Goal: Transaction & Acquisition: Purchase product/service

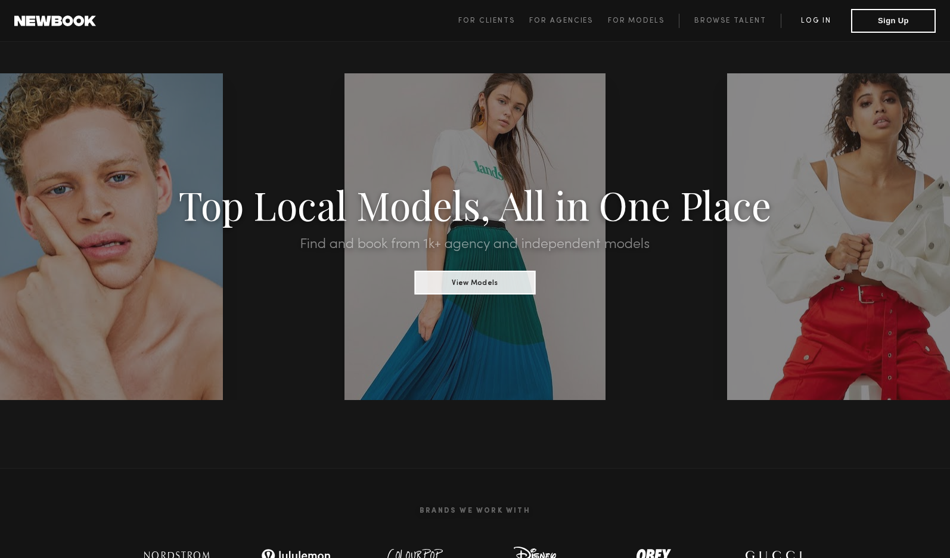
click at [818, 16] on link "Log in" at bounding box center [816, 21] width 70 height 14
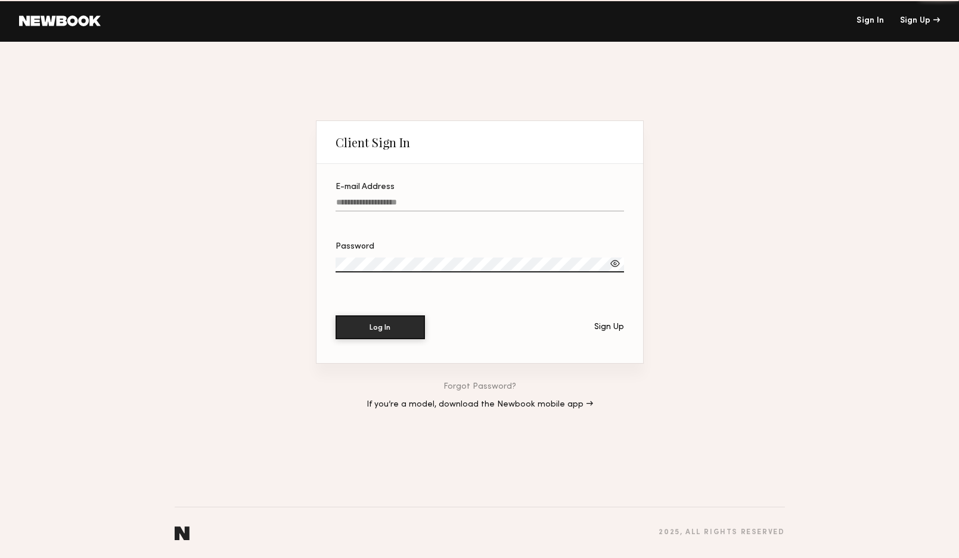
type input "**********"
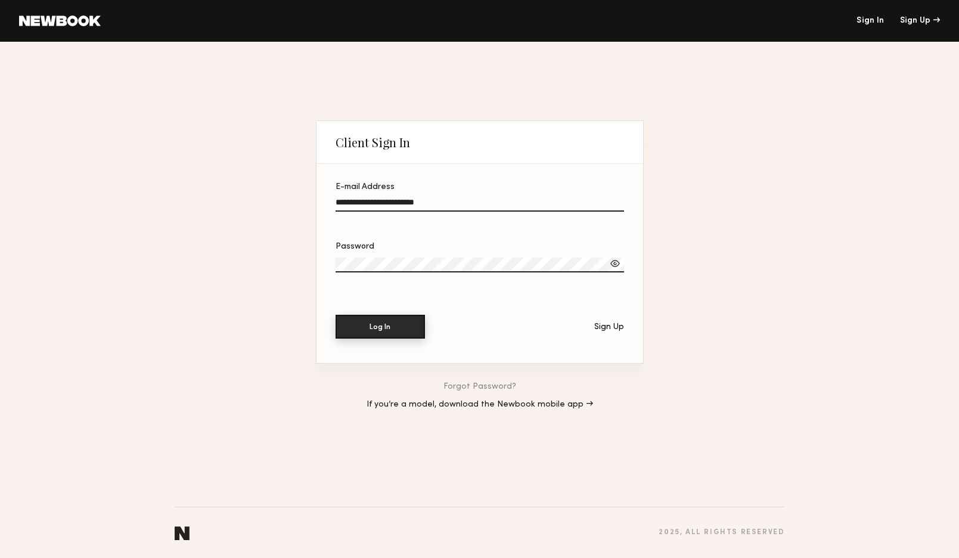
click at [373, 321] on button "Log In" at bounding box center [380, 327] width 89 height 24
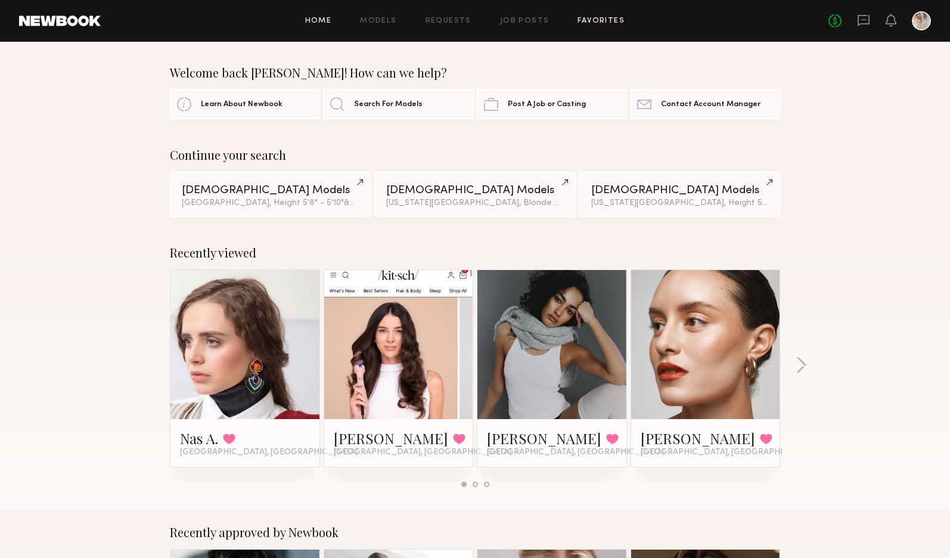
click at [591, 17] on link "Favorites" at bounding box center [601, 21] width 47 height 8
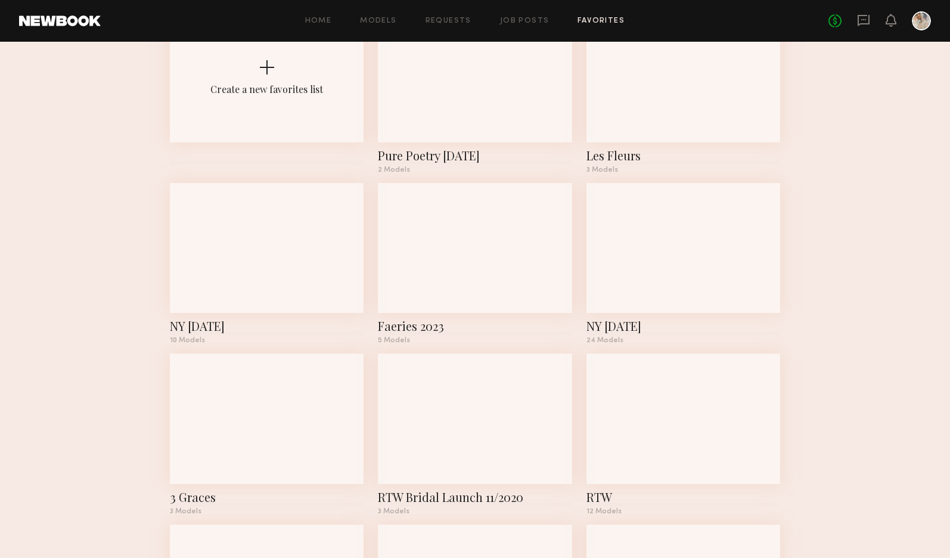
scroll to position [119, 0]
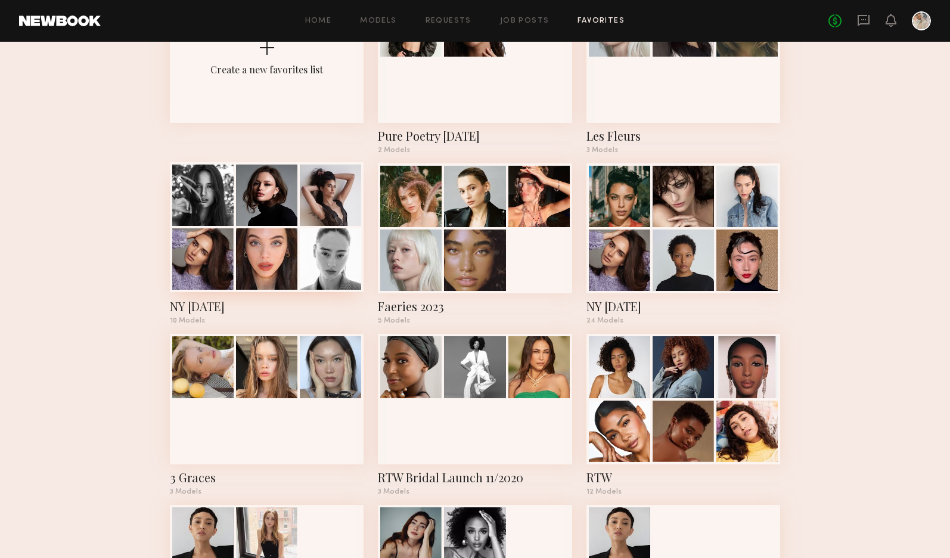
click at [258, 221] on div at bounding box center [266, 195] width 61 height 61
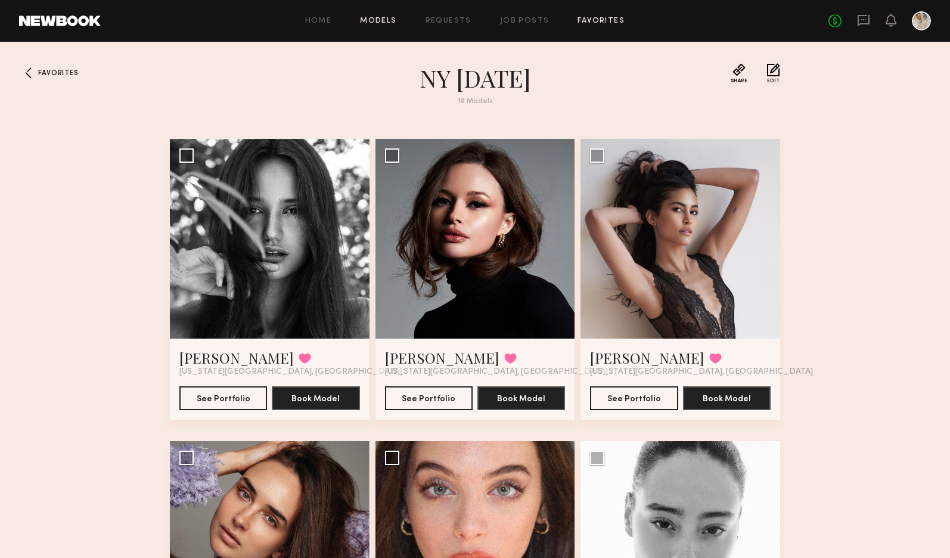
click at [375, 17] on link "Models" at bounding box center [378, 21] width 36 height 8
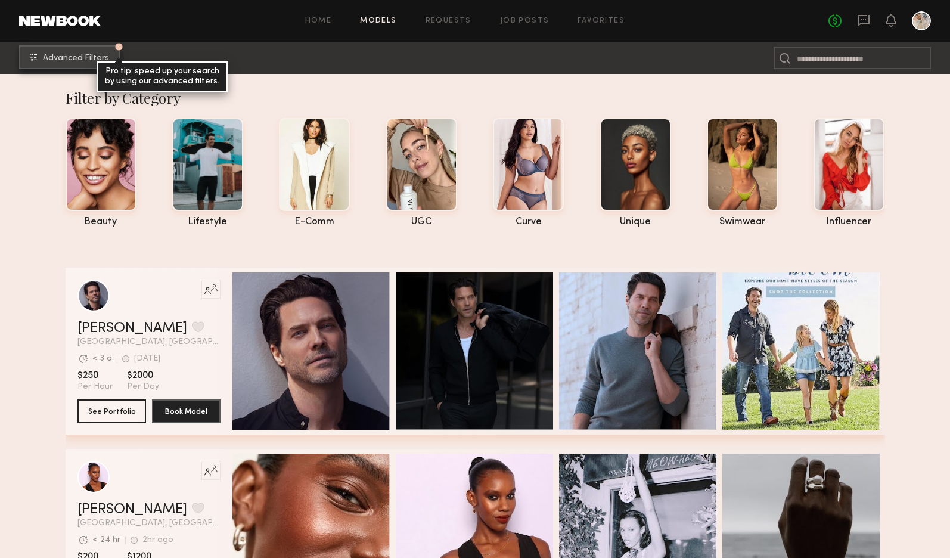
click at [58, 54] on span "Advanced Filters" at bounding box center [76, 58] width 66 height 8
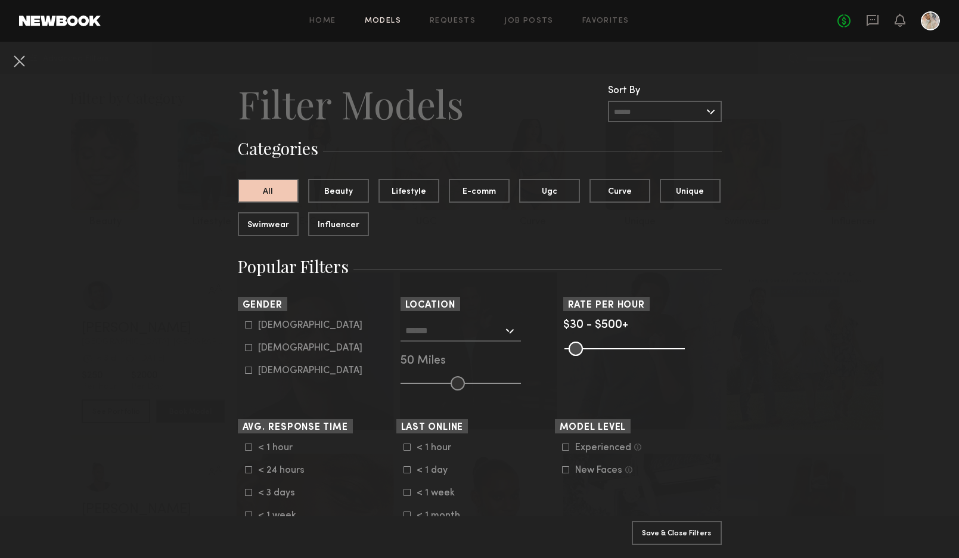
click at [245, 345] on icon at bounding box center [248, 348] width 7 height 7
type input "**"
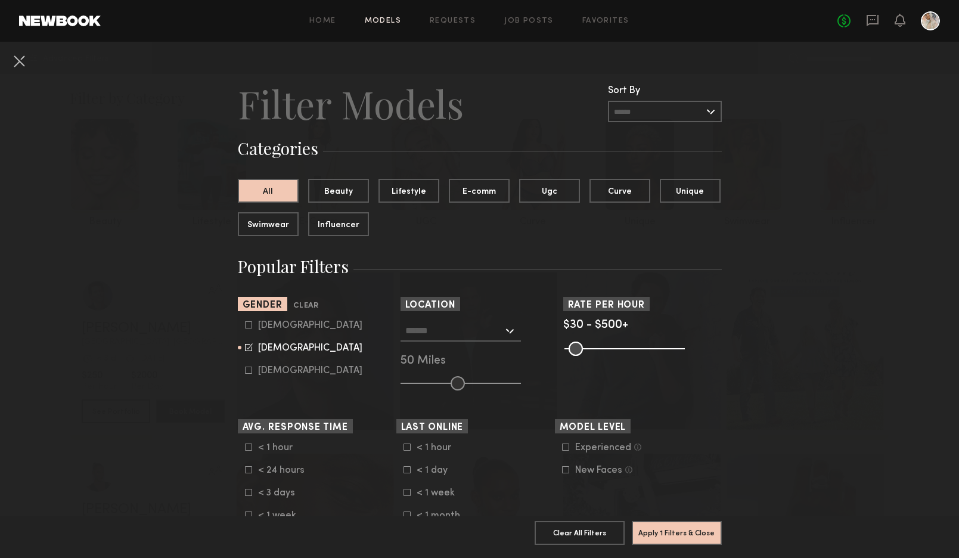
click at [503, 327] on div at bounding box center [461, 330] width 120 height 21
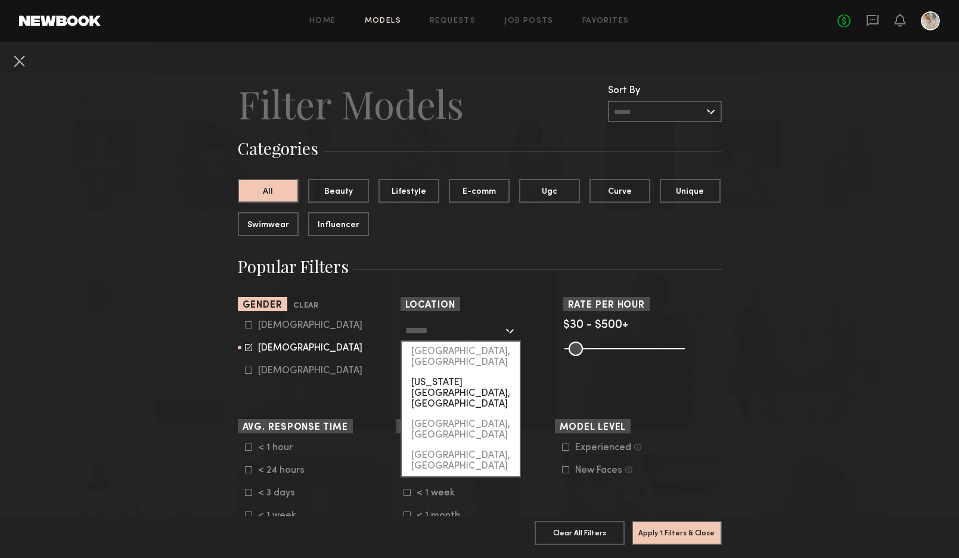
click at [454, 373] on div "[US_STATE][GEOGRAPHIC_DATA], [GEOGRAPHIC_DATA]" at bounding box center [461, 394] width 118 height 42
type input "**********"
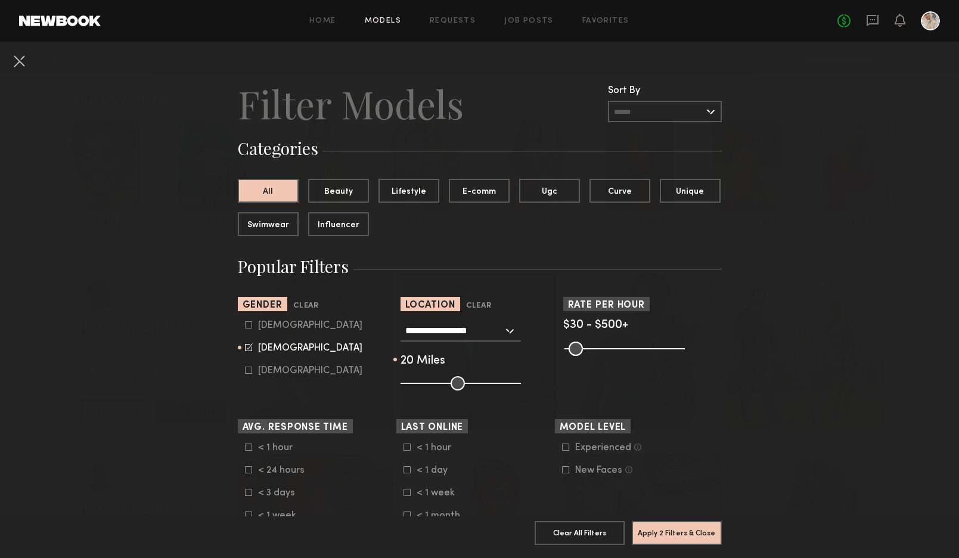
drag, startPoint x: 453, startPoint y: 378, endPoint x: 419, endPoint y: 379, distance: 34.6
type input "**"
click at [419, 379] on input "range" at bounding box center [461, 383] width 120 height 14
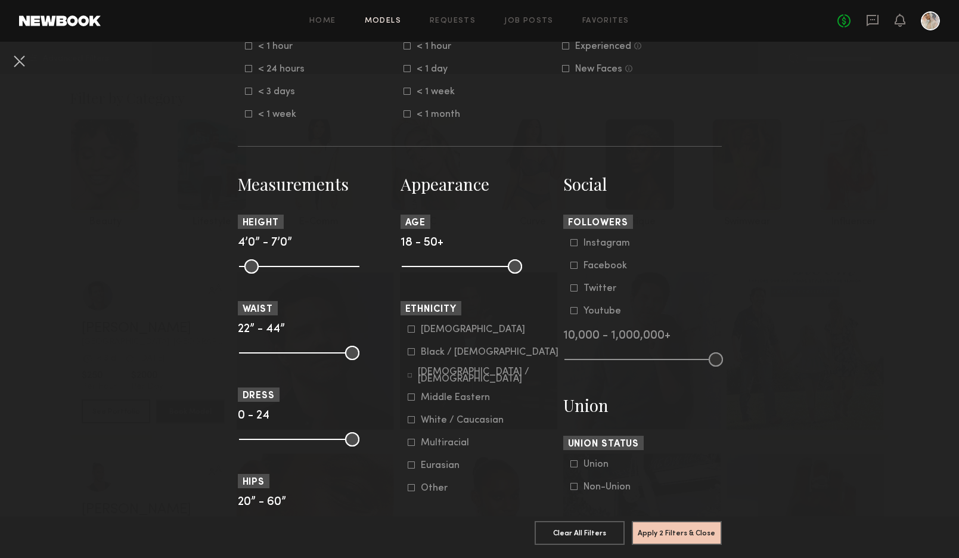
scroll to position [417, 0]
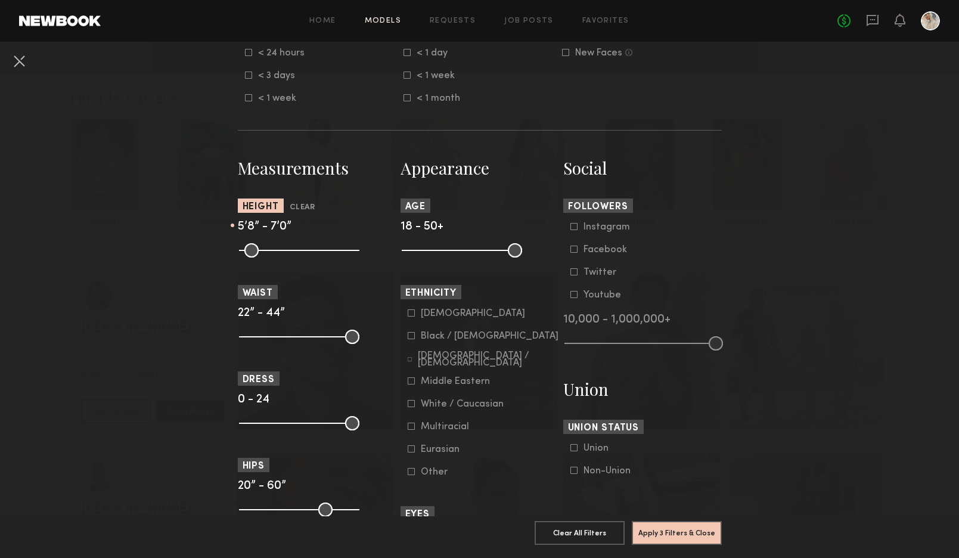
drag, startPoint x: 241, startPoint y: 246, endPoint x: 302, endPoint y: 241, distance: 61.0
type input "**"
click at [302, 243] on input "range" at bounding box center [299, 250] width 120 height 14
drag, startPoint x: 348, startPoint y: 248, endPoint x: 307, endPoint y: 249, distance: 41.2
type input "**"
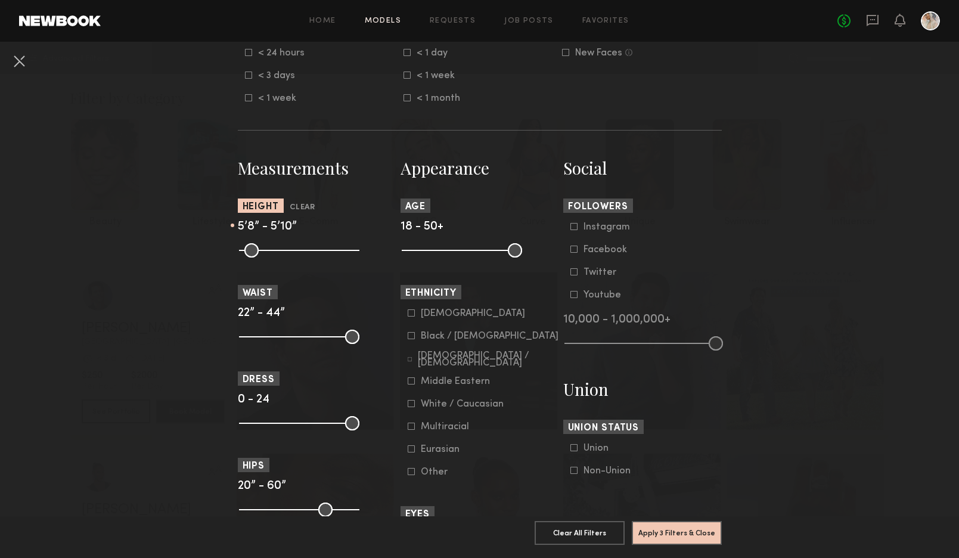
click at [307, 249] on input "range" at bounding box center [299, 250] width 120 height 14
drag, startPoint x: 350, startPoint y: 332, endPoint x: 261, endPoint y: 331, distance: 88.8
type input "**"
click at [261, 331] on input "range" at bounding box center [299, 337] width 120 height 14
drag, startPoint x: 346, startPoint y: 419, endPoint x: 259, endPoint y: 416, distance: 87.1
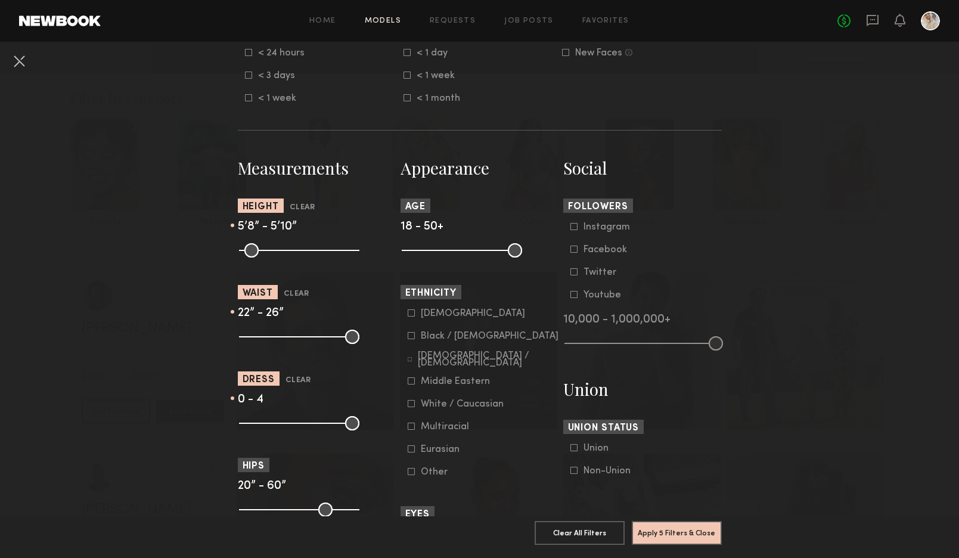
type input "*"
click at [259, 416] on input "range" at bounding box center [299, 423] width 120 height 14
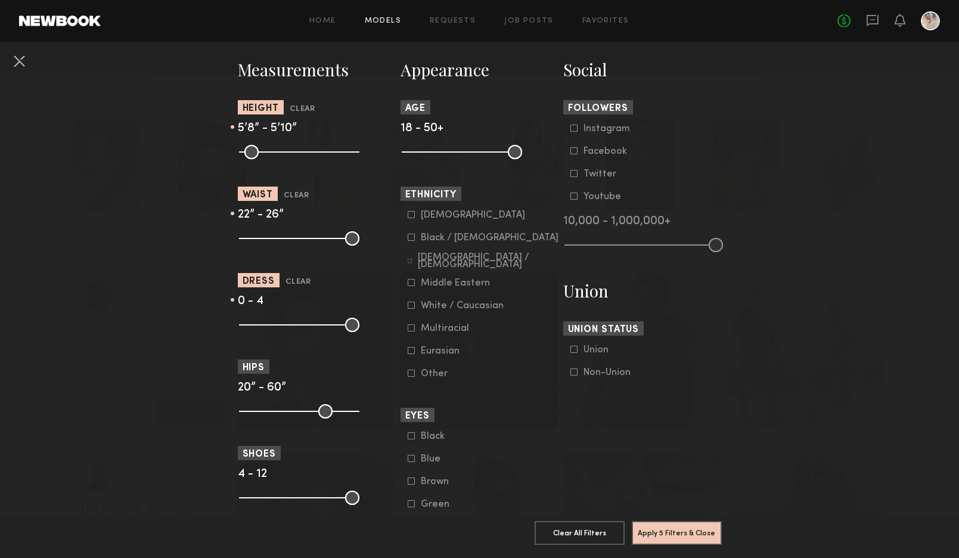
scroll to position [537, 0]
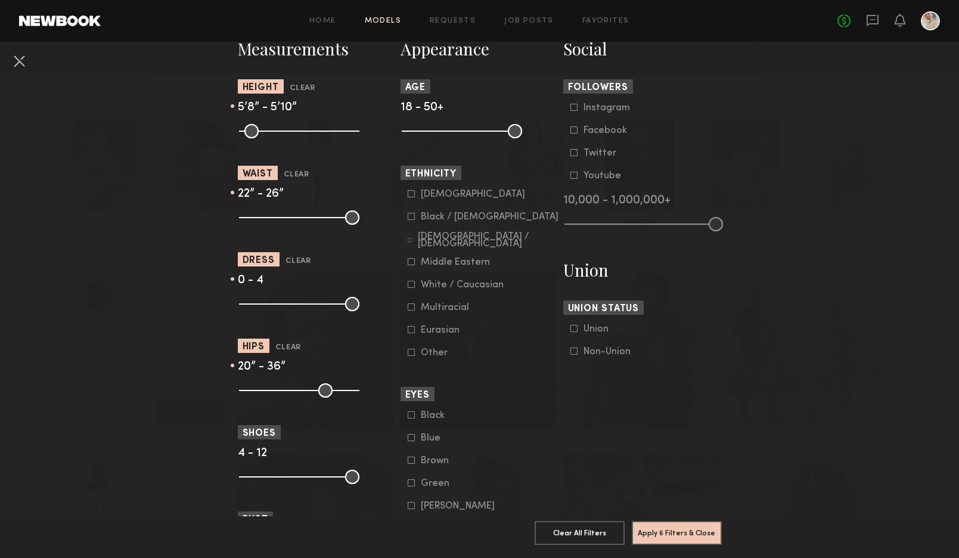
drag, startPoint x: 348, startPoint y: 388, endPoint x: 284, endPoint y: 385, distance: 64.5
type input "**"
click at [284, 385] on input "range" at bounding box center [299, 390] width 120 height 14
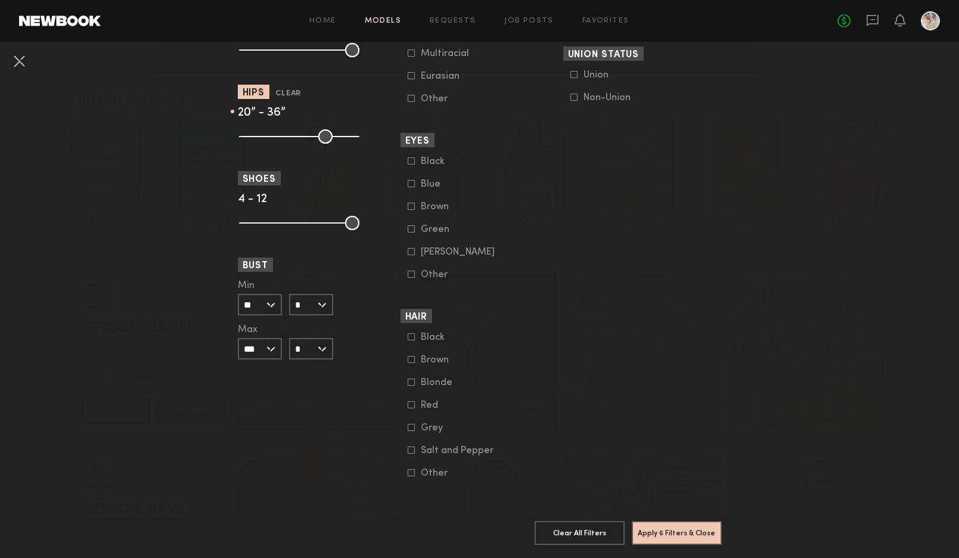
scroll to position [800, 0]
click at [317, 339] on input "*" at bounding box center [311, 347] width 44 height 21
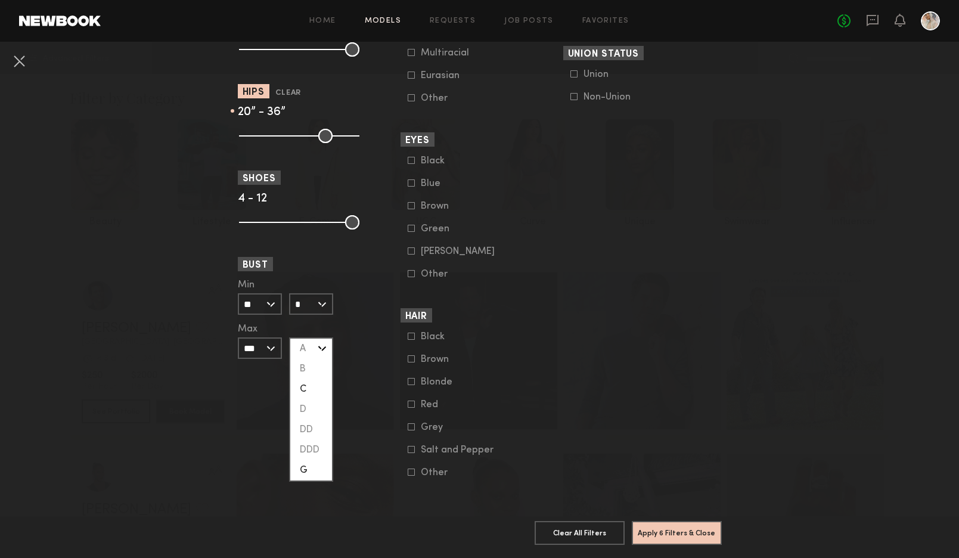
click at [297, 379] on div "C" at bounding box center [311, 389] width 42 height 20
type input "*"
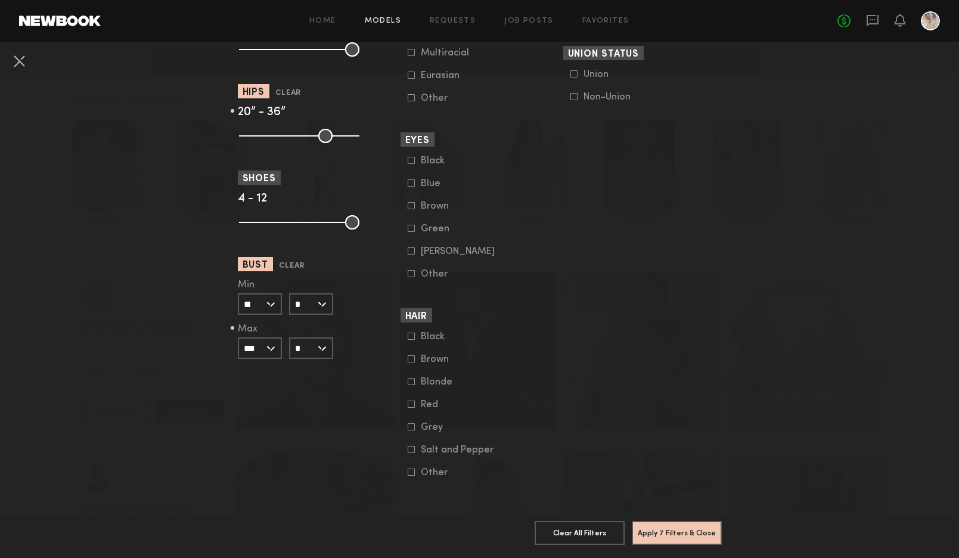
click at [265, 337] on input "***" at bounding box center [260, 347] width 44 height 21
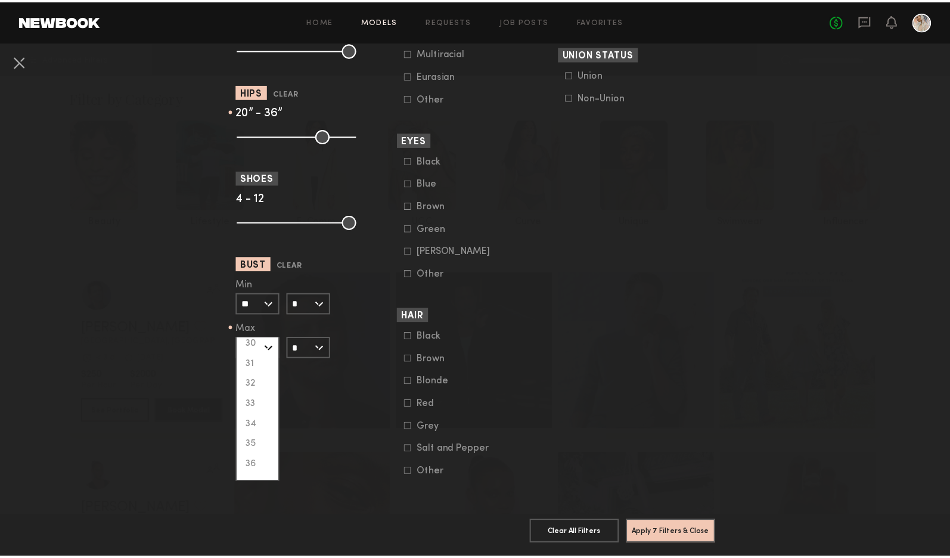
scroll to position [142, 0]
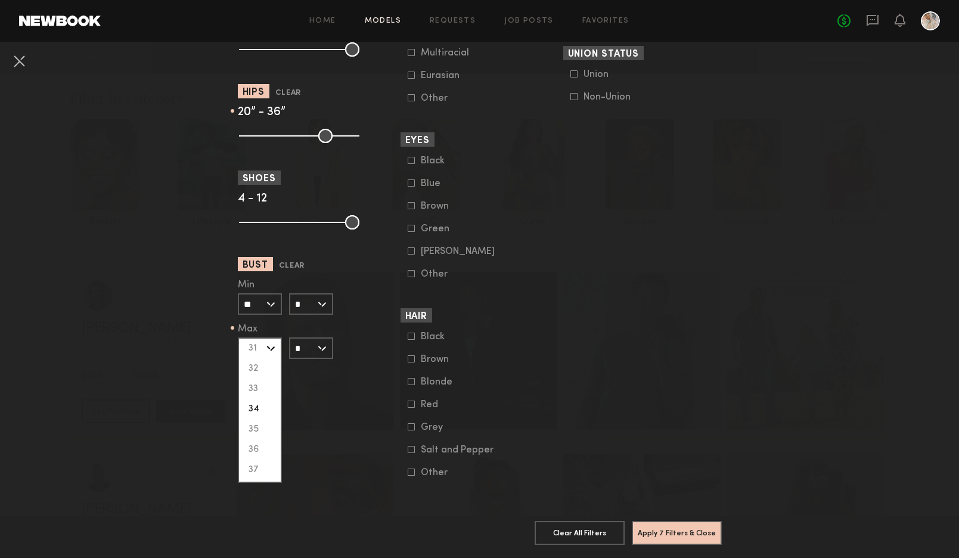
click at [249, 399] on div "34" at bounding box center [260, 409] width 42 height 20
type input "**"
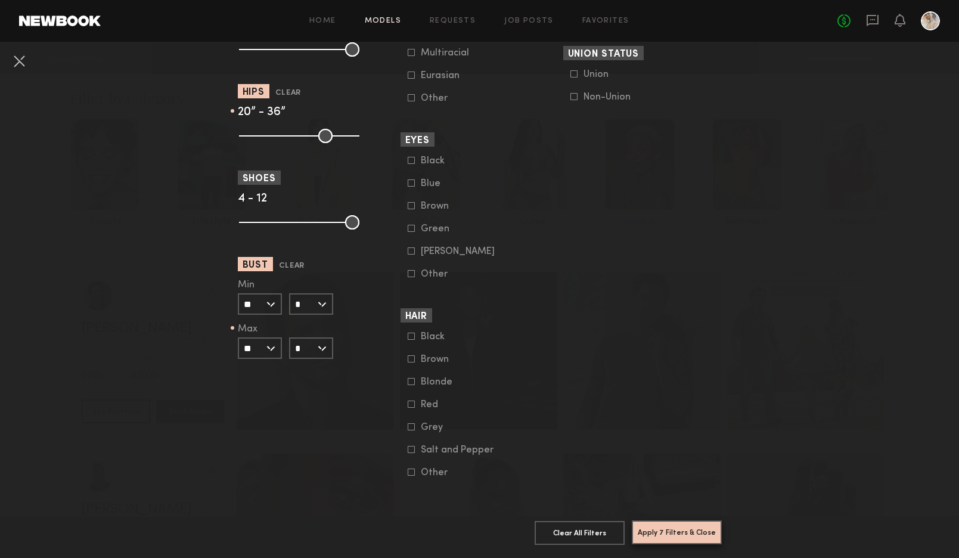
click at [665, 520] on button "Apply 7 Filters & Close" at bounding box center [677, 532] width 90 height 24
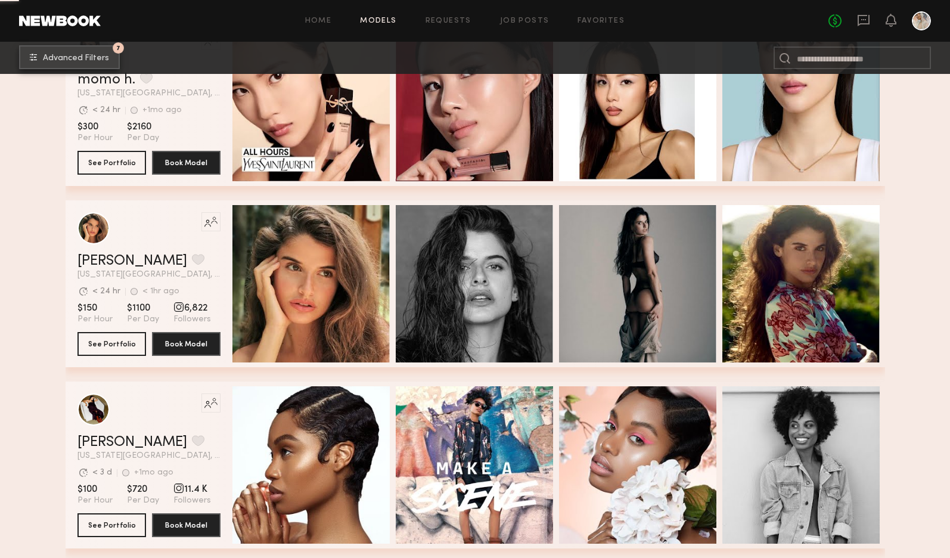
scroll to position [1371, 0]
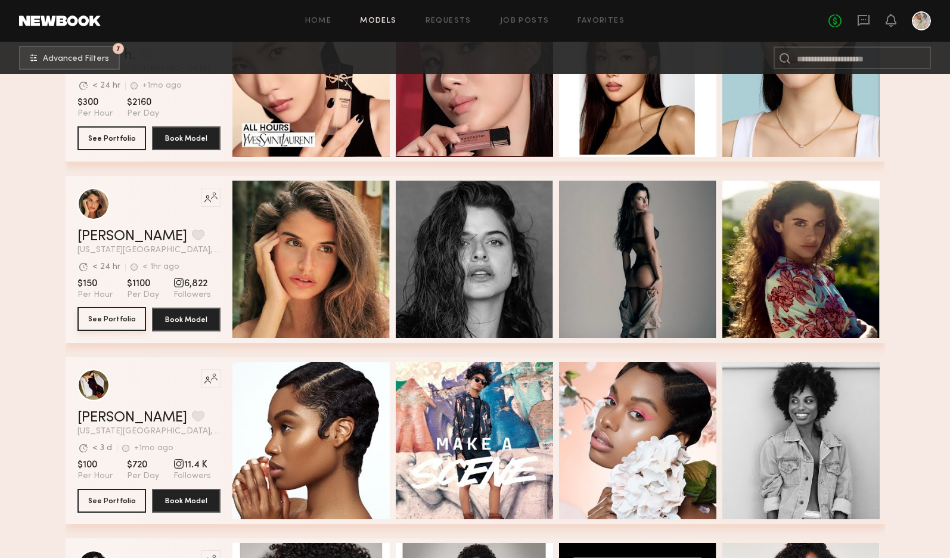
click at [108, 318] on button "See Portfolio" at bounding box center [112, 319] width 69 height 24
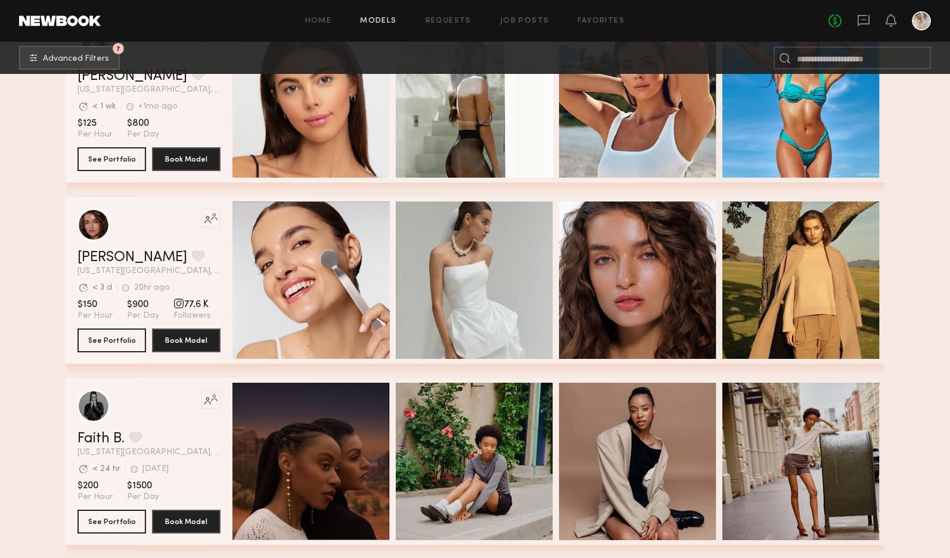
scroll to position [2087, 0]
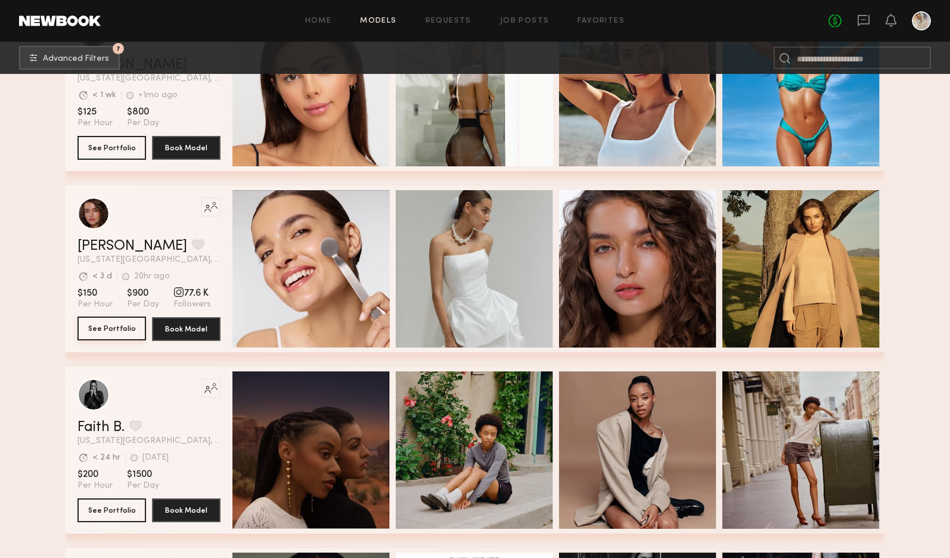
click at [103, 327] on button "See Portfolio" at bounding box center [112, 329] width 69 height 24
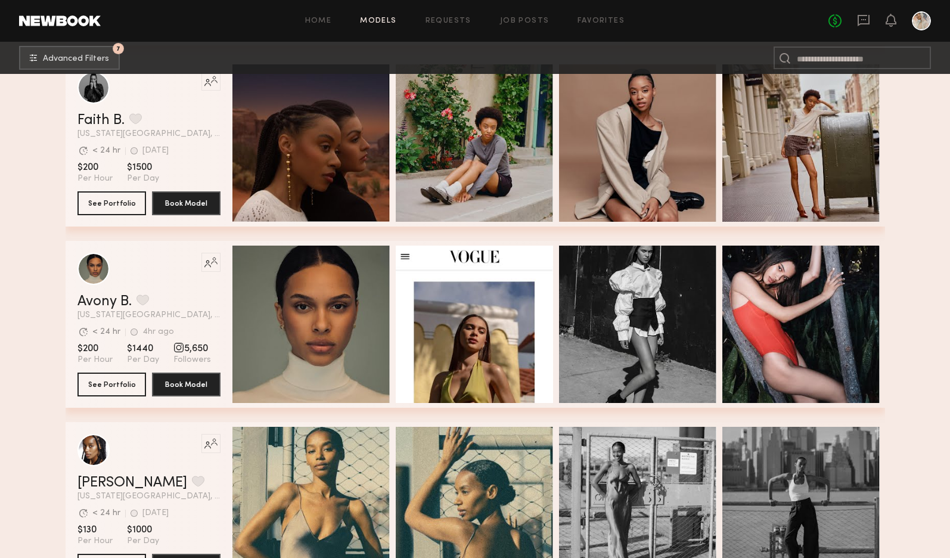
scroll to position [2444, 0]
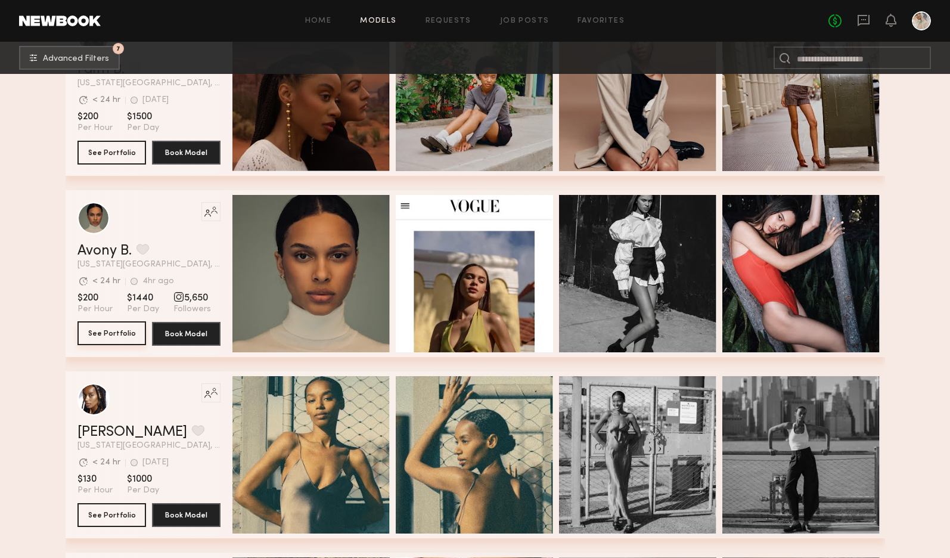
click at [110, 334] on button "See Portfolio" at bounding box center [112, 333] width 69 height 24
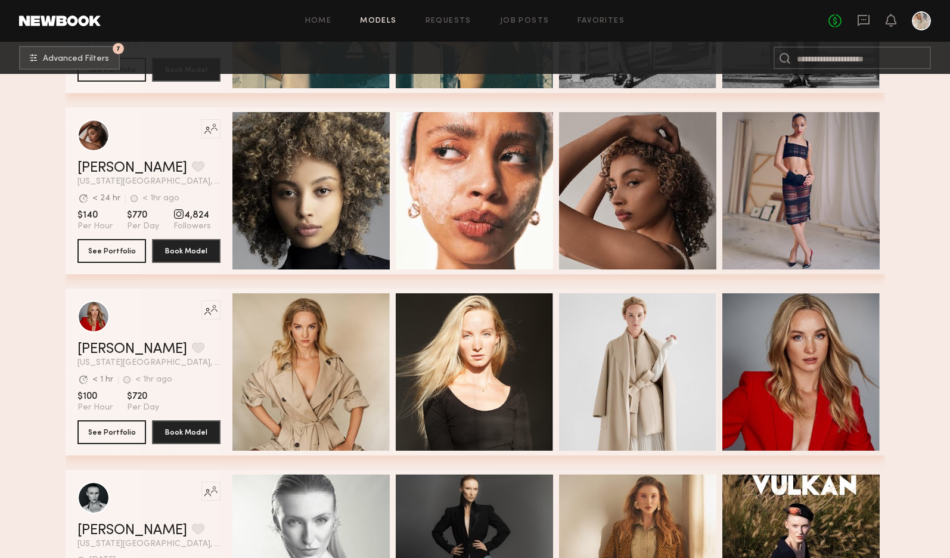
scroll to position [2921, 0]
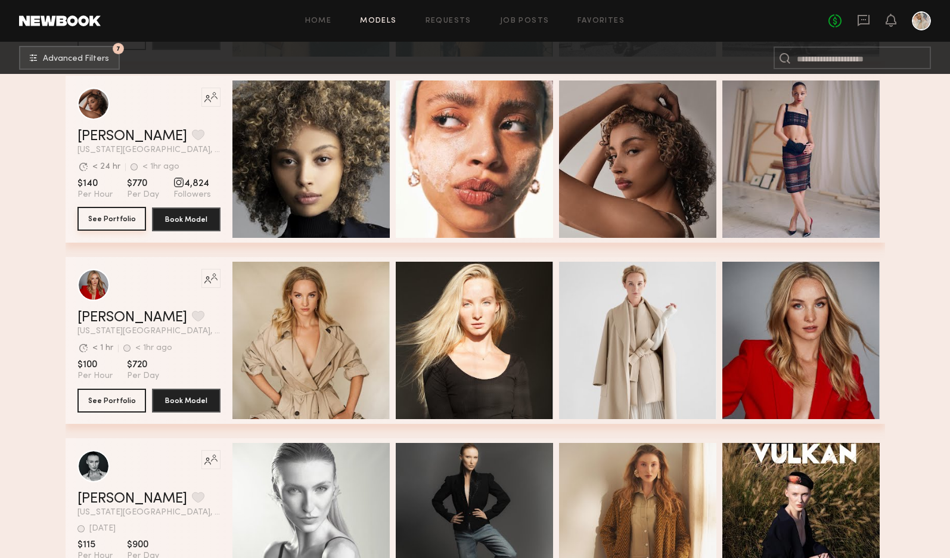
click at [110, 219] on button "See Portfolio" at bounding box center [112, 219] width 69 height 24
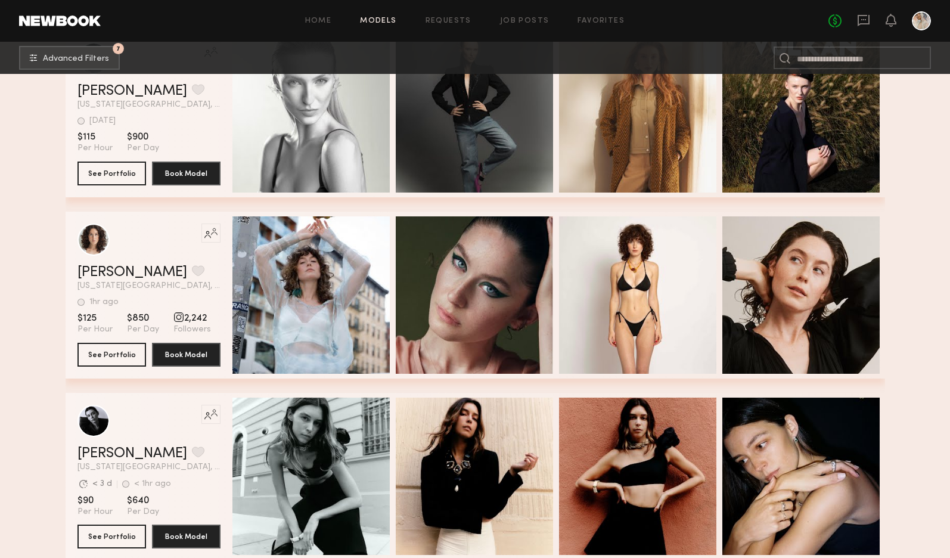
scroll to position [3339, 0]
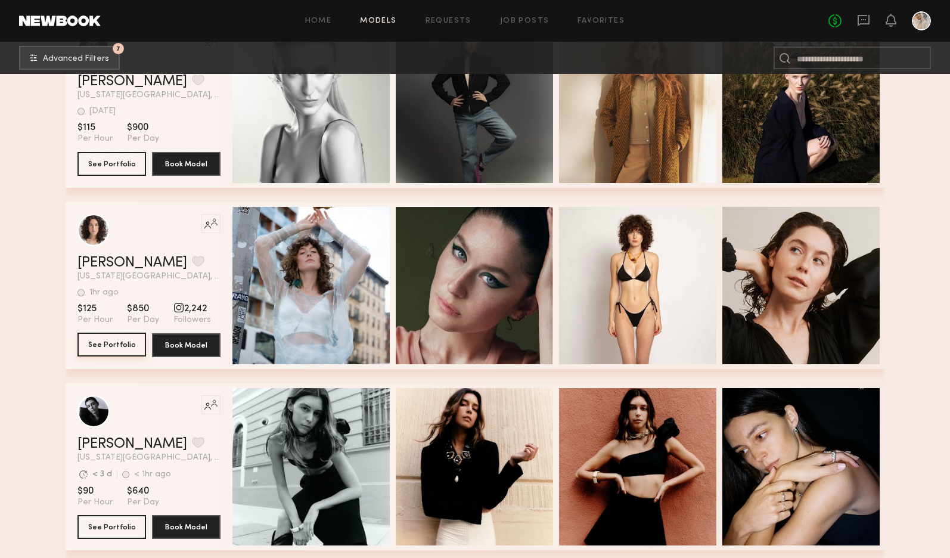
click at [113, 346] on button "See Portfolio" at bounding box center [112, 345] width 69 height 24
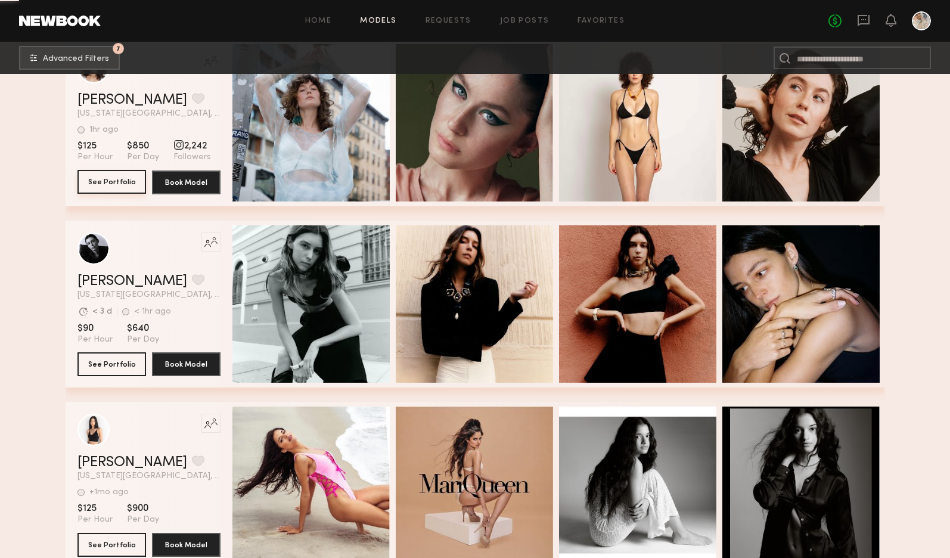
scroll to position [3517, 0]
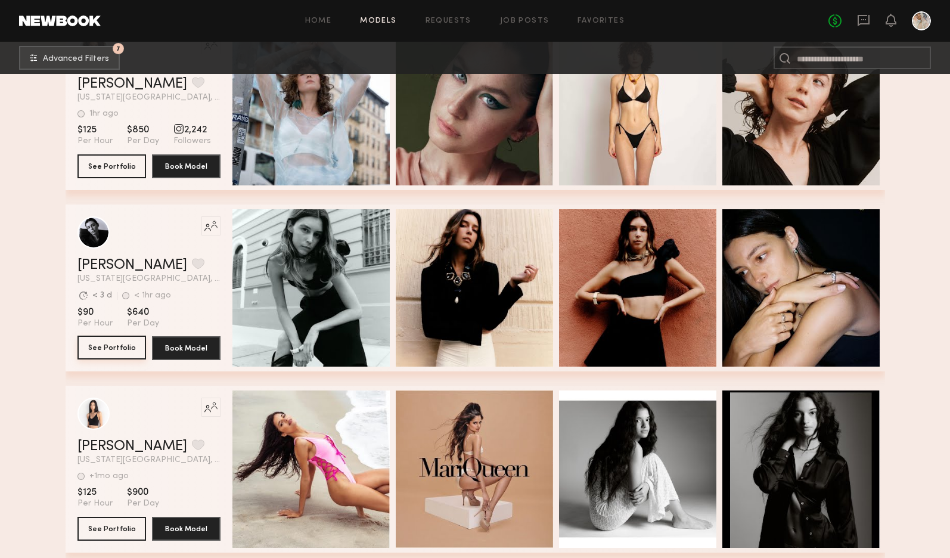
click at [105, 350] on button "See Portfolio" at bounding box center [112, 348] width 69 height 24
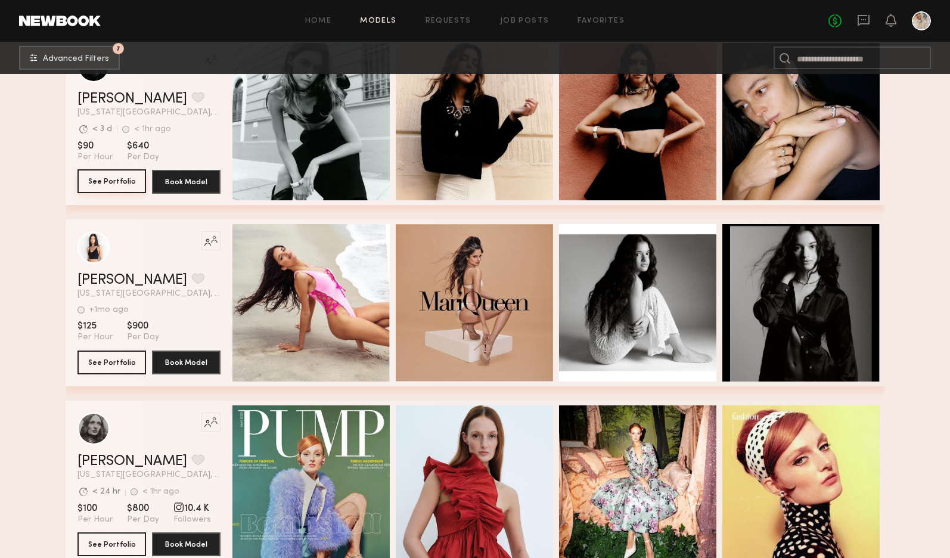
scroll to position [3696, 0]
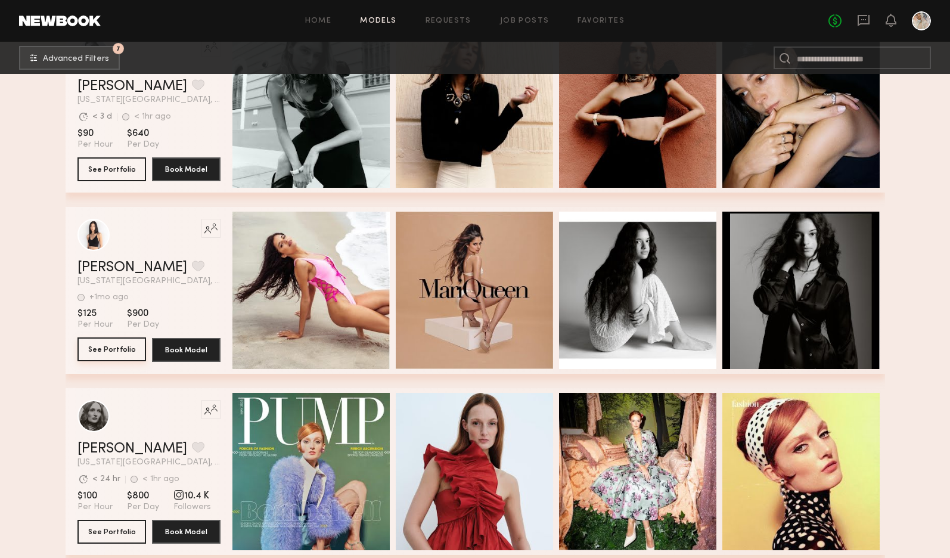
click at [106, 350] on button "See Portfolio" at bounding box center [112, 349] width 69 height 24
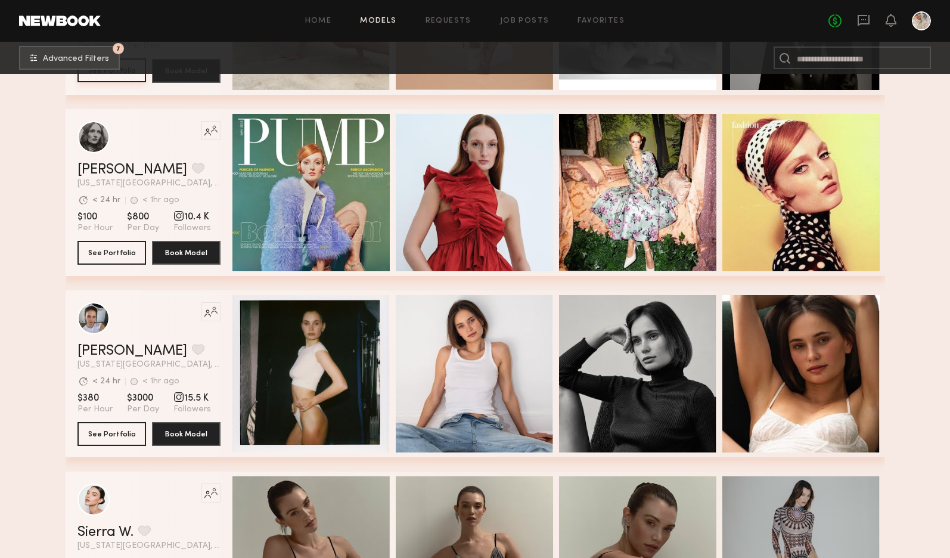
scroll to position [3994, 0]
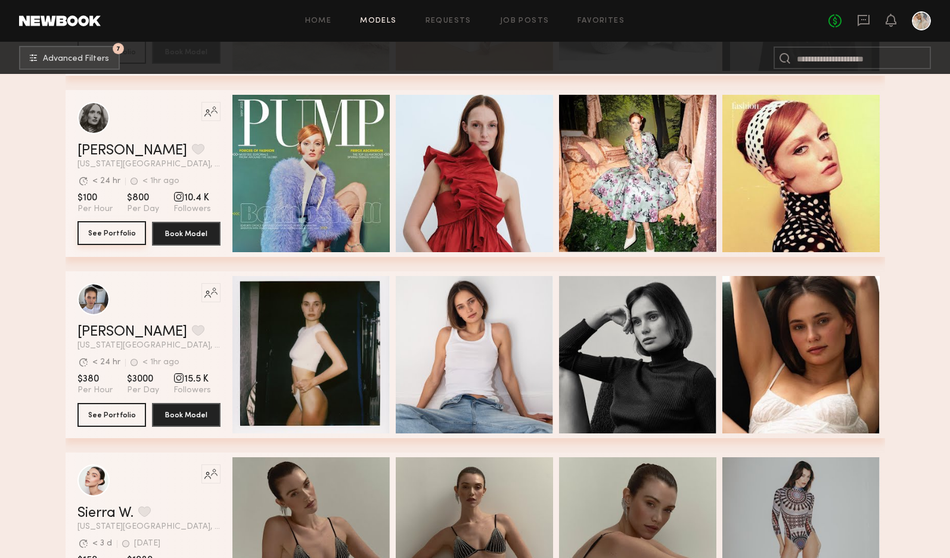
click at [106, 235] on button "See Portfolio" at bounding box center [112, 233] width 69 height 24
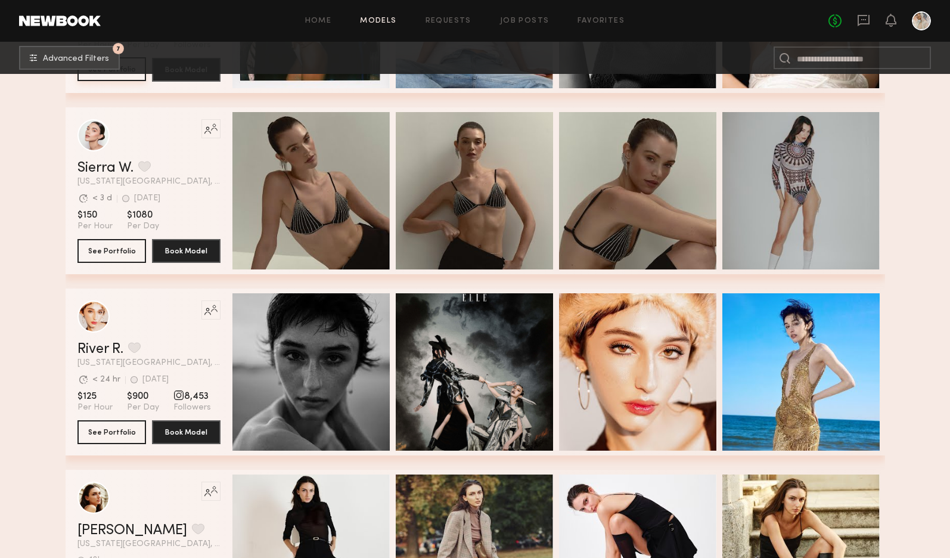
scroll to position [4352, 0]
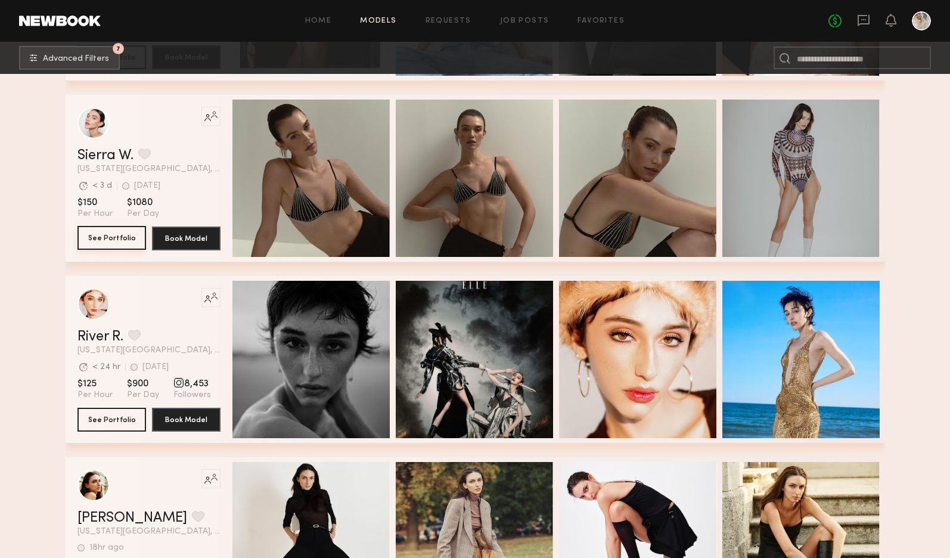
click at [111, 237] on button "See Portfolio" at bounding box center [112, 238] width 69 height 24
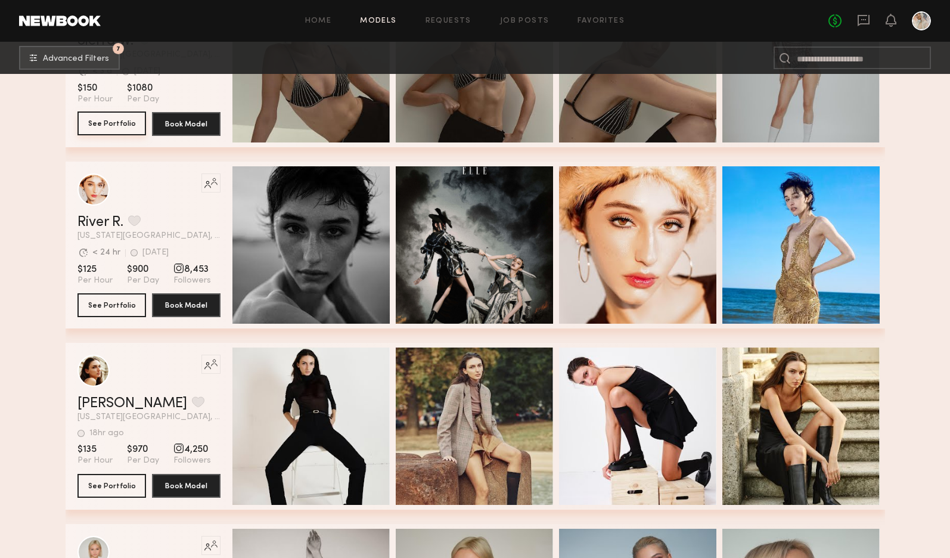
scroll to position [4531, 0]
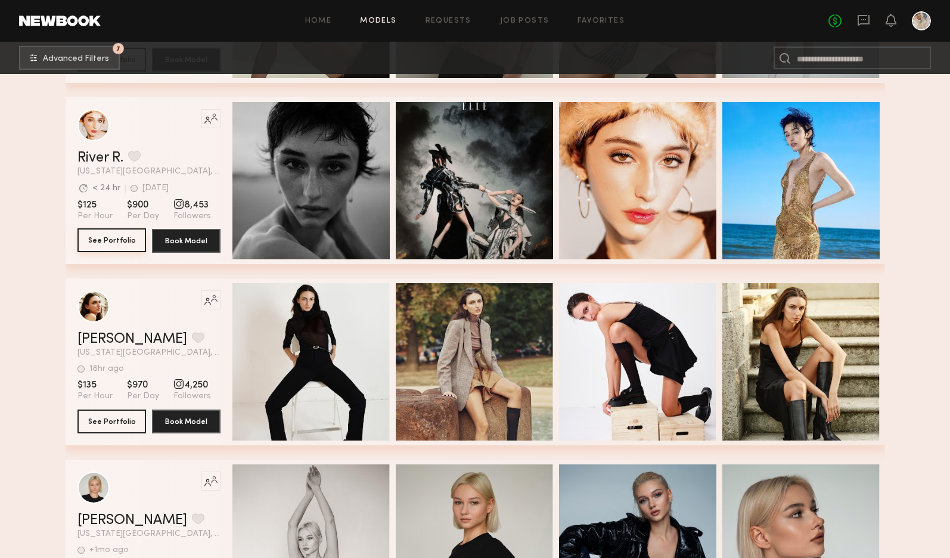
click at [117, 242] on button "See Portfolio" at bounding box center [112, 240] width 69 height 24
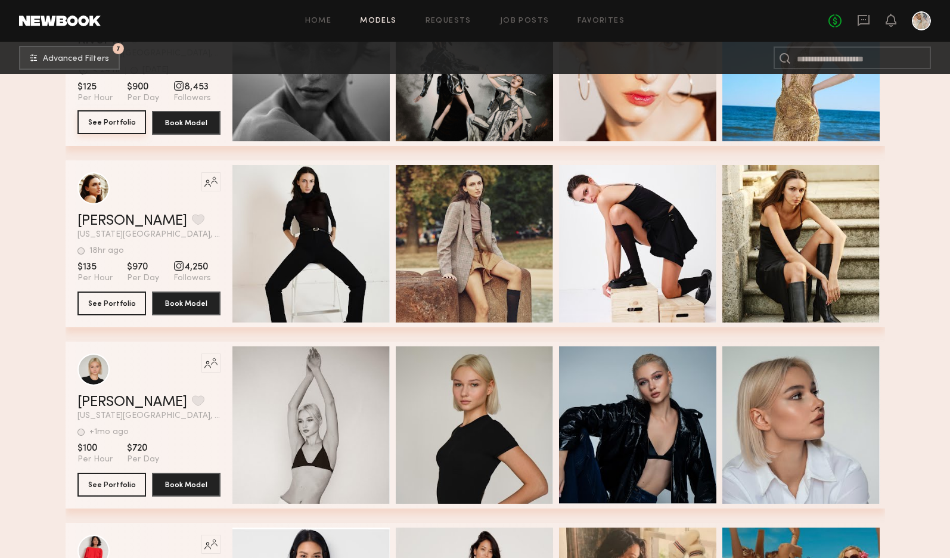
scroll to position [4650, 0]
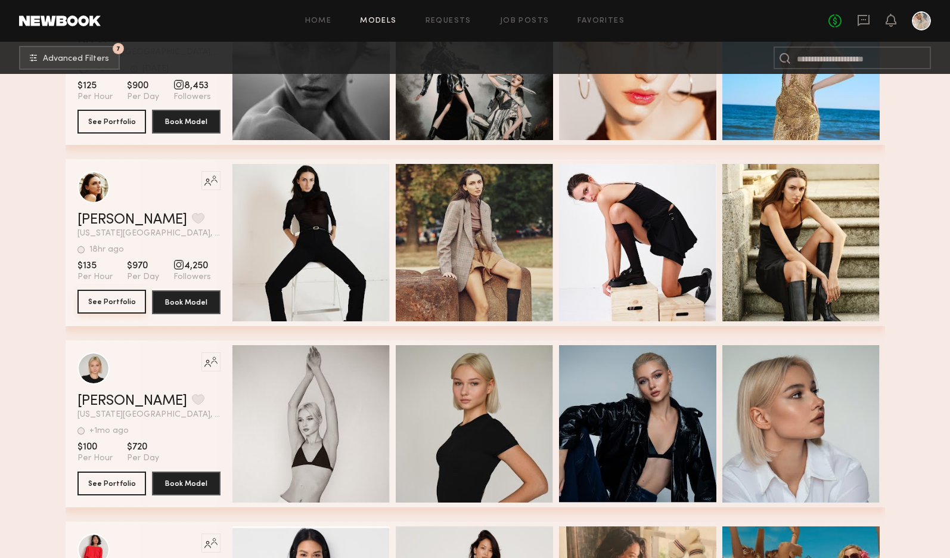
click at [111, 303] on button "See Portfolio" at bounding box center [112, 302] width 69 height 24
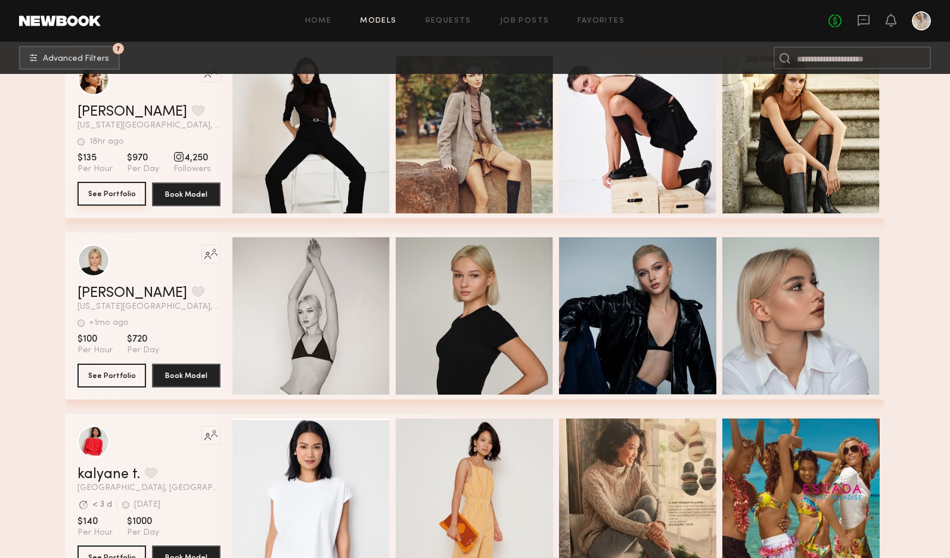
scroll to position [4769, 0]
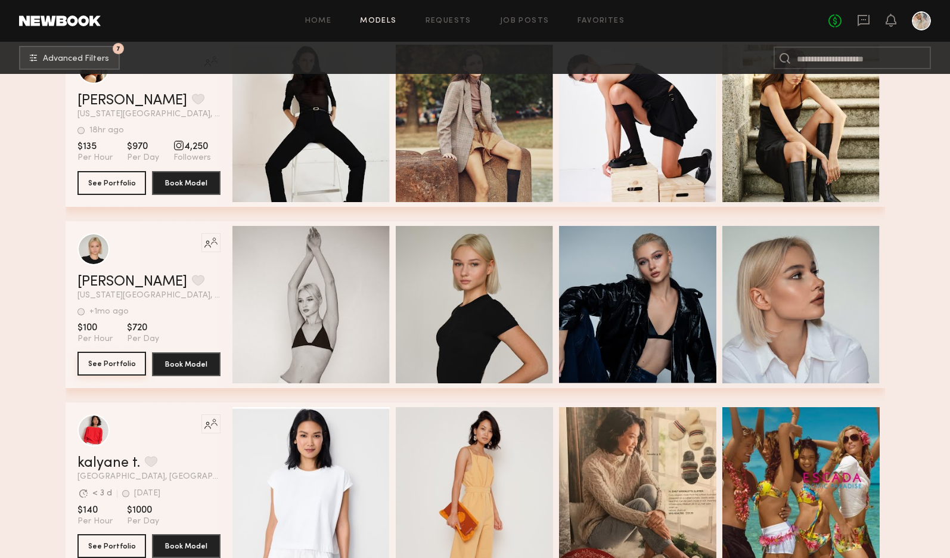
click at [106, 365] on button "See Portfolio" at bounding box center [112, 364] width 69 height 24
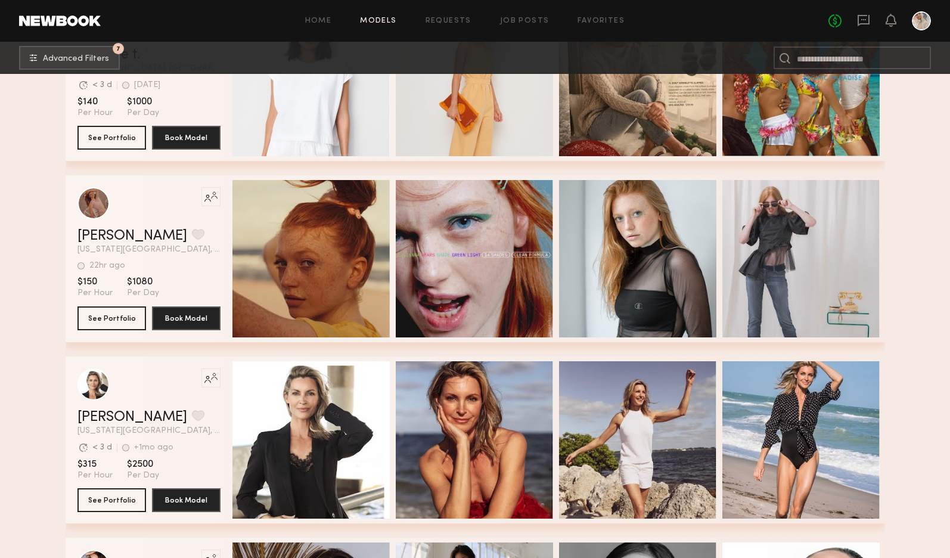
scroll to position [5187, 0]
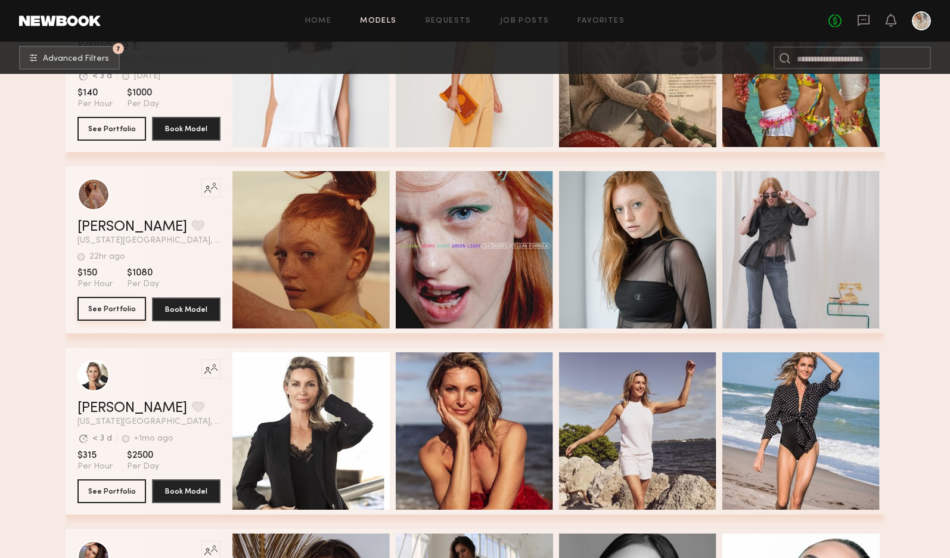
click at [101, 310] on button "See Portfolio" at bounding box center [112, 309] width 69 height 24
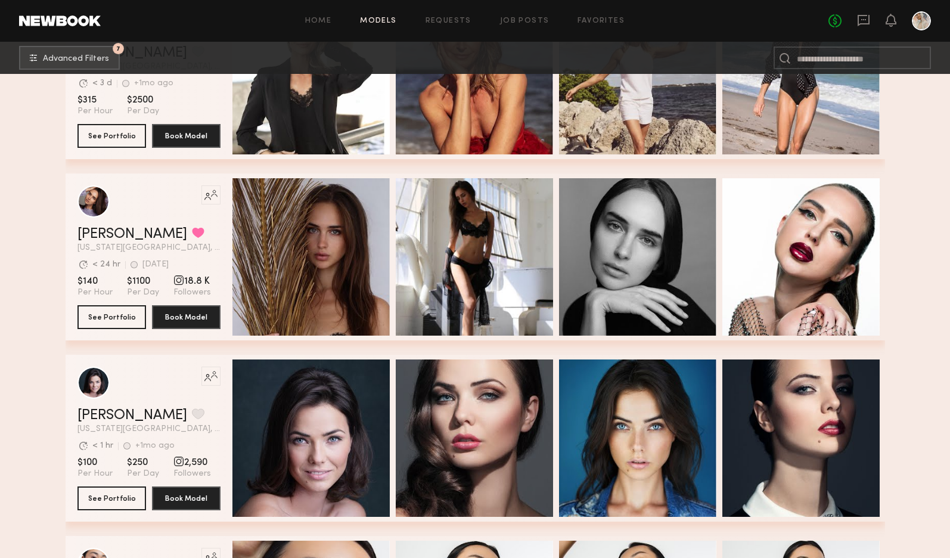
scroll to position [5544, 0]
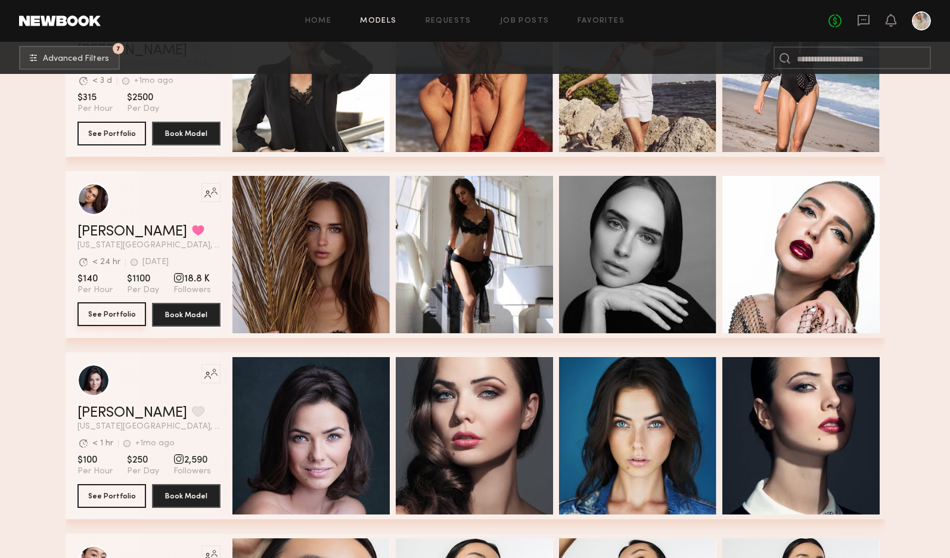
click at [117, 314] on button "See Portfolio" at bounding box center [112, 314] width 69 height 24
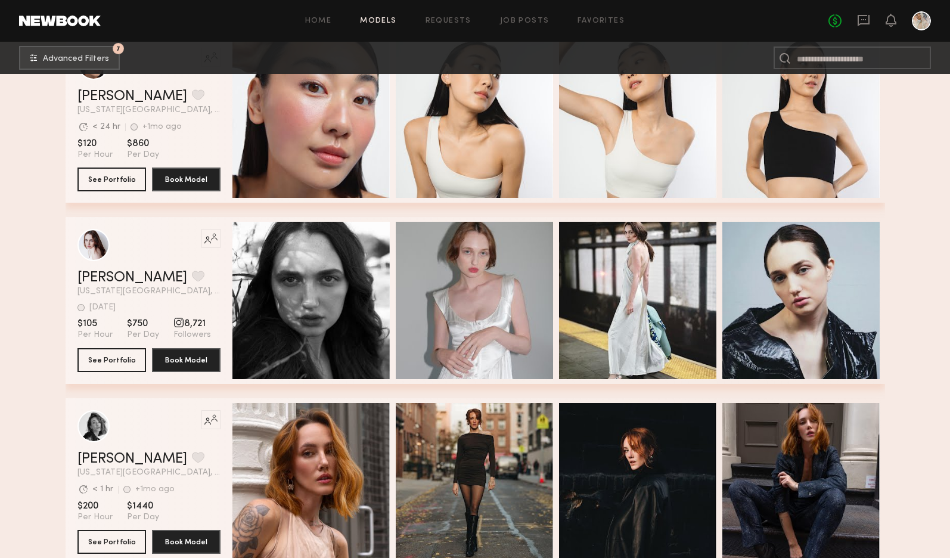
scroll to position [6141, 0]
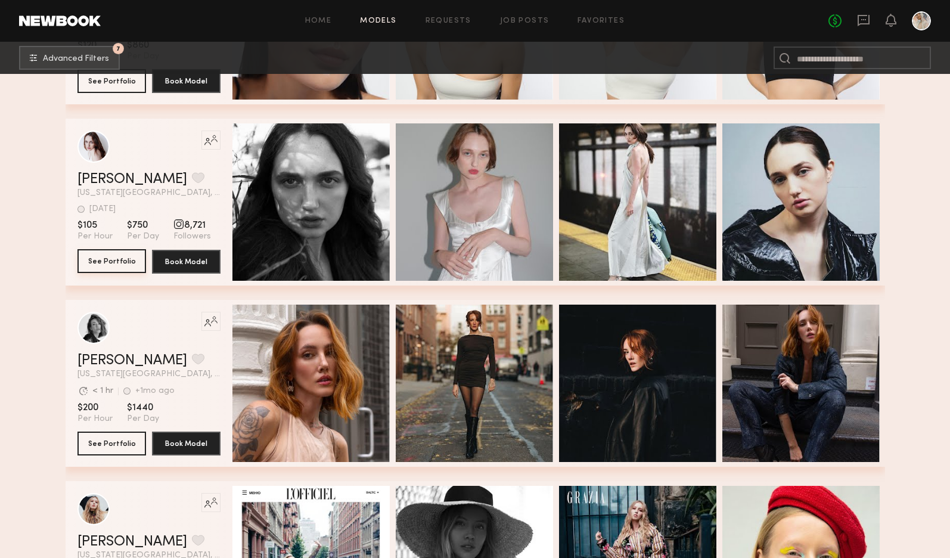
click at [105, 264] on button "See Portfolio" at bounding box center [112, 261] width 69 height 24
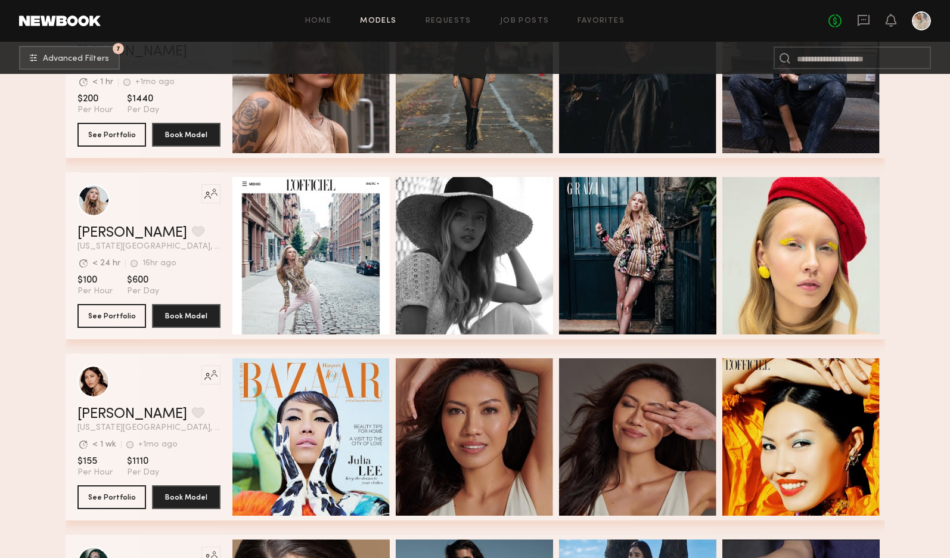
scroll to position [6498, 0]
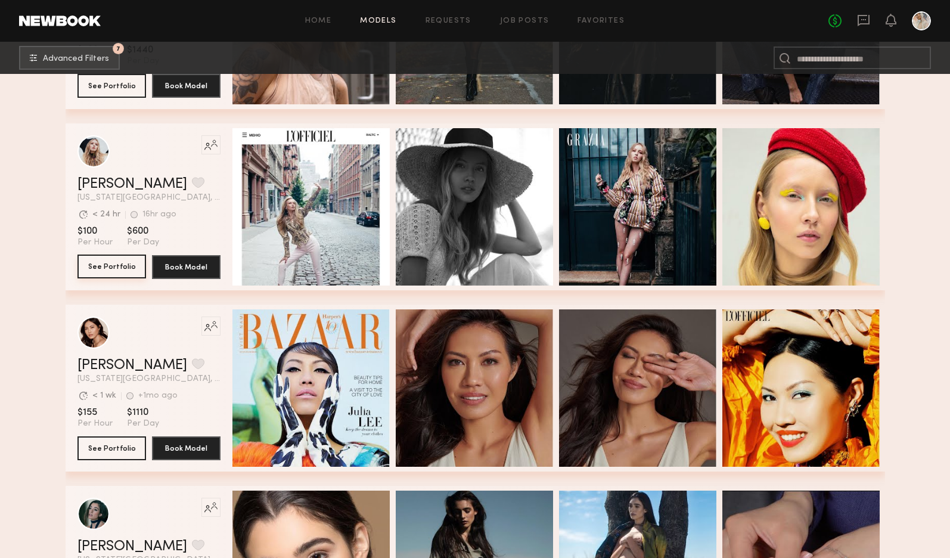
click at [98, 266] on button "See Portfolio" at bounding box center [112, 267] width 69 height 24
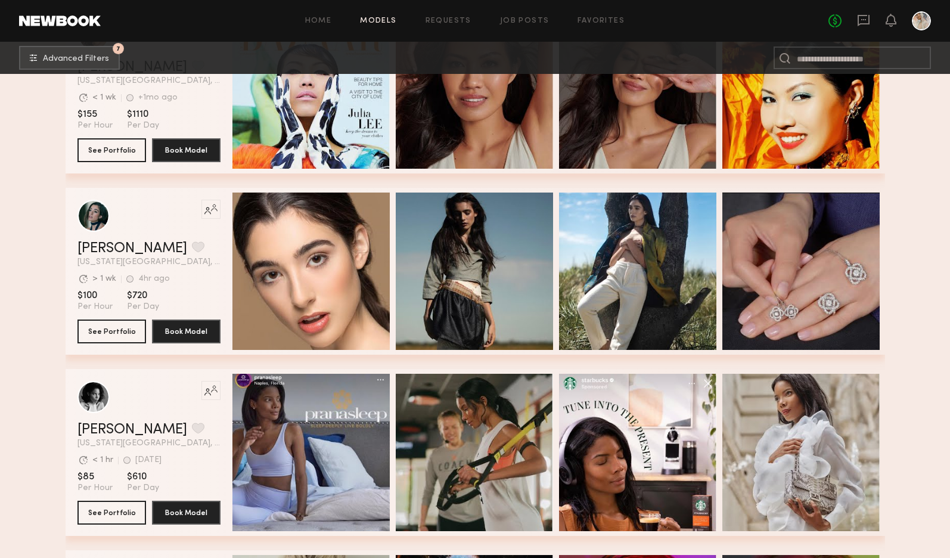
scroll to position [6856, 0]
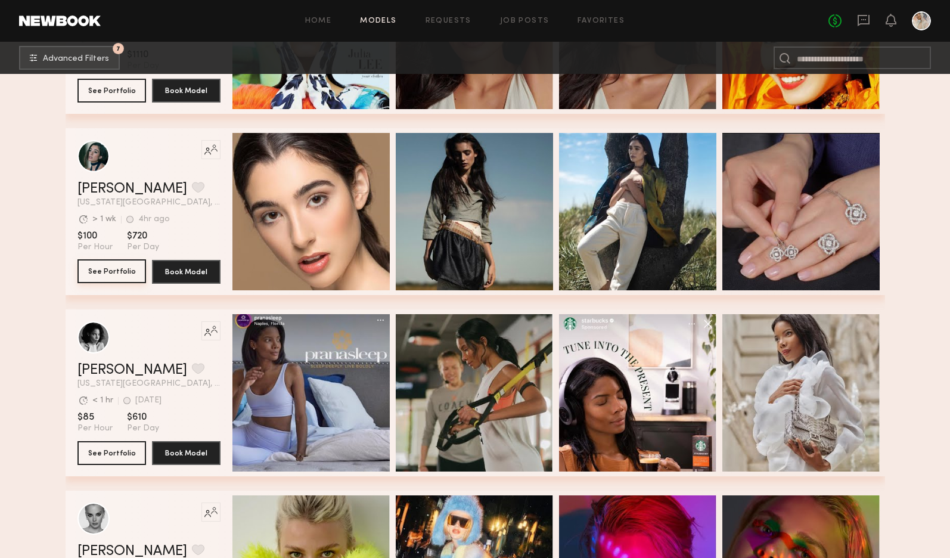
click at [102, 272] on button "See Portfolio" at bounding box center [112, 271] width 69 height 24
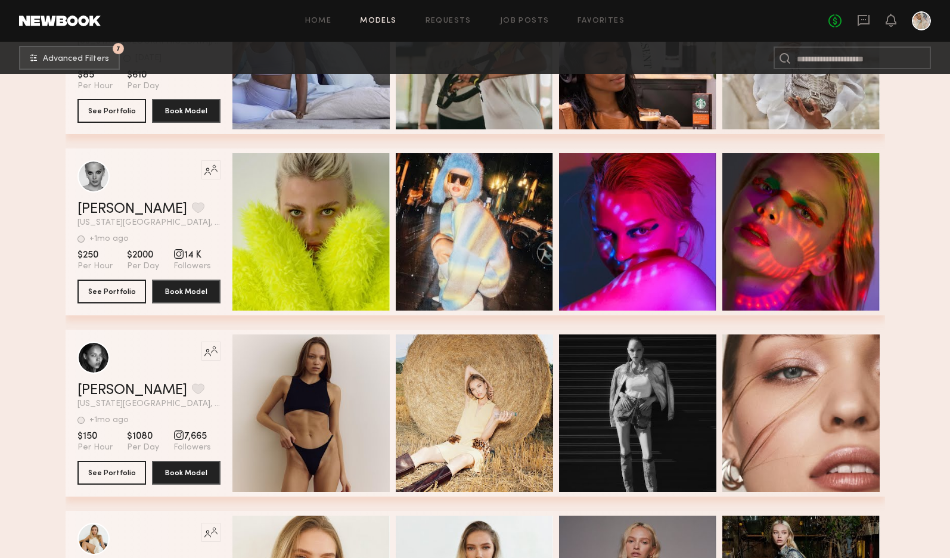
scroll to position [7214, 0]
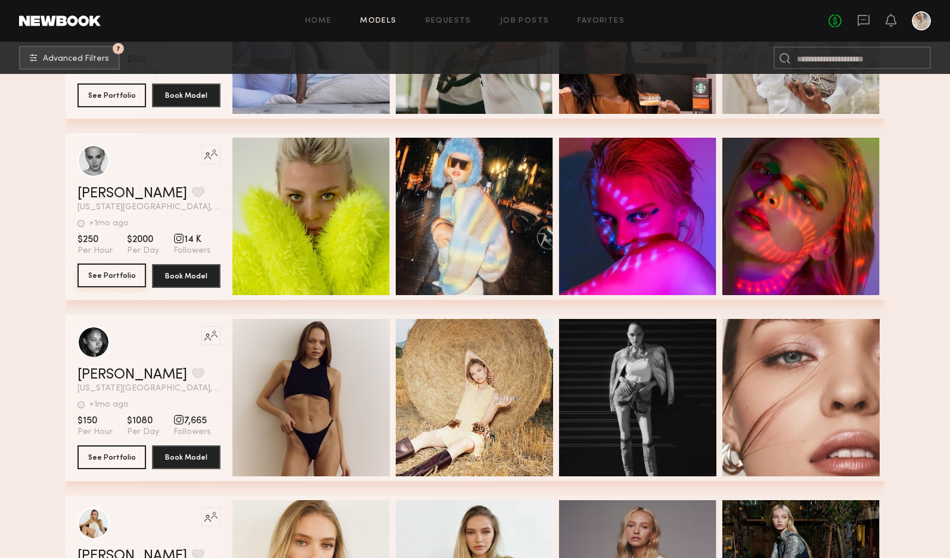
click at [111, 278] on button "See Portfolio" at bounding box center [112, 276] width 69 height 24
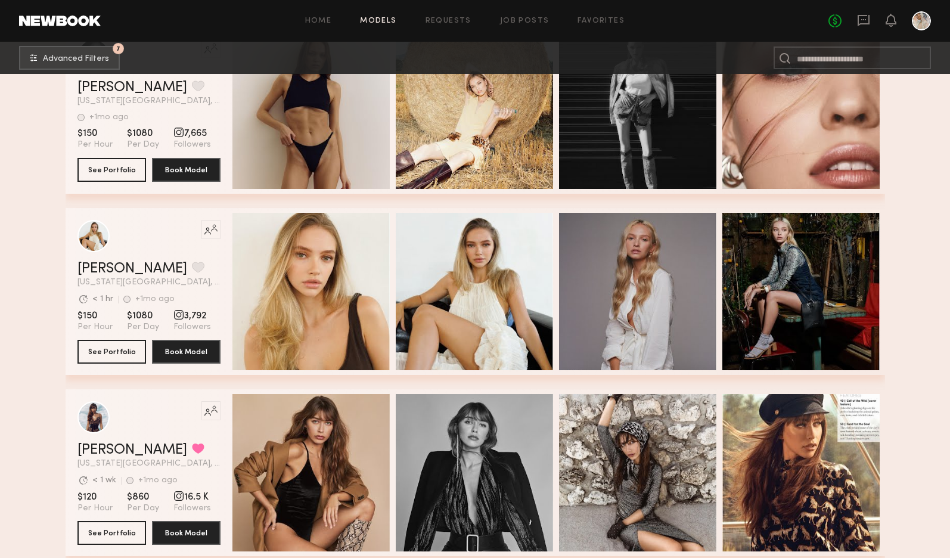
scroll to position [7512, 0]
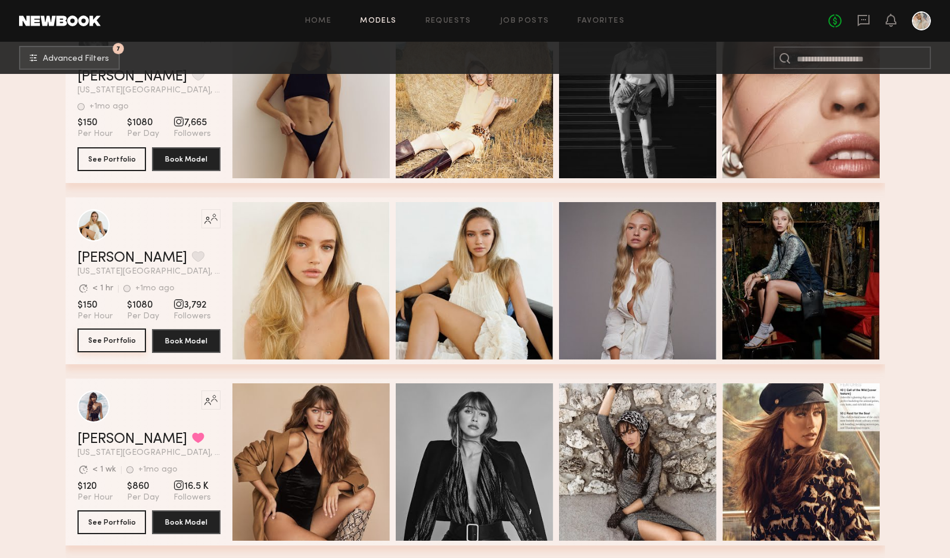
click at [103, 343] on button "See Portfolio" at bounding box center [112, 340] width 69 height 24
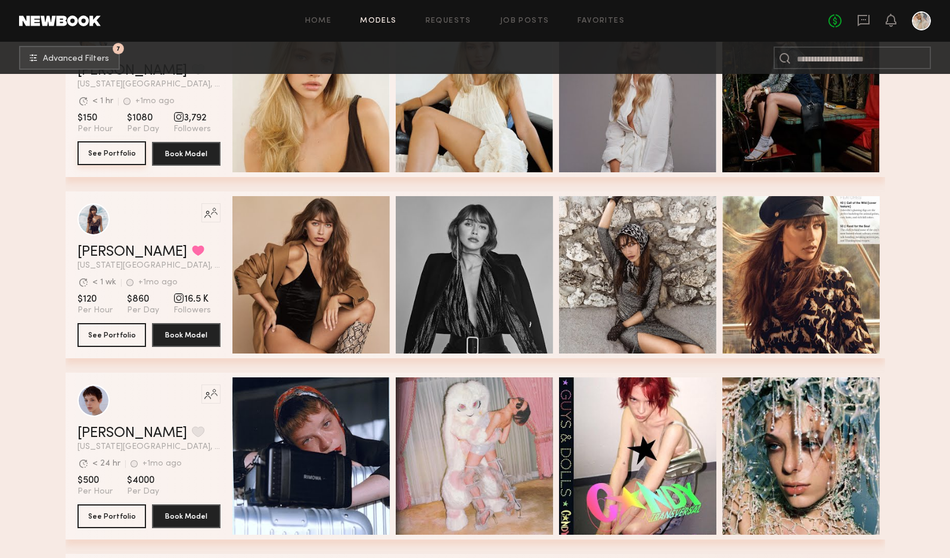
scroll to position [7750, 0]
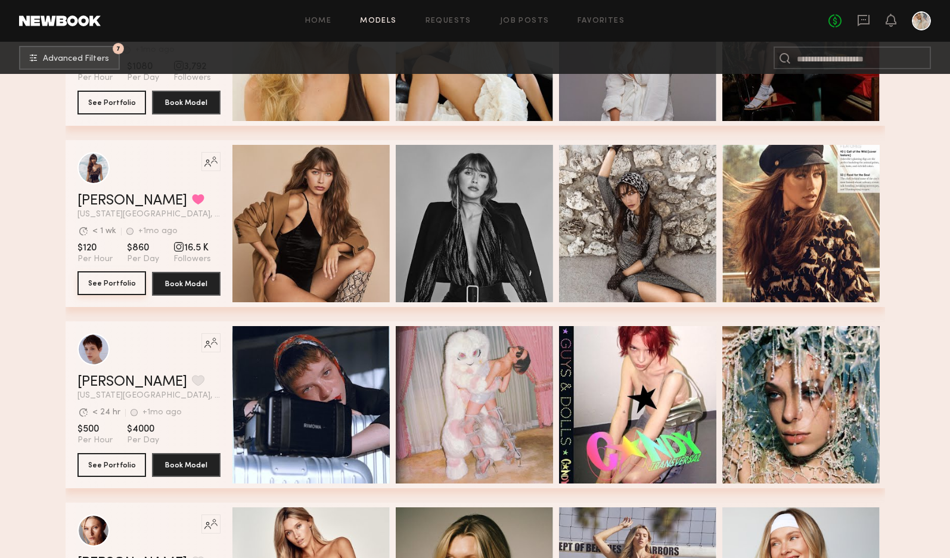
click at [103, 284] on button "See Portfolio" at bounding box center [112, 283] width 69 height 24
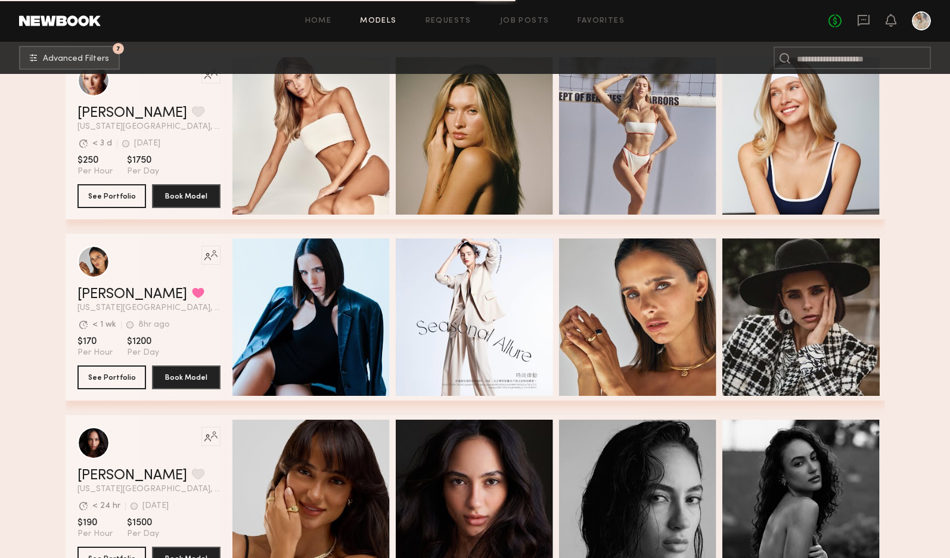
scroll to position [8287, 0]
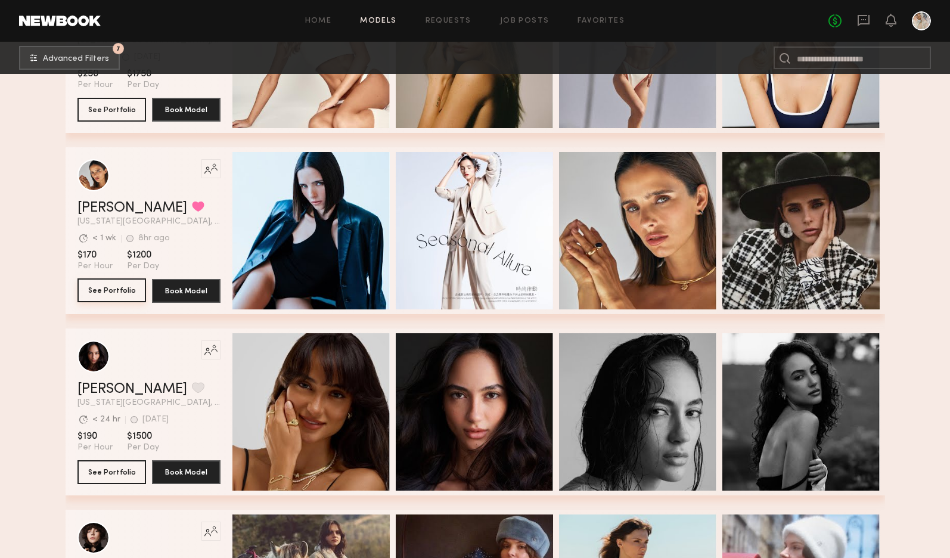
click at [111, 292] on button "See Portfolio" at bounding box center [112, 290] width 69 height 24
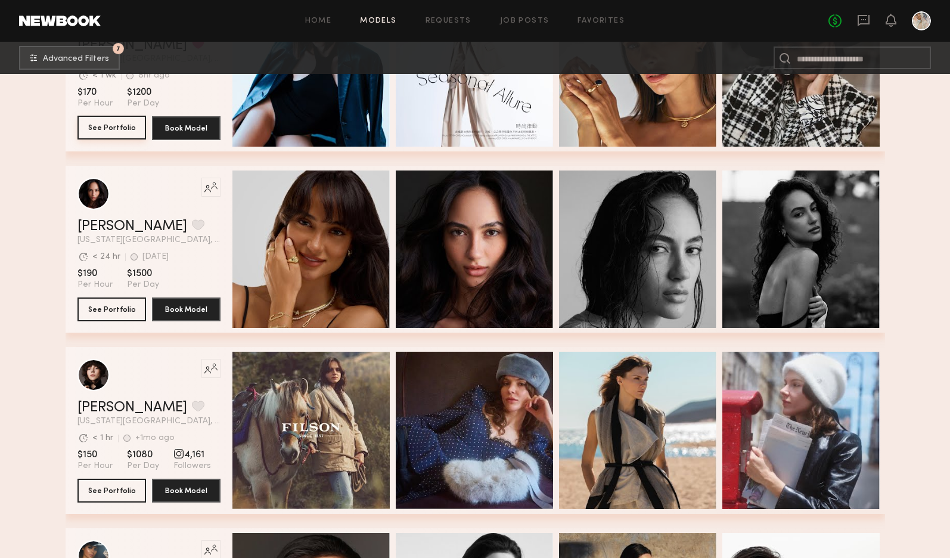
scroll to position [8466, 0]
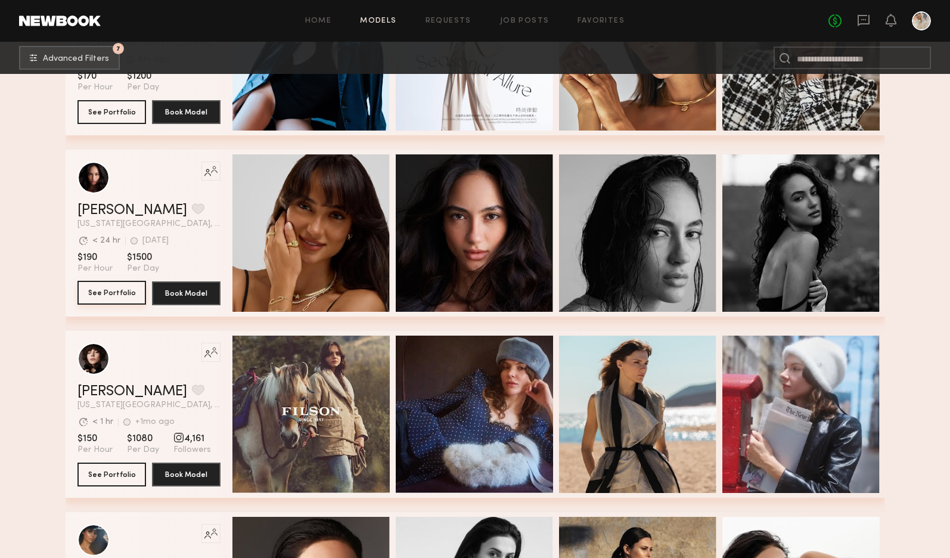
click at [104, 294] on button "See Portfolio" at bounding box center [112, 293] width 69 height 24
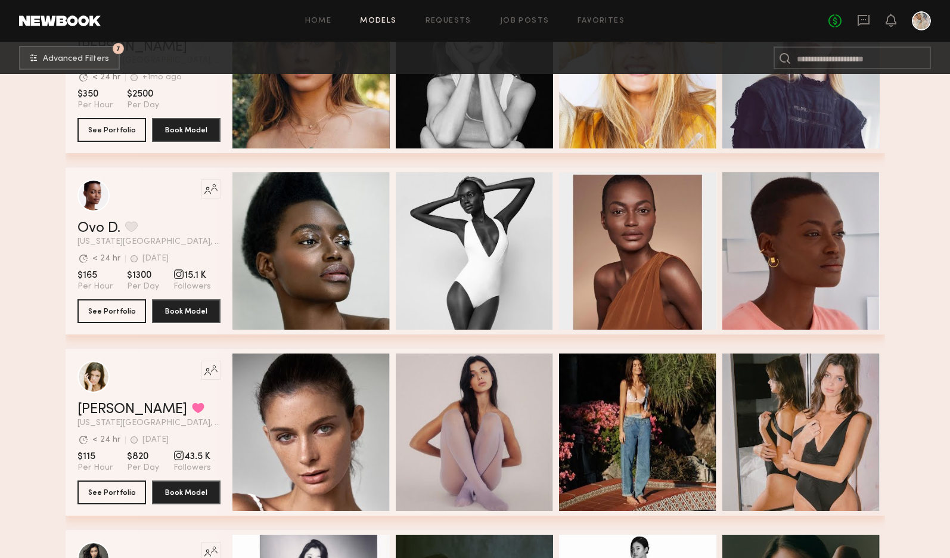
scroll to position [9181, 0]
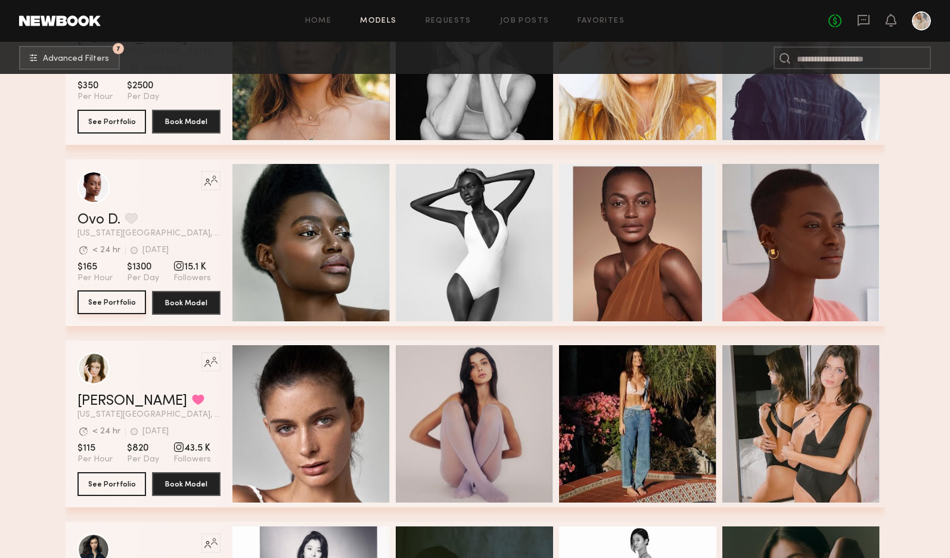
click at [116, 305] on button "See Portfolio" at bounding box center [112, 302] width 69 height 24
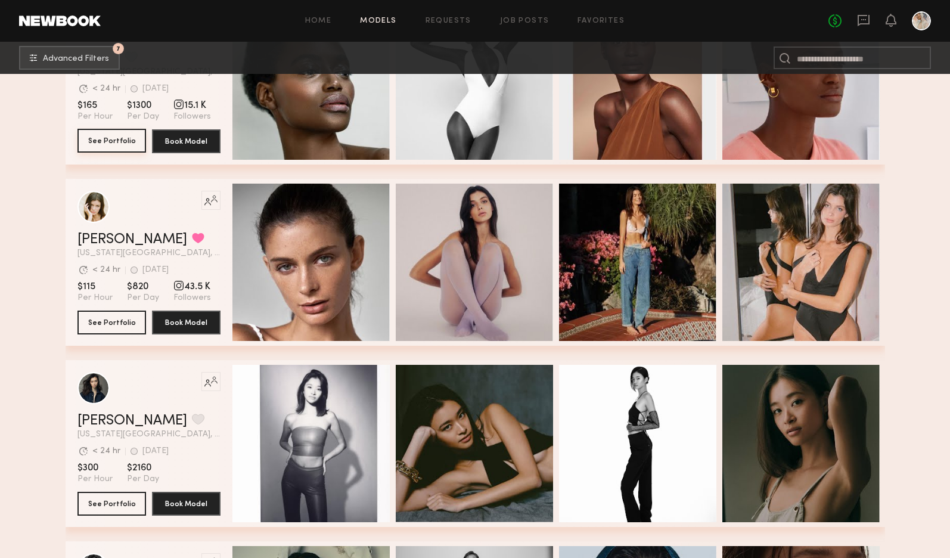
scroll to position [9360, 0]
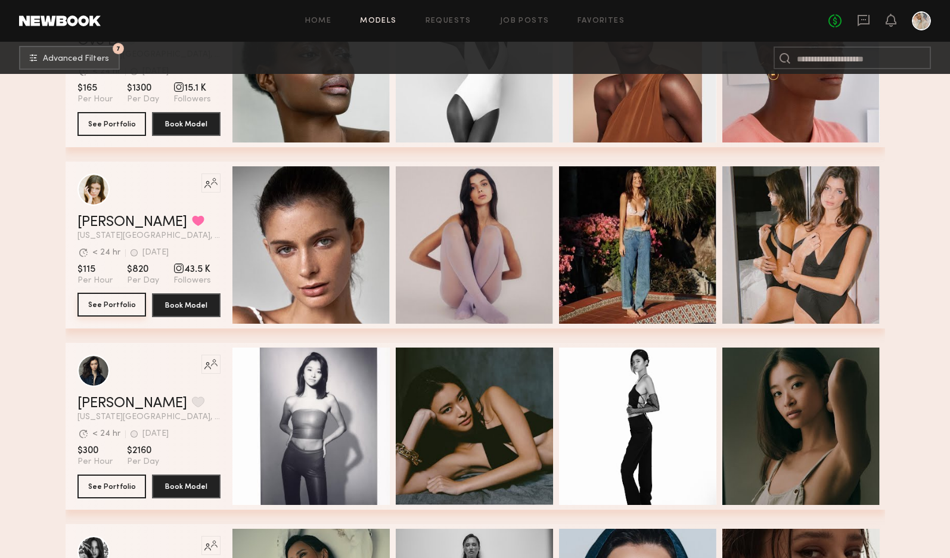
click at [100, 307] on button "See Portfolio" at bounding box center [112, 305] width 69 height 24
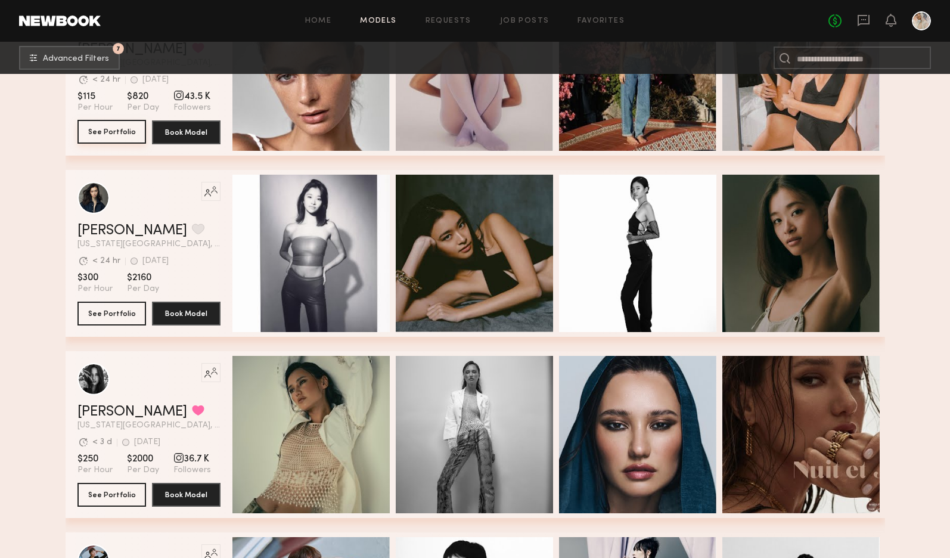
scroll to position [9539, 0]
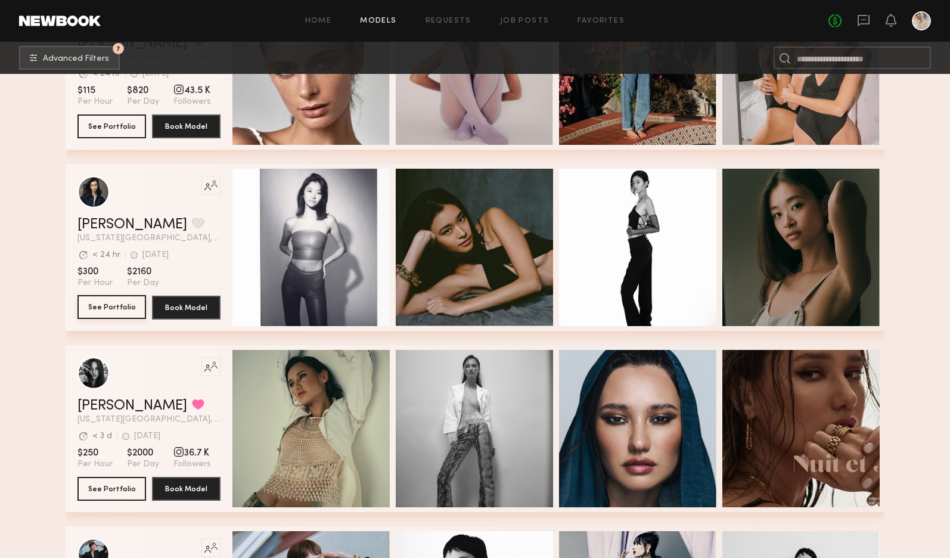
click at [104, 309] on button "See Portfolio" at bounding box center [112, 307] width 69 height 24
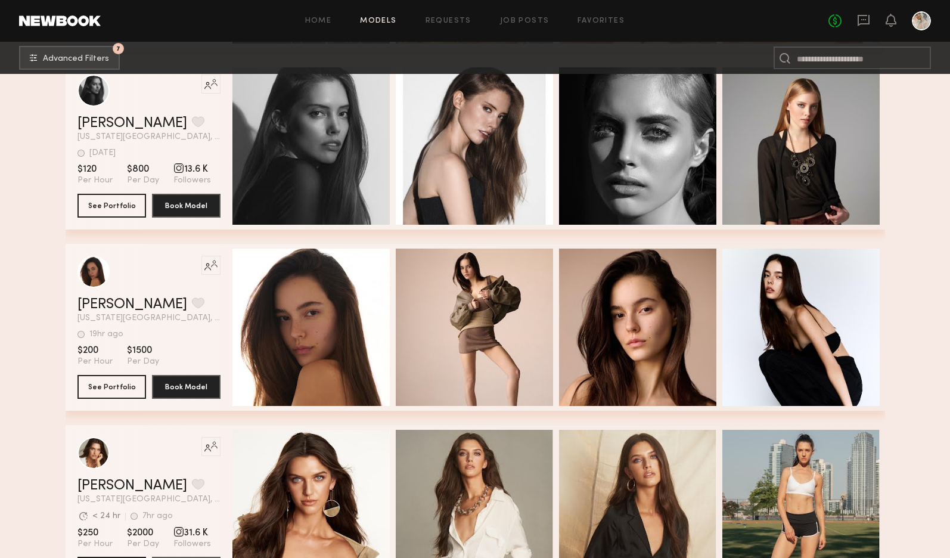
scroll to position [10493, 0]
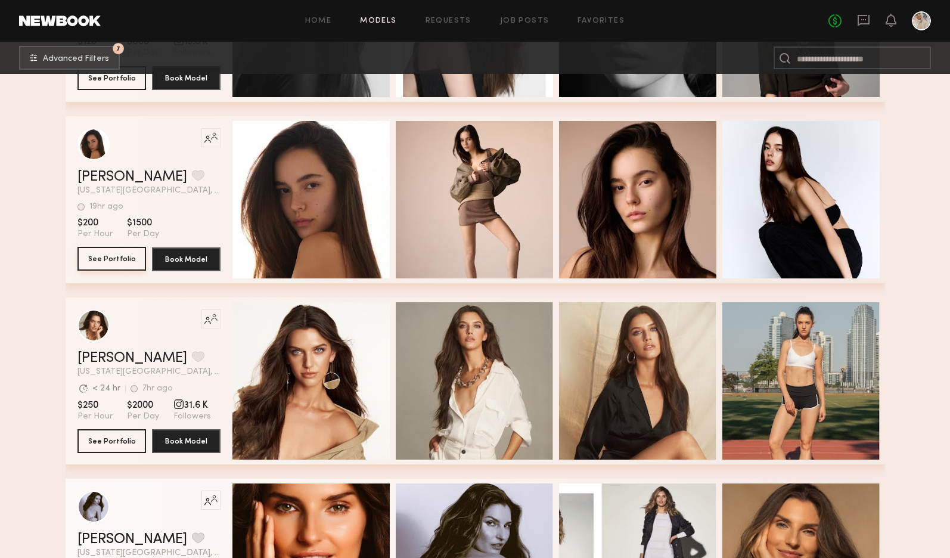
click at [113, 259] on button "See Portfolio" at bounding box center [112, 259] width 69 height 24
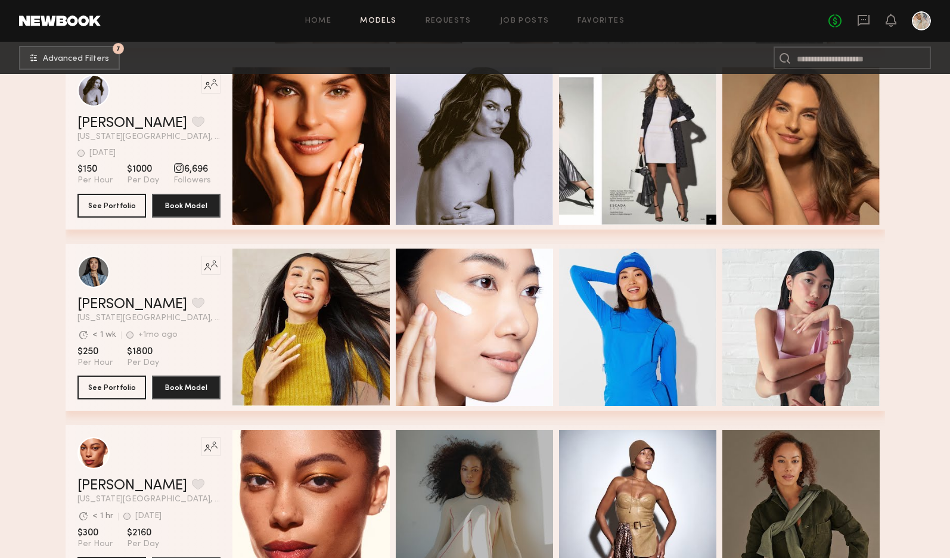
scroll to position [11387, 0]
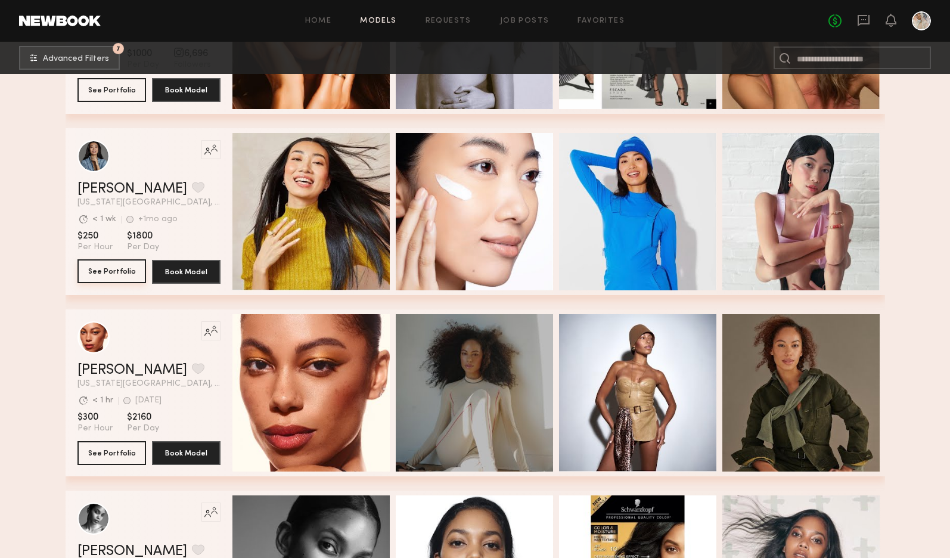
click at [98, 272] on button "See Portfolio" at bounding box center [112, 271] width 69 height 24
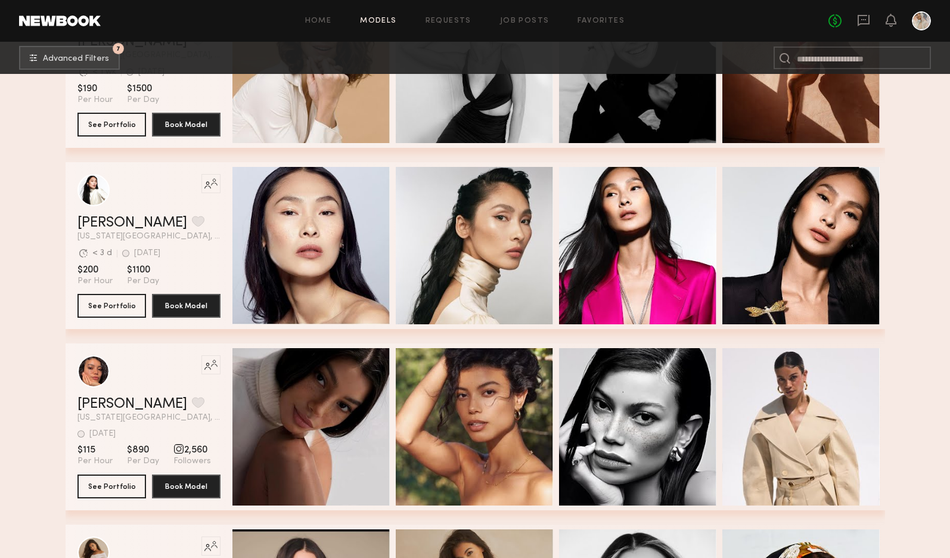
scroll to position [12102, 0]
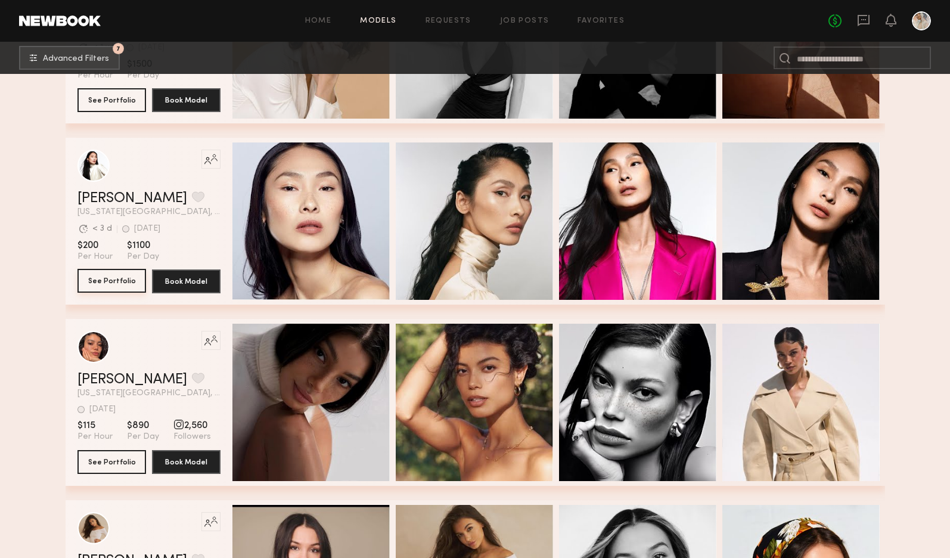
click at [114, 285] on button "See Portfolio" at bounding box center [112, 281] width 69 height 24
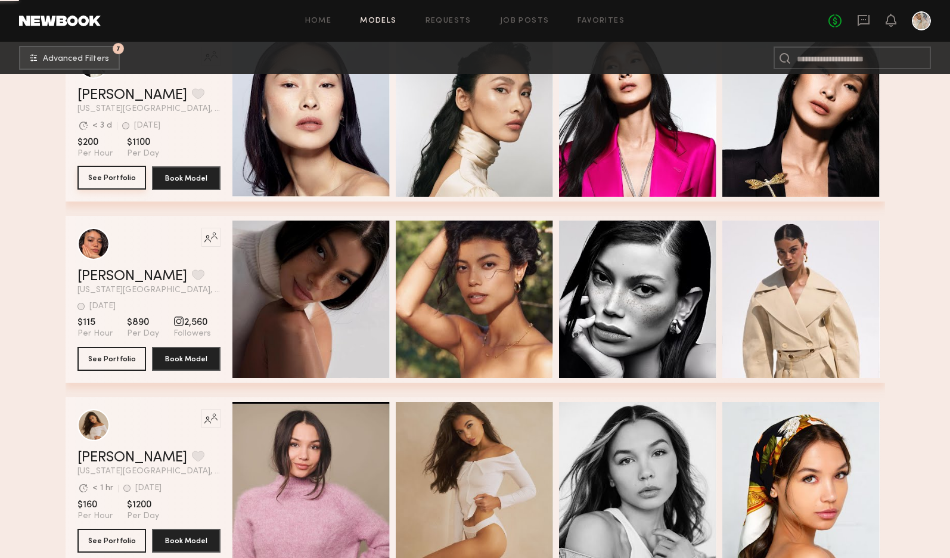
scroll to position [12221, 0]
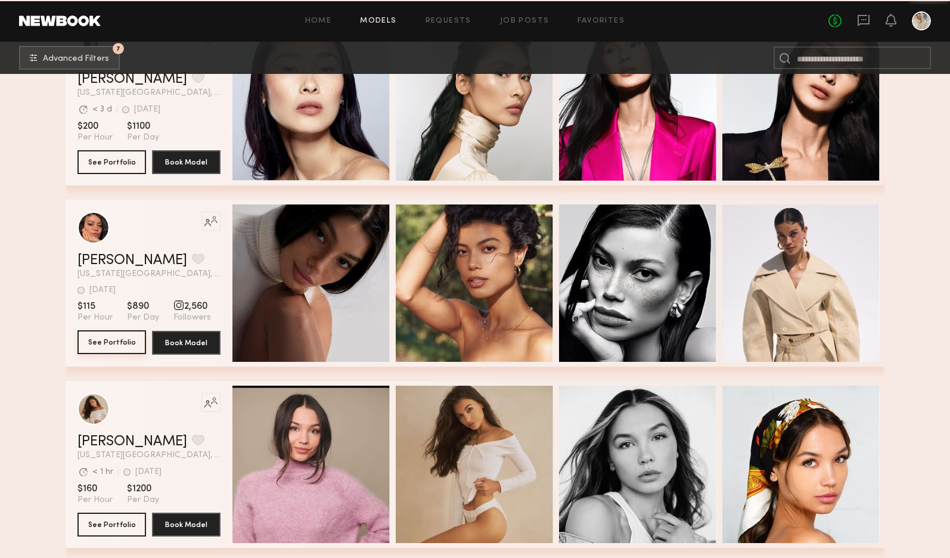
click at [107, 345] on button "See Portfolio" at bounding box center [112, 342] width 69 height 24
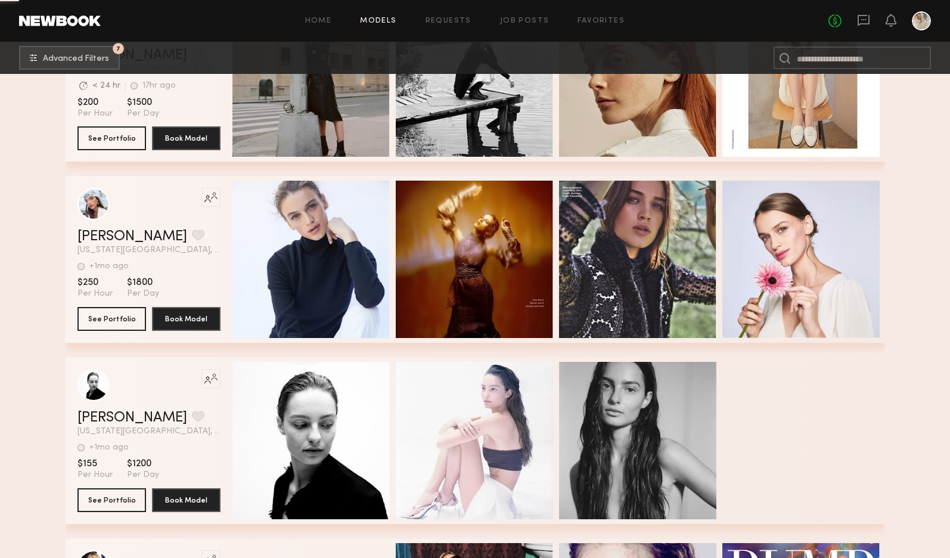
scroll to position [14427, 0]
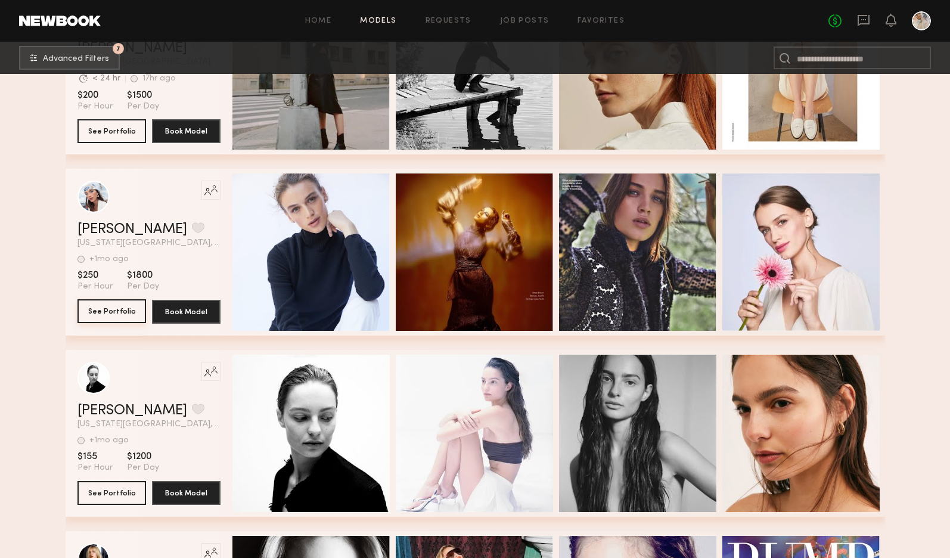
click at [106, 314] on button "See Portfolio" at bounding box center [112, 311] width 69 height 24
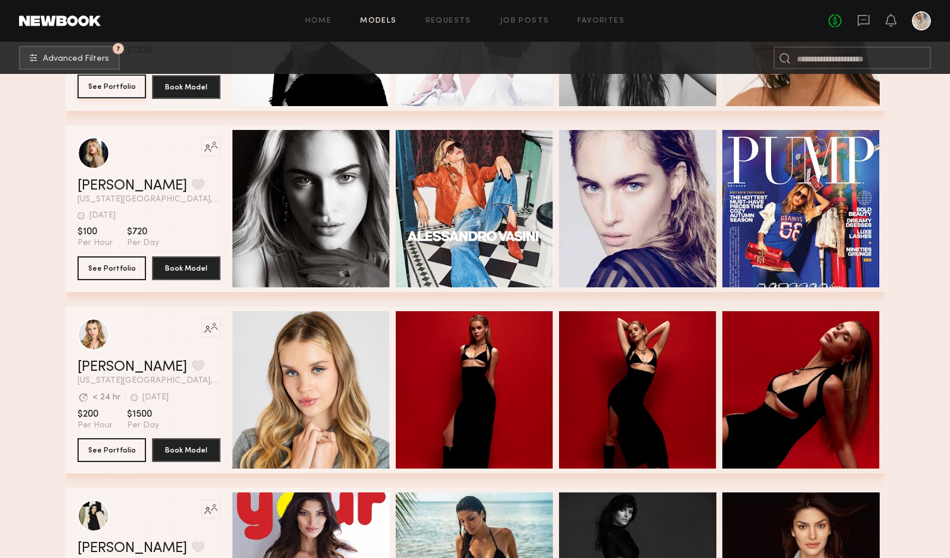
scroll to position [14845, 0]
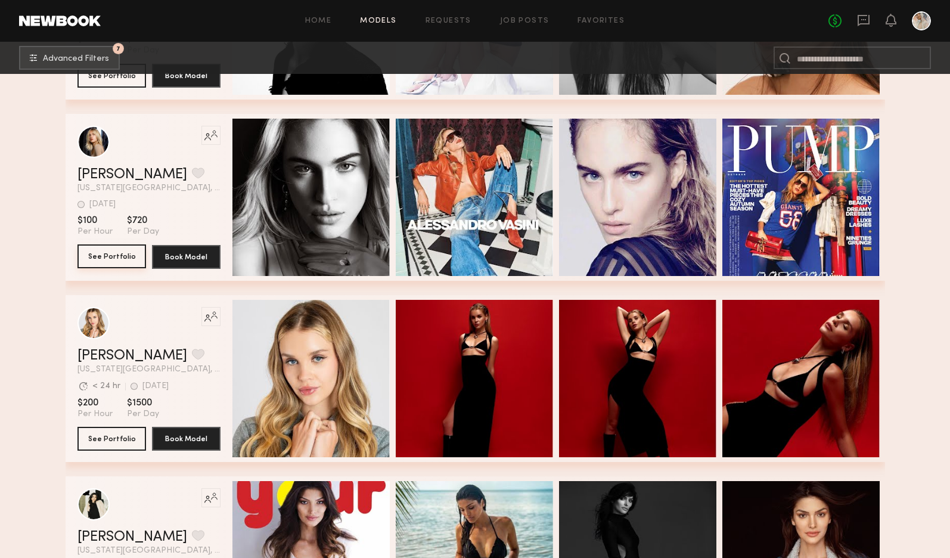
click at [107, 255] on button "See Portfolio" at bounding box center [112, 256] width 69 height 24
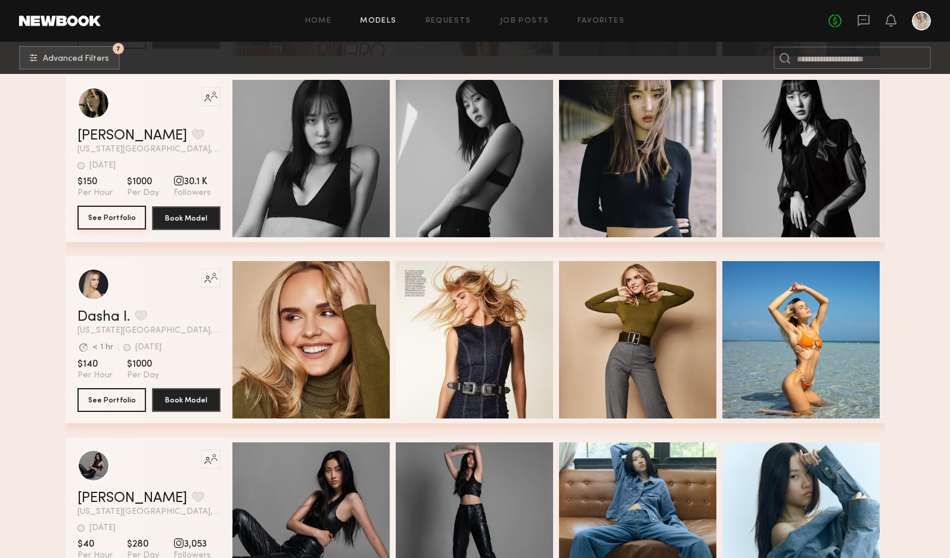
scroll to position [15441, 0]
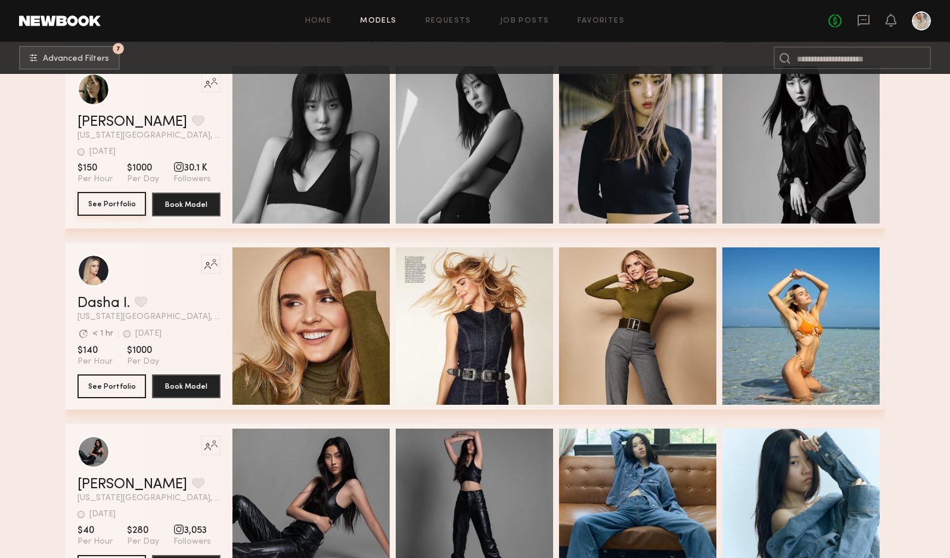
click at [105, 203] on button "See Portfolio" at bounding box center [112, 204] width 69 height 24
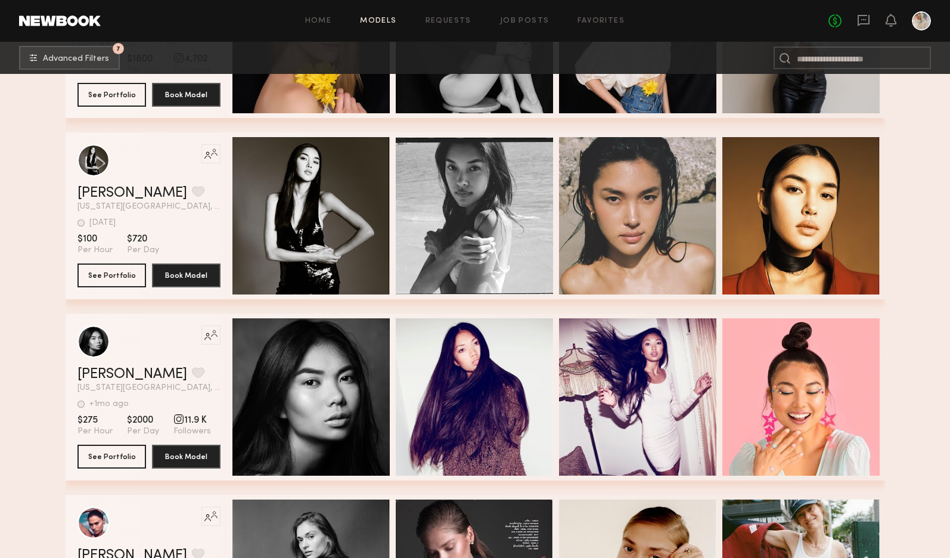
scroll to position [16097, 0]
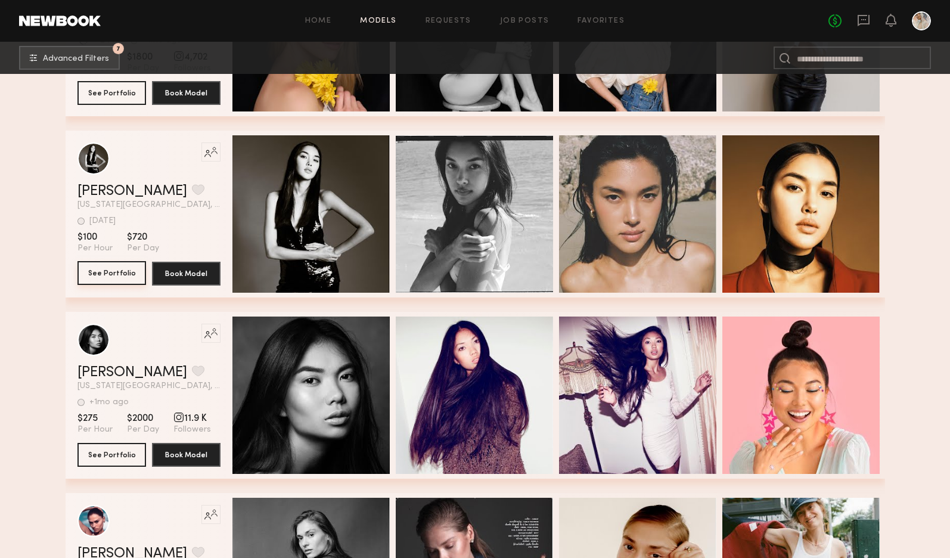
click at [106, 271] on button "See Portfolio" at bounding box center [112, 273] width 69 height 24
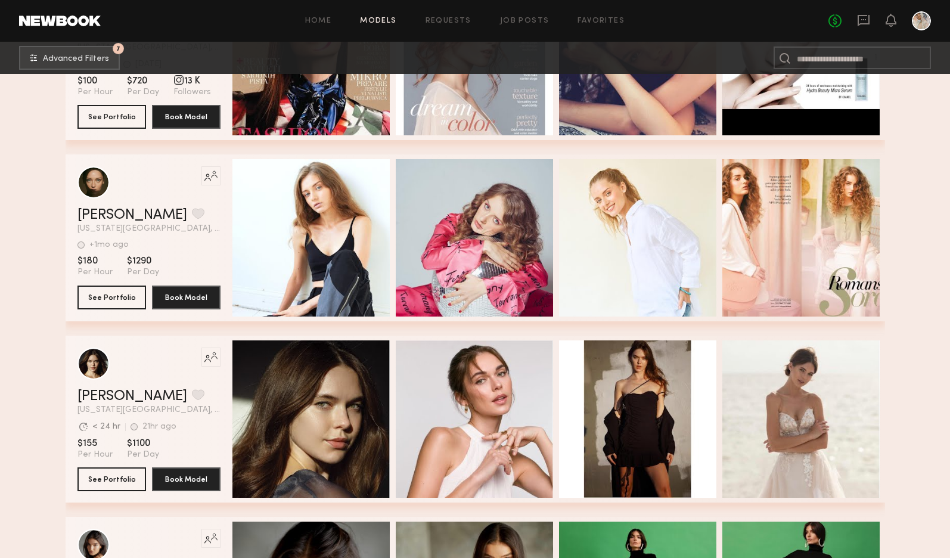
scroll to position [17349, 0]
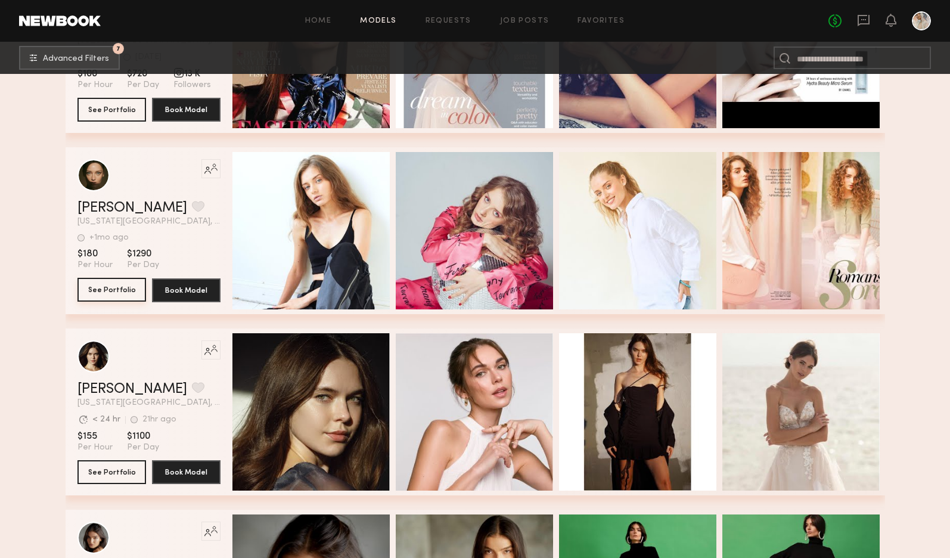
click at [104, 290] on button "See Portfolio" at bounding box center [112, 290] width 69 height 24
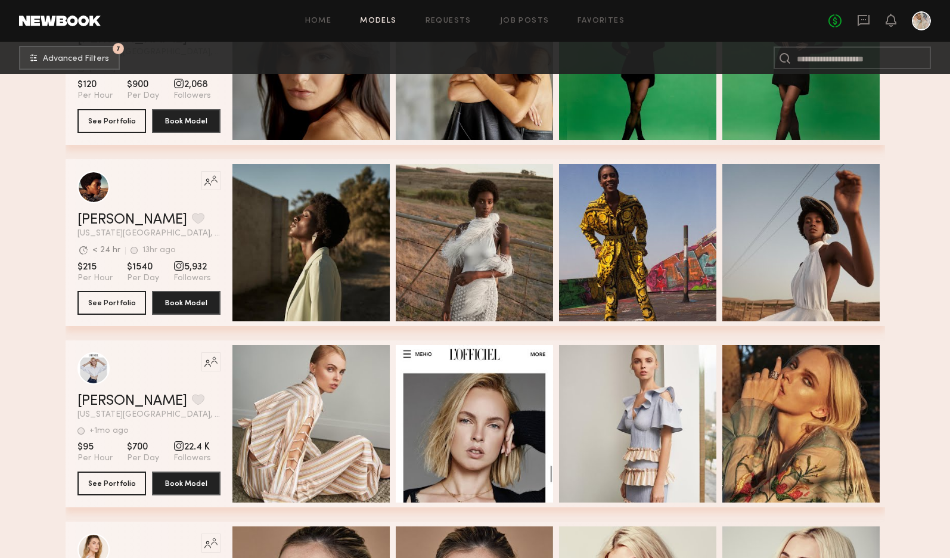
scroll to position [17885, 0]
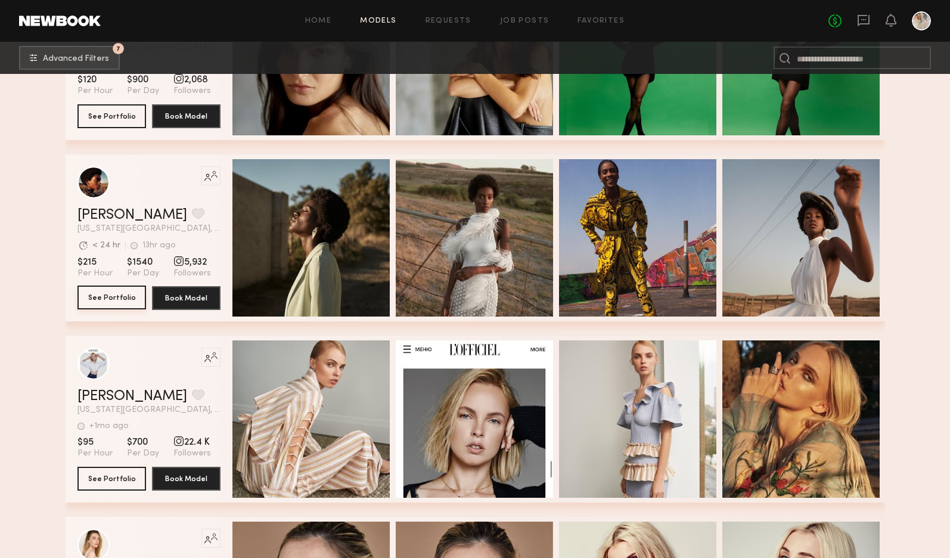
click at [104, 300] on button "See Portfolio" at bounding box center [112, 298] width 69 height 24
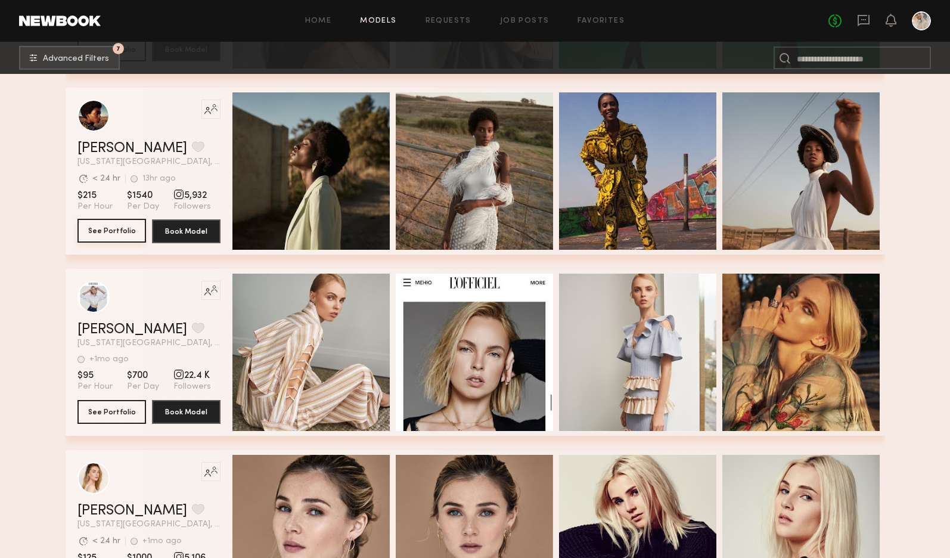
scroll to position [18004, 0]
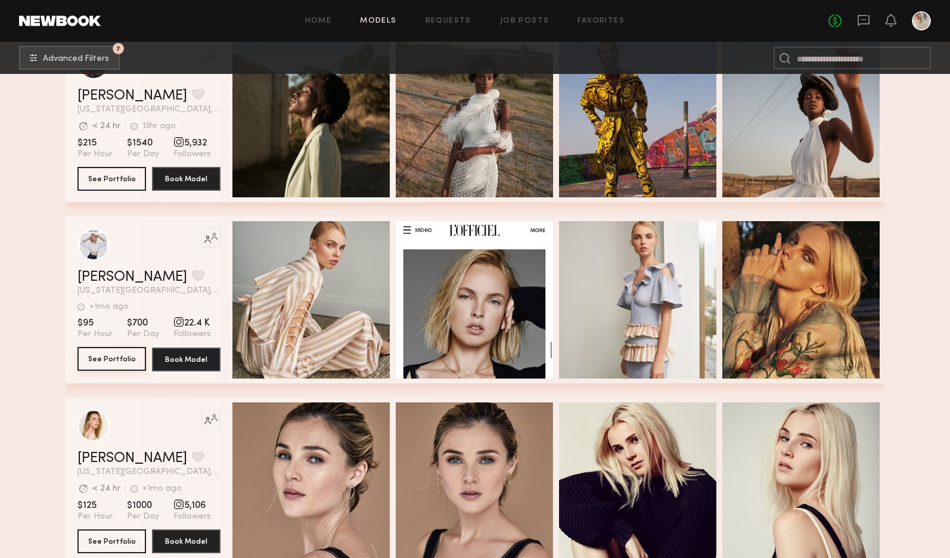
click at [109, 362] on button "See Portfolio" at bounding box center [112, 359] width 69 height 24
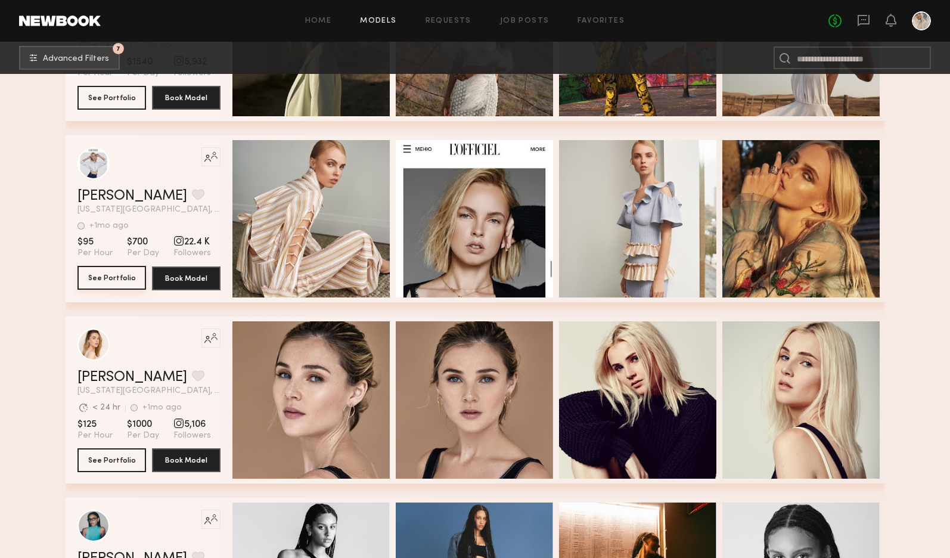
scroll to position [18243, 0]
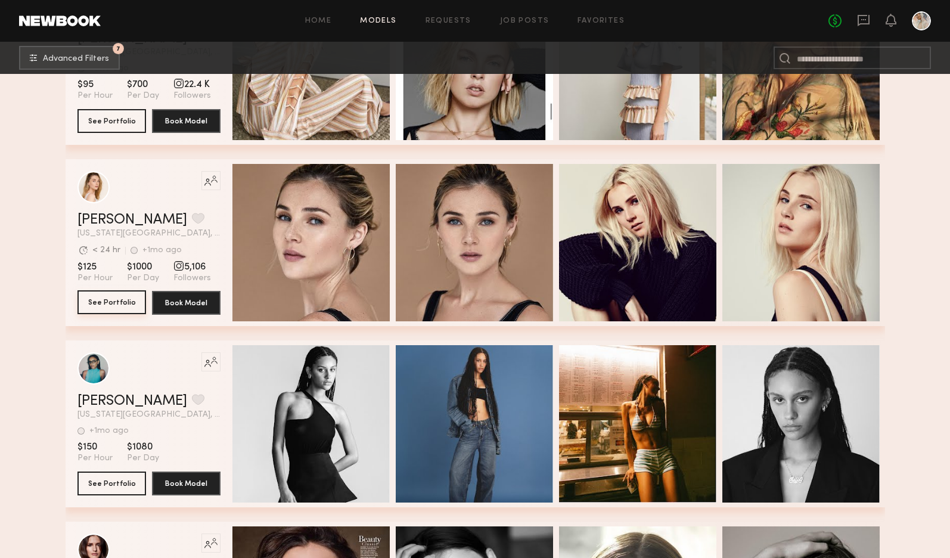
click at [106, 307] on button "See Portfolio" at bounding box center [112, 302] width 69 height 24
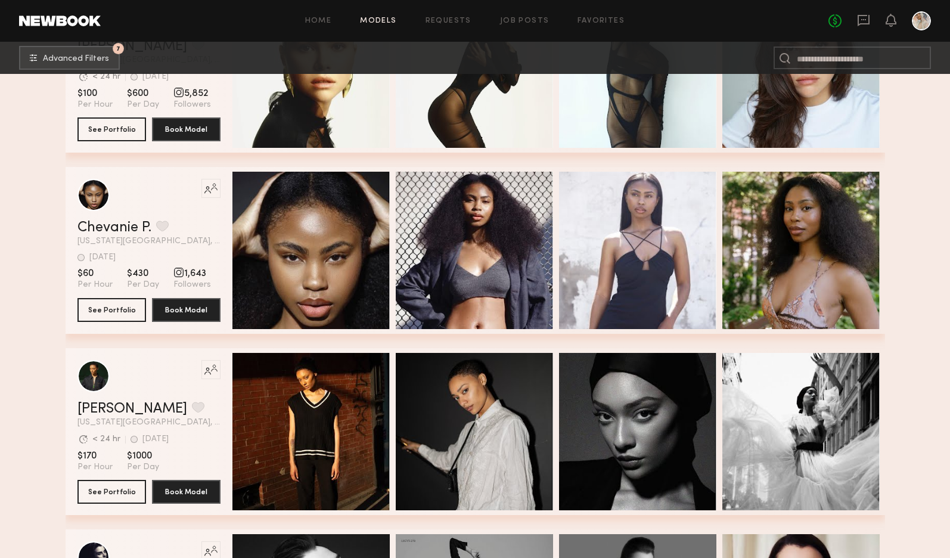
scroll to position [19554, 0]
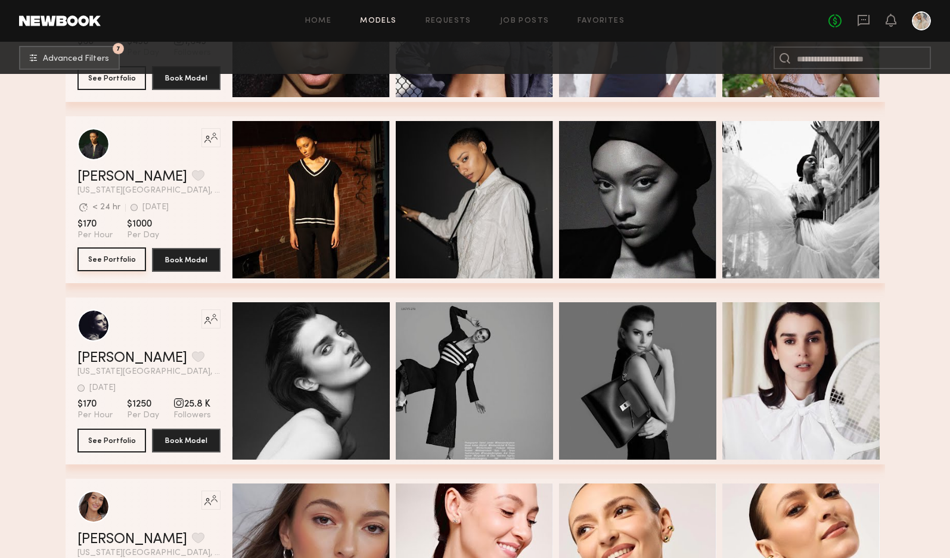
click at [109, 259] on button "See Portfolio" at bounding box center [112, 259] width 69 height 24
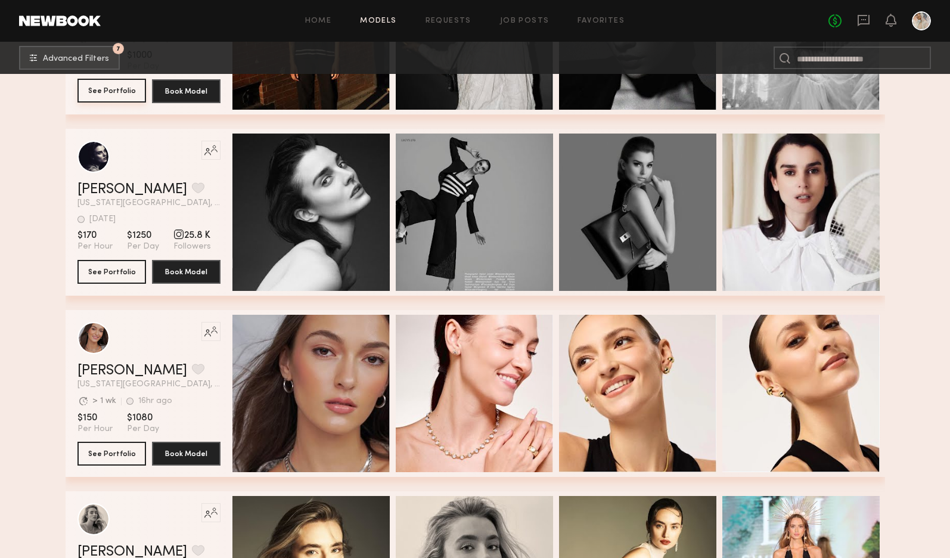
scroll to position [19733, 0]
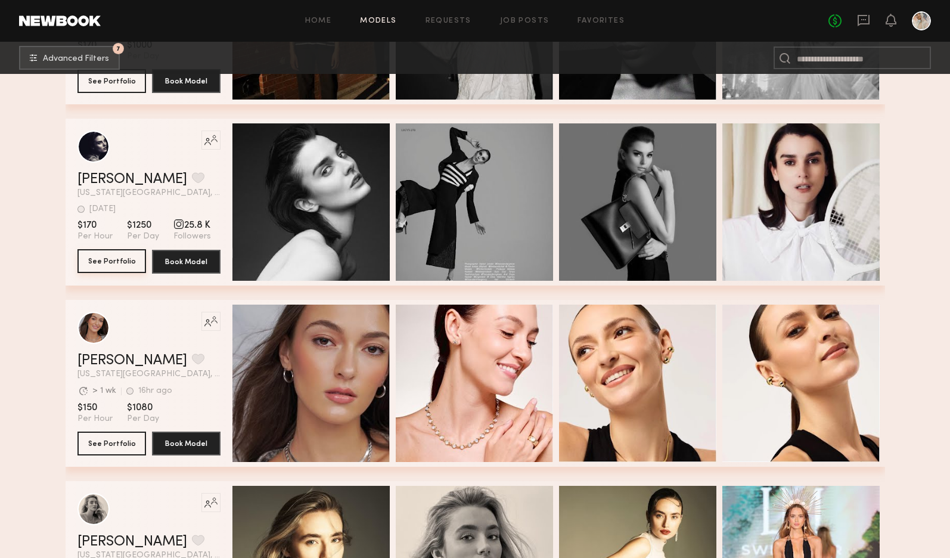
click at [109, 264] on button "See Portfolio" at bounding box center [112, 261] width 69 height 24
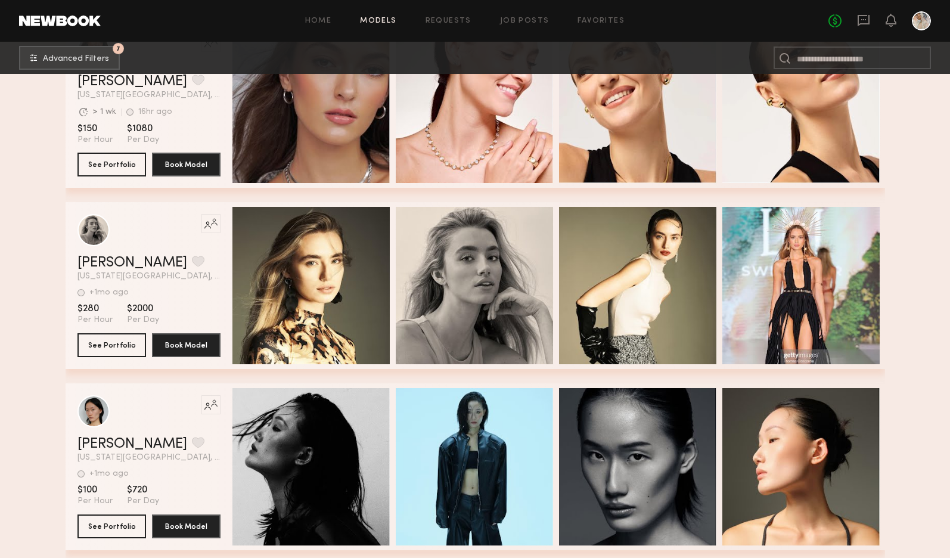
scroll to position [20031, 0]
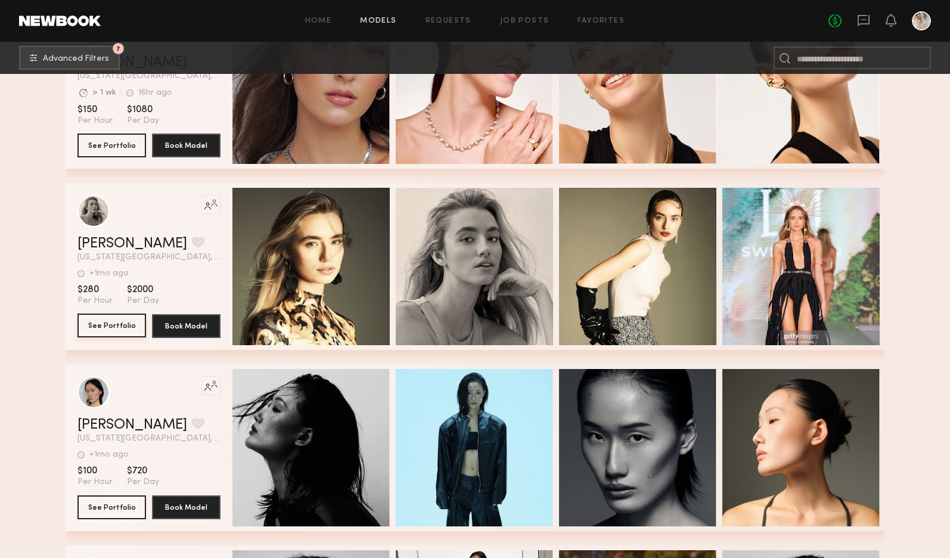
click at [104, 326] on button "See Portfolio" at bounding box center [112, 326] width 69 height 24
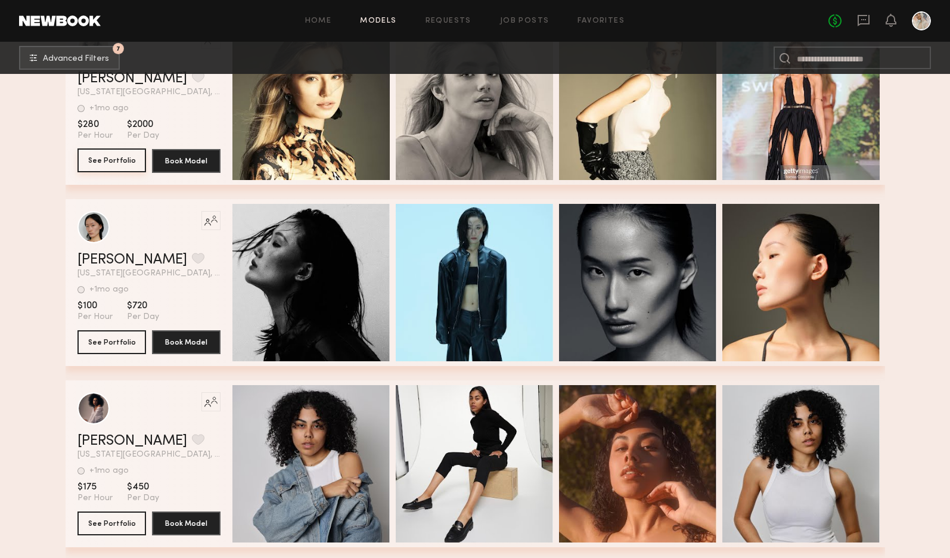
scroll to position [20270, 0]
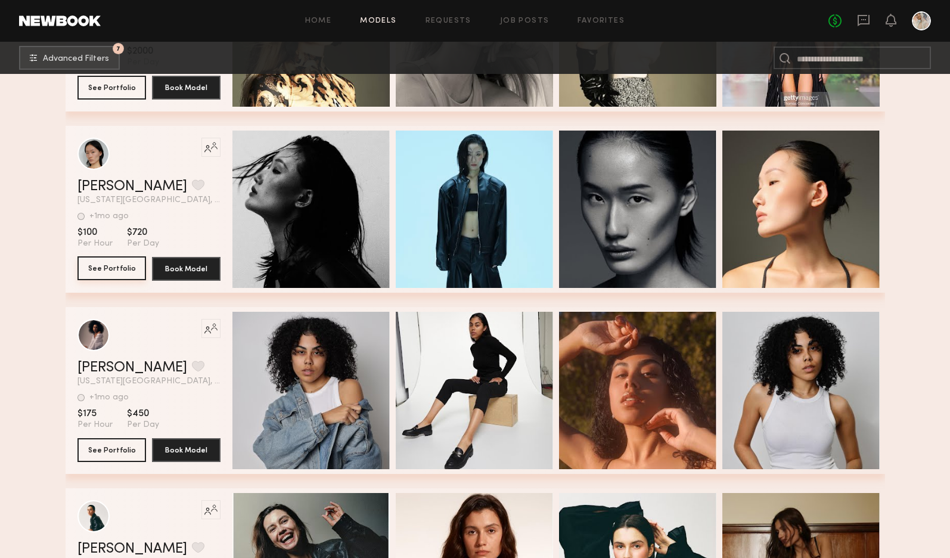
click at [108, 272] on button "See Portfolio" at bounding box center [112, 268] width 69 height 24
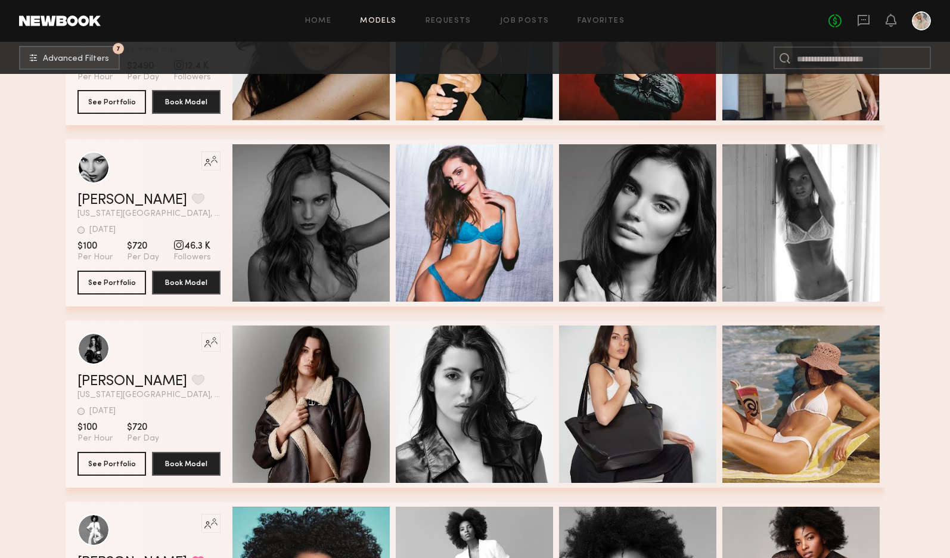
scroll to position [21164, 0]
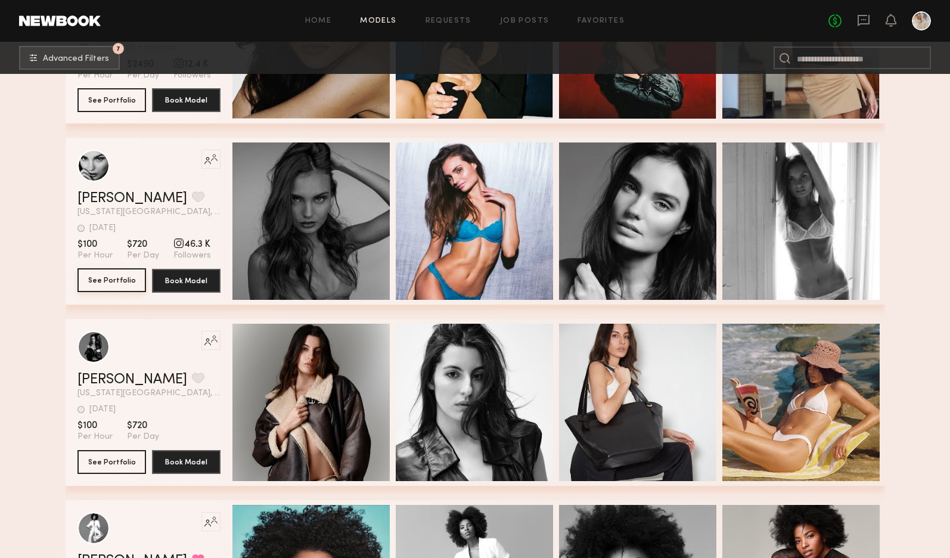
click at [112, 280] on button "See Portfolio" at bounding box center [112, 280] width 69 height 24
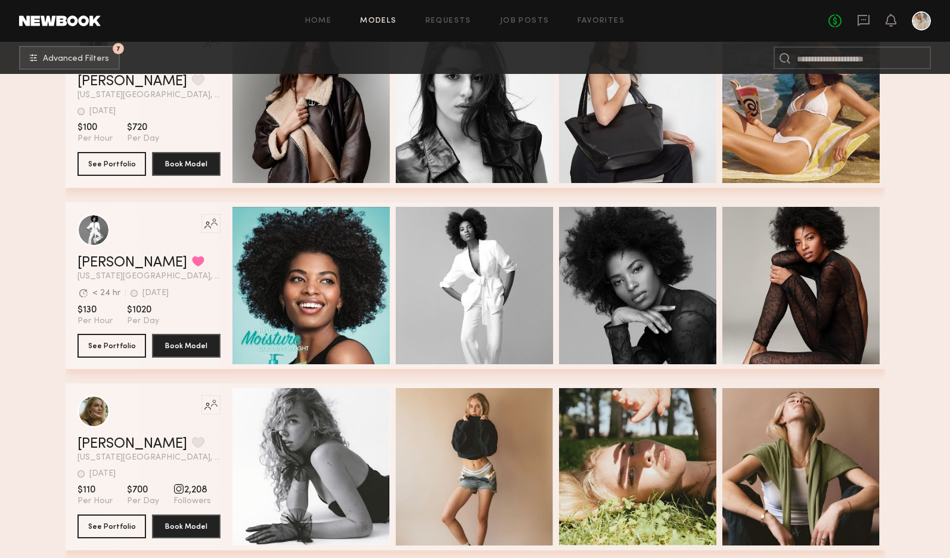
scroll to position [21522, 0]
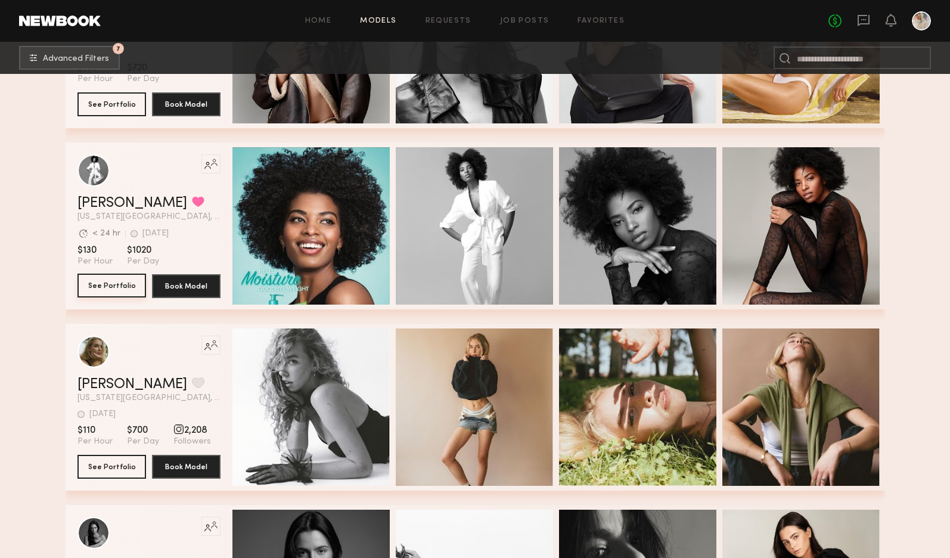
click at [106, 287] on button "See Portfolio" at bounding box center [112, 286] width 69 height 24
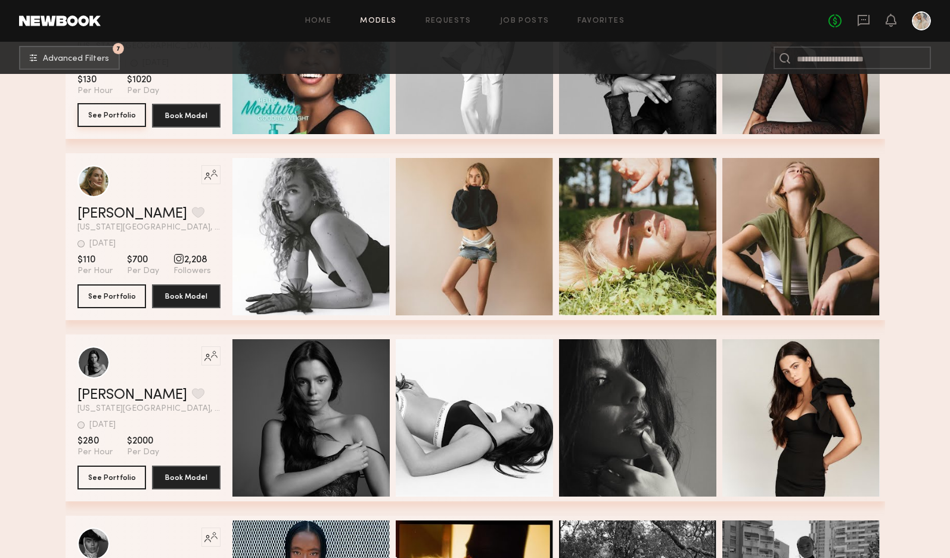
scroll to position [21701, 0]
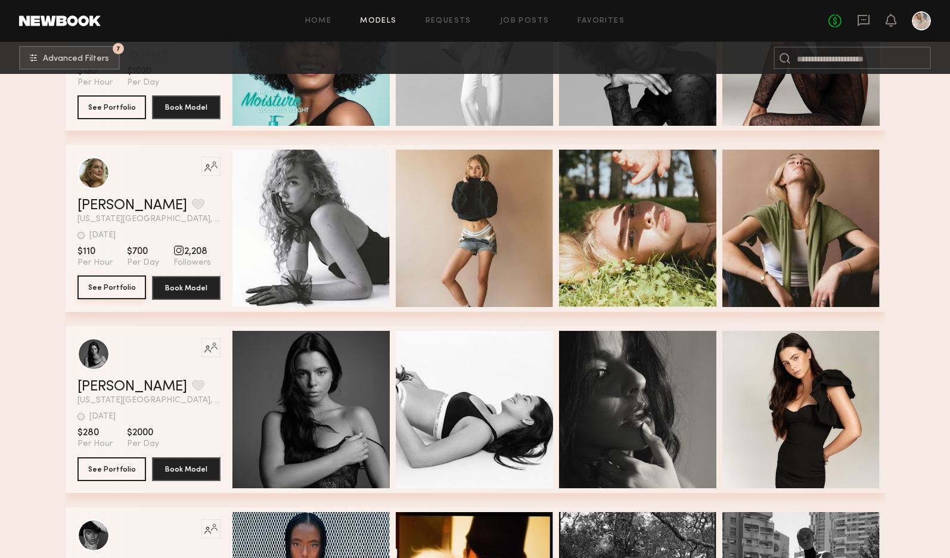
click at [103, 289] on button "See Portfolio" at bounding box center [112, 287] width 69 height 24
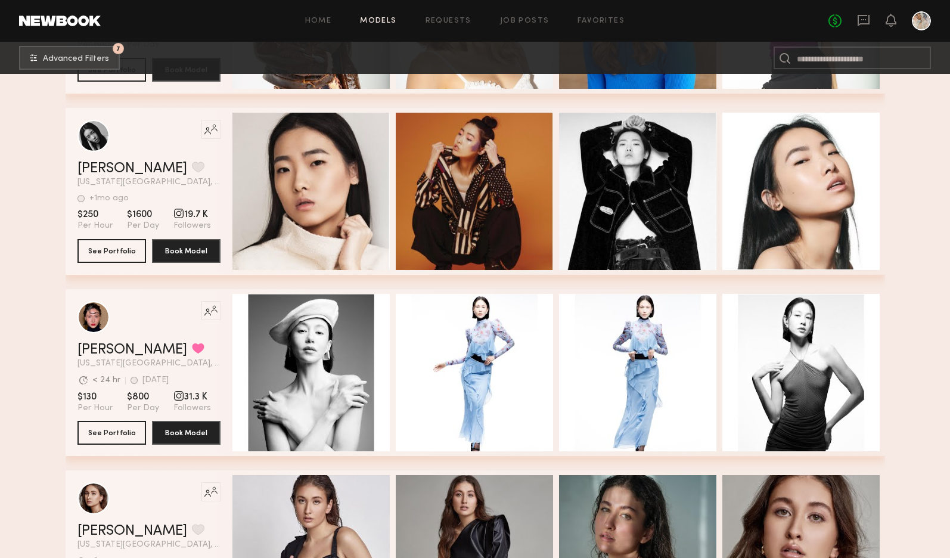
scroll to position [22654, 0]
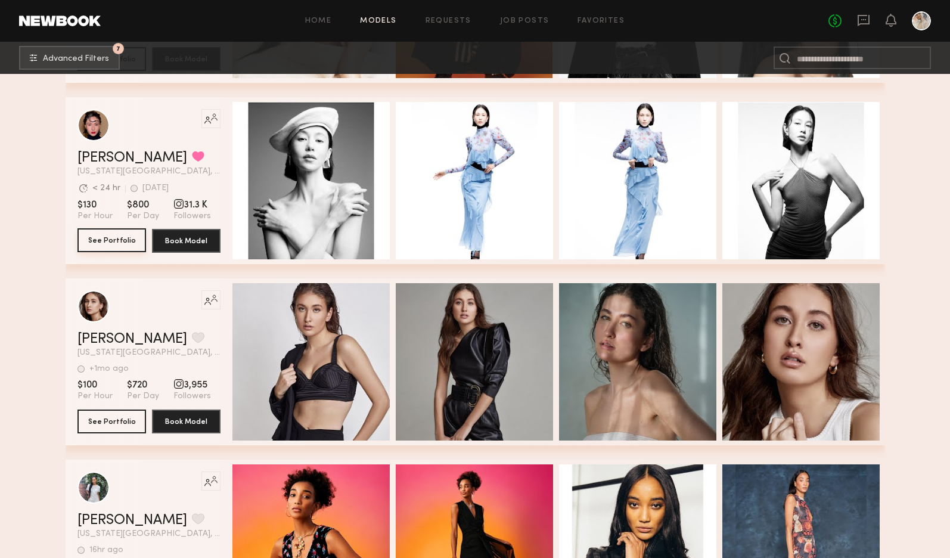
click at [104, 243] on button "See Portfolio" at bounding box center [112, 240] width 69 height 24
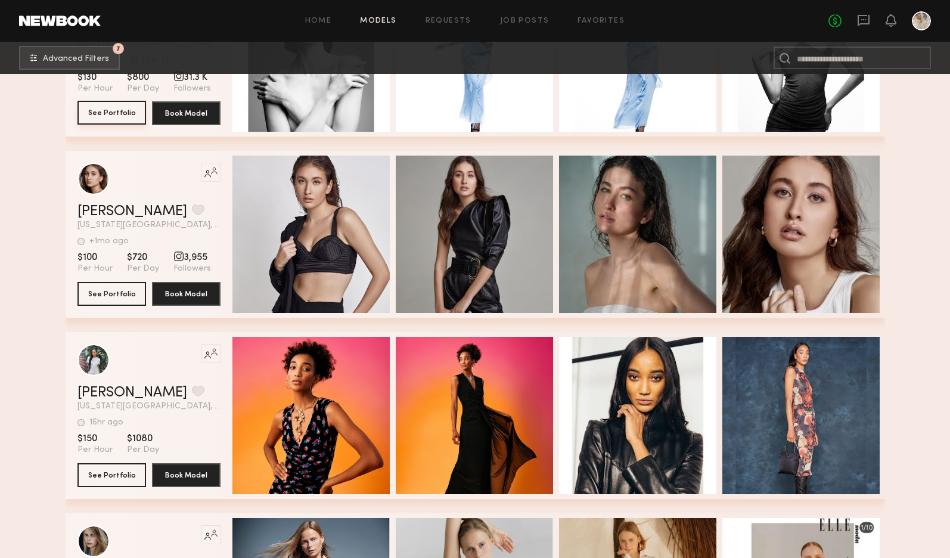
scroll to position [22833, 0]
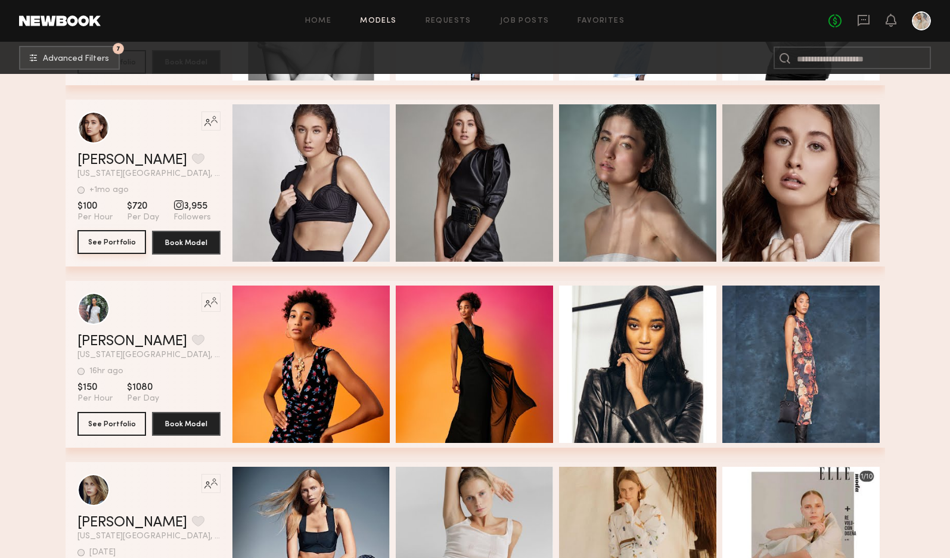
click at [103, 243] on button "See Portfolio" at bounding box center [112, 242] width 69 height 24
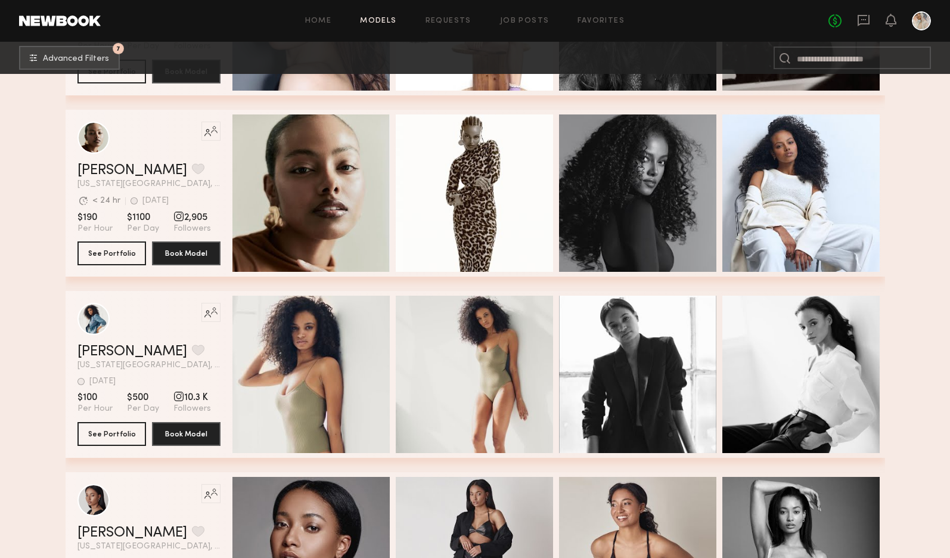
scroll to position [23549, 0]
click at [113, 252] on button "See Portfolio" at bounding box center [112, 252] width 69 height 24
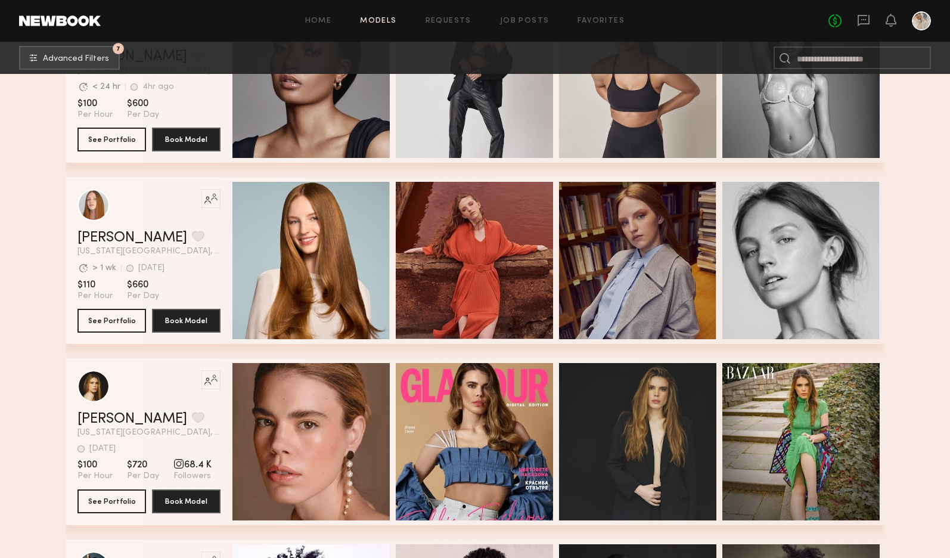
scroll to position [24085, 0]
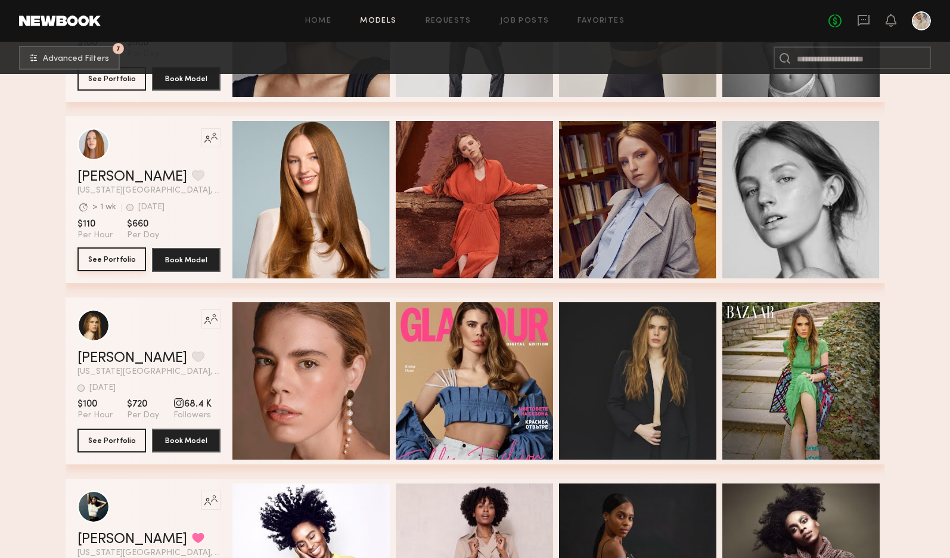
click at [109, 261] on button "See Portfolio" at bounding box center [112, 259] width 69 height 24
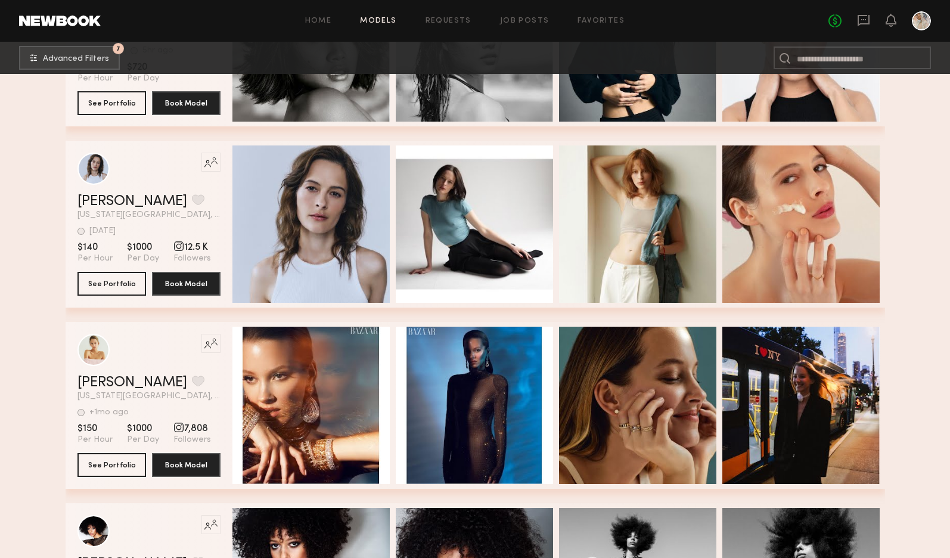
scroll to position [24980, 0]
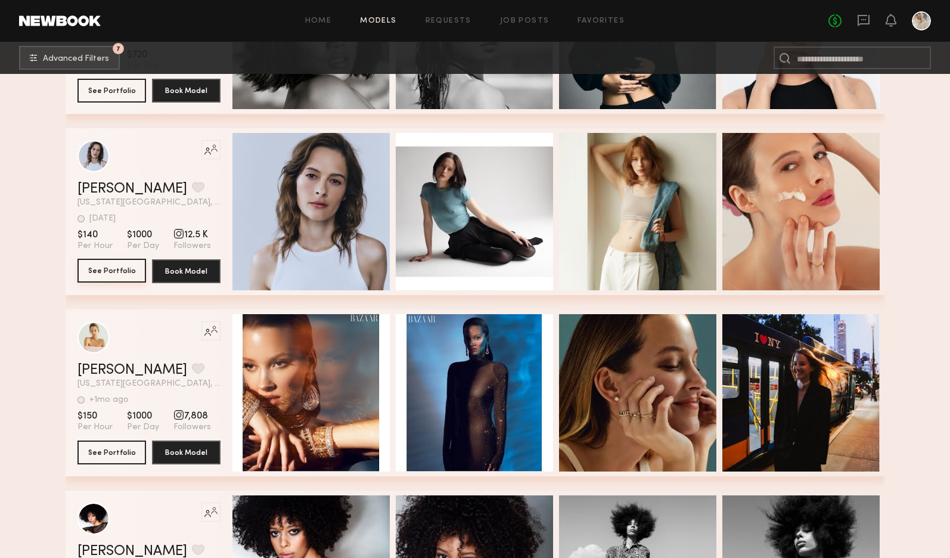
click at [119, 271] on button "See Portfolio" at bounding box center [112, 271] width 69 height 24
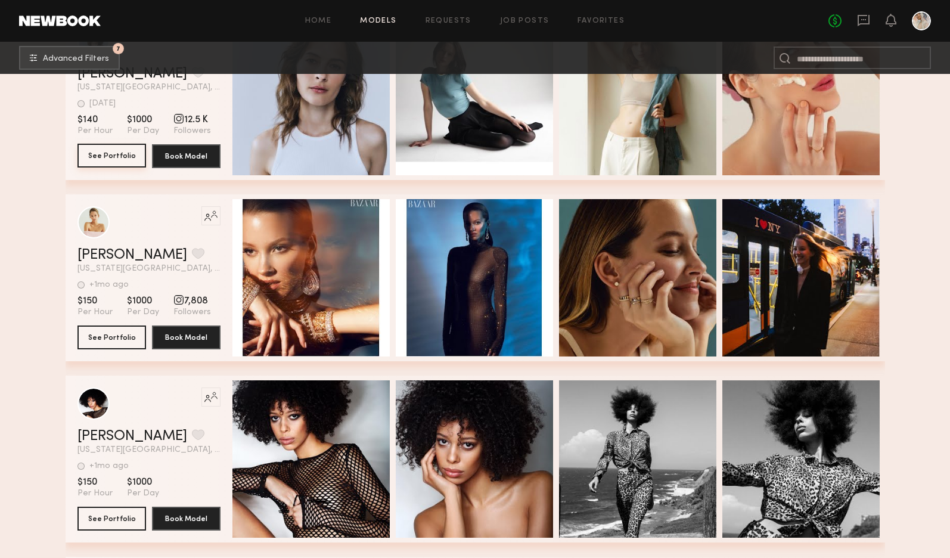
scroll to position [25158, 0]
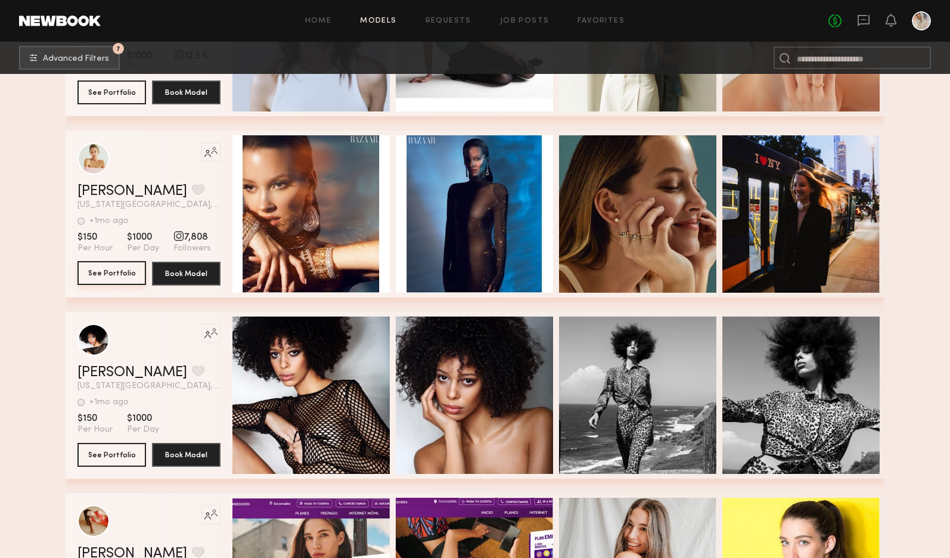
click at [109, 274] on button "See Portfolio" at bounding box center [112, 273] width 69 height 24
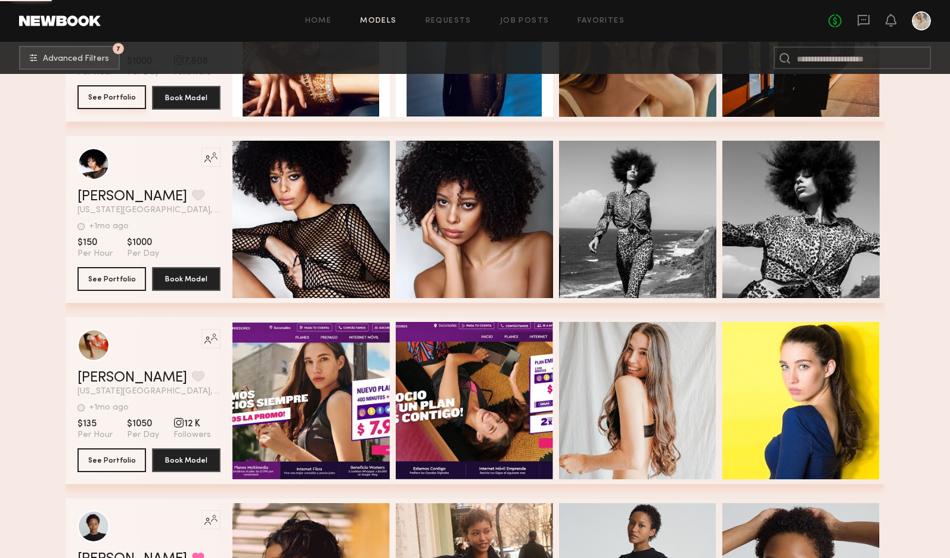
scroll to position [25337, 0]
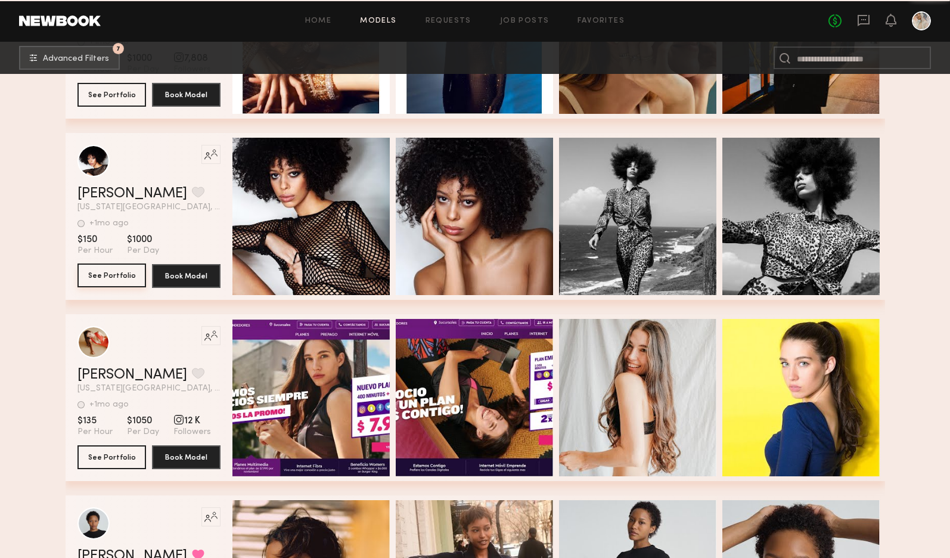
click at [104, 278] on button "See Portfolio" at bounding box center [112, 276] width 69 height 24
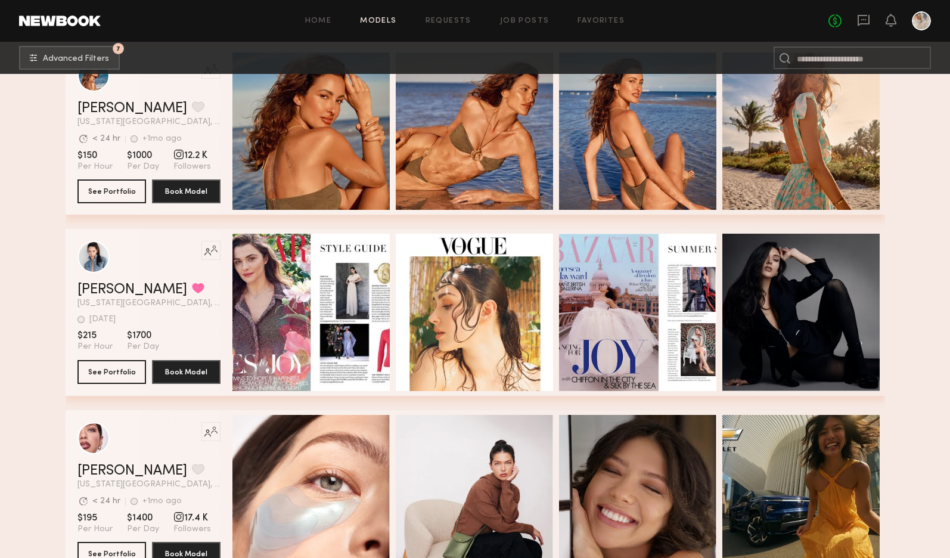
scroll to position [26530, 0]
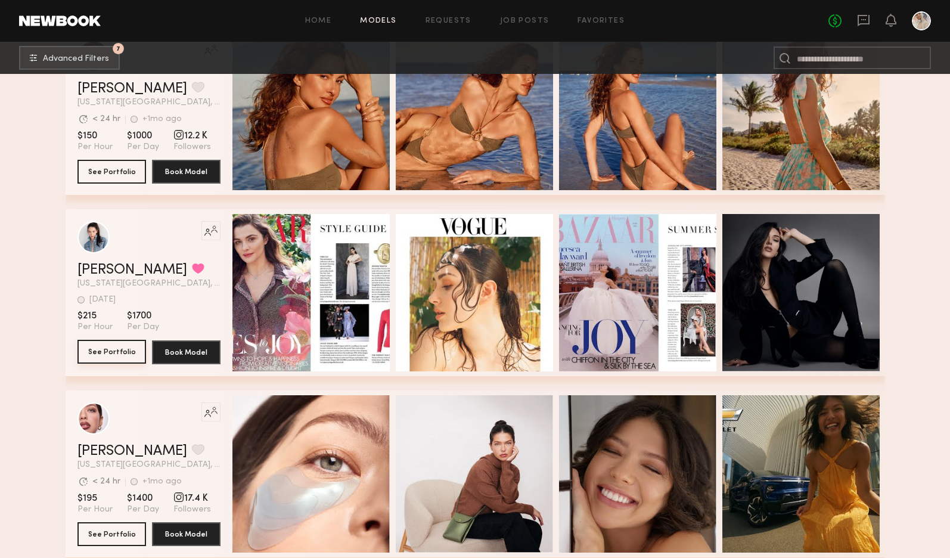
click at [113, 354] on button "See Portfolio" at bounding box center [112, 352] width 69 height 24
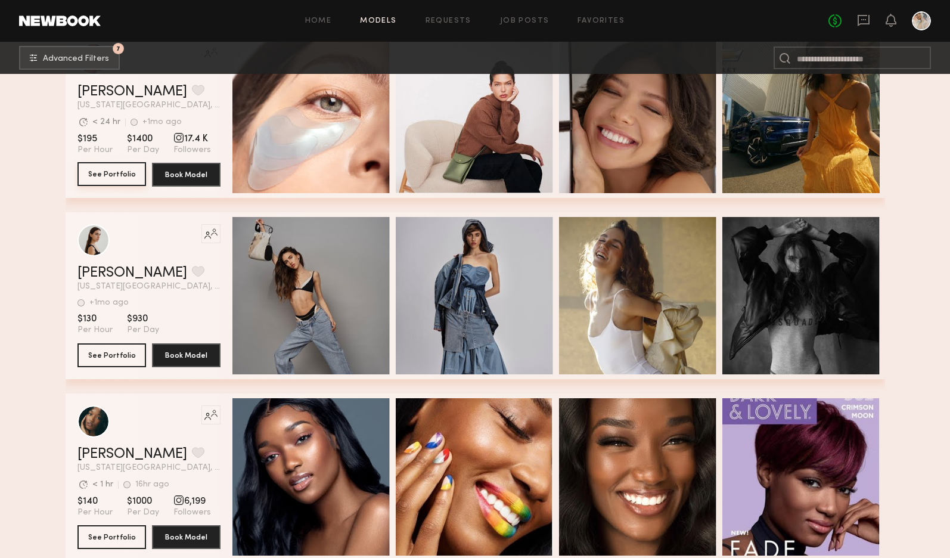
scroll to position [26947, 0]
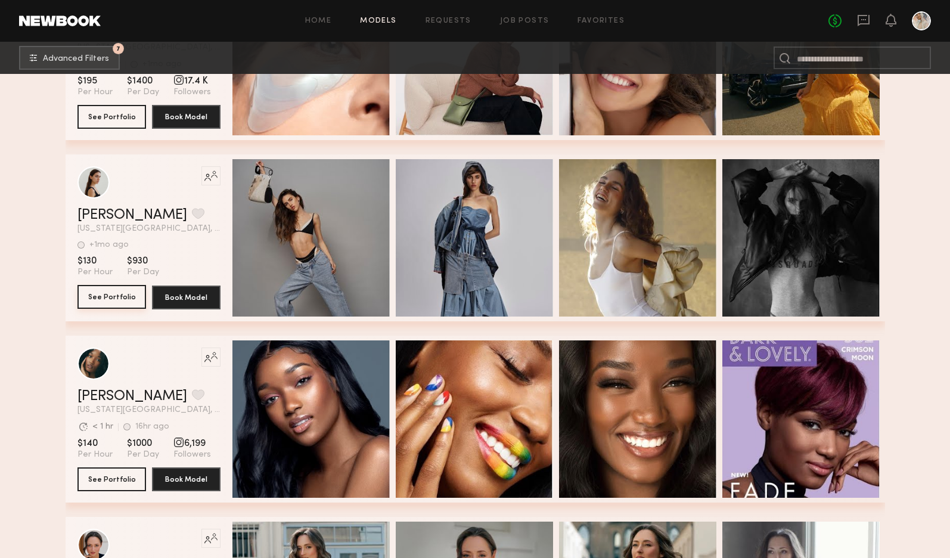
click at [106, 298] on button "See Portfolio" at bounding box center [112, 297] width 69 height 24
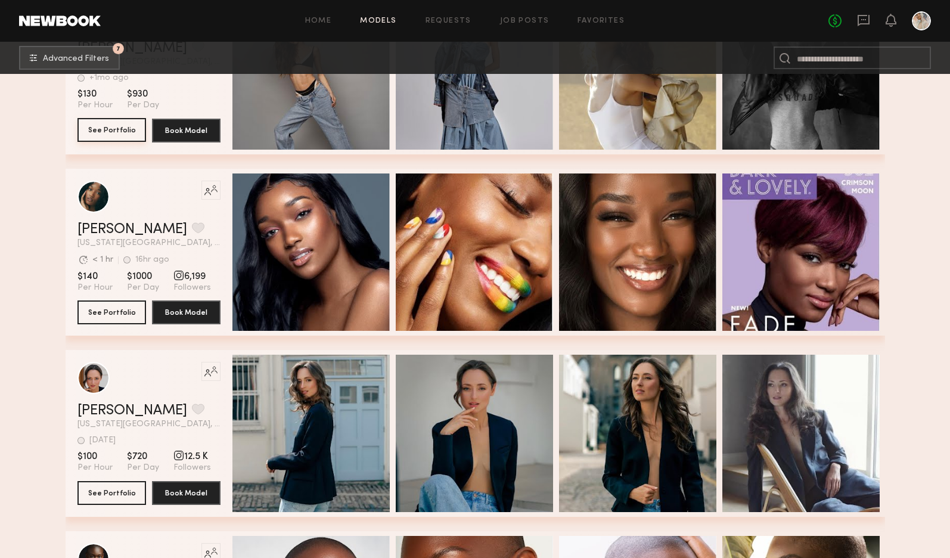
scroll to position [27126, 0]
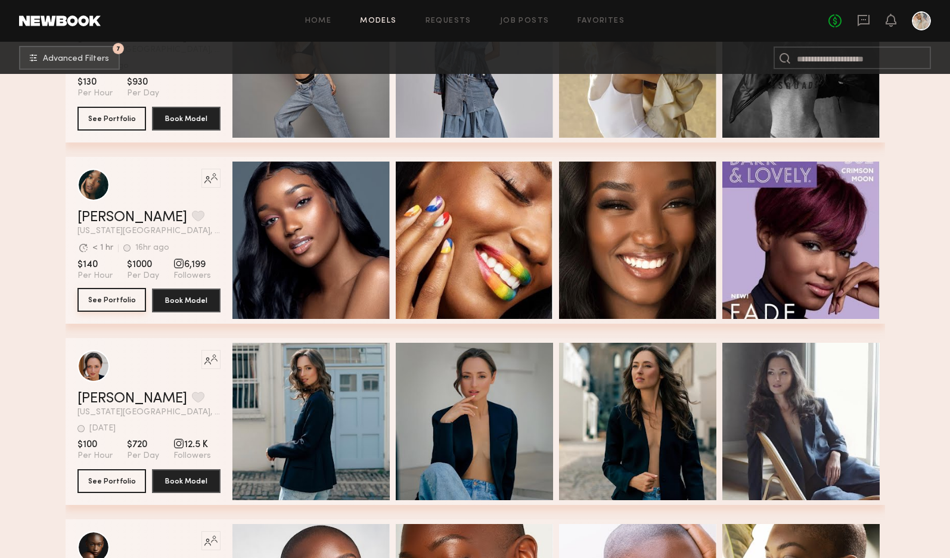
click at [103, 302] on button "See Portfolio" at bounding box center [112, 300] width 69 height 24
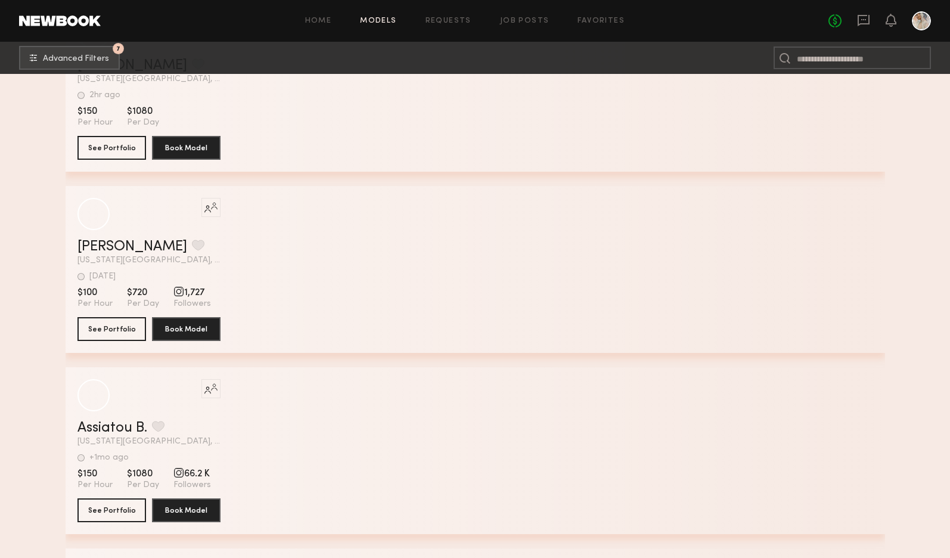
scroll to position [28616, 0]
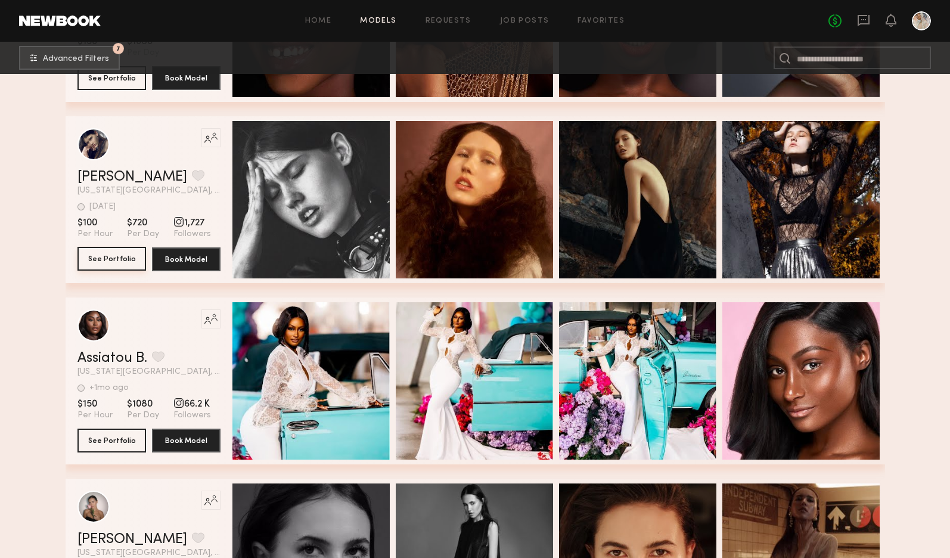
click at [109, 260] on button "See Portfolio" at bounding box center [112, 259] width 69 height 24
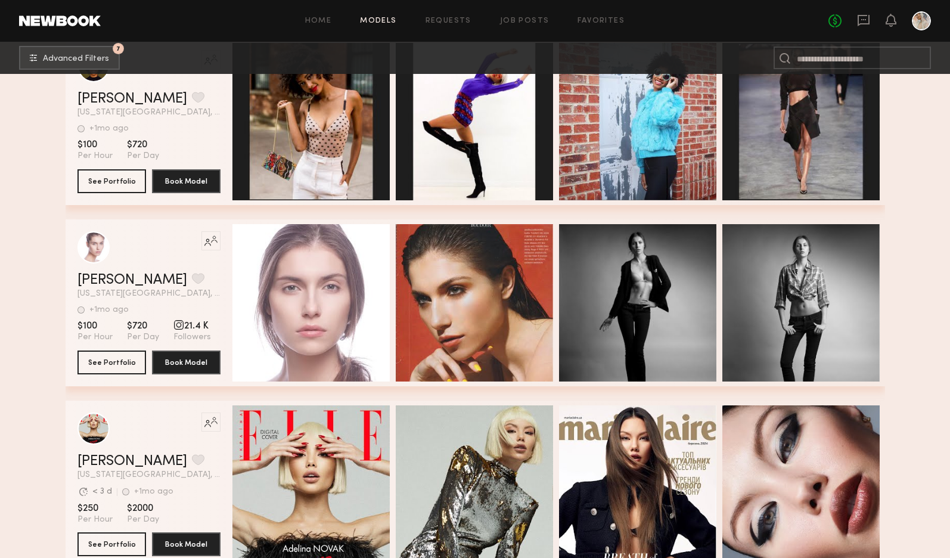
scroll to position [29987, 0]
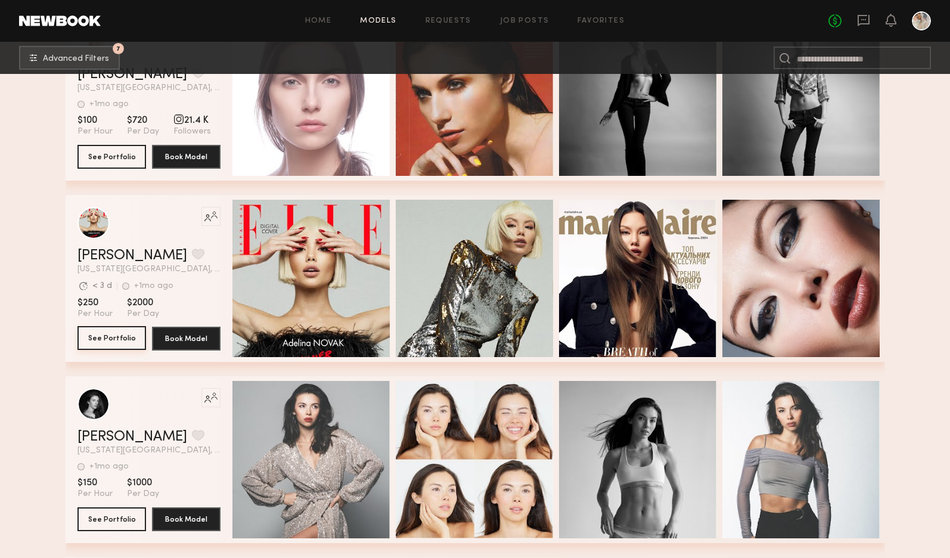
click at [108, 340] on button "See Portfolio" at bounding box center [112, 338] width 69 height 24
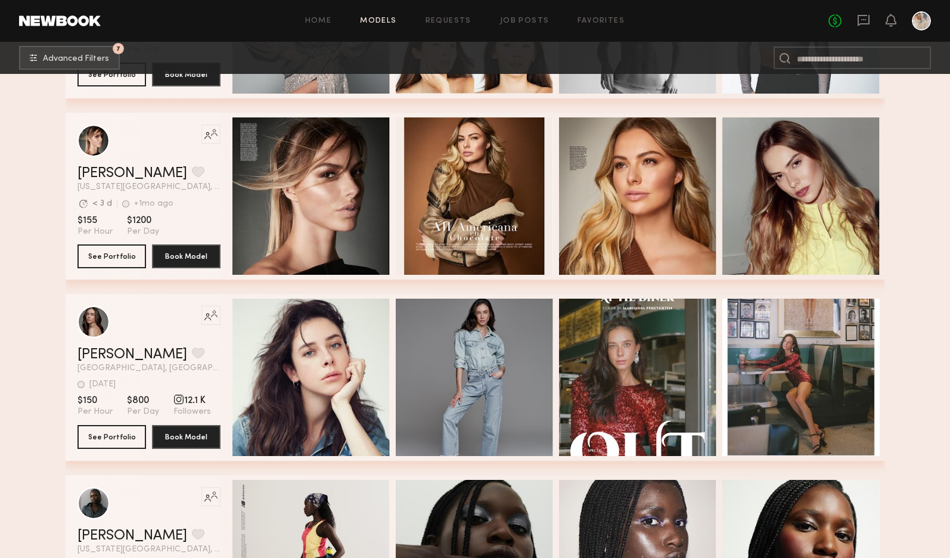
scroll to position [30584, 0]
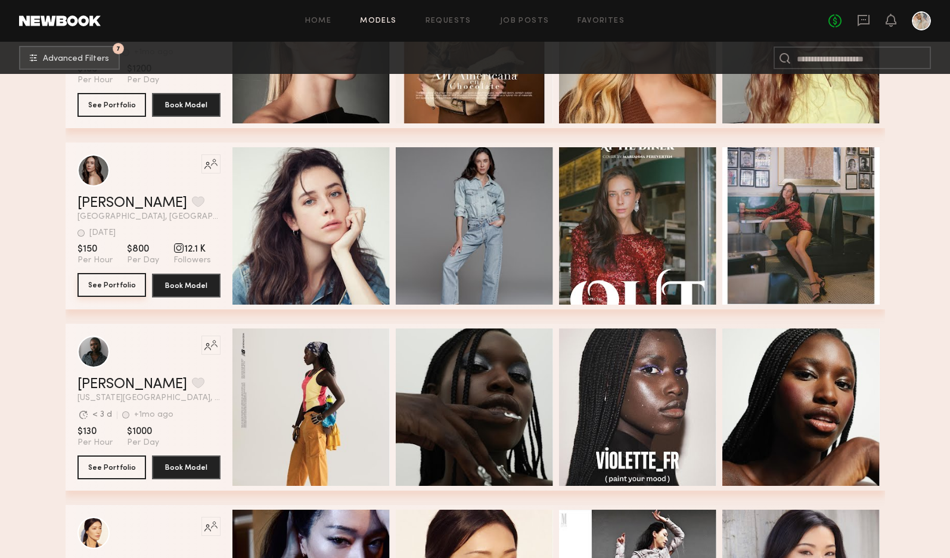
click at [109, 286] on button "See Portfolio" at bounding box center [112, 285] width 69 height 24
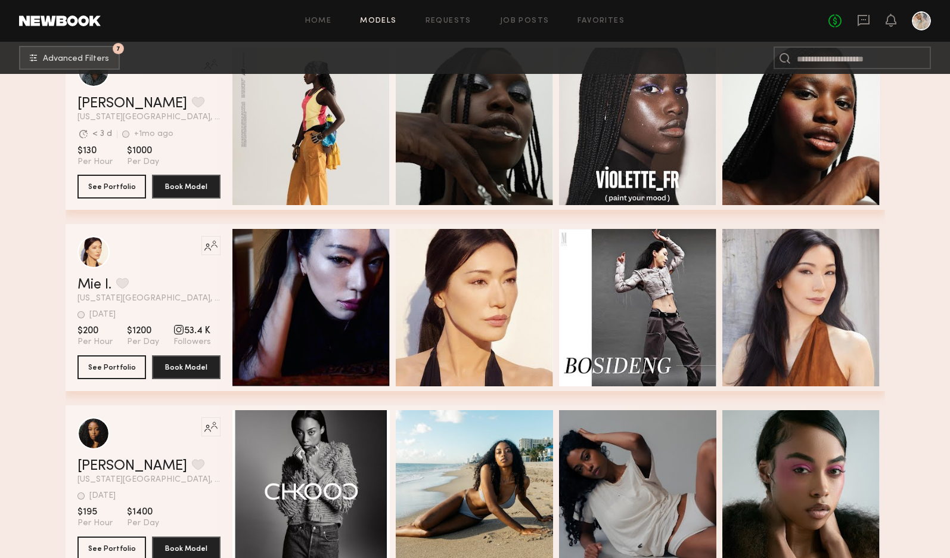
scroll to position [31001, 0]
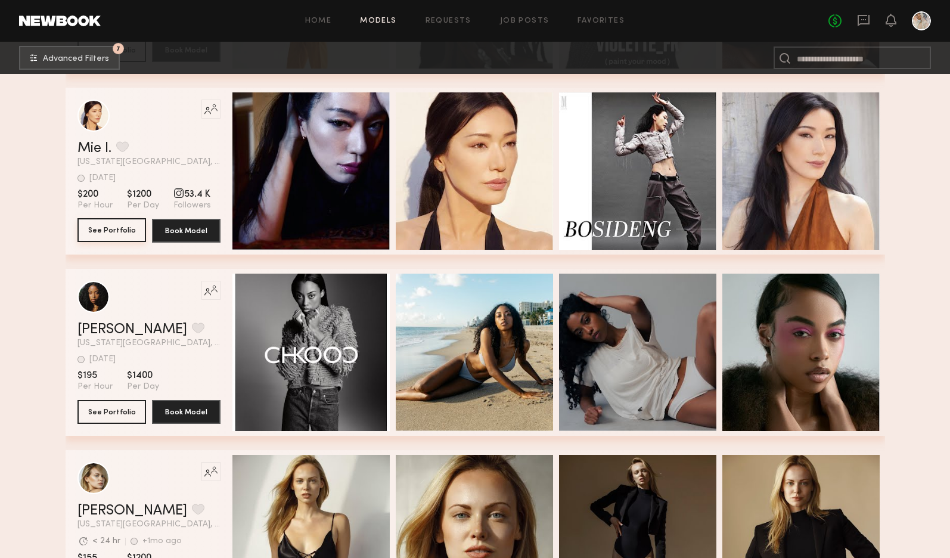
click at [99, 231] on button "See Portfolio" at bounding box center [112, 230] width 69 height 24
click at [104, 414] on button "See Portfolio" at bounding box center [112, 411] width 69 height 24
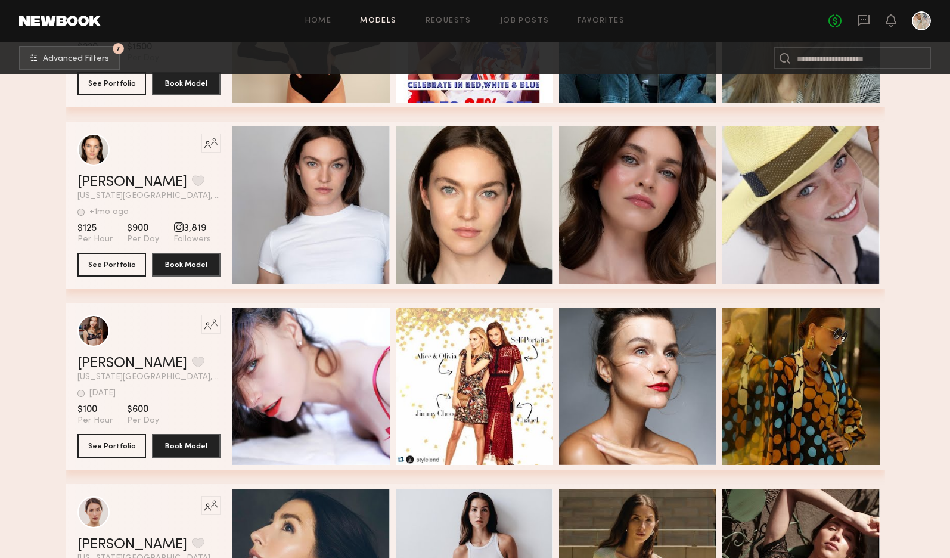
scroll to position [32014, 0]
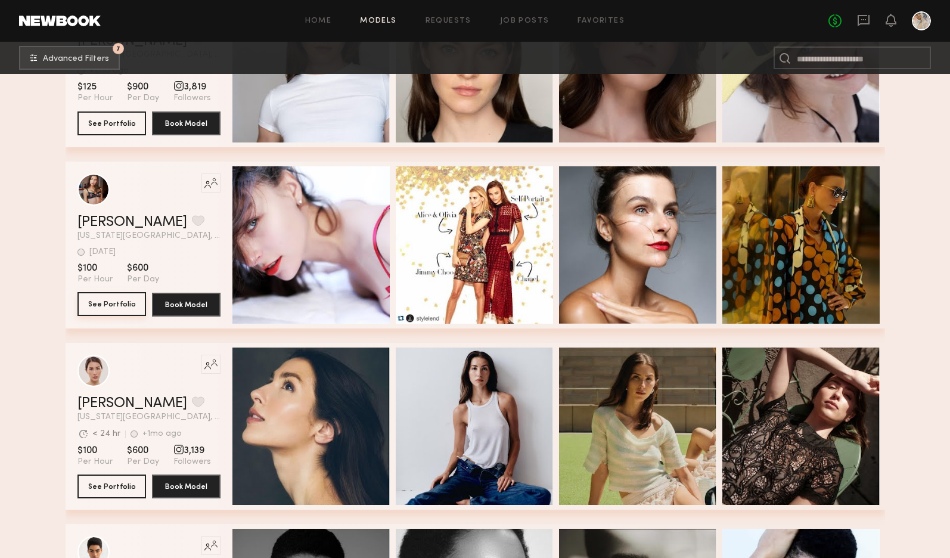
click at [114, 306] on button "See Portfolio" at bounding box center [112, 304] width 69 height 24
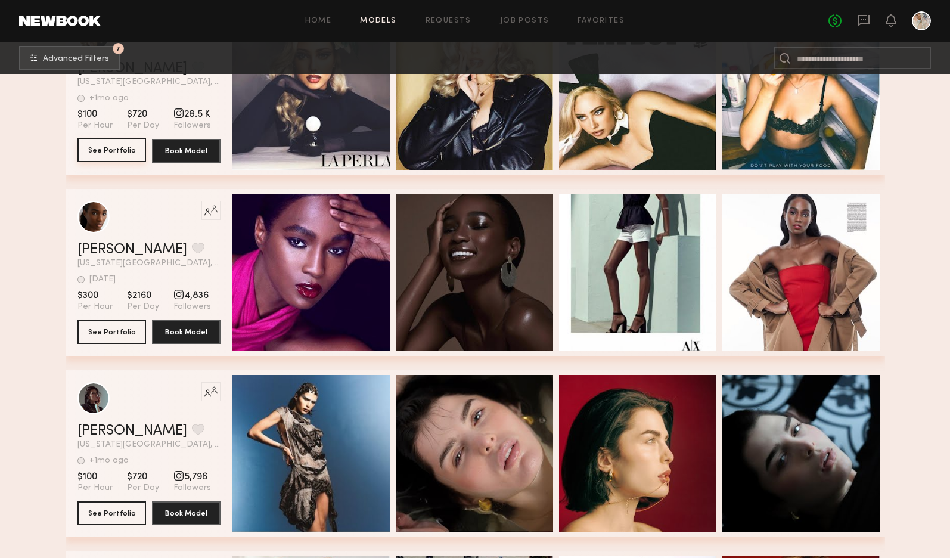
scroll to position [32909, 0]
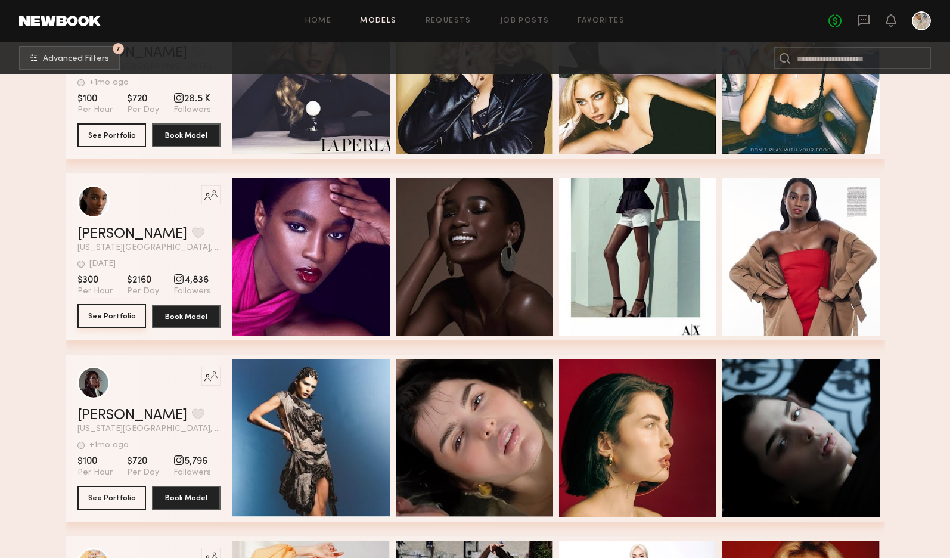
click at [106, 318] on button "See Portfolio" at bounding box center [112, 316] width 69 height 24
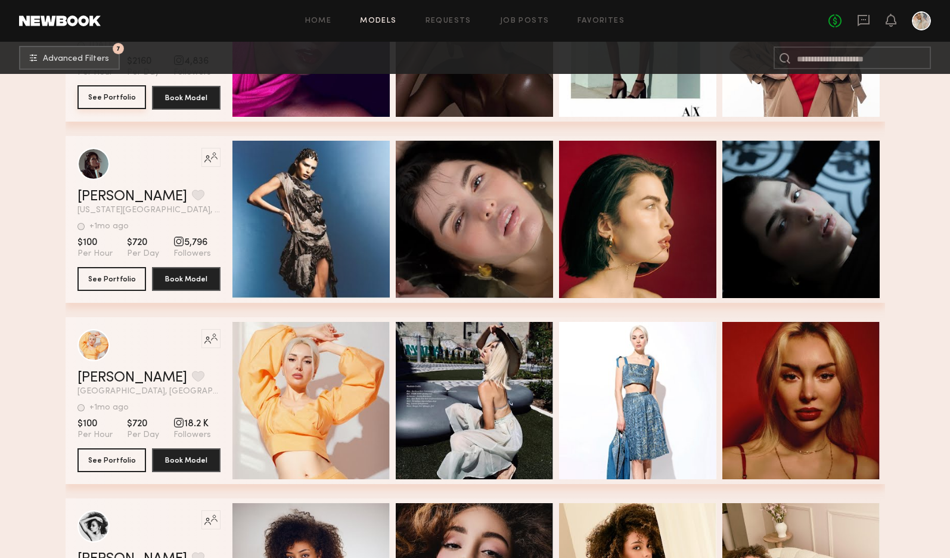
scroll to position [33147, 0]
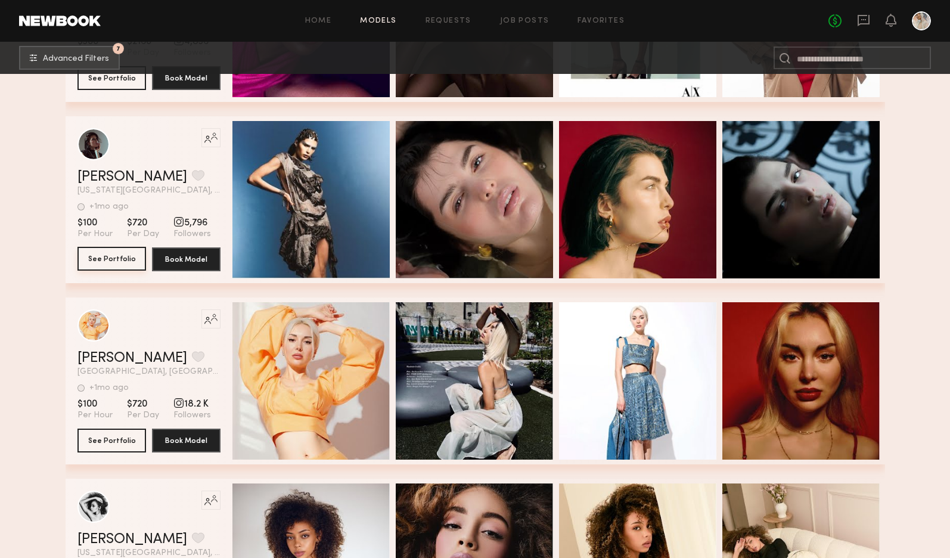
click at [109, 261] on button "See Portfolio" at bounding box center [112, 259] width 69 height 24
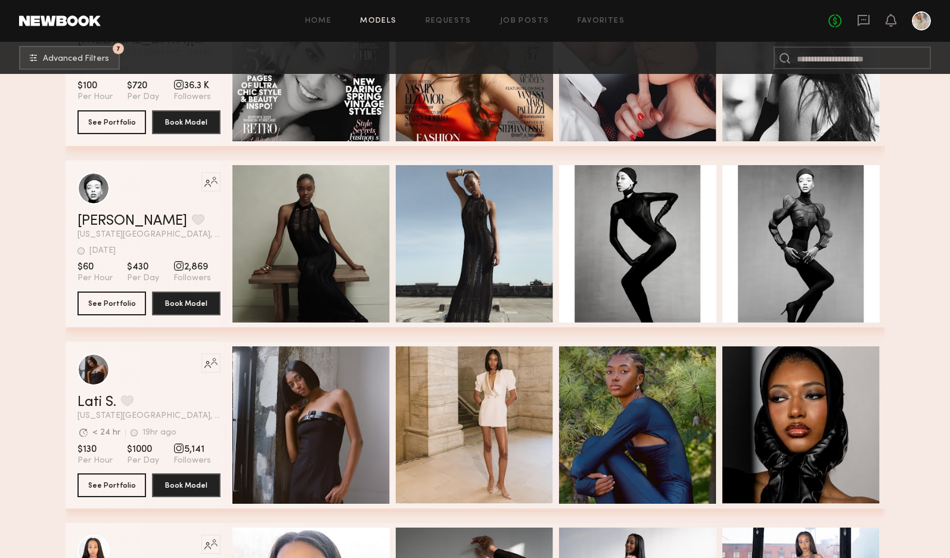
scroll to position [34041, 0]
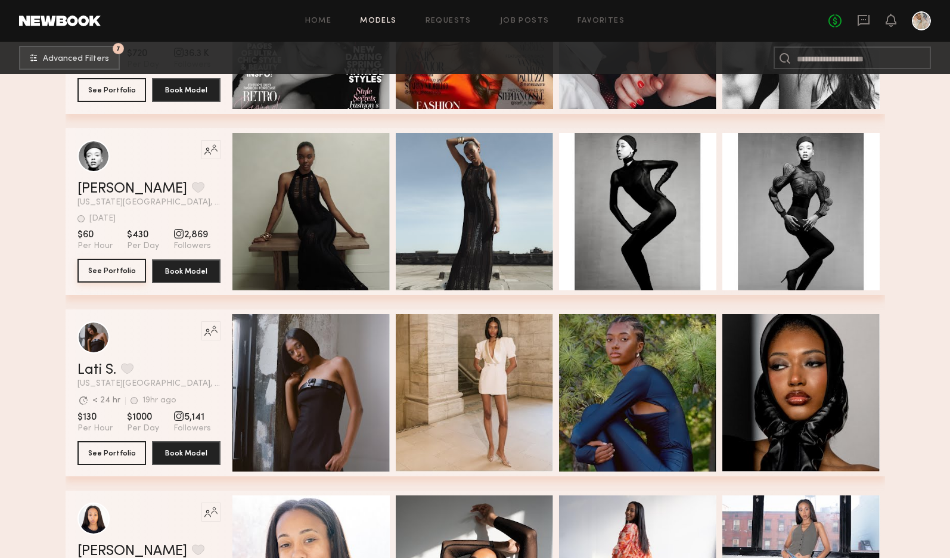
click at [106, 275] on button "See Portfolio" at bounding box center [112, 271] width 69 height 24
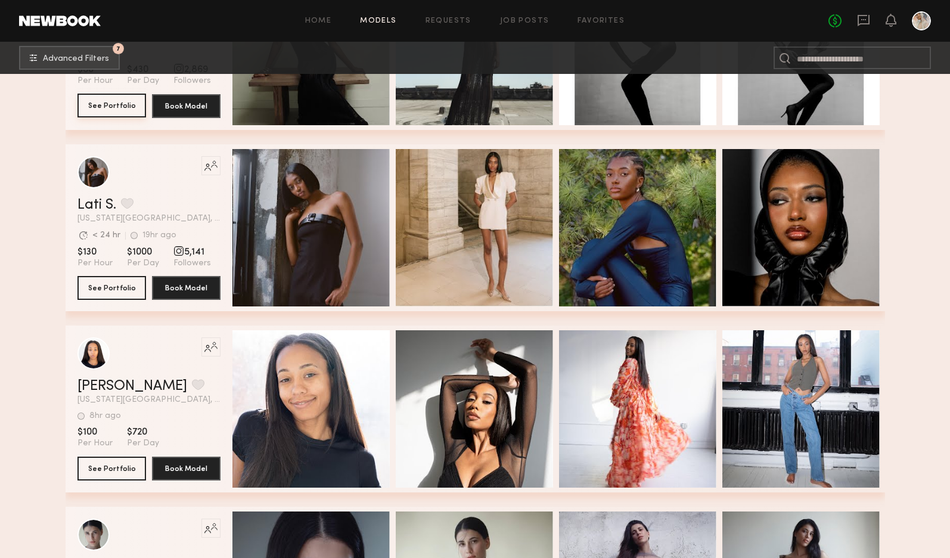
scroll to position [34220, 0]
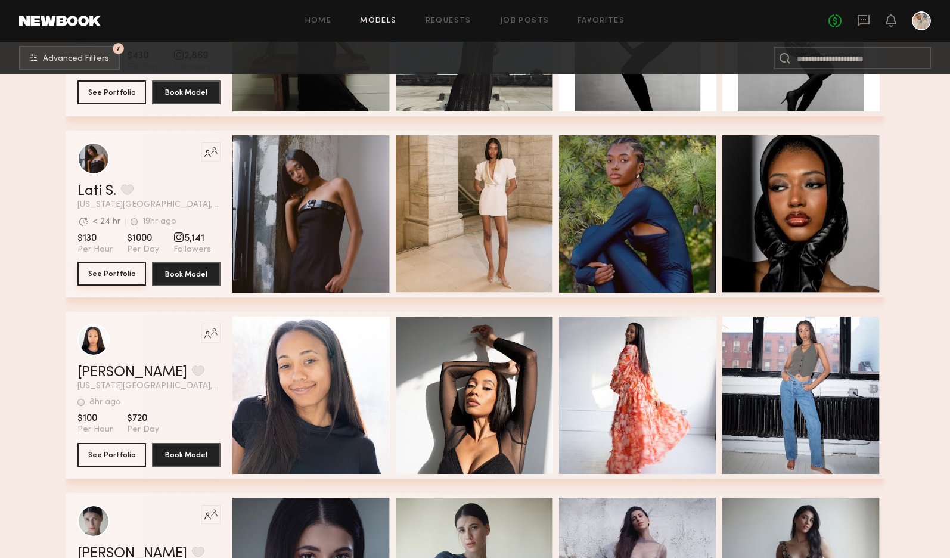
click at [114, 276] on button "See Portfolio" at bounding box center [112, 274] width 69 height 24
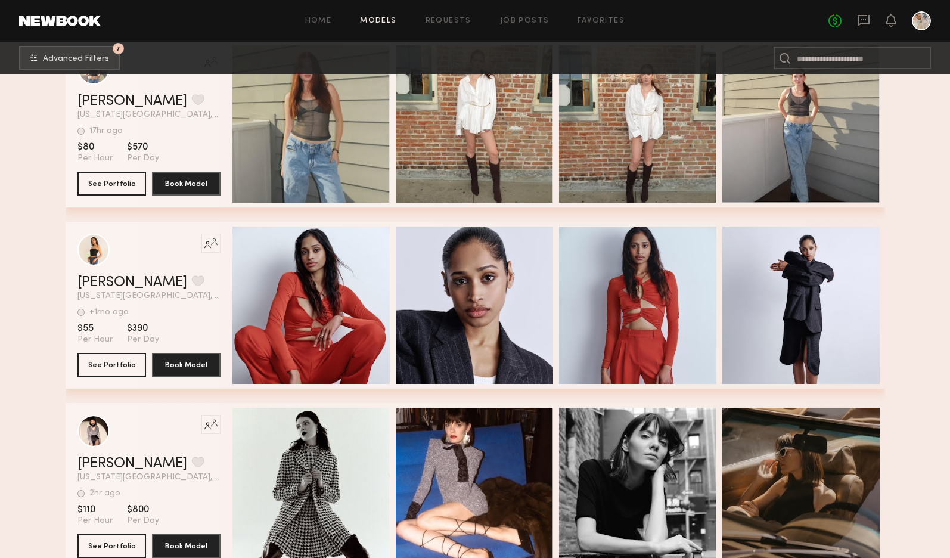
scroll to position [35293, 0]
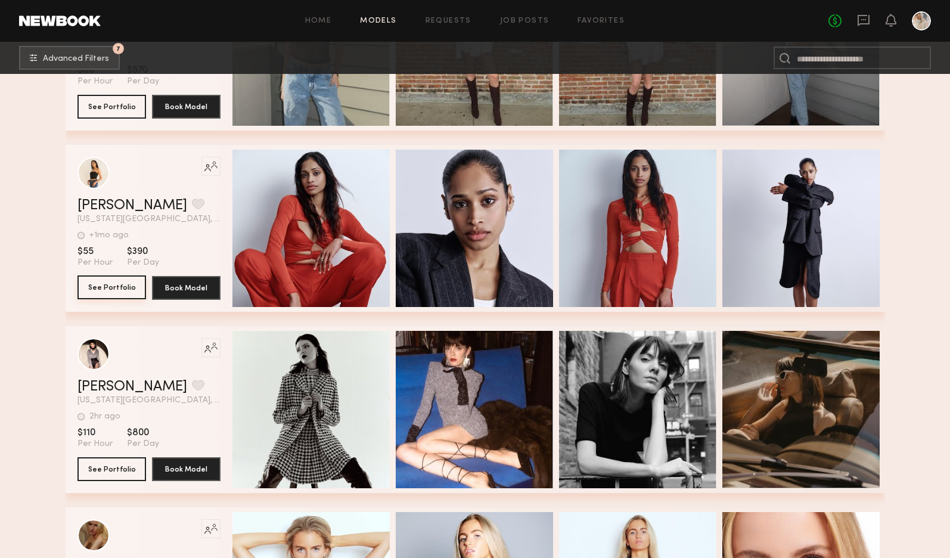
click at [106, 290] on button "See Portfolio" at bounding box center [112, 287] width 69 height 24
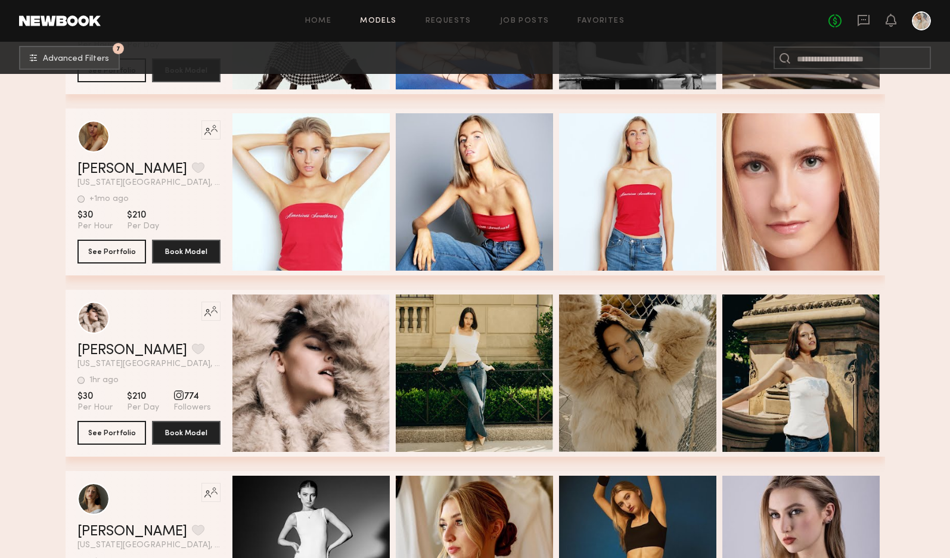
scroll to position [35830, 0]
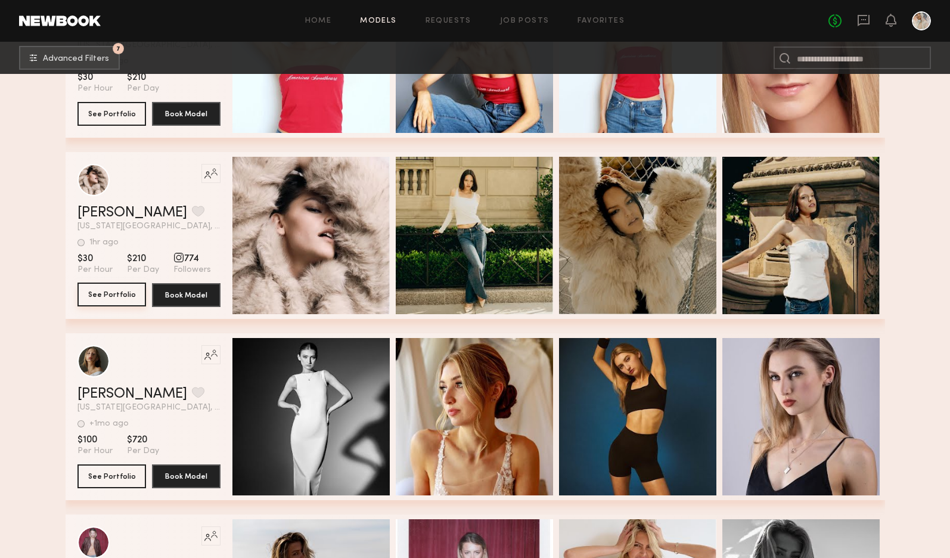
click at [107, 295] on button "See Portfolio" at bounding box center [112, 295] width 69 height 24
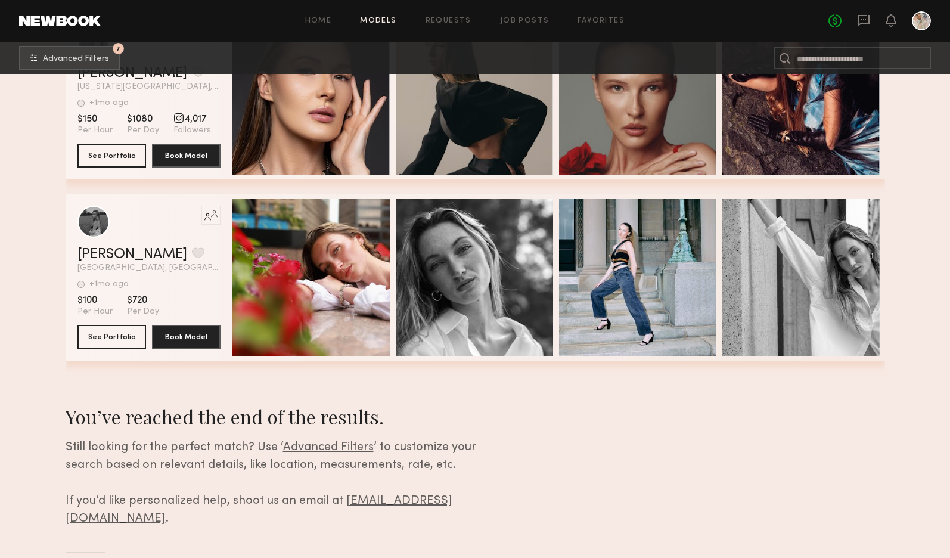
scroll to position [49572, 0]
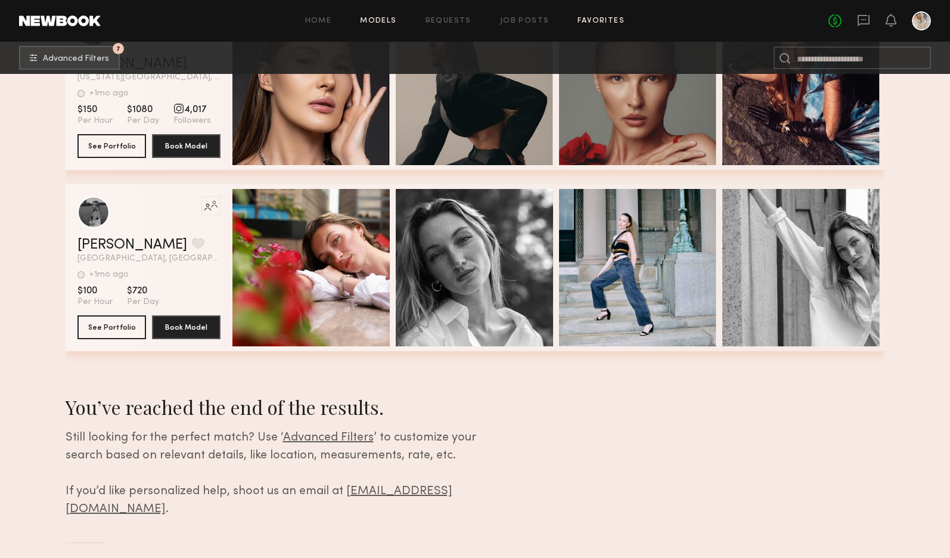
click at [594, 17] on link "Favorites" at bounding box center [601, 21] width 47 height 8
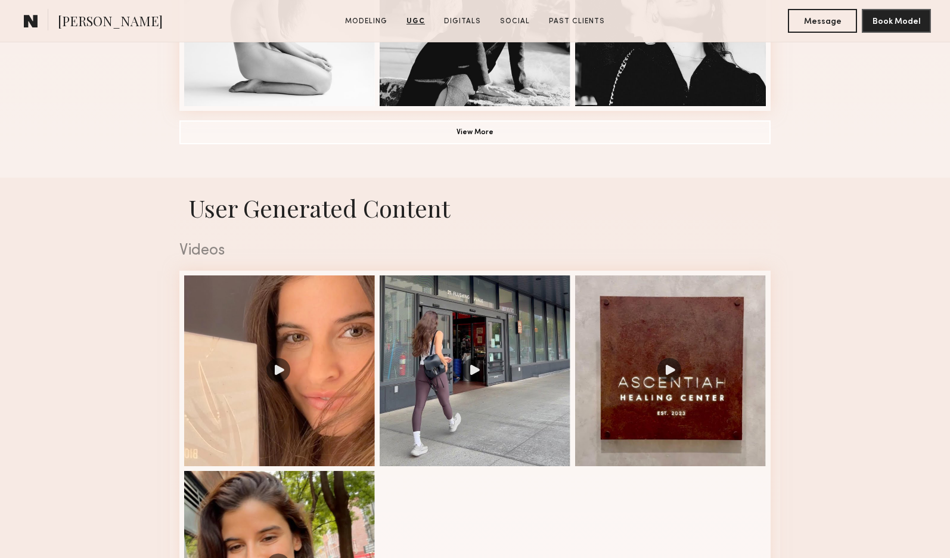
scroll to position [1013, 0]
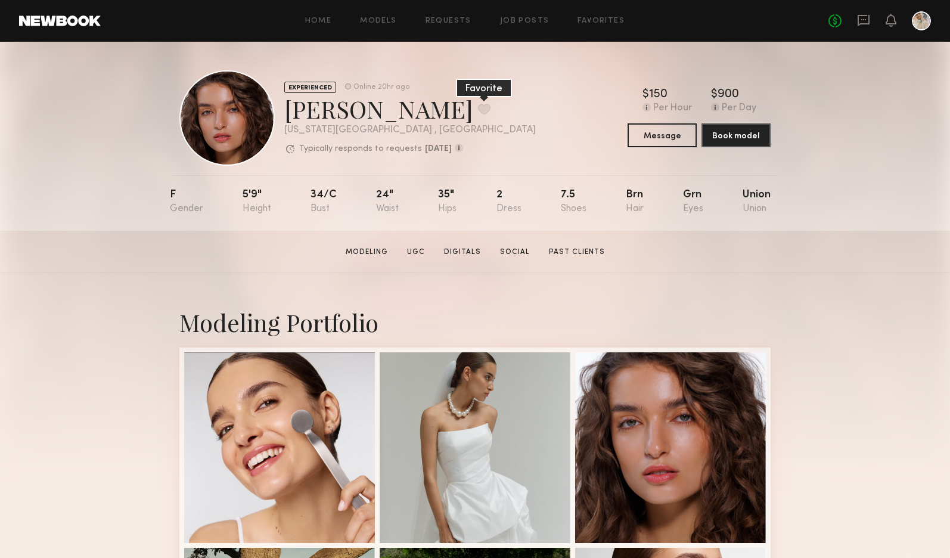
click at [478, 104] on button at bounding box center [484, 109] width 13 height 11
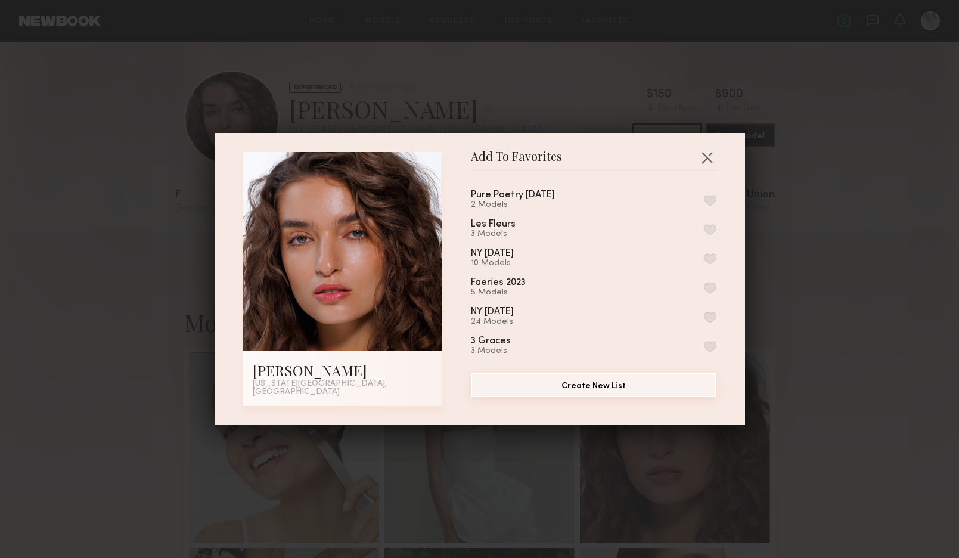
click at [572, 386] on button "Create New List" at bounding box center [594, 385] width 246 height 24
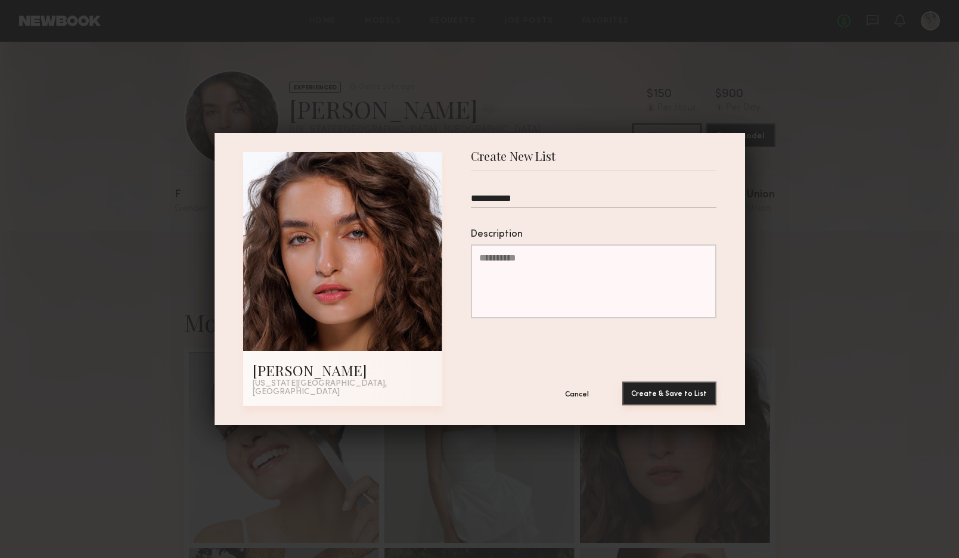
type input "**********"
click at [662, 387] on button "Create & Save to List" at bounding box center [669, 394] width 94 height 24
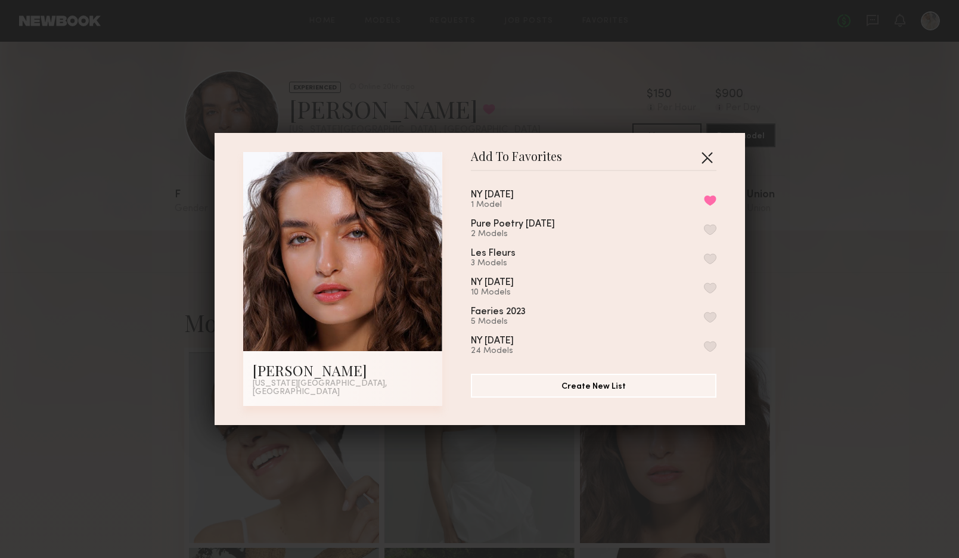
click at [702, 156] on button "button" at bounding box center [707, 157] width 19 height 19
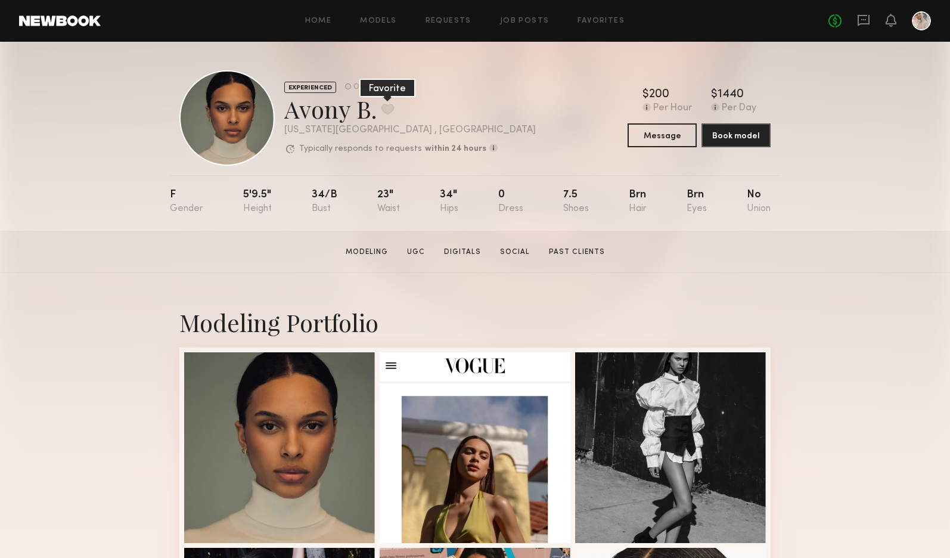
click at [385, 105] on button at bounding box center [388, 109] width 13 height 11
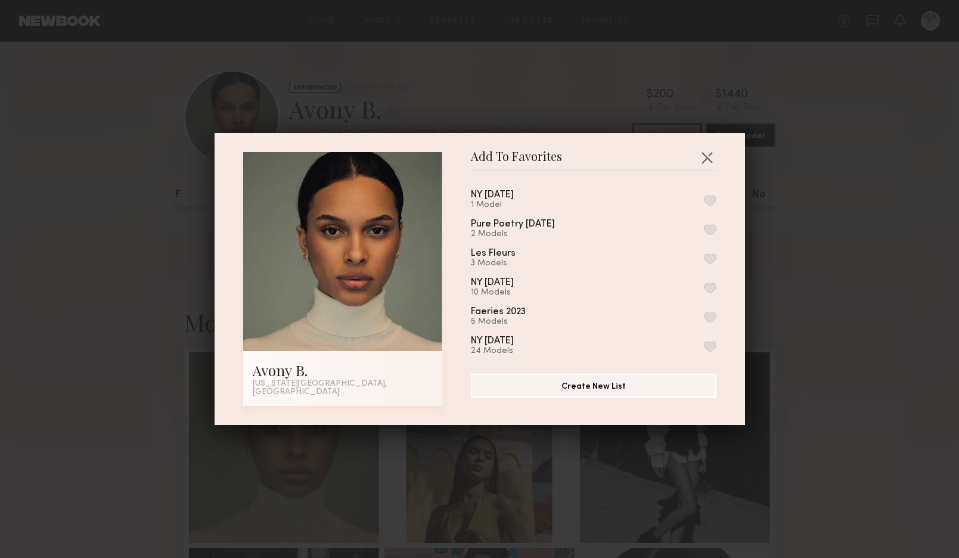
click at [704, 200] on button "button" at bounding box center [710, 200] width 13 height 11
click at [702, 156] on button "button" at bounding box center [707, 157] width 19 height 19
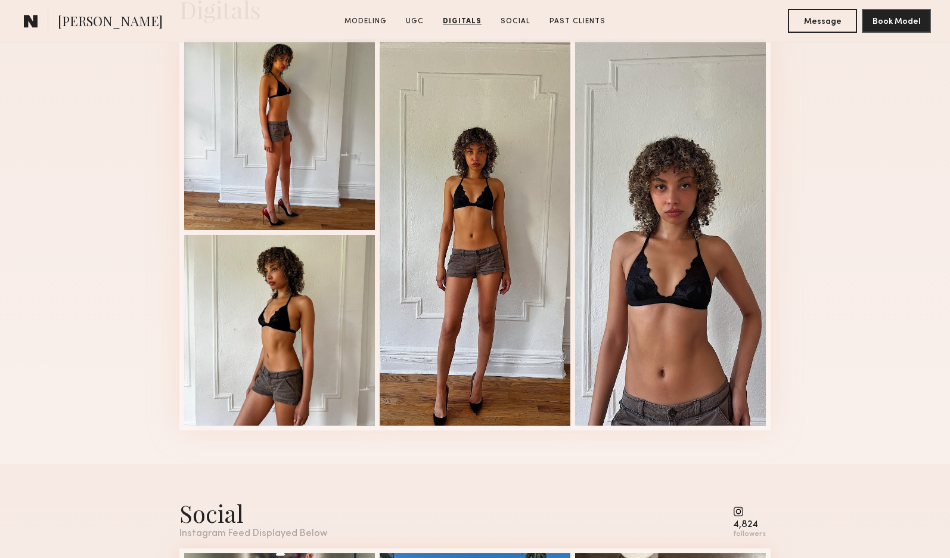
scroll to position [1789, 0]
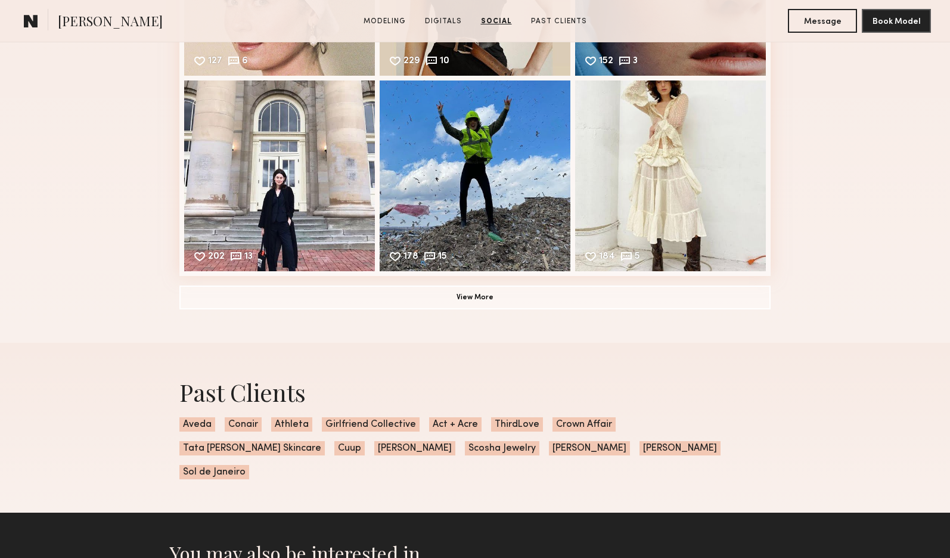
scroll to position [1967, 0]
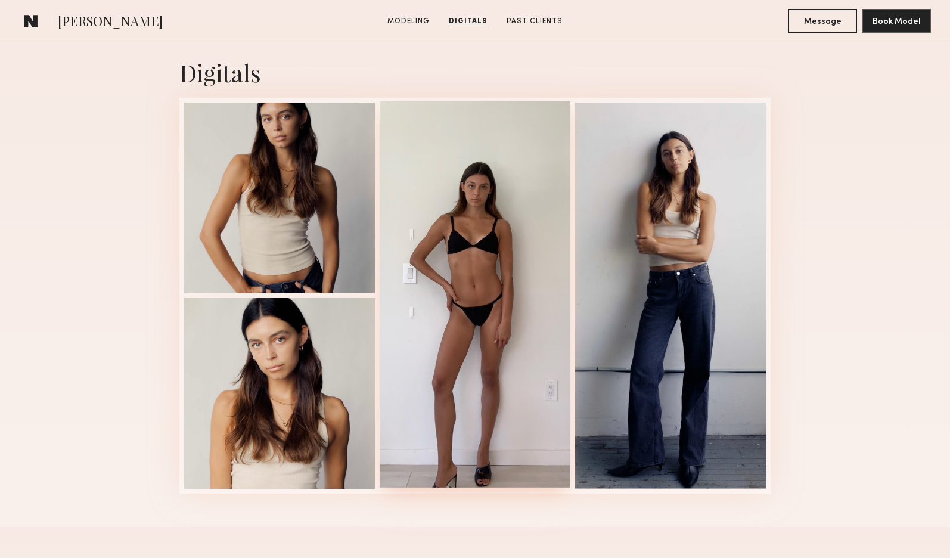
scroll to position [1431, 0]
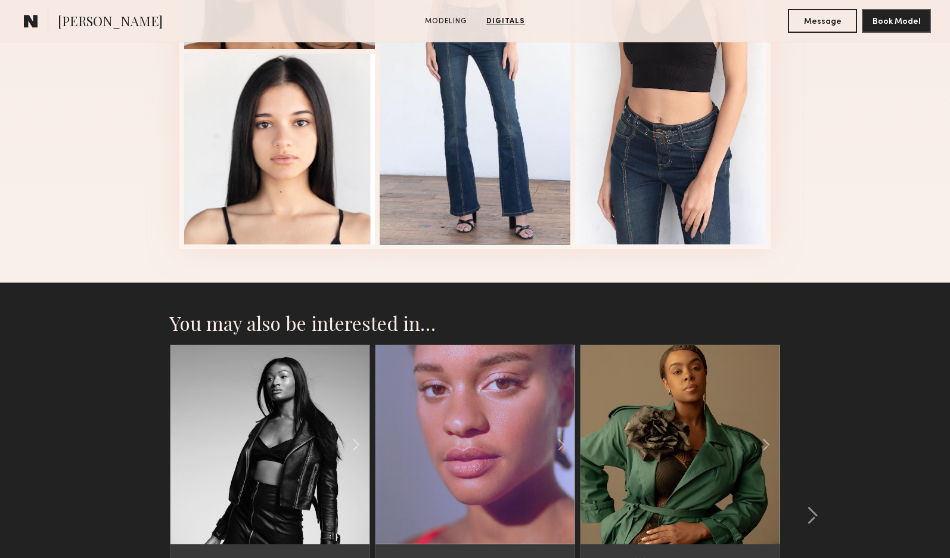
scroll to position [1431, 0]
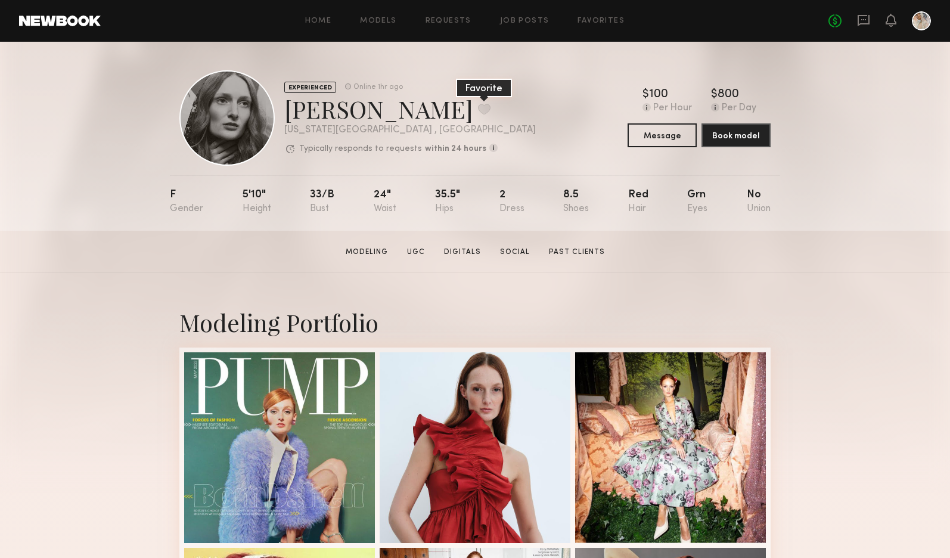
click at [478, 104] on button at bounding box center [484, 109] width 13 height 11
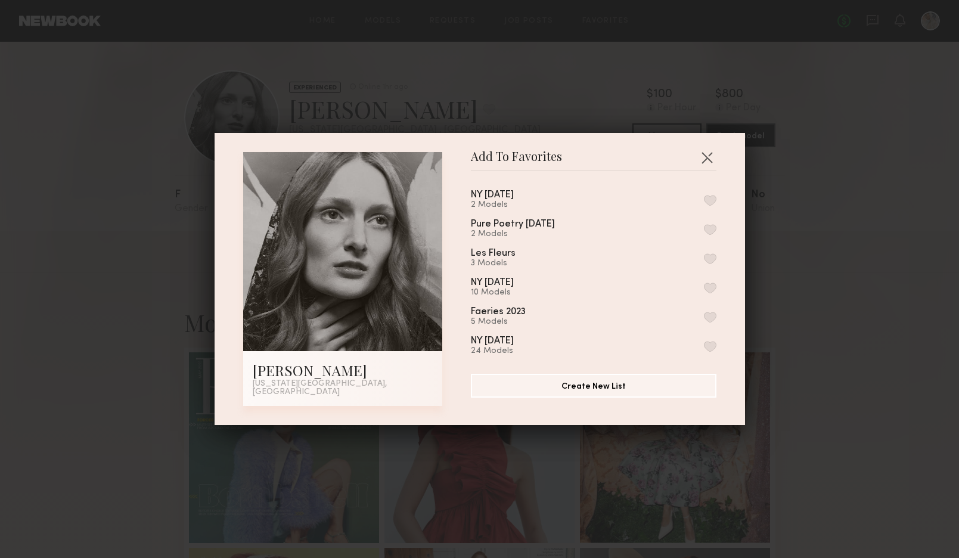
click at [704, 199] on button "button" at bounding box center [710, 200] width 13 height 11
click at [702, 156] on button "button" at bounding box center [707, 157] width 19 height 19
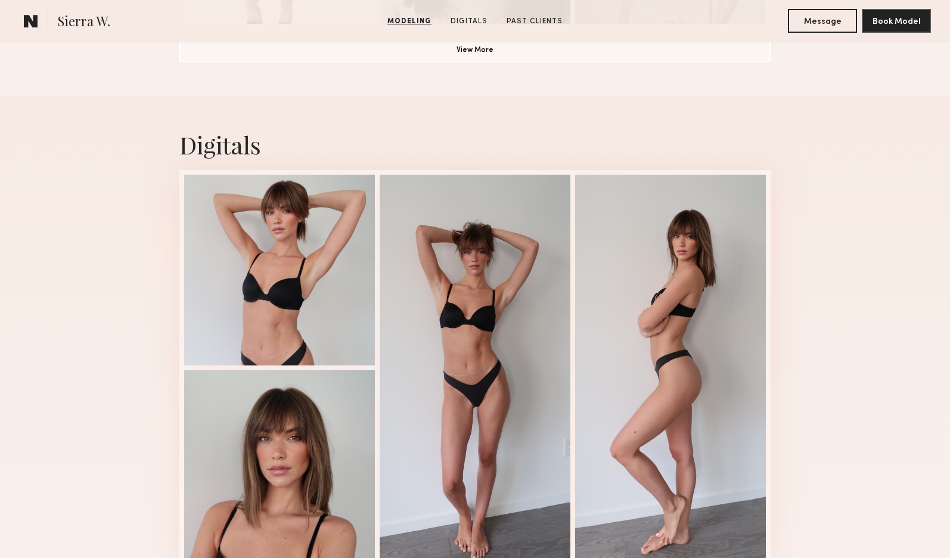
scroll to position [1133, 0]
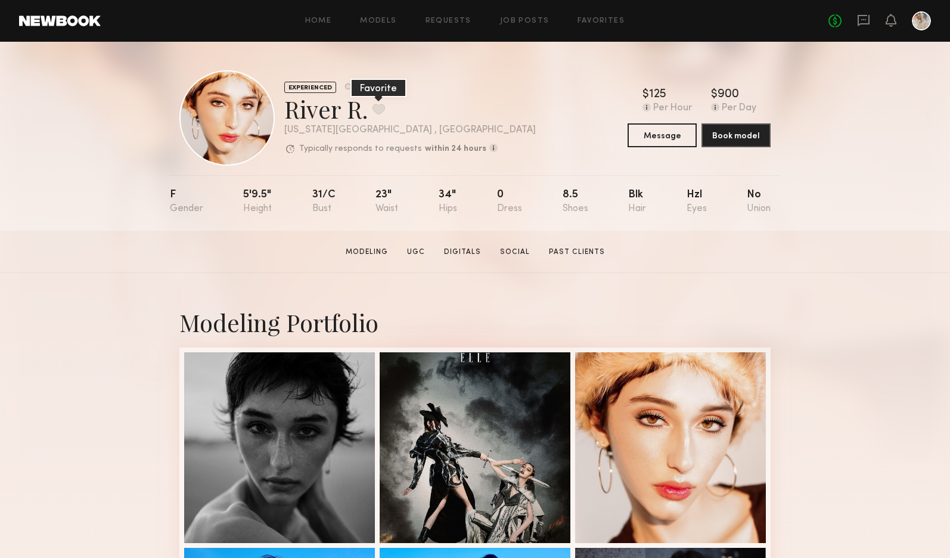
click at [376, 104] on button at bounding box center [379, 109] width 13 height 11
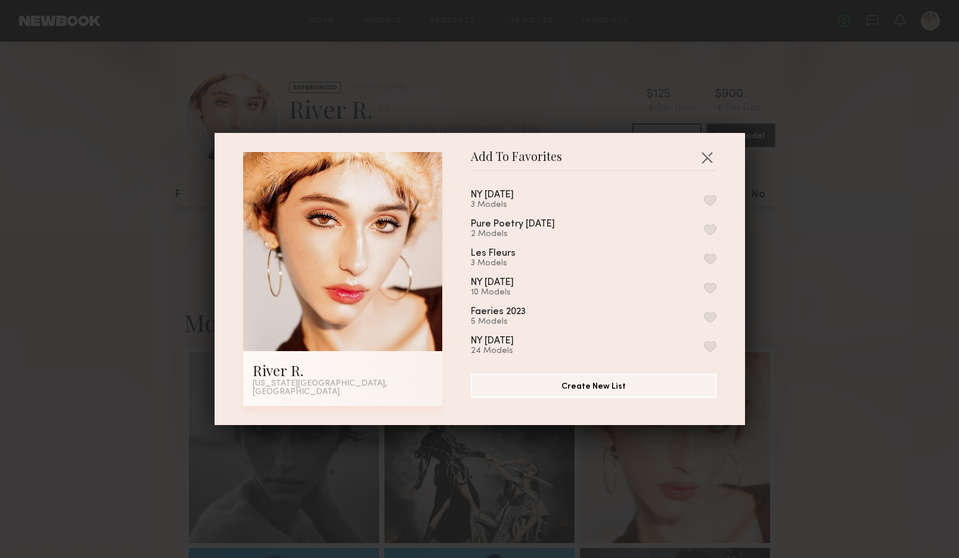
click at [704, 202] on button "button" at bounding box center [710, 200] width 13 height 11
click at [701, 159] on button "button" at bounding box center [707, 157] width 19 height 19
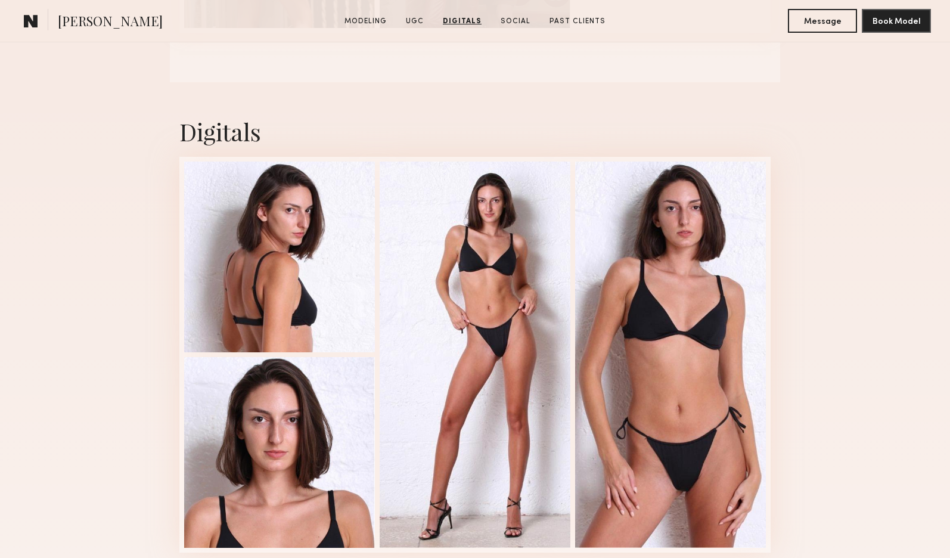
scroll to position [1490, 0]
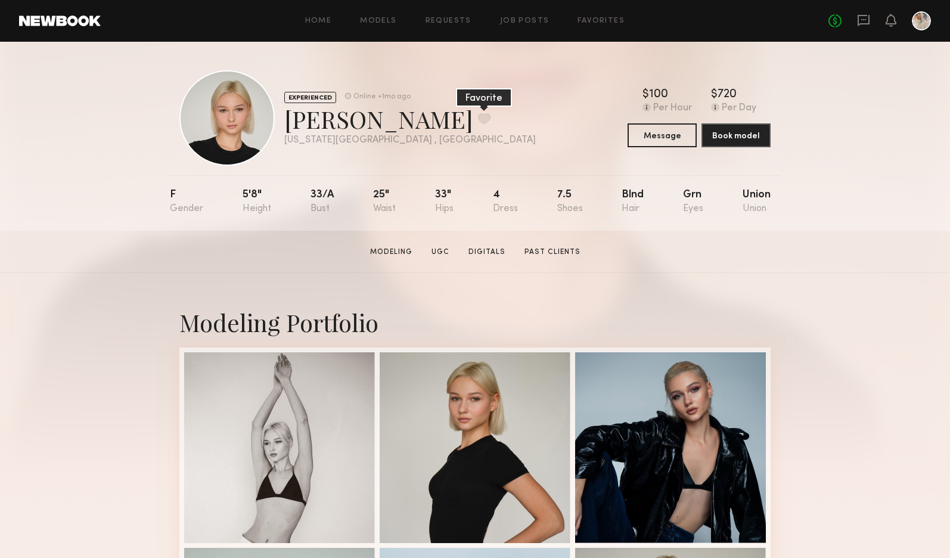
click at [478, 116] on button at bounding box center [484, 118] width 13 height 11
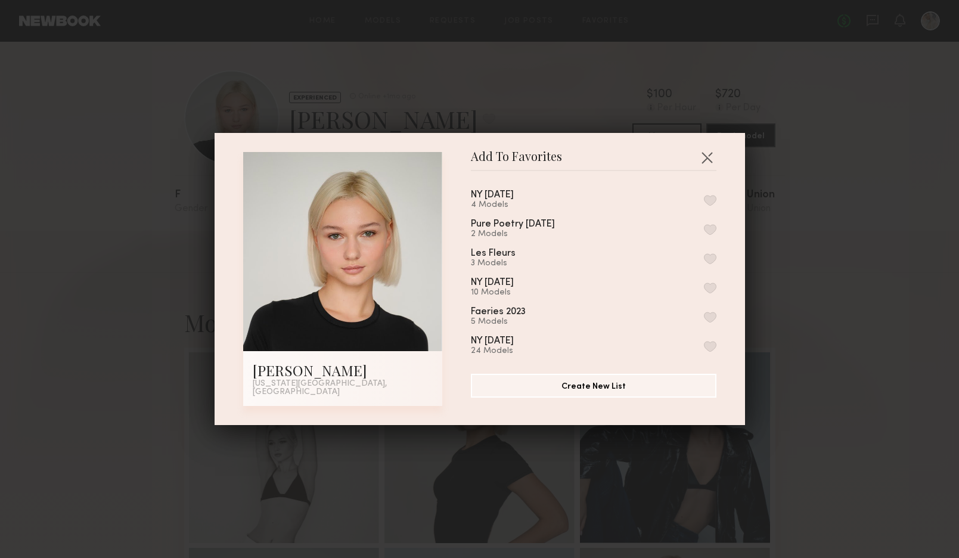
click at [704, 202] on button "button" at bounding box center [710, 200] width 13 height 11
click at [703, 159] on button "button" at bounding box center [707, 157] width 19 height 19
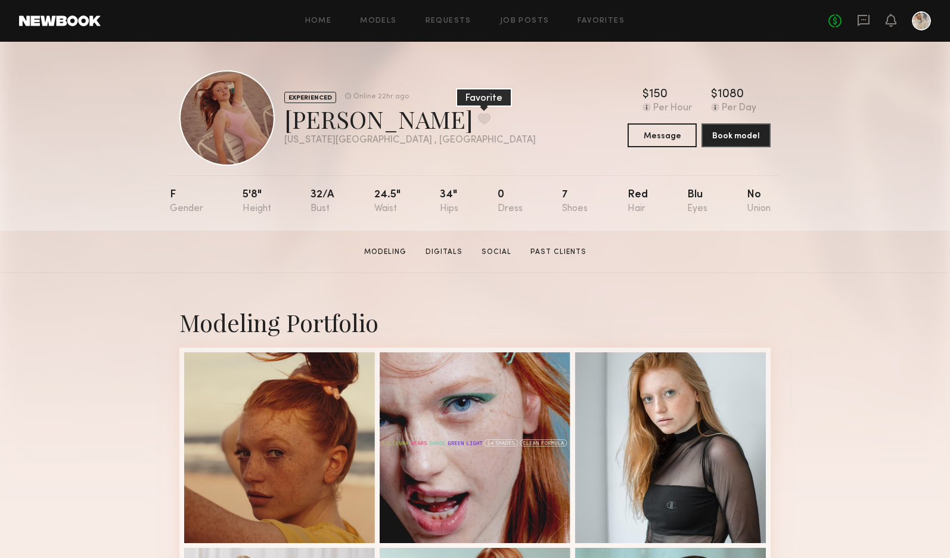
click at [478, 116] on button at bounding box center [484, 118] width 13 height 11
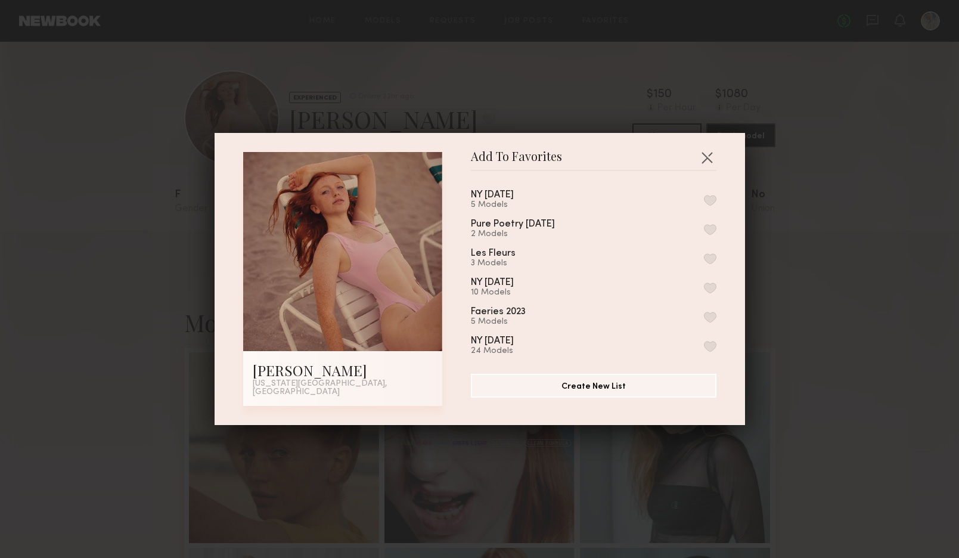
click at [704, 203] on button "button" at bounding box center [710, 200] width 13 height 11
drag, startPoint x: 702, startPoint y: 159, endPoint x: 483, endPoint y: 79, distance: 233.1
click at [702, 159] on button "button" at bounding box center [707, 157] width 19 height 19
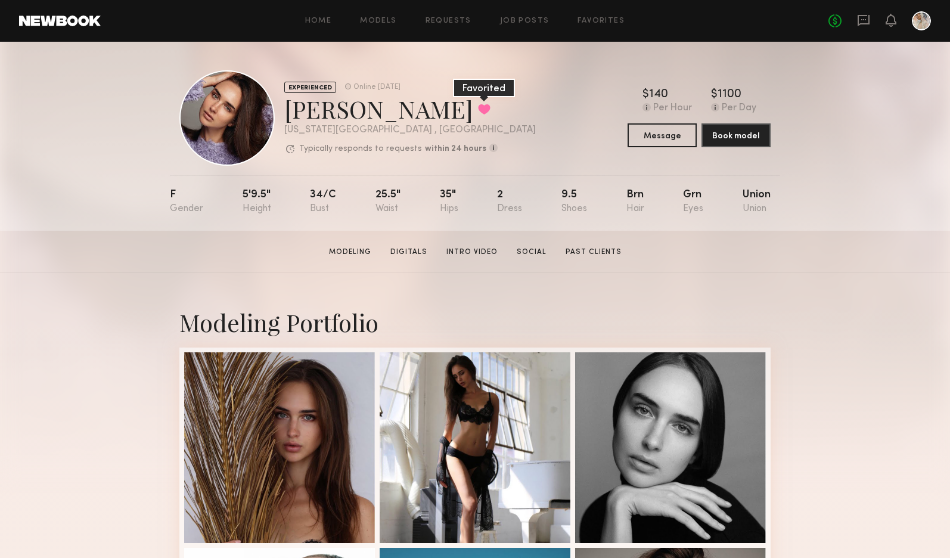
click at [478, 106] on button at bounding box center [484, 109] width 13 height 11
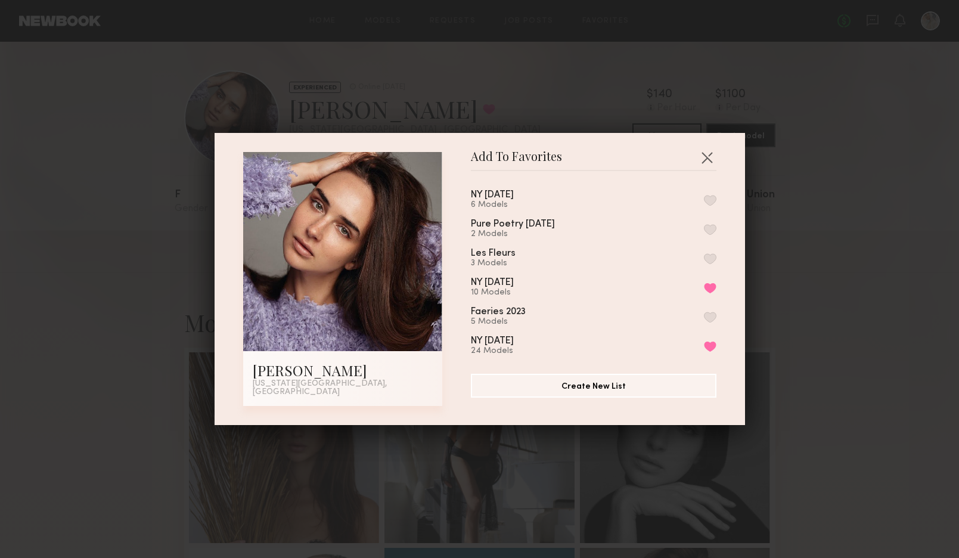
click at [704, 202] on button "button" at bounding box center [710, 200] width 13 height 11
click at [701, 159] on button "button" at bounding box center [707, 157] width 19 height 19
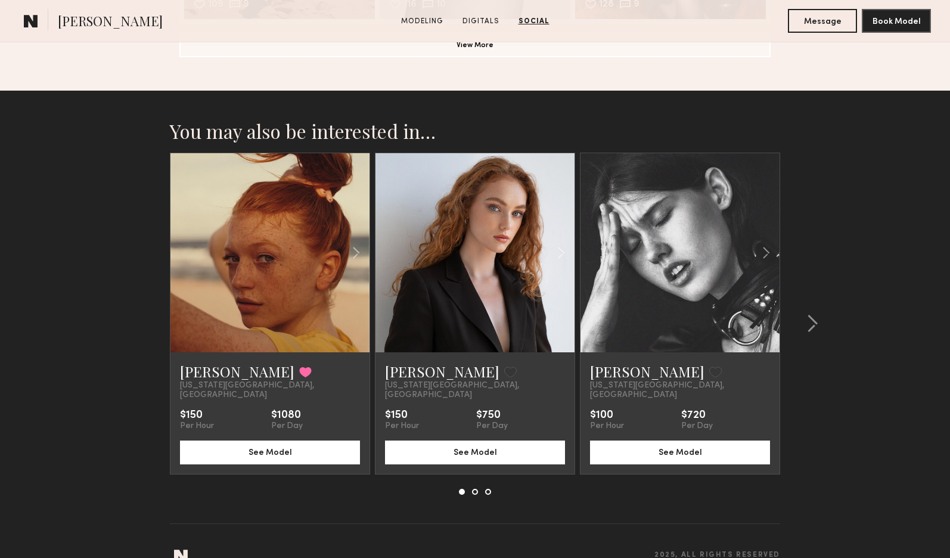
scroll to position [1954, 0]
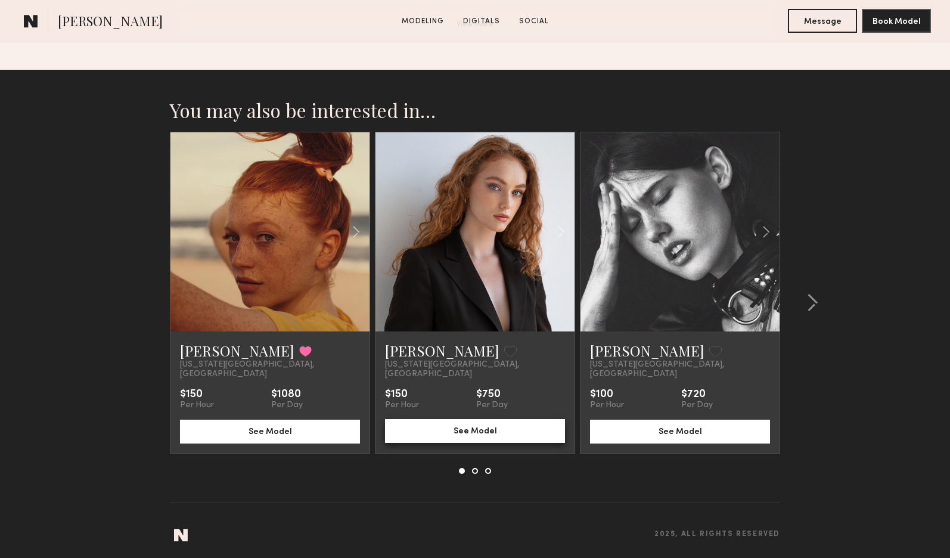
click at [470, 425] on button "See Model" at bounding box center [475, 431] width 180 height 24
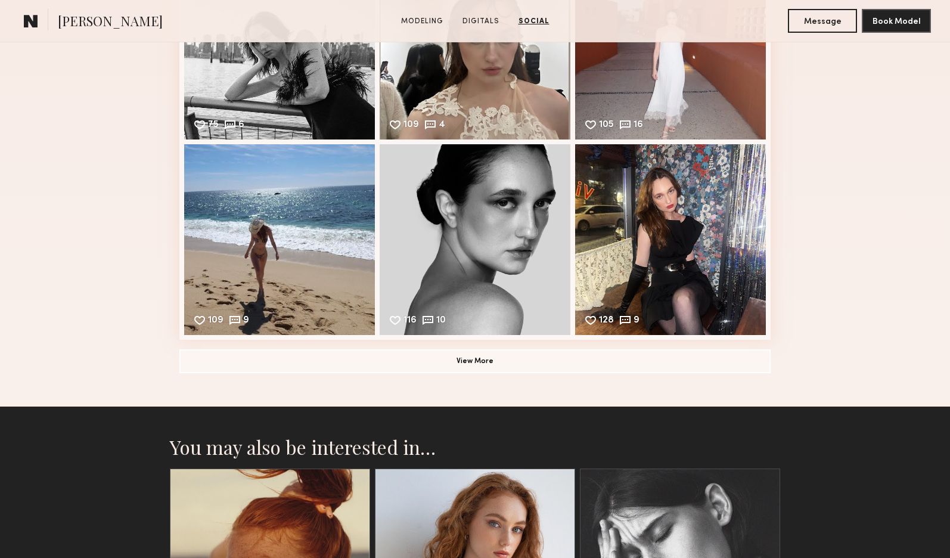
scroll to position [1596, 0]
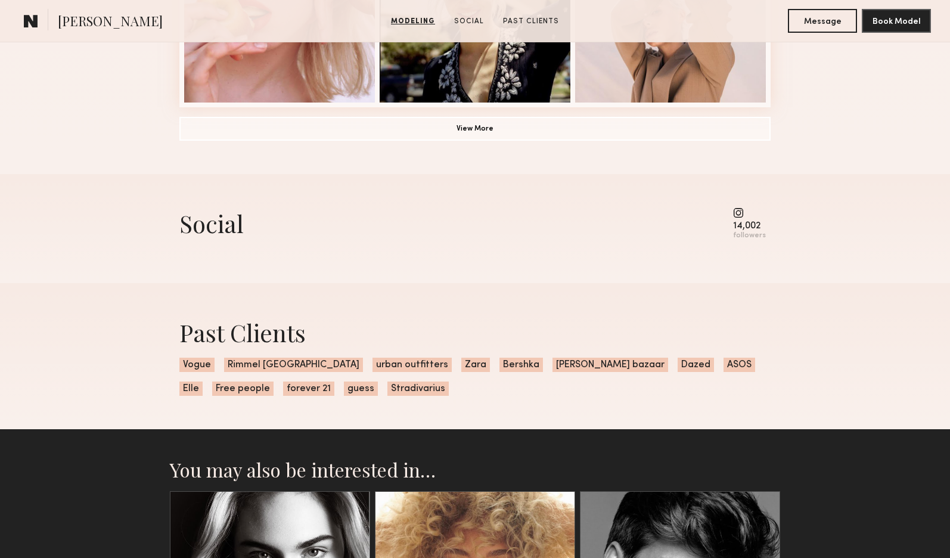
scroll to position [729, 0]
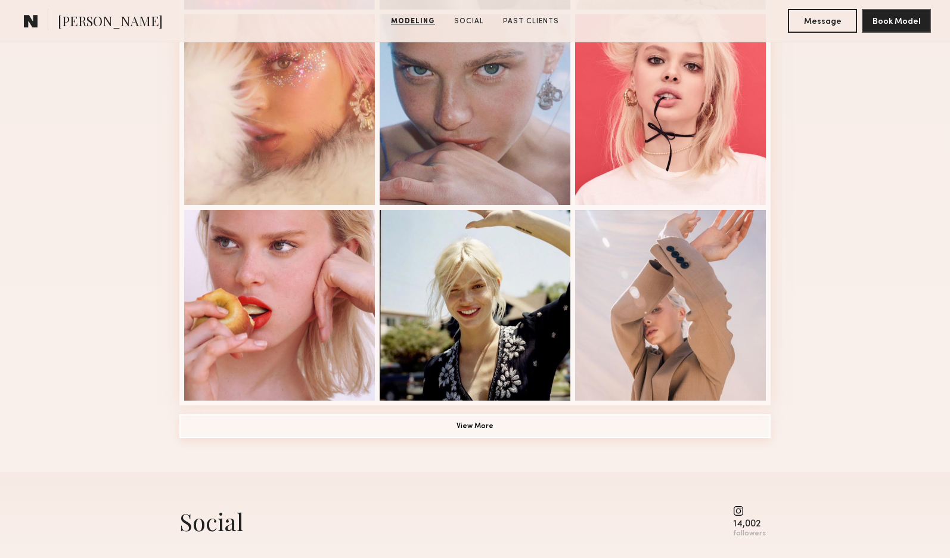
click at [470, 427] on button "View More" at bounding box center [474, 426] width 591 height 24
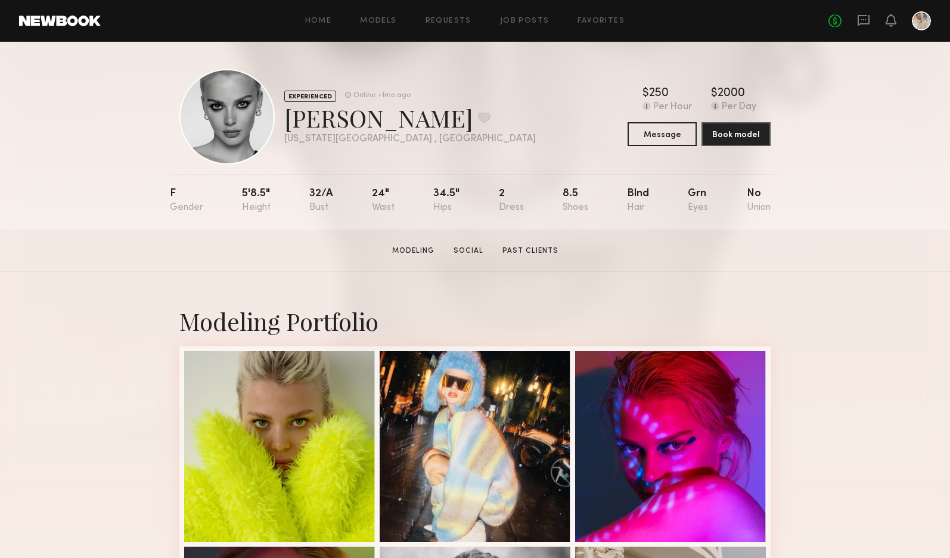
scroll to position [0, 0]
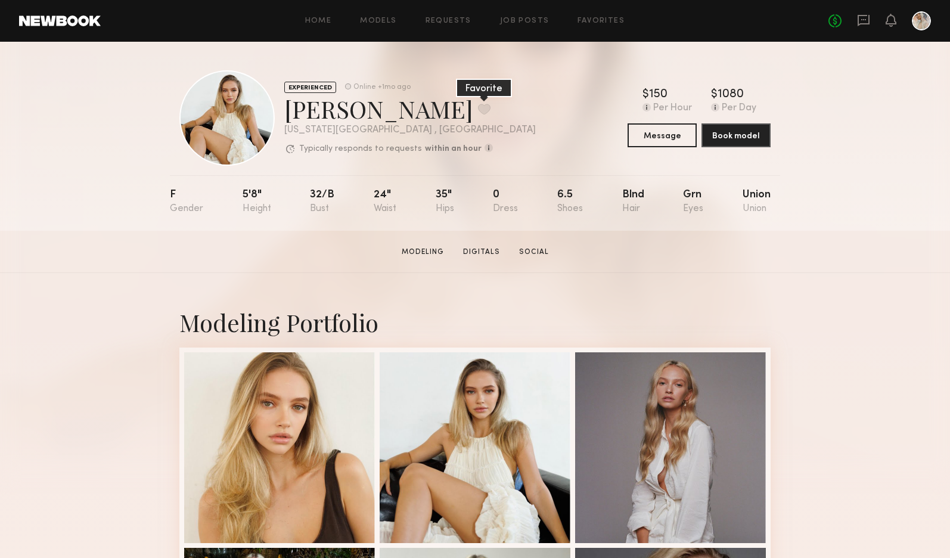
click at [478, 106] on button at bounding box center [484, 109] width 13 height 11
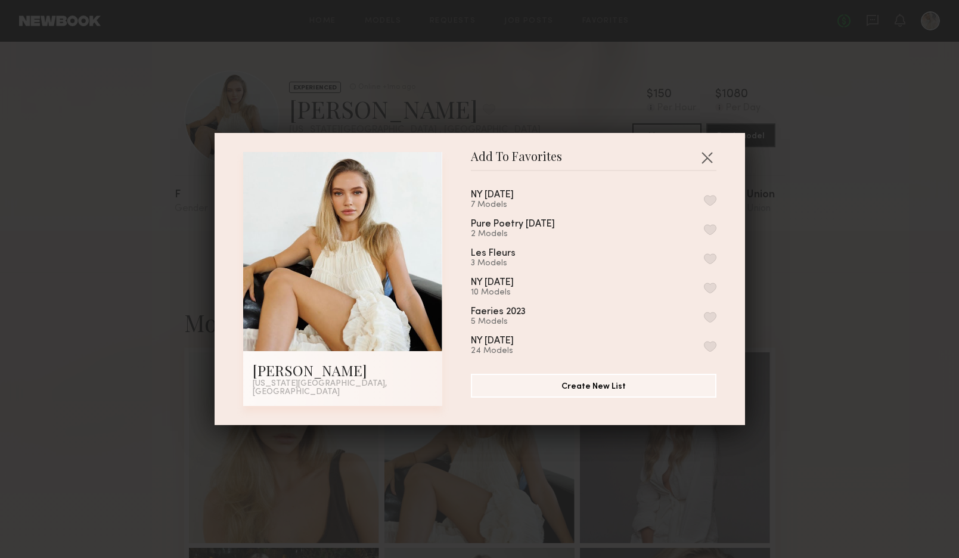
click at [704, 202] on button "button" at bounding box center [710, 200] width 13 height 11
click at [702, 157] on button "button" at bounding box center [707, 157] width 19 height 19
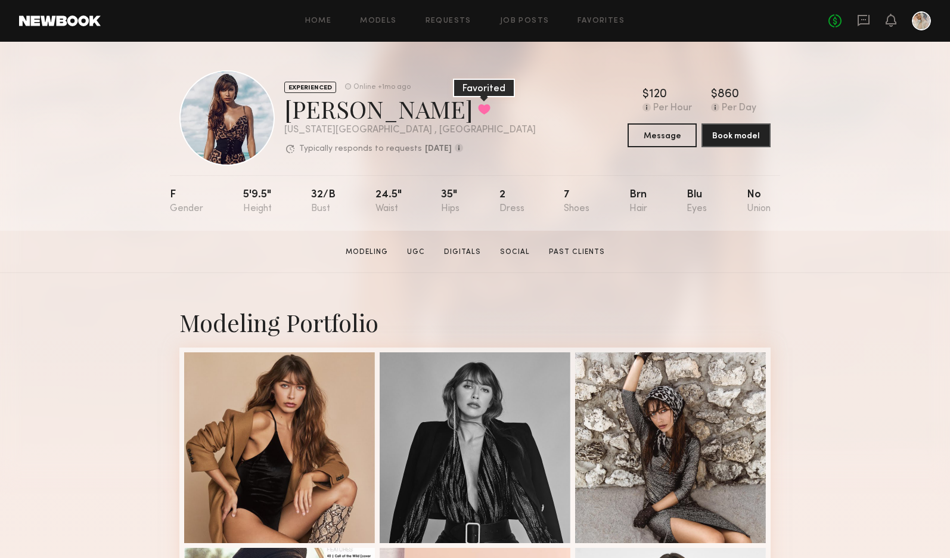
click at [478, 105] on button at bounding box center [484, 109] width 13 height 11
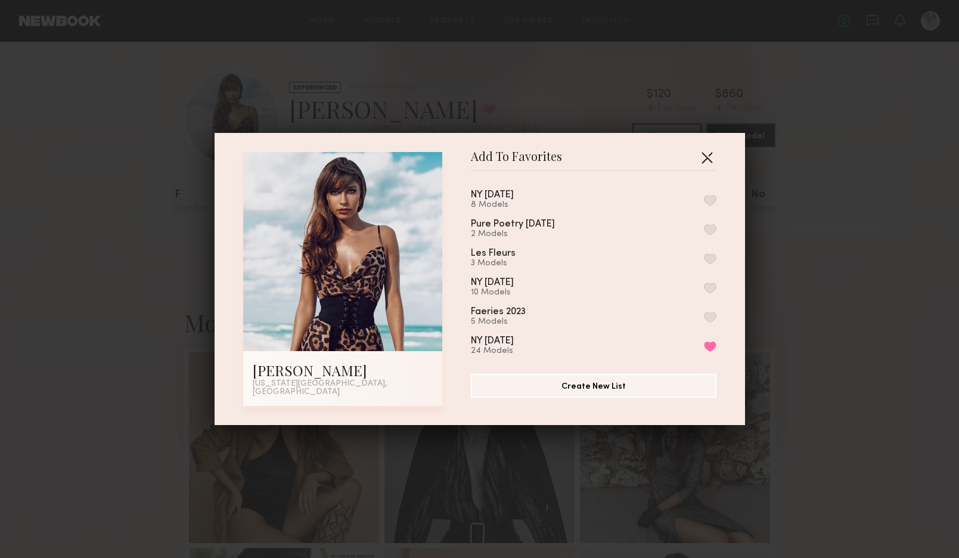
click at [703, 157] on button "button" at bounding box center [707, 157] width 19 height 19
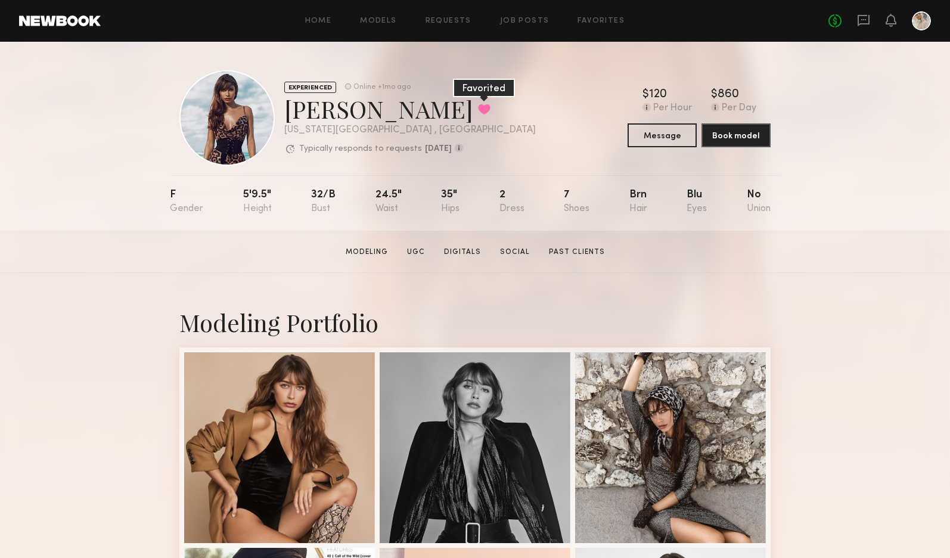
click at [478, 106] on button at bounding box center [484, 109] width 13 height 11
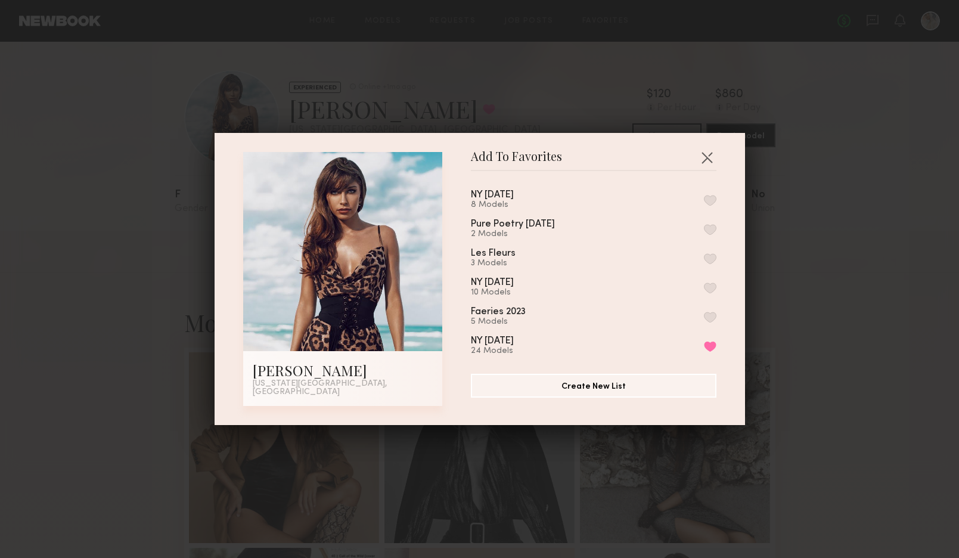
click at [704, 199] on button "button" at bounding box center [710, 200] width 13 height 11
click at [701, 157] on button "button" at bounding box center [707, 157] width 19 height 19
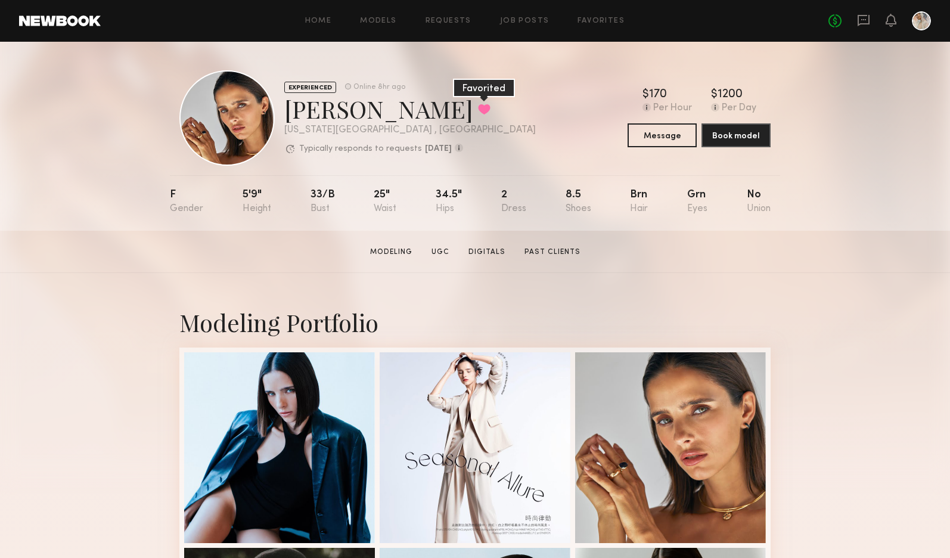
click at [478, 107] on button at bounding box center [484, 109] width 13 height 11
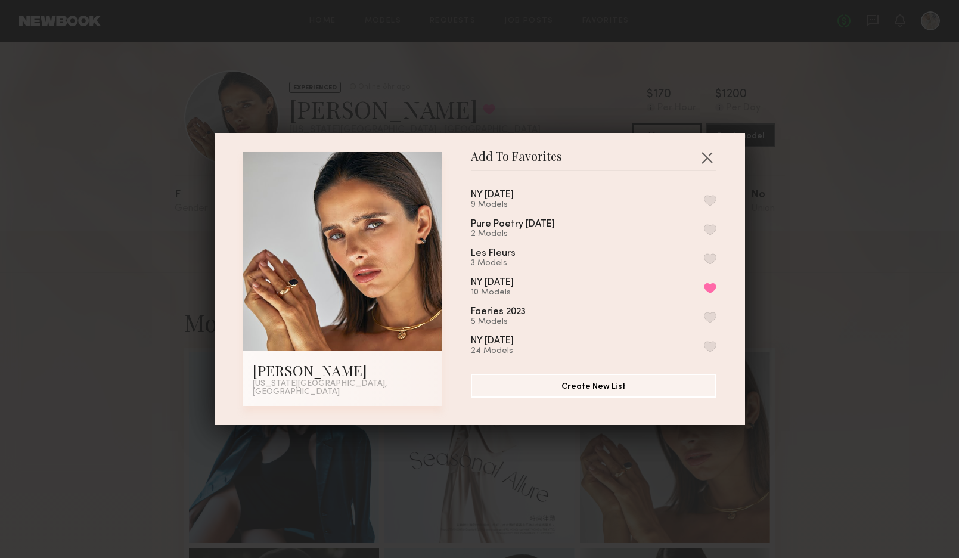
click at [704, 202] on button "button" at bounding box center [710, 200] width 13 height 11
click at [701, 157] on button "button" at bounding box center [707, 157] width 19 height 19
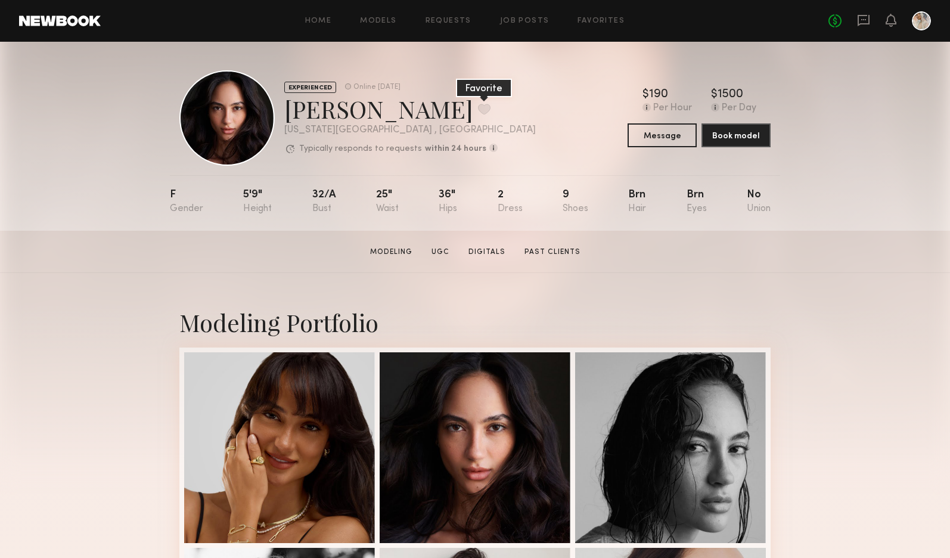
click at [478, 105] on button at bounding box center [484, 109] width 13 height 11
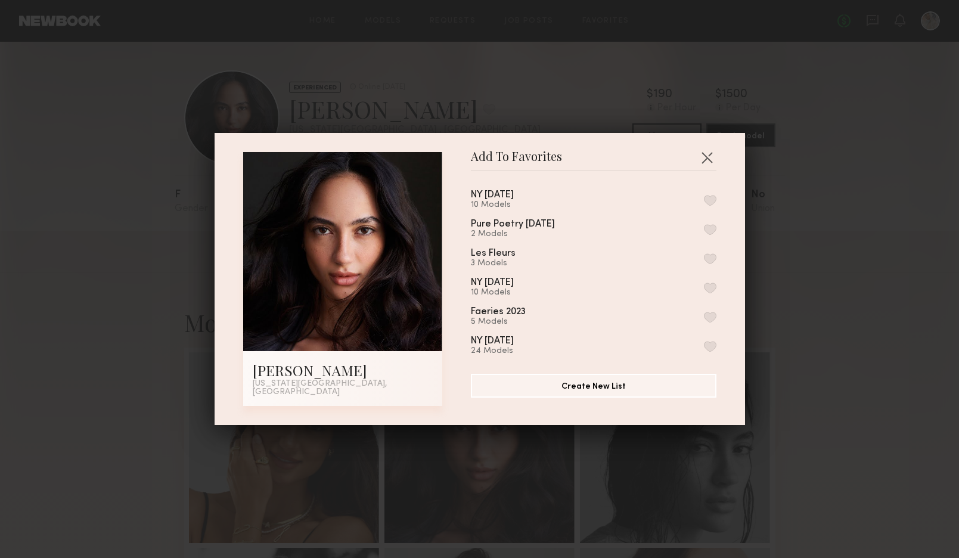
click at [704, 202] on button "button" at bounding box center [710, 200] width 13 height 11
click at [702, 157] on button "button" at bounding box center [707, 157] width 19 height 19
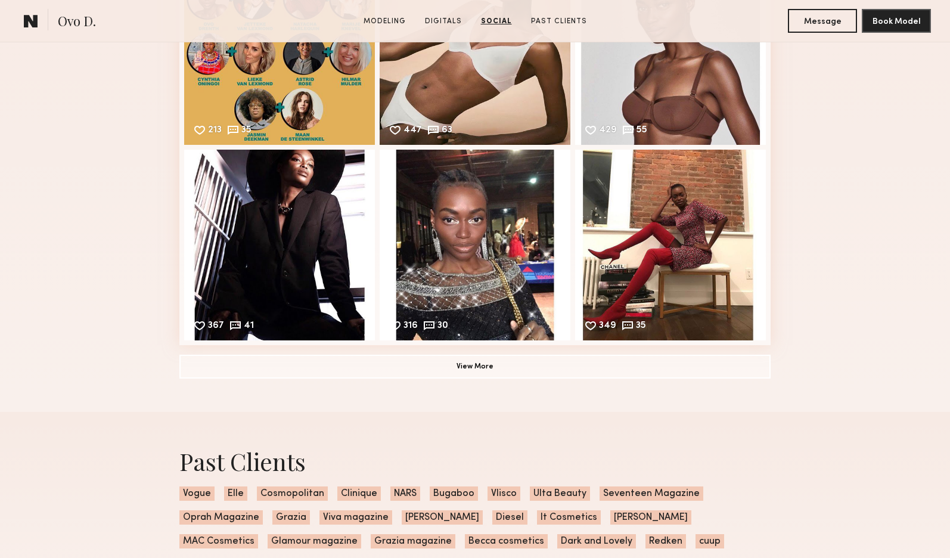
scroll to position [1908, 0]
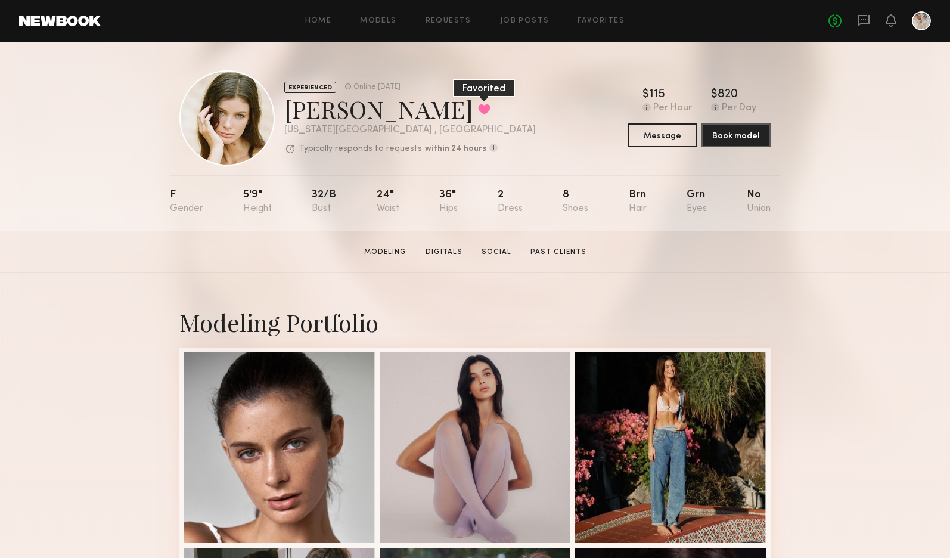
click at [478, 106] on button at bounding box center [484, 109] width 13 height 11
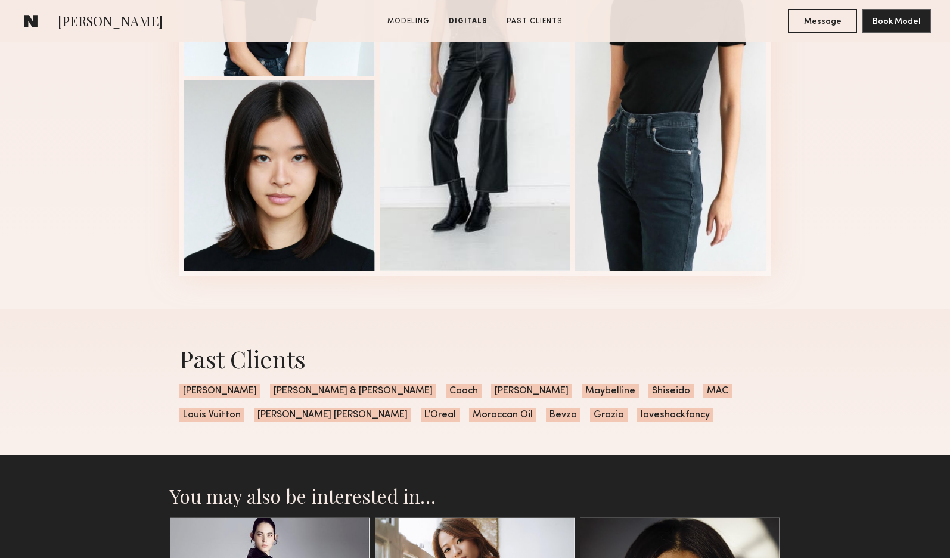
scroll to position [1431, 0]
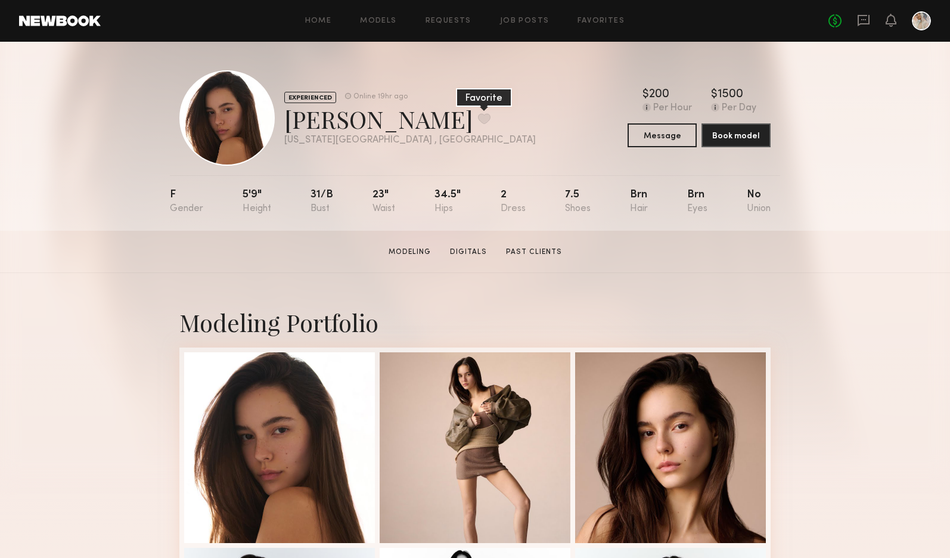
click at [478, 116] on button at bounding box center [484, 118] width 13 height 11
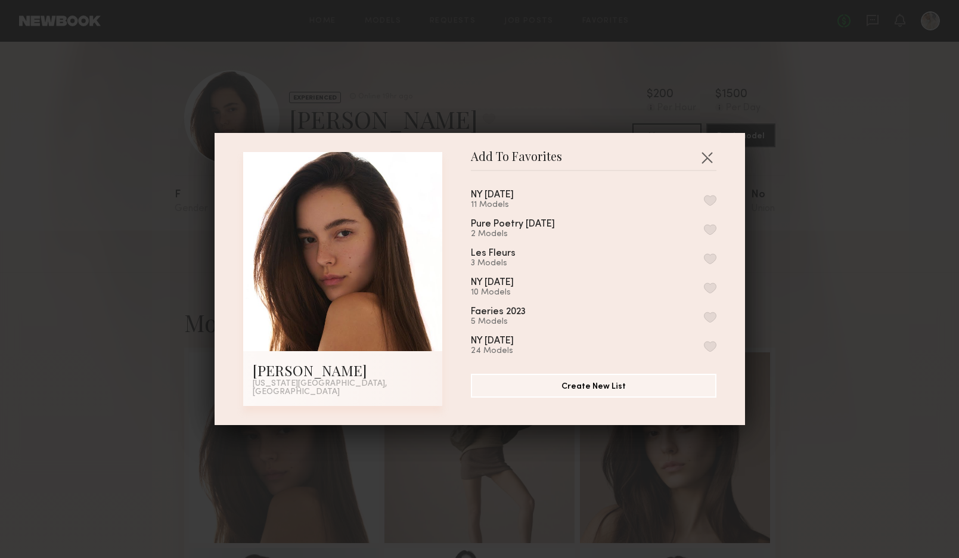
click at [704, 202] on button "button" at bounding box center [710, 200] width 13 height 11
click at [702, 156] on button "button" at bounding box center [707, 157] width 19 height 19
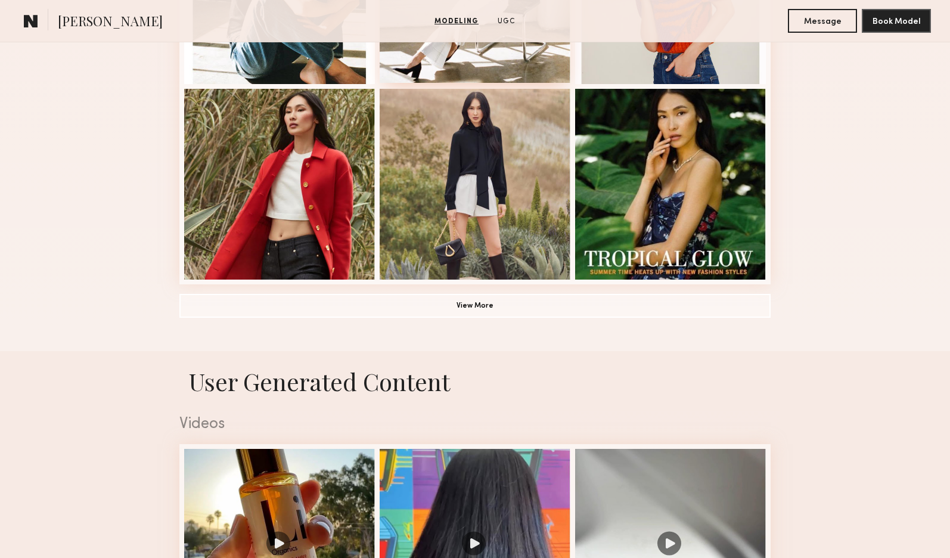
scroll to position [921, 0]
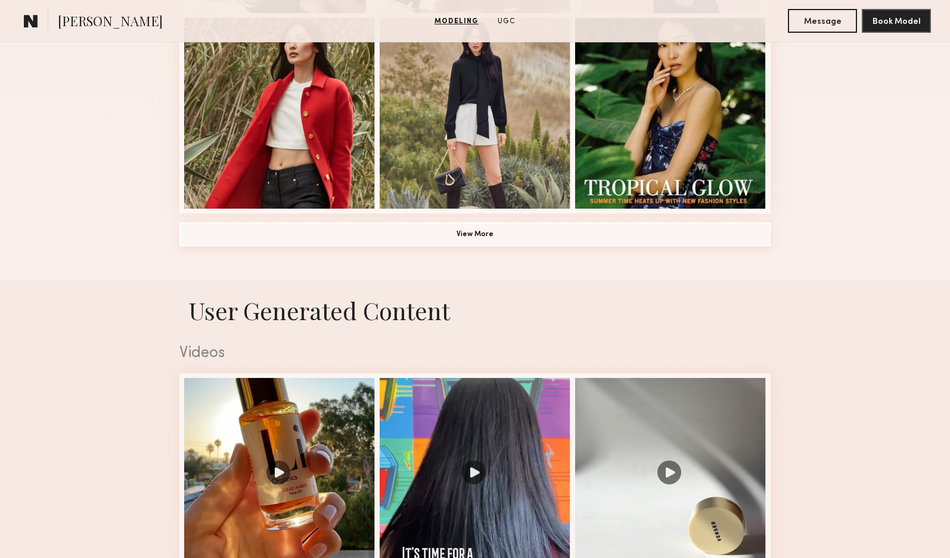
click at [463, 235] on button "View More" at bounding box center [474, 234] width 591 height 24
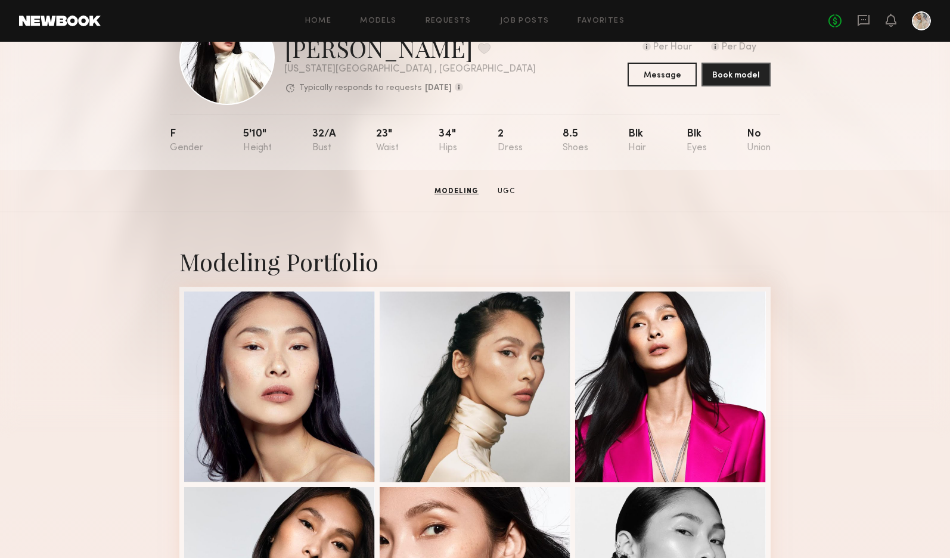
scroll to position [0, 0]
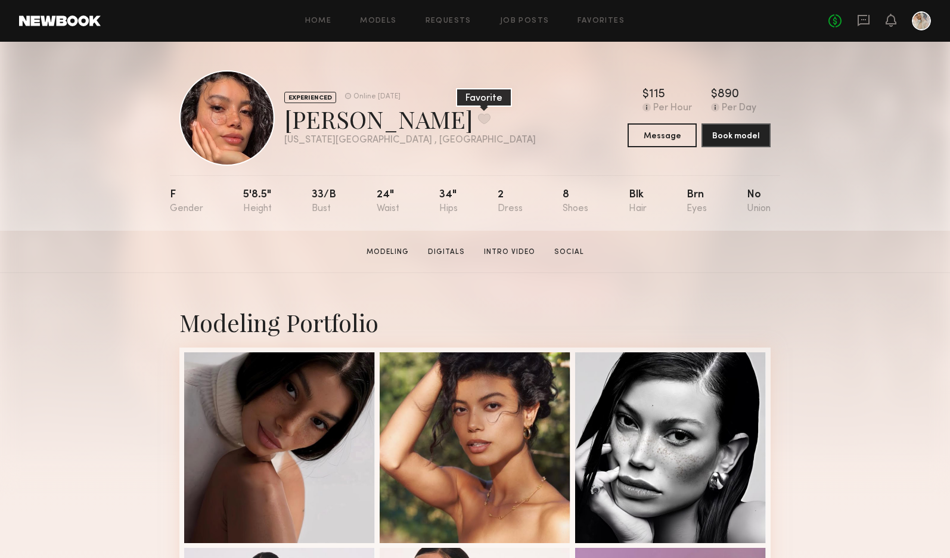
click at [478, 113] on button at bounding box center [484, 118] width 13 height 11
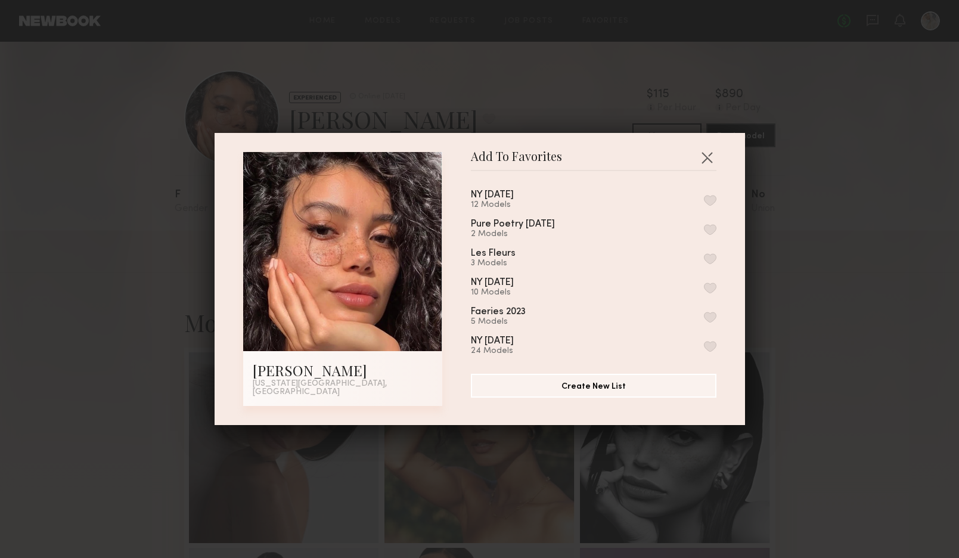
click at [704, 203] on button "button" at bounding box center [710, 200] width 13 height 11
click at [704, 158] on button "button" at bounding box center [707, 157] width 19 height 19
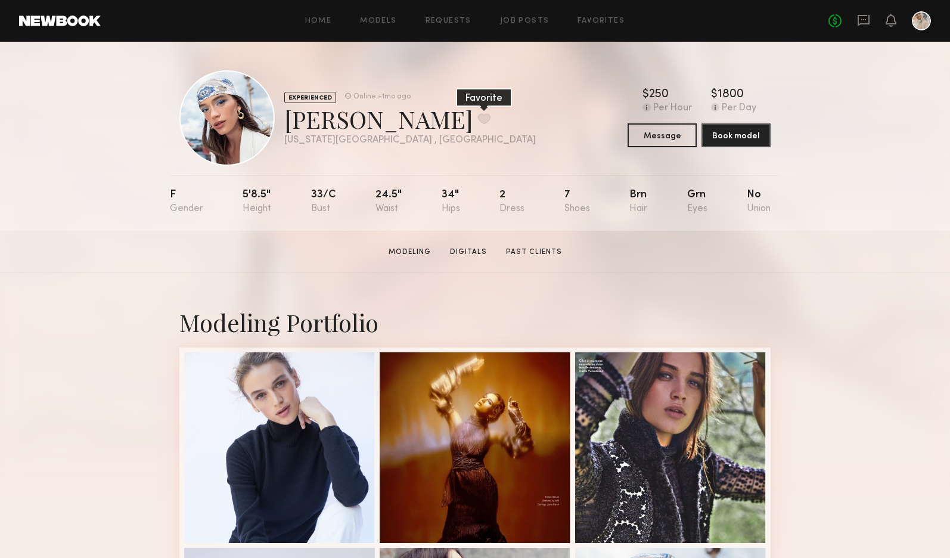
click at [478, 115] on button at bounding box center [484, 118] width 13 height 11
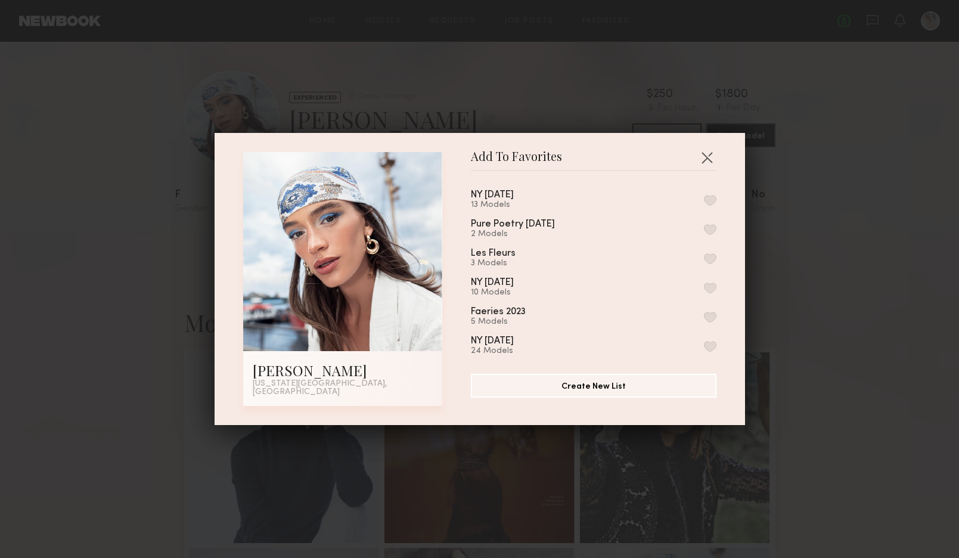
click at [704, 202] on button "button" at bounding box center [710, 200] width 13 height 11
click at [703, 157] on button "button" at bounding box center [707, 157] width 19 height 19
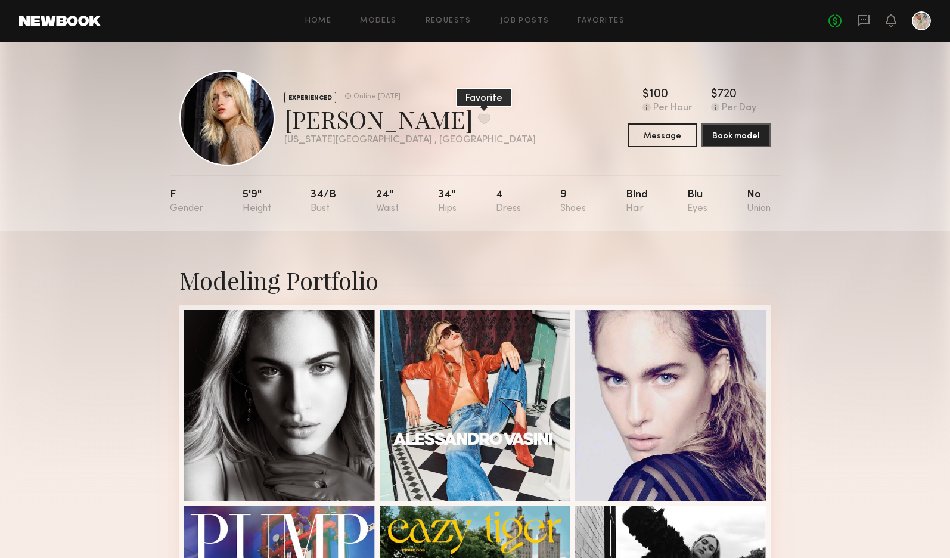
click at [478, 116] on button at bounding box center [484, 118] width 13 height 11
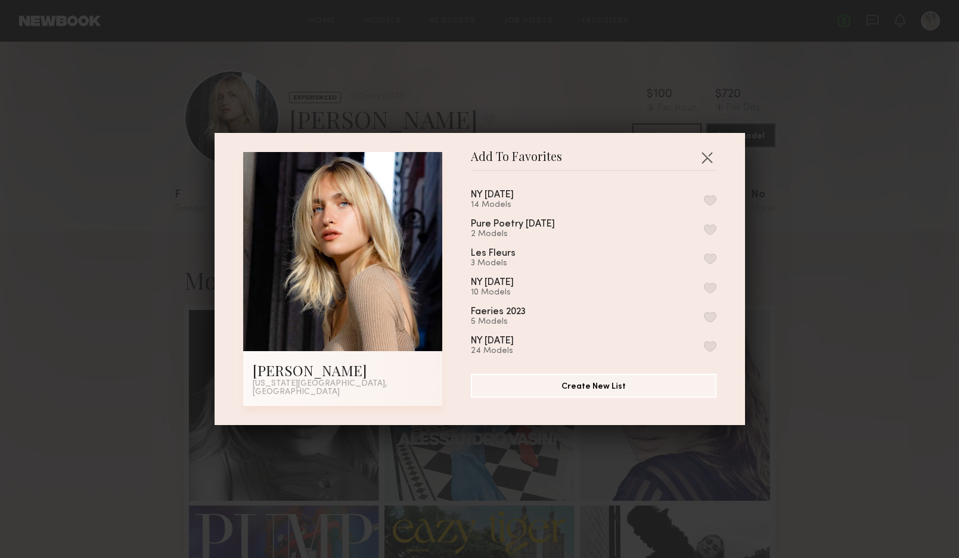
click at [704, 204] on button "button" at bounding box center [710, 200] width 13 height 11
click at [609, 125] on div "Add To Favorites Demi R. New York City, NY Add To Favorites NY Oct 2025 15 Mode…" at bounding box center [479, 279] width 959 height 558
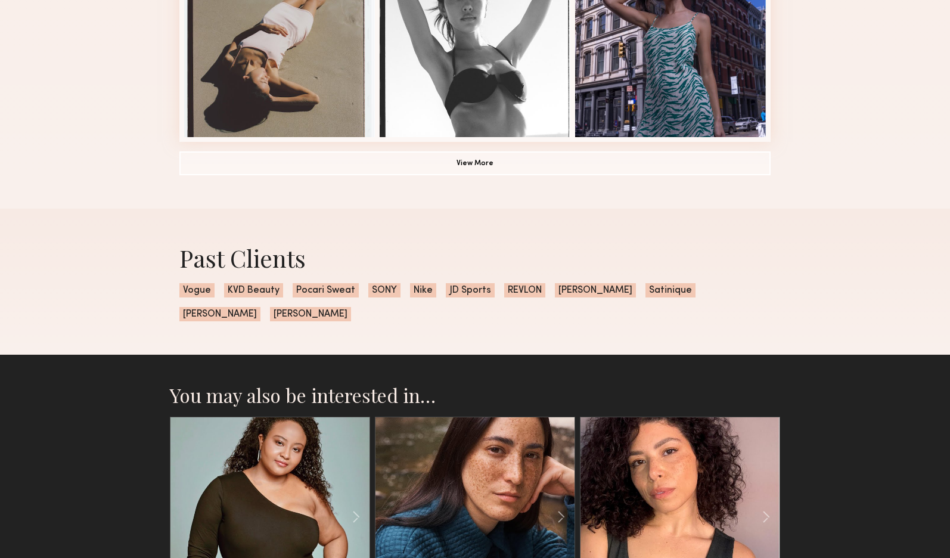
scroll to position [954, 0]
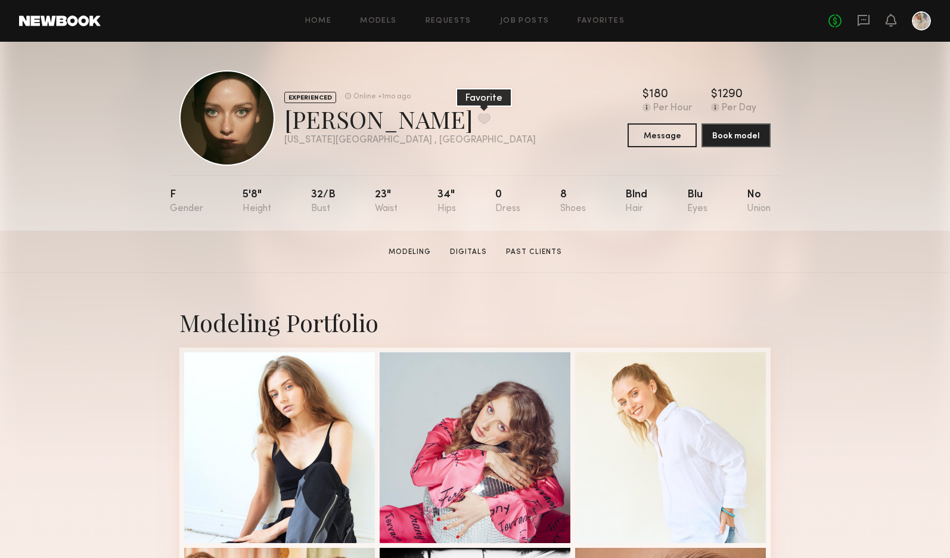
click at [478, 114] on button at bounding box center [484, 118] width 13 height 11
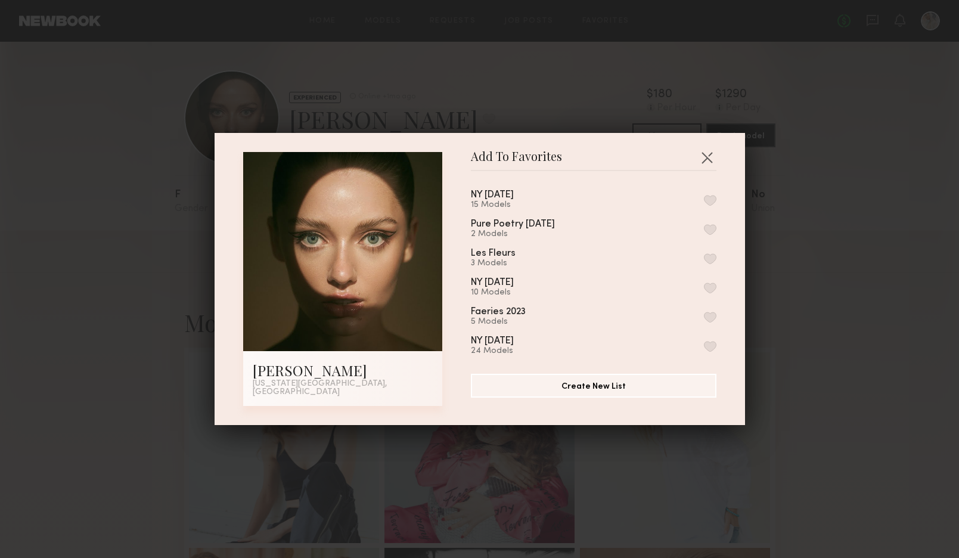
click at [704, 200] on button "button" at bounding box center [710, 200] width 13 height 11
click at [703, 157] on button "button" at bounding box center [707, 157] width 19 height 19
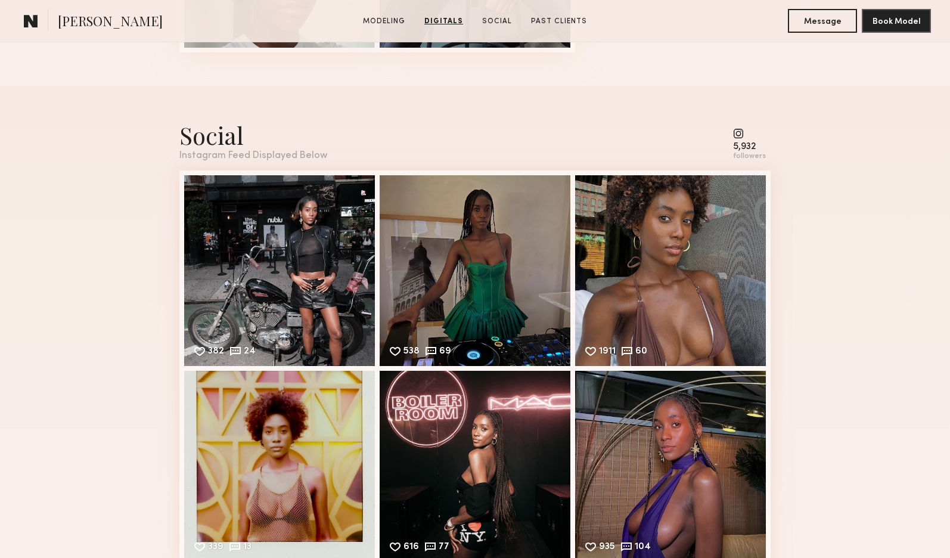
scroll to position [1312, 0]
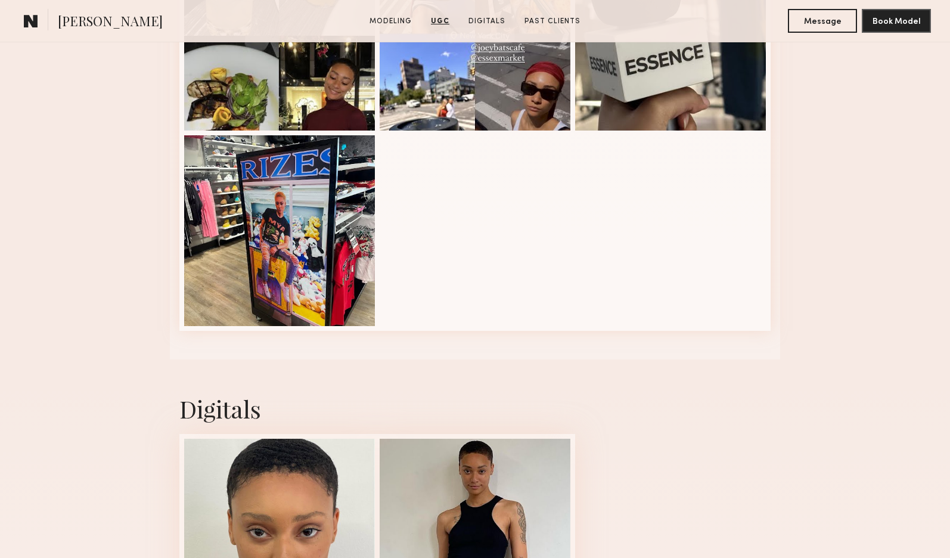
scroll to position [1669, 0]
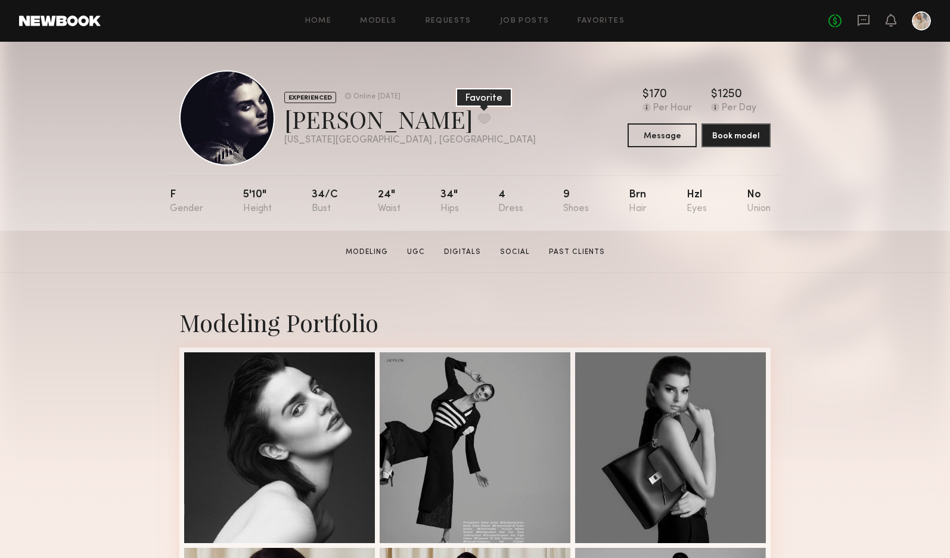
click at [478, 113] on button at bounding box center [484, 118] width 13 height 11
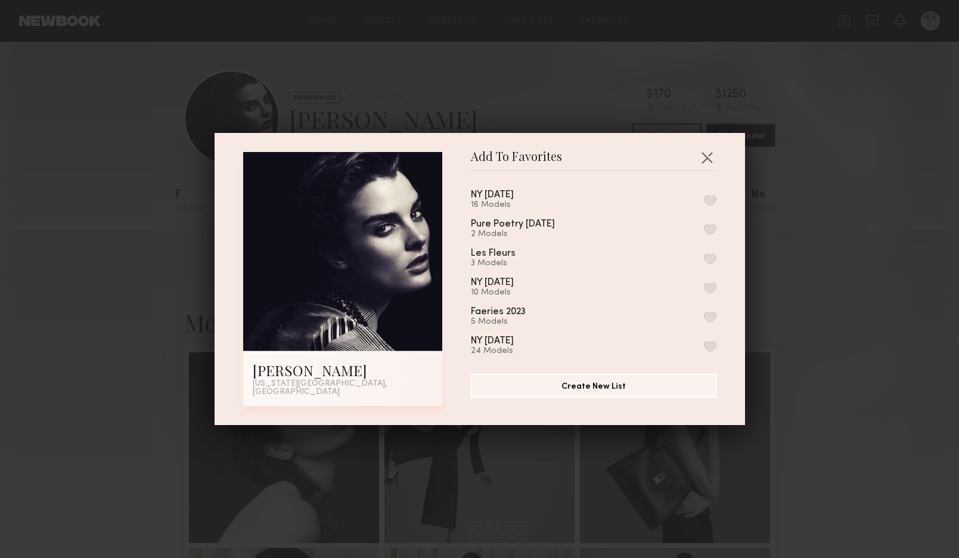
click at [704, 203] on button "button" at bounding box center [710, 200] width 13 height 11
click at [703, 157] on button "button" at bounding box center [707, 157] width 19 height 19
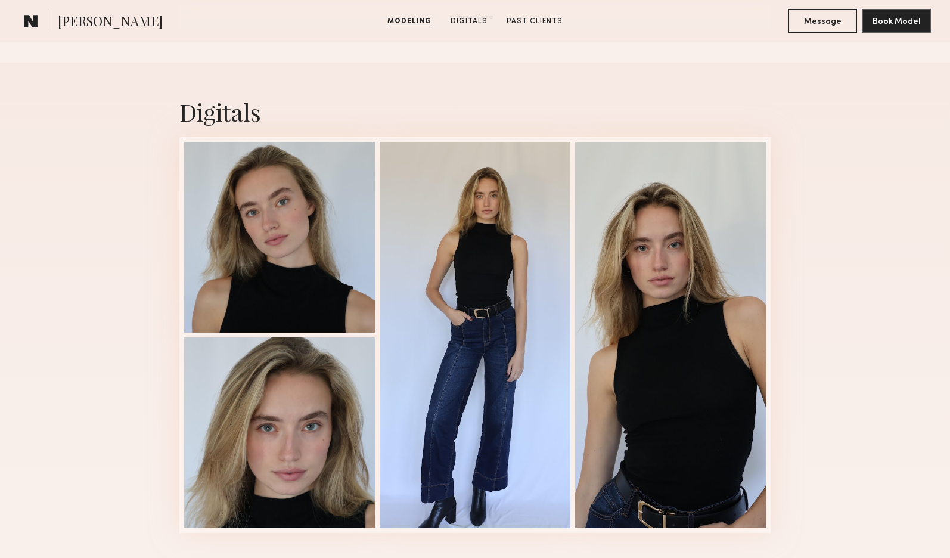
scroll to position [1192, 0]
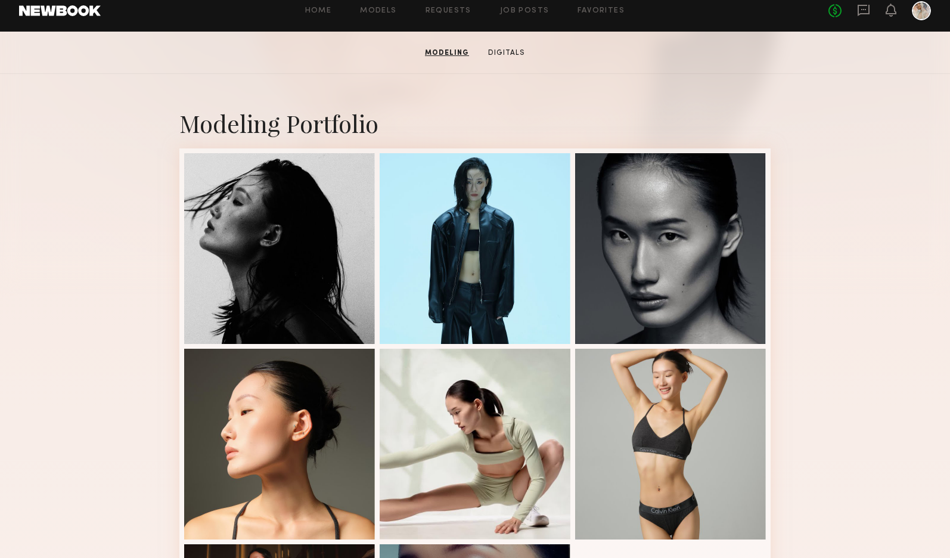
scroll to position [119, 0]
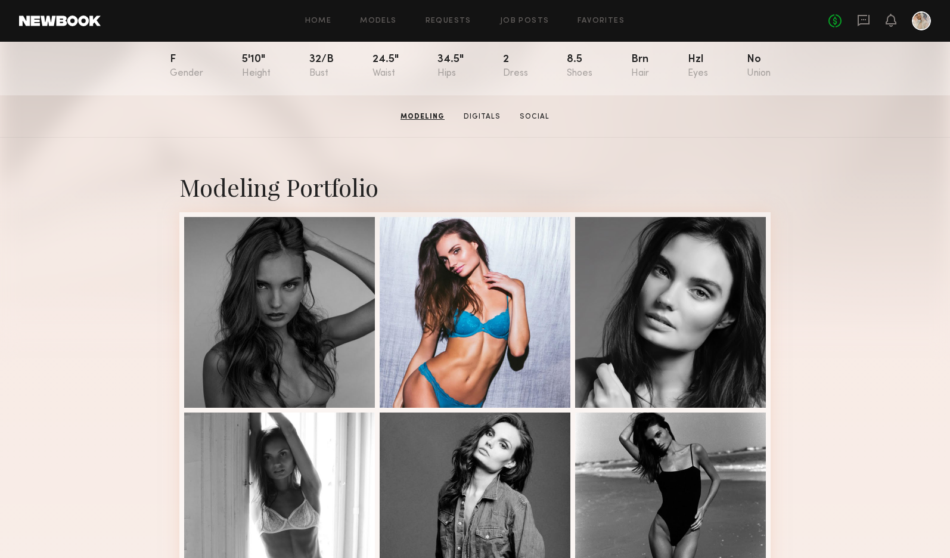
scroll to position [119, 0]
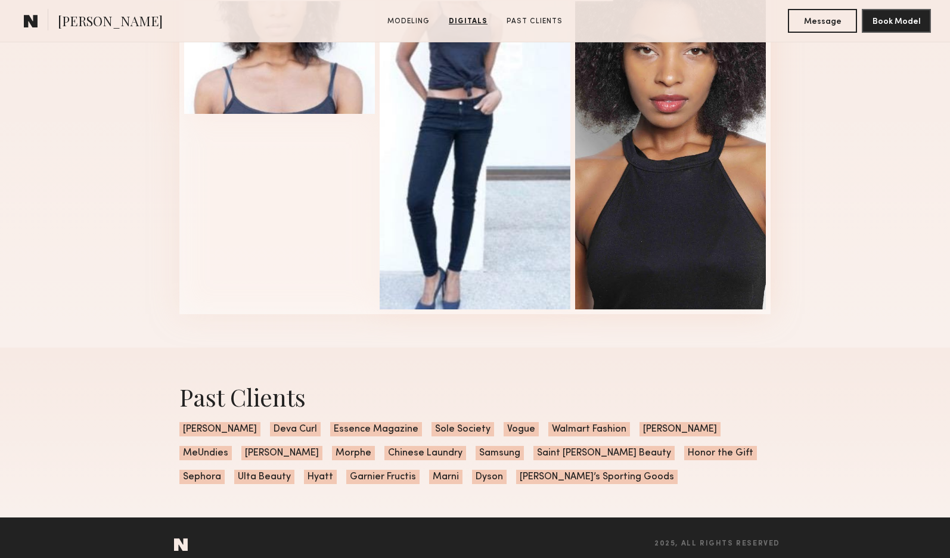
scroll to position [1146, 0]
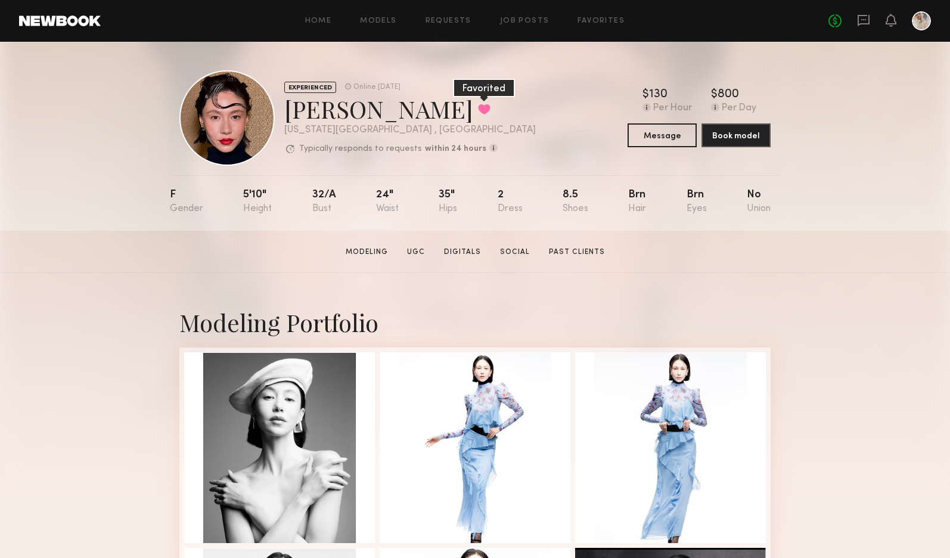
click at [478, 106] on button at bounding box center [484, 109] width 13 height 11
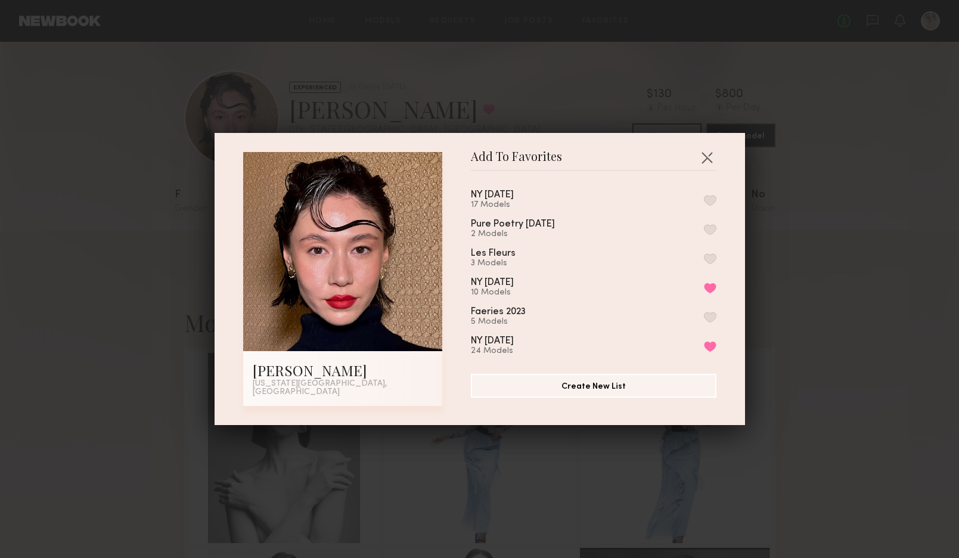
click at [704, 202] on button "button" at bounding box center [710, 200] width 13 height 11
click at [701, 157] on button "button" at bounding box center [707, 157] width 19 height 19
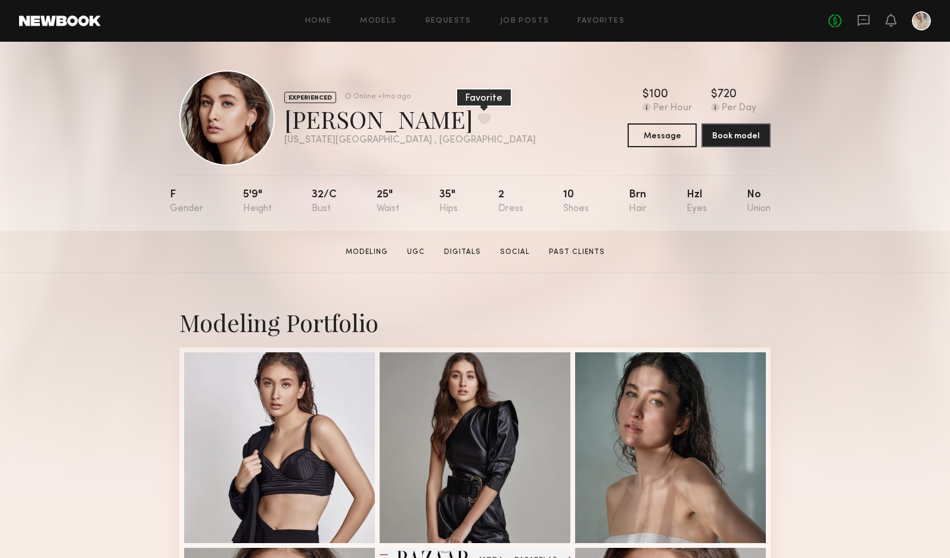
click at [478, 117] on button at bounding box center [484, 118] width 13 height 11
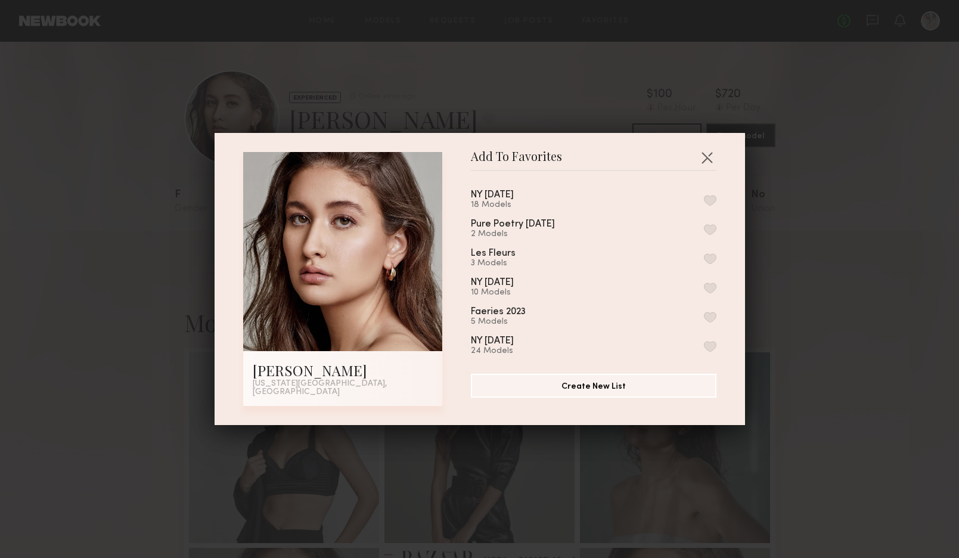
click at [704, 203] on button "button" at bounding box center [710, 200] width 13 height 11
click at [703, 157] on button "button" at bounding box center [707, 157] width 19 height 19
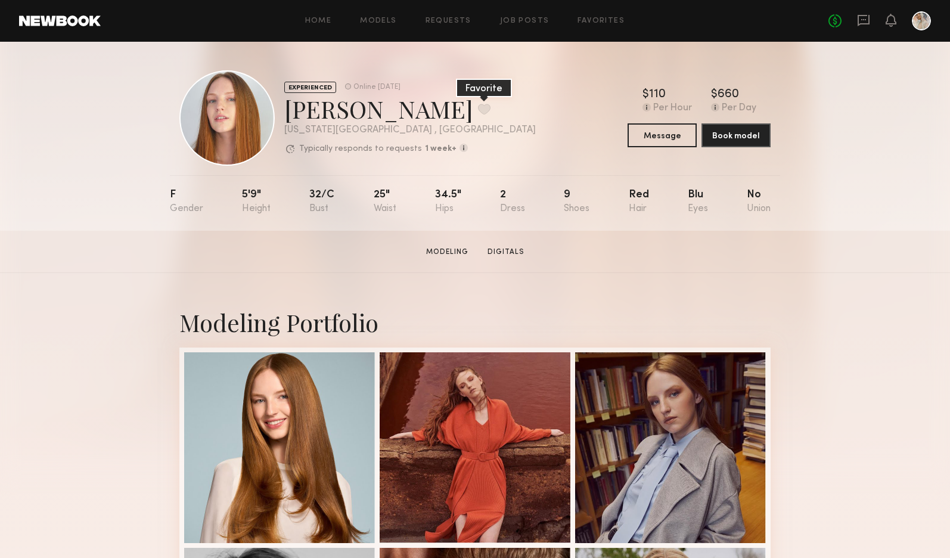
click at [478, 106] on button at bounding box center [484, 109] width 13 height 11
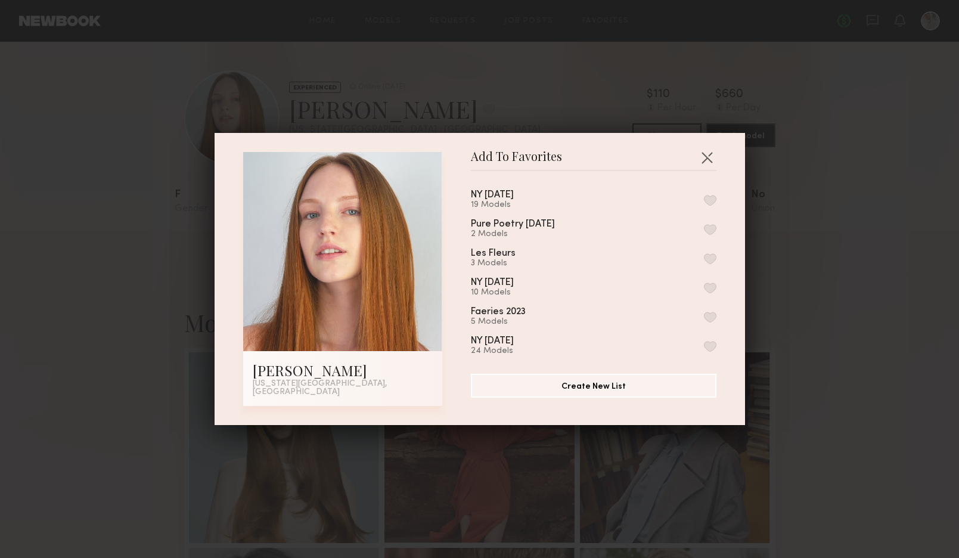
click at [704, 202] on button "button" at bounding box center [710, 200] width 13 height 11
click at [699, 157] on button "button" at bounding box center [707, 157] width 19 height 19
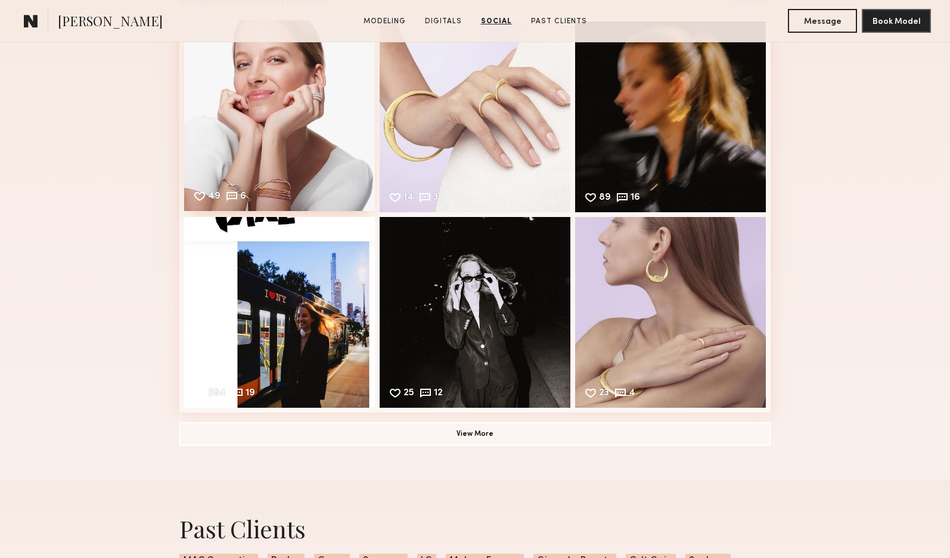
scroll to position [1789, 0]
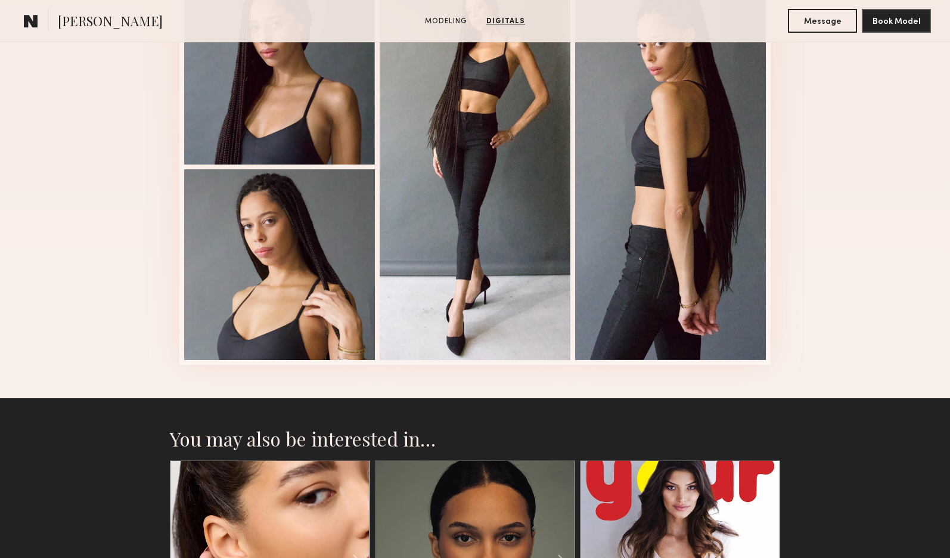
scroll to position [1312, 0]
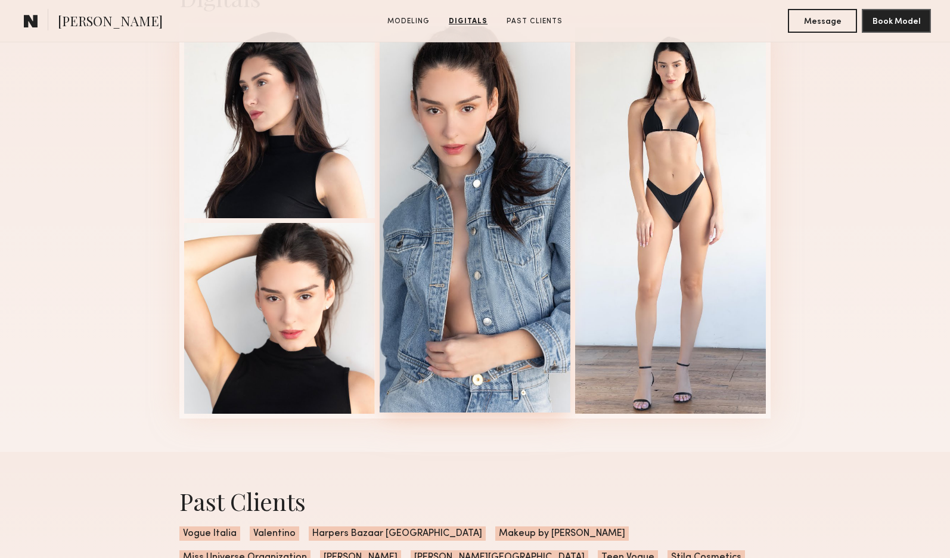
scroll to position [1252, 0]
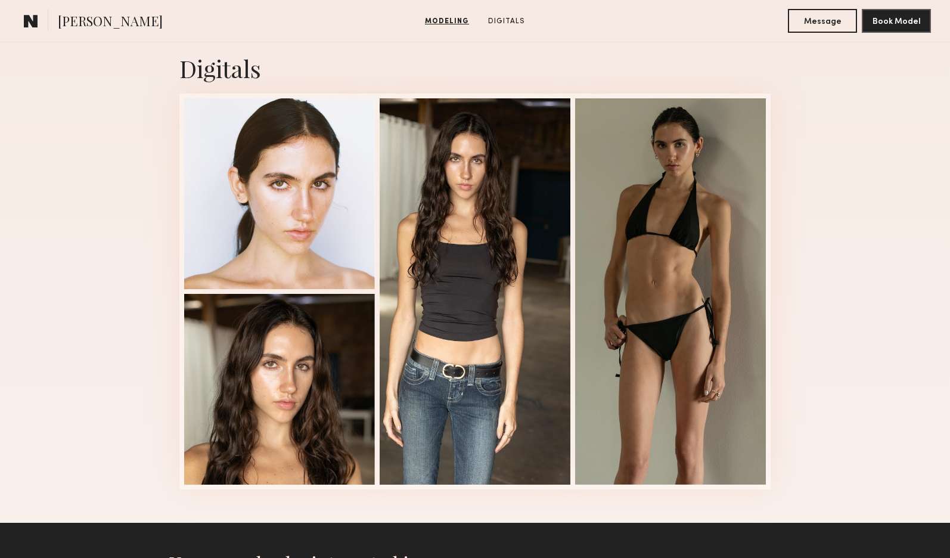
scroll to position [954, 0]
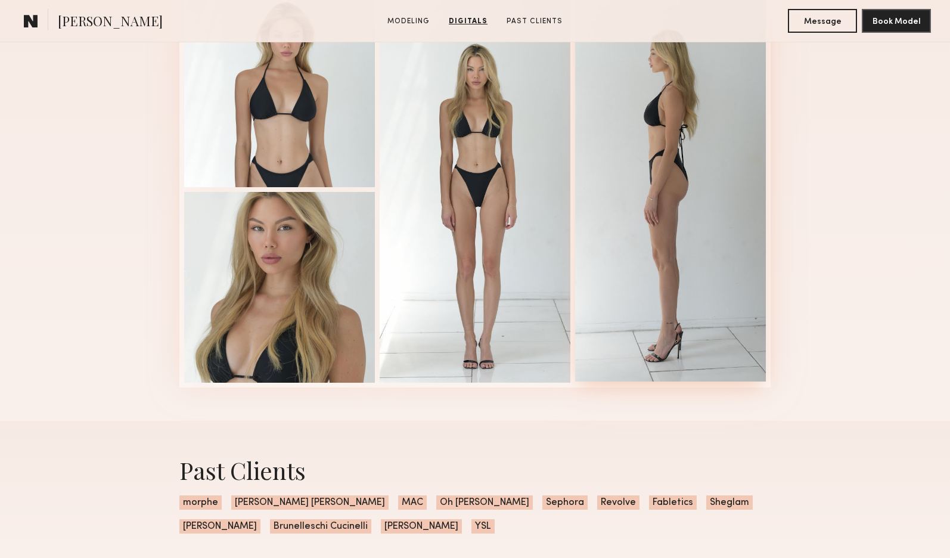
scroll to position [1312, 0]
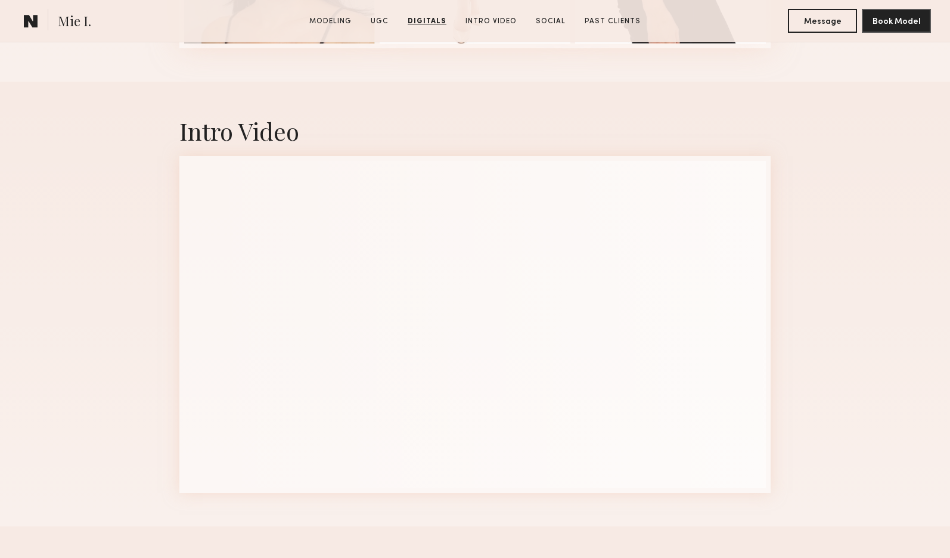
scroll to position [3339, 0]
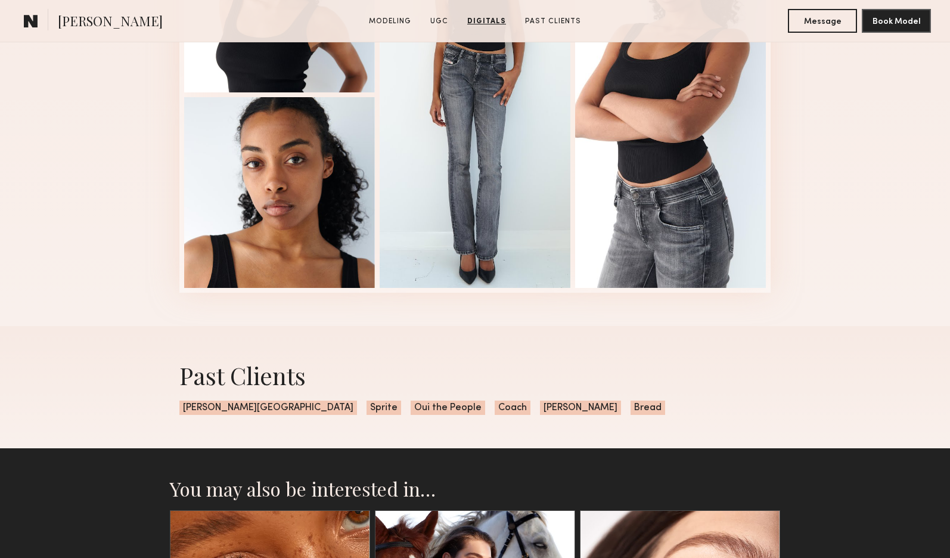
scroll to position [1312, 0]
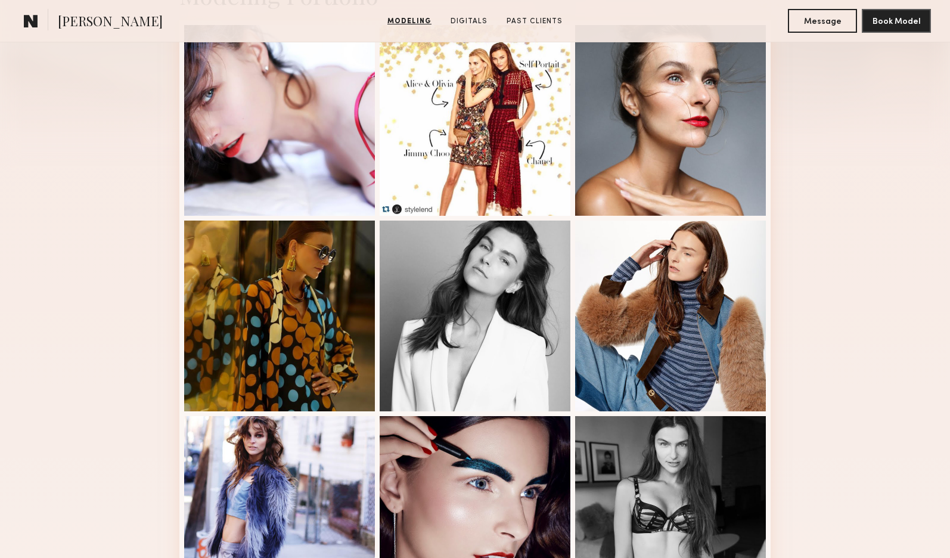
scroll to position [238, 0]
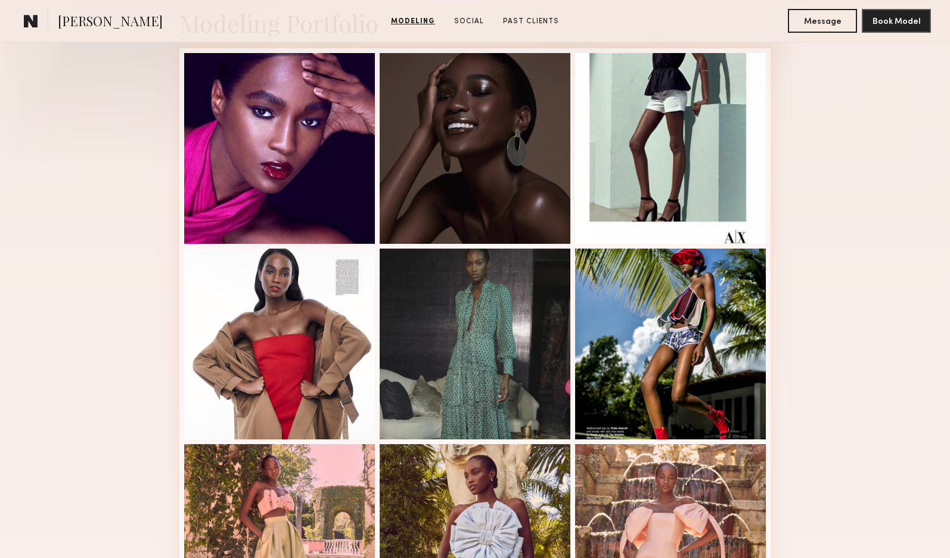
scroll to position [298, 0]
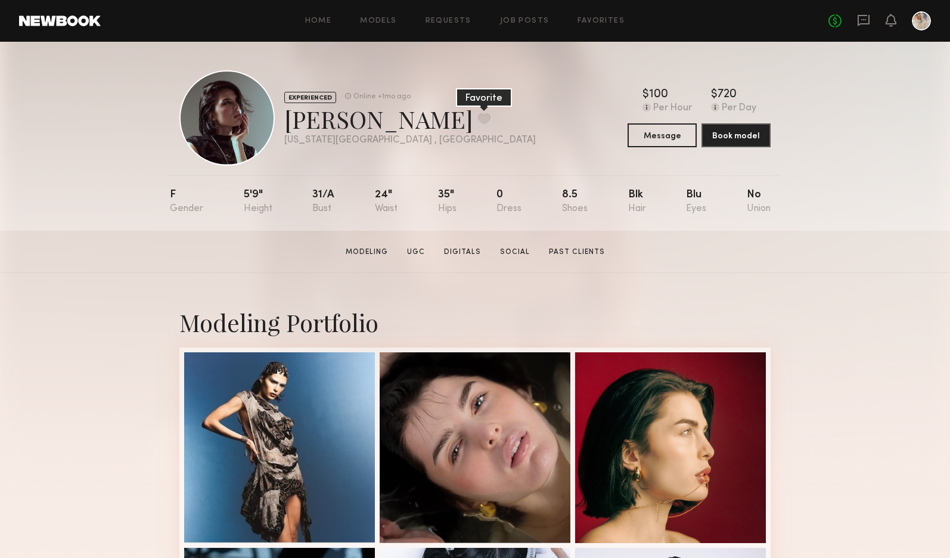
click at [478, 115] on button at bounding box center [484, 118] width 13 height 11
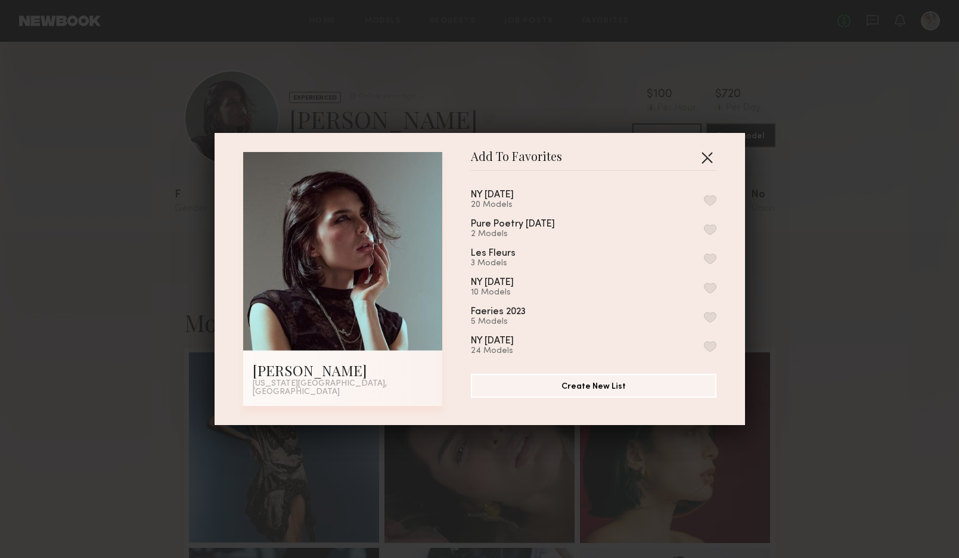
click at [702, 158] on button "button" at bounding box center [707, 157] width 19 height 19
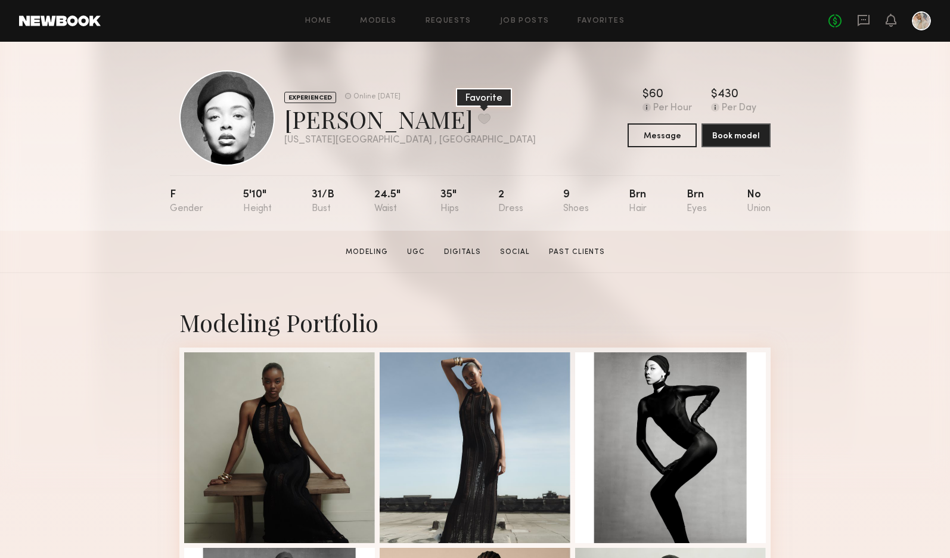
click at [478, 116] on button at bounding box center [484, 118] width 13 height 11
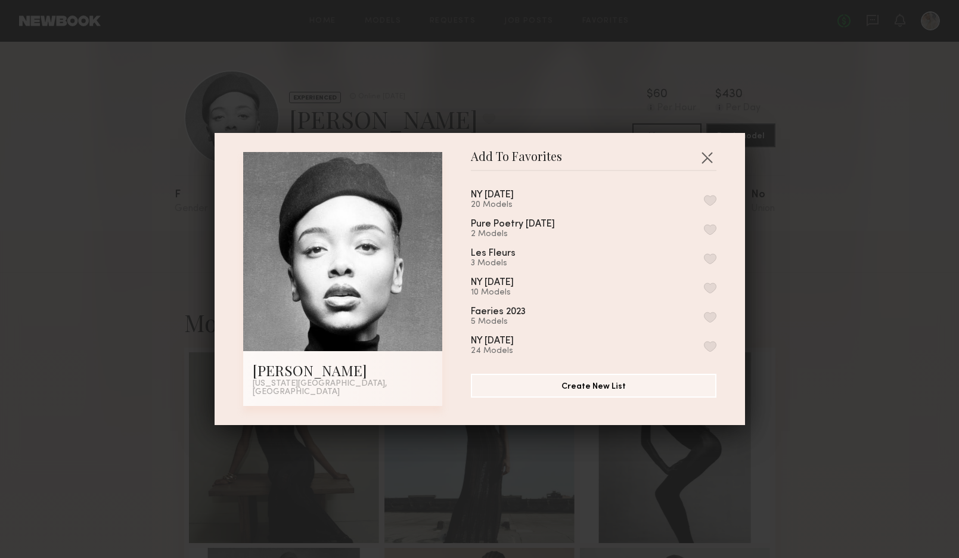
click at [704, 202] on button "button" at bounding box center [710, 200] width 13 height 11
click at [699, 156] on button "button" at bounding box center [707, 157] width 19 height 19
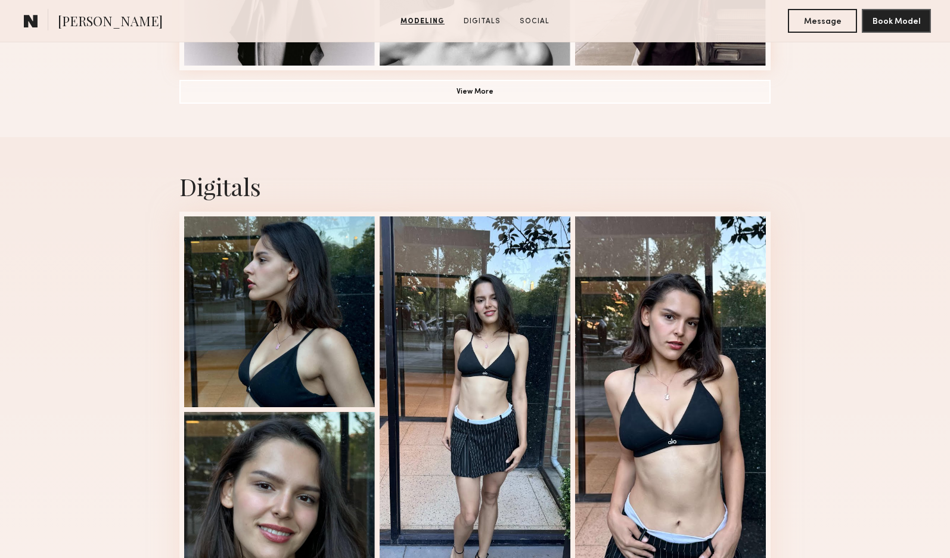
scroll to position [1133, 0]
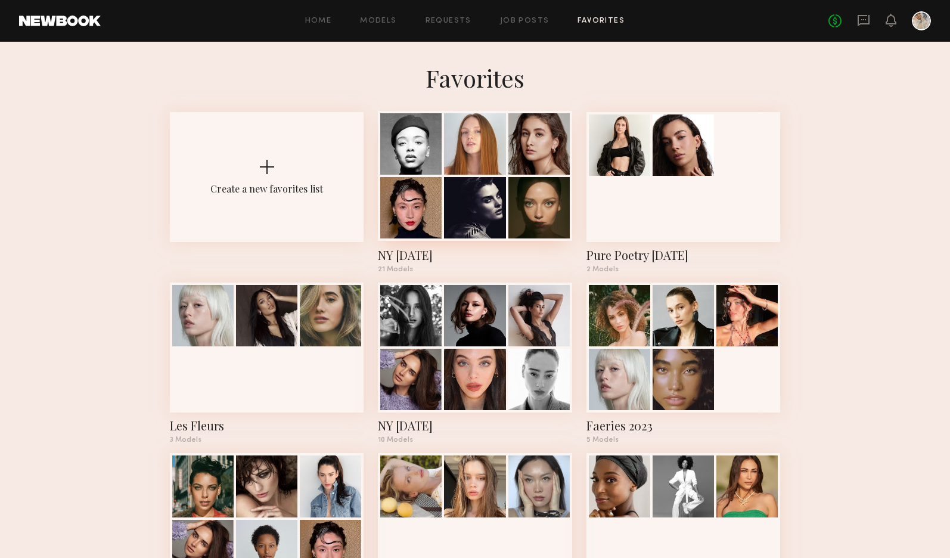
click at [467, 173] on div at bounding box center [474, 143] width 61 height 61
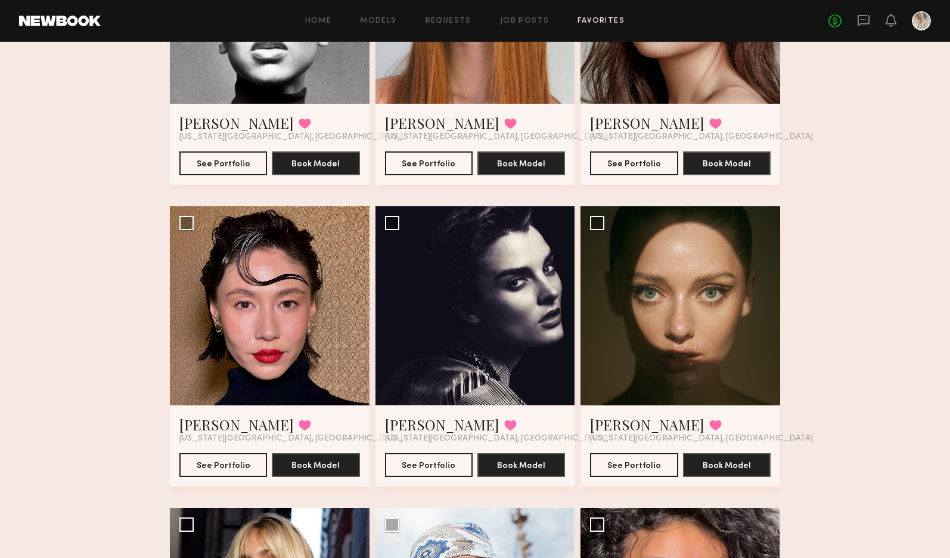
scroll to position [298, 0]
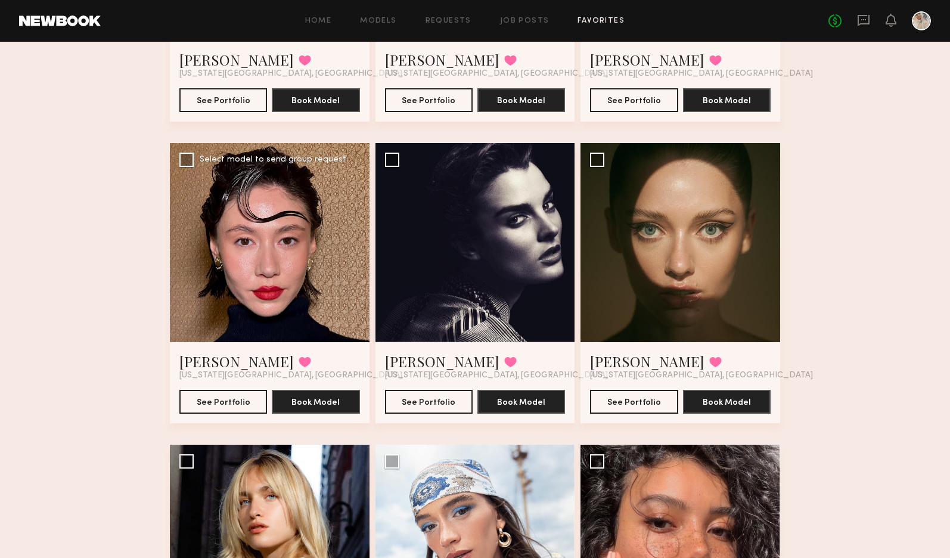
click at [268, 263] on div at bounding box center [270, 243] width 200 height 200
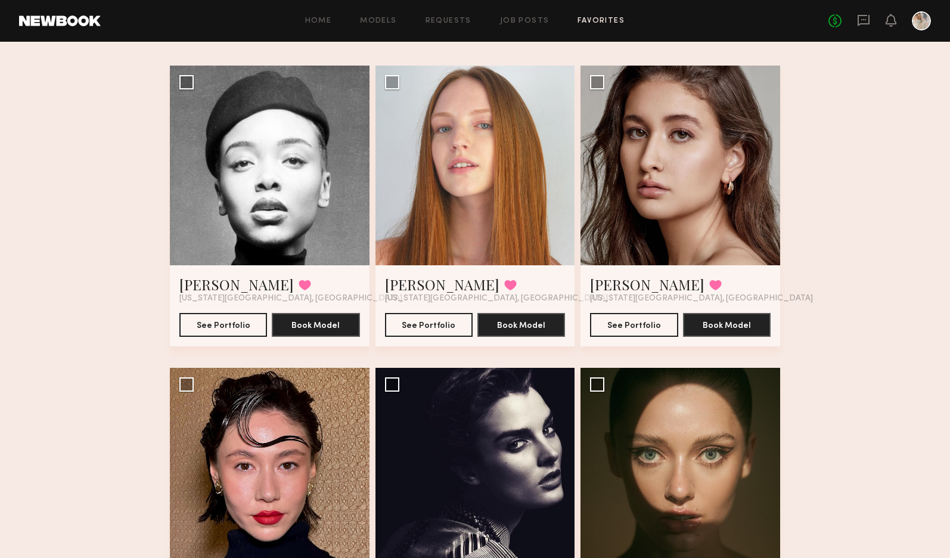
scroll to position [47, 0]
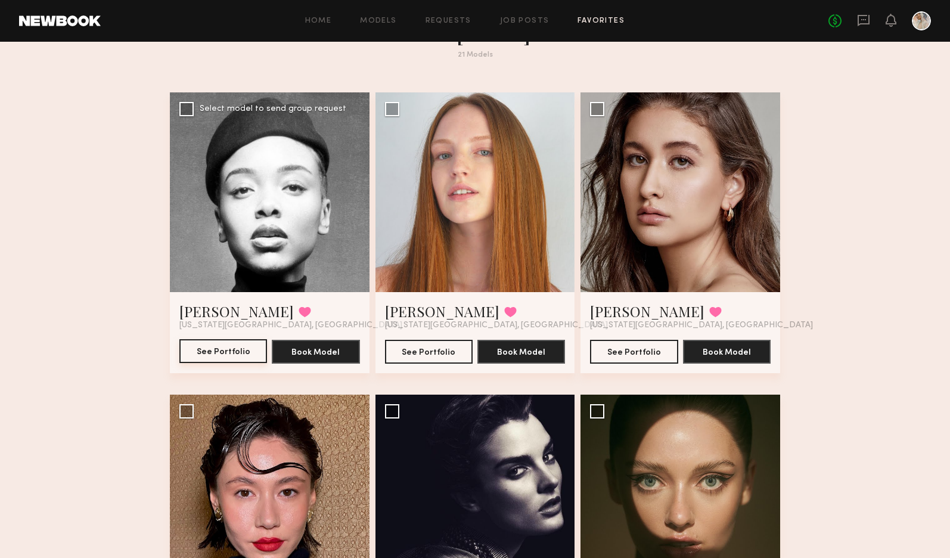
click at [215, 350] on button "See Portfolio" at bounding box center [223, 351] width 88 height 24
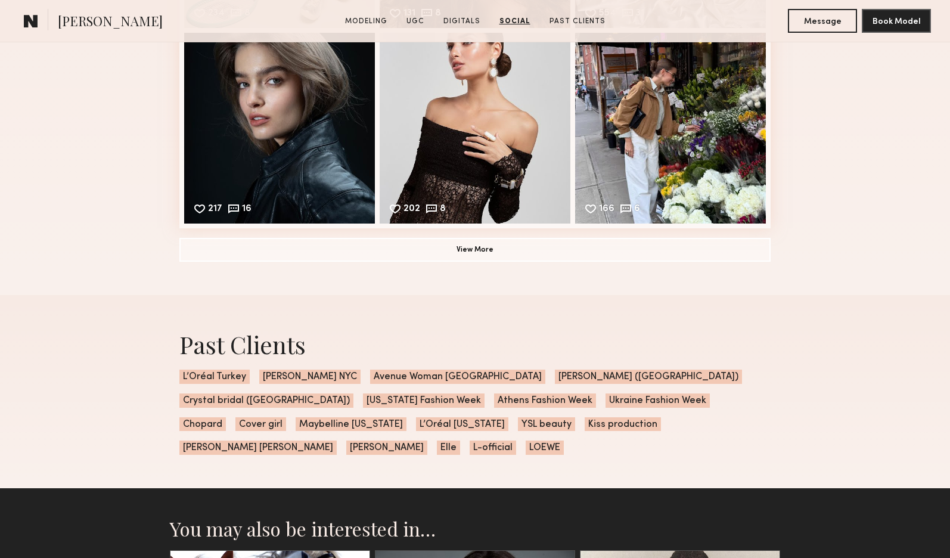
scroll to position [3339, 0]
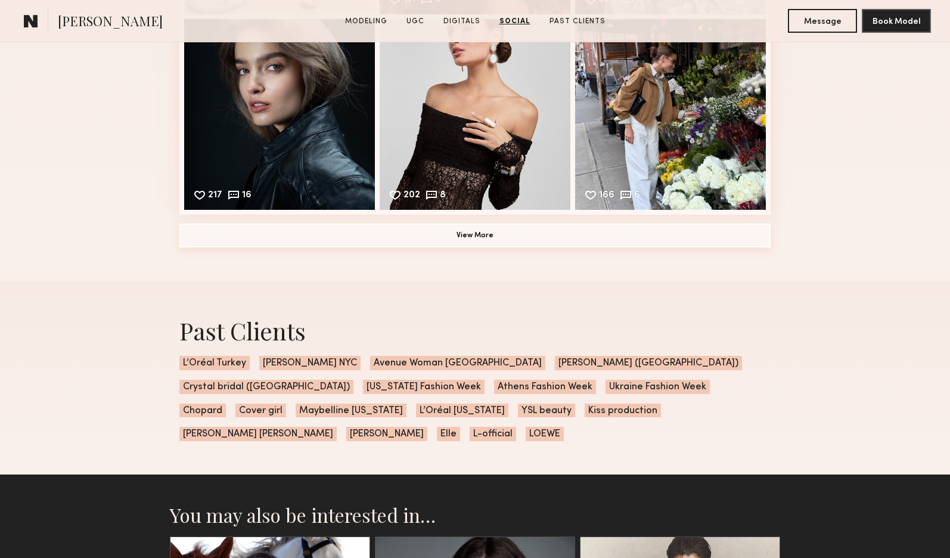
click at [476, 247] on button "View More" at bounding box center [474, 236] width 591 height 24
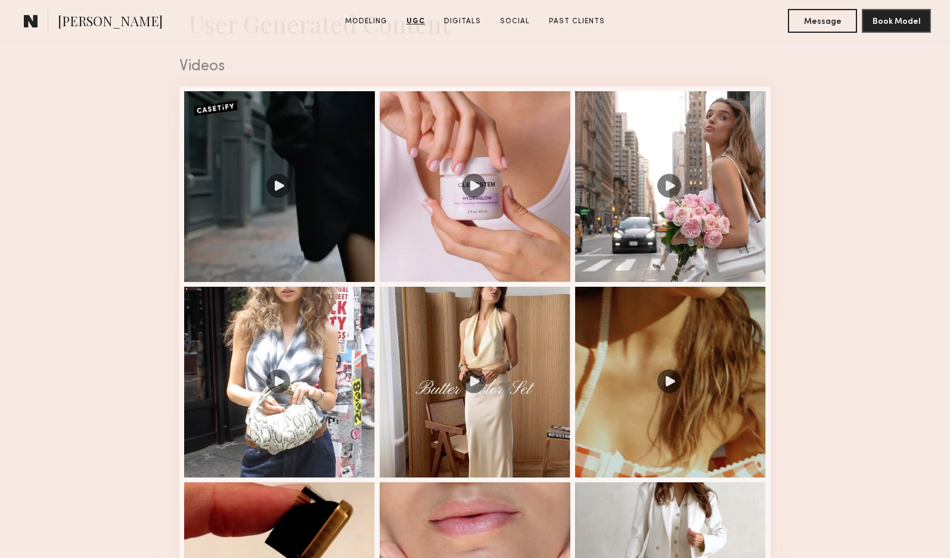
scroll to position [1192, 0]
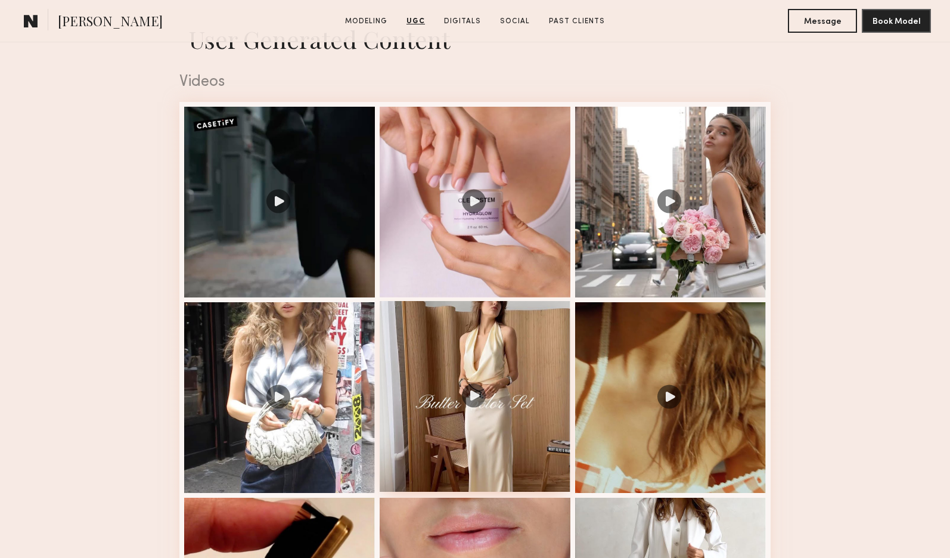
click at [472, 396] on div at bounding box center [475, 396] width 191 height 191
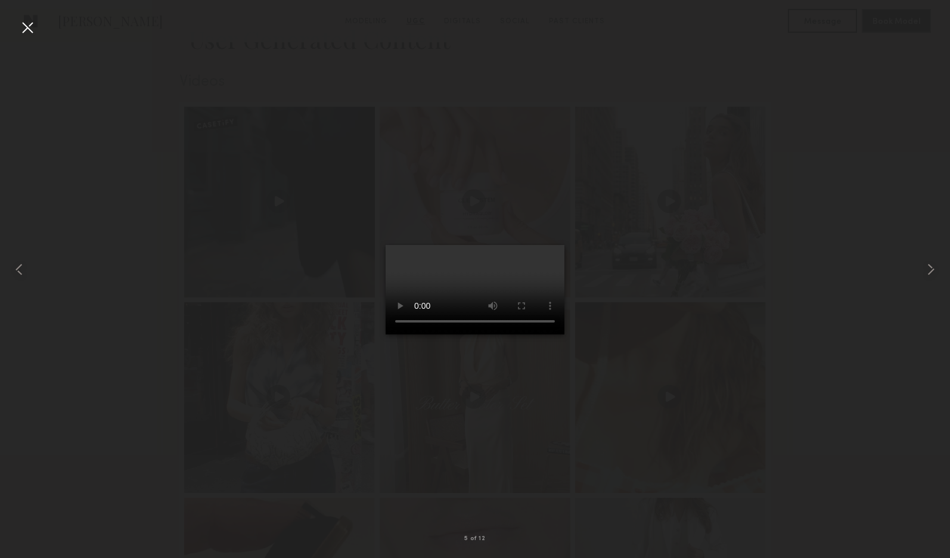
click at [25, 22] on div at bounding box center [27, 27] width 19 height 19
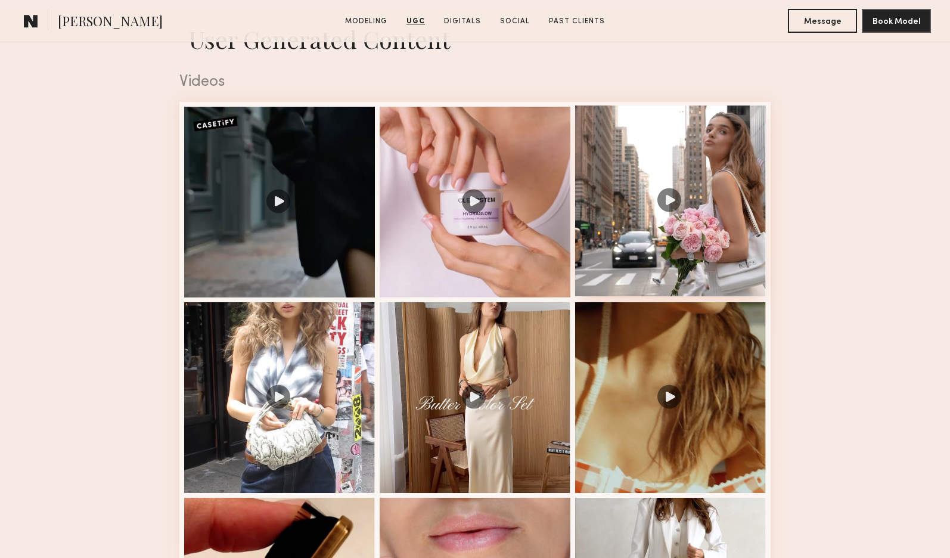
click at [665, 203] on div at bounding box center [670, 201] width 191 height 191
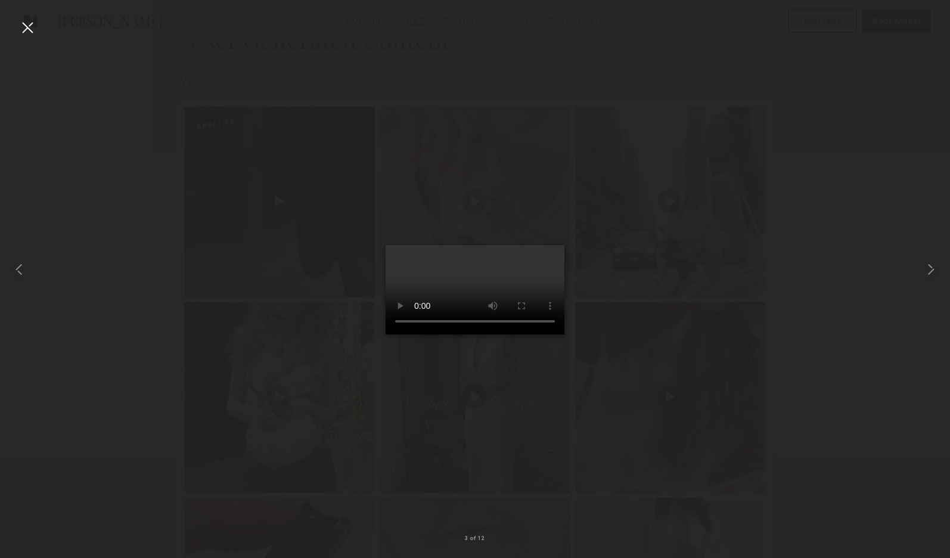
click at [27, 21] on div at bounding box center [27, 27] width 19 height 19
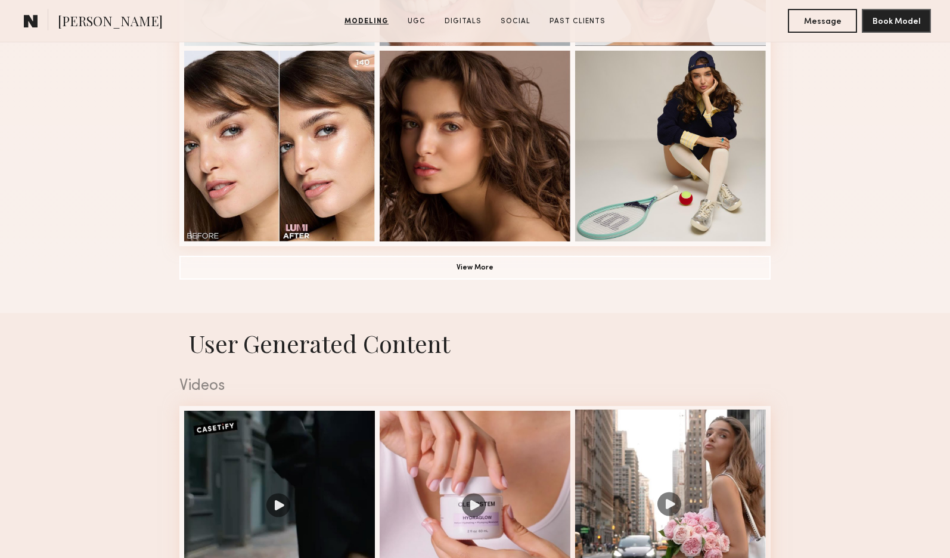
scroll to position [775, 0]
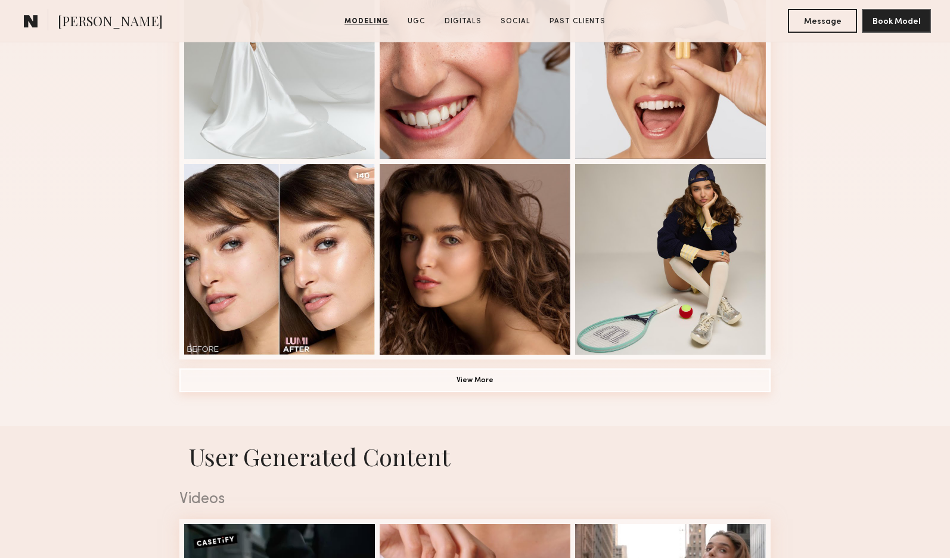
click at [471, 383] on button "View More" at bounding box center [474, 380] width 591 height 24
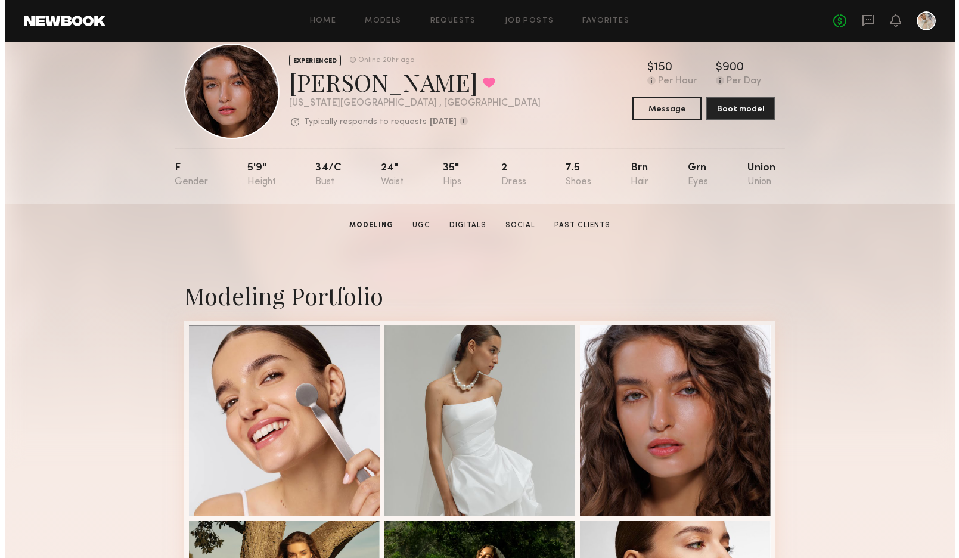
scroll to position [0, 0]
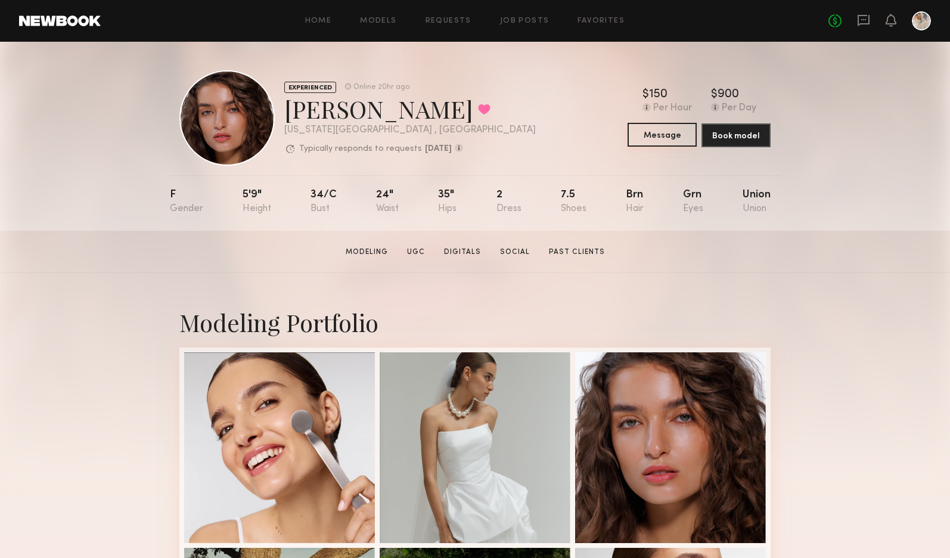
click at [657, 134] on button "Message" at bounding box center [662, 135] width 69 height 24
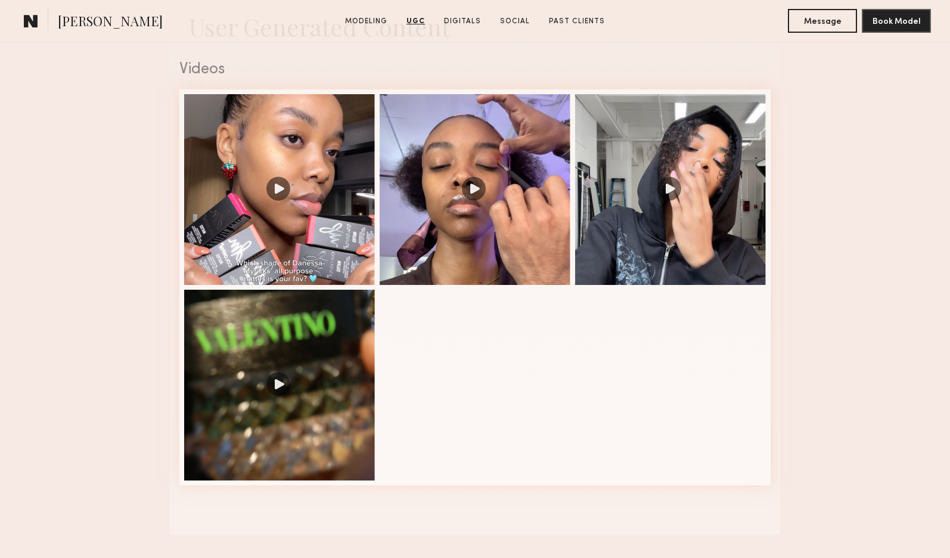
scroll to position [1192, 0]
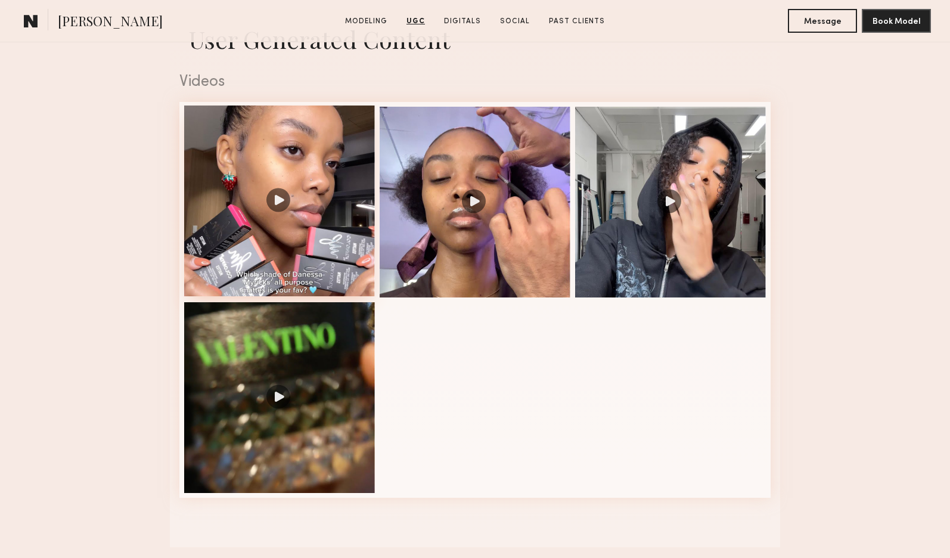
click at [279, 206] on div at bounding box center [279, 201] width 191 height 191
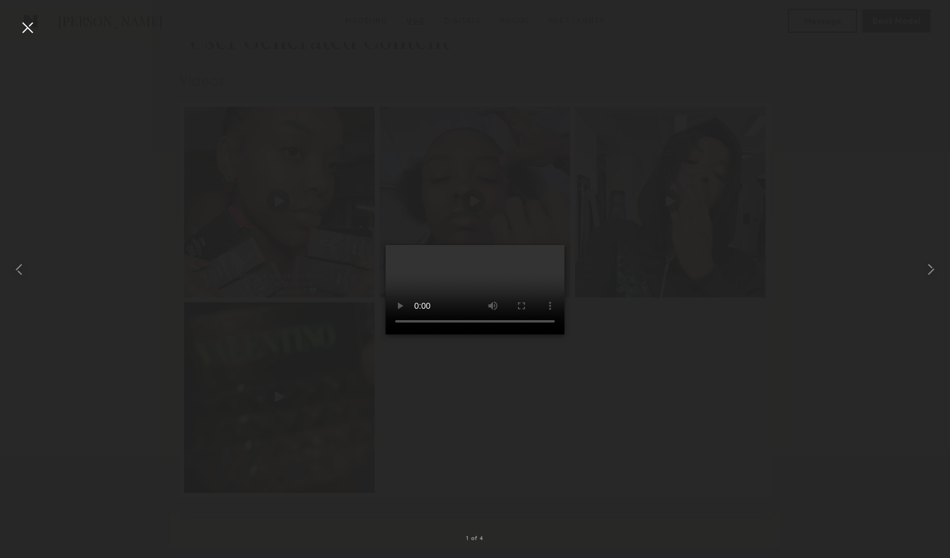
click at [26, 24] on div at bounding box center [27, 27] width 19 height 19
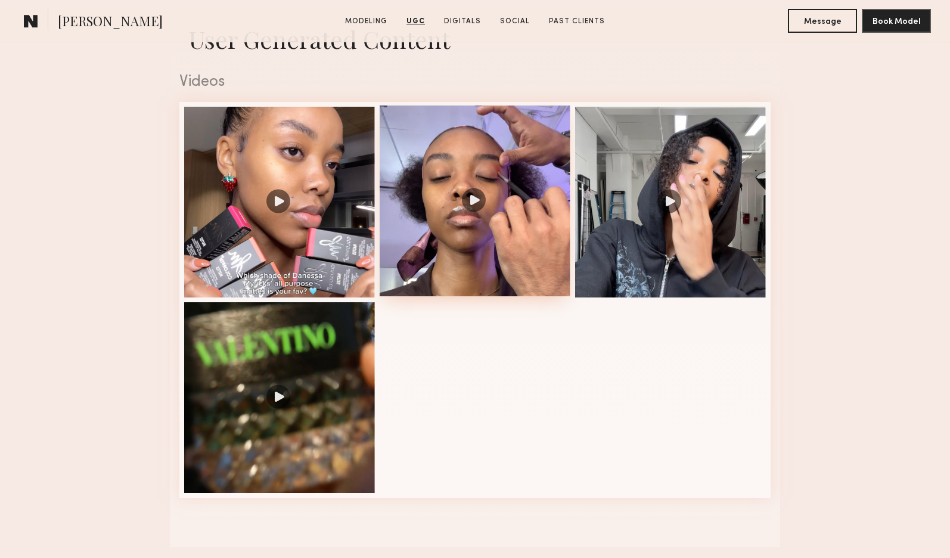
click at [476, 204] on div at bounding box center [475, 201] width 191 height 191
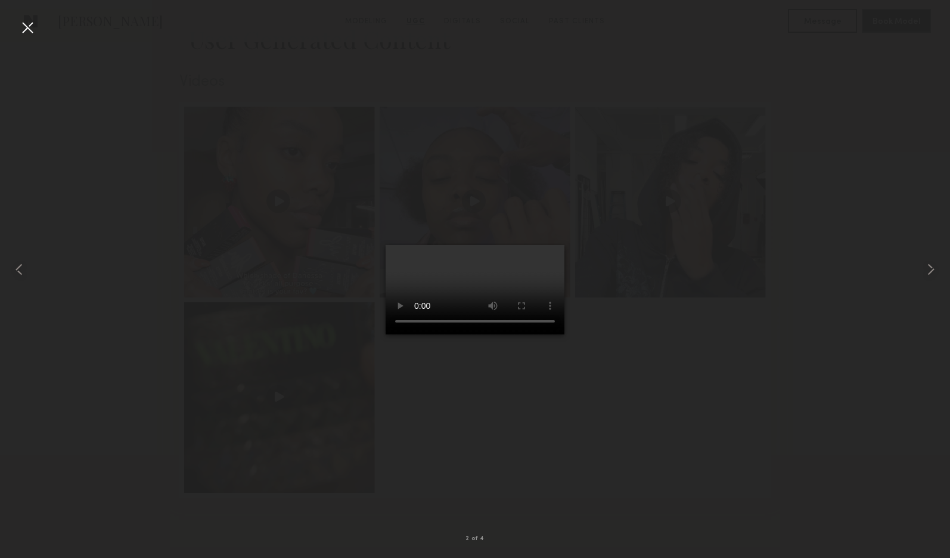
click at [26, 24] on div at bounding box center [27, 27] width 19 height 19
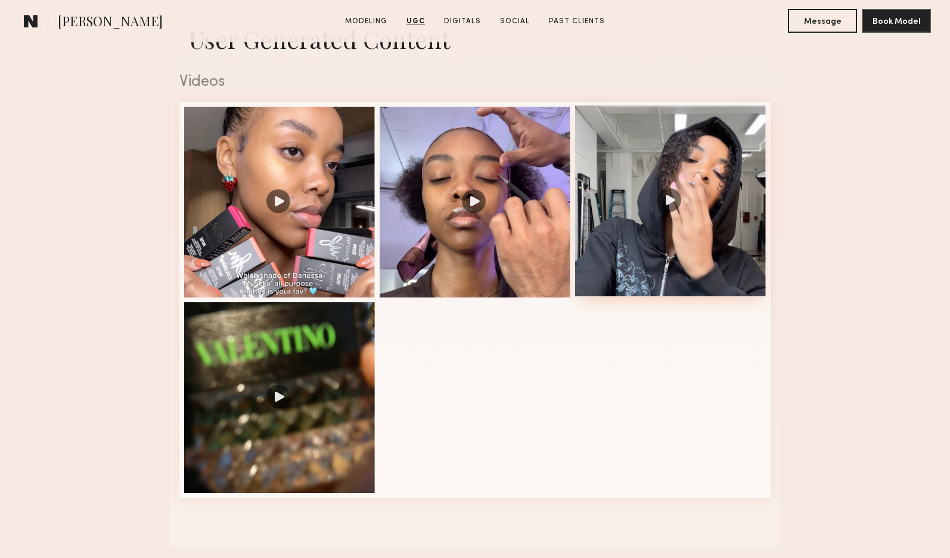
click at [670, 204] on div at bounding box center [670, 201] width 191 height 191
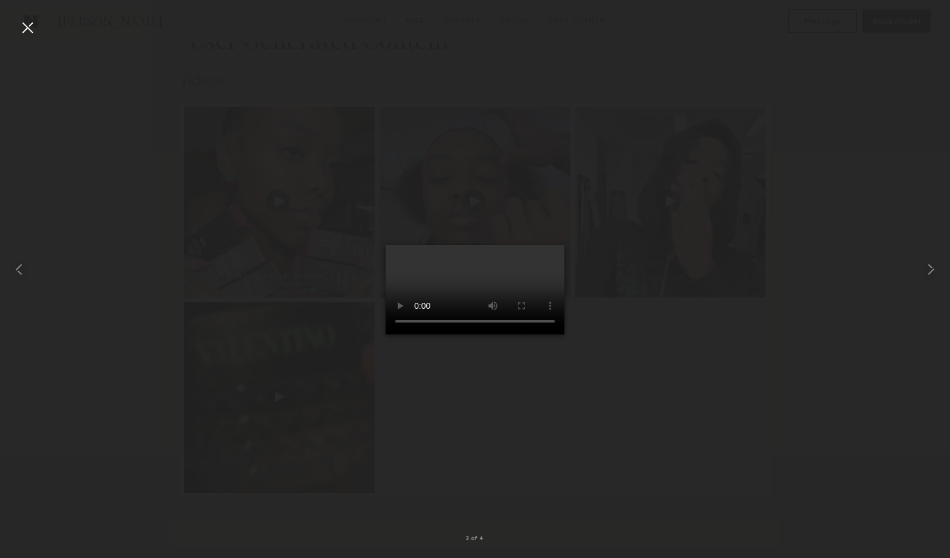
click at [27, 23] on div at bounding box center [27, 27] width 19 height 19
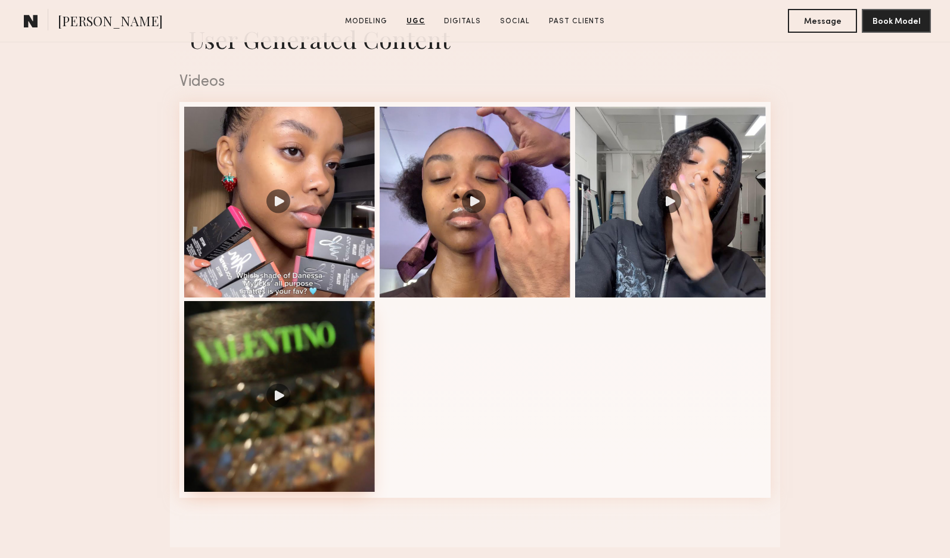
click at [277, 400] on div at bounding box center [279, 396] width 191 height 191
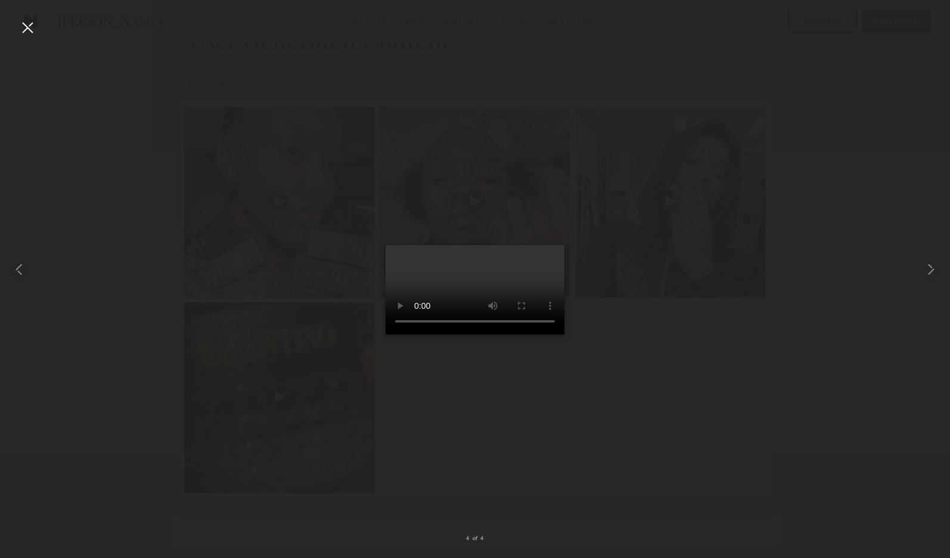
click at [26, 24] on div at bounding box center [27, 27] width 19 height 19
